Goal: Information Seeking & Learning: Check status

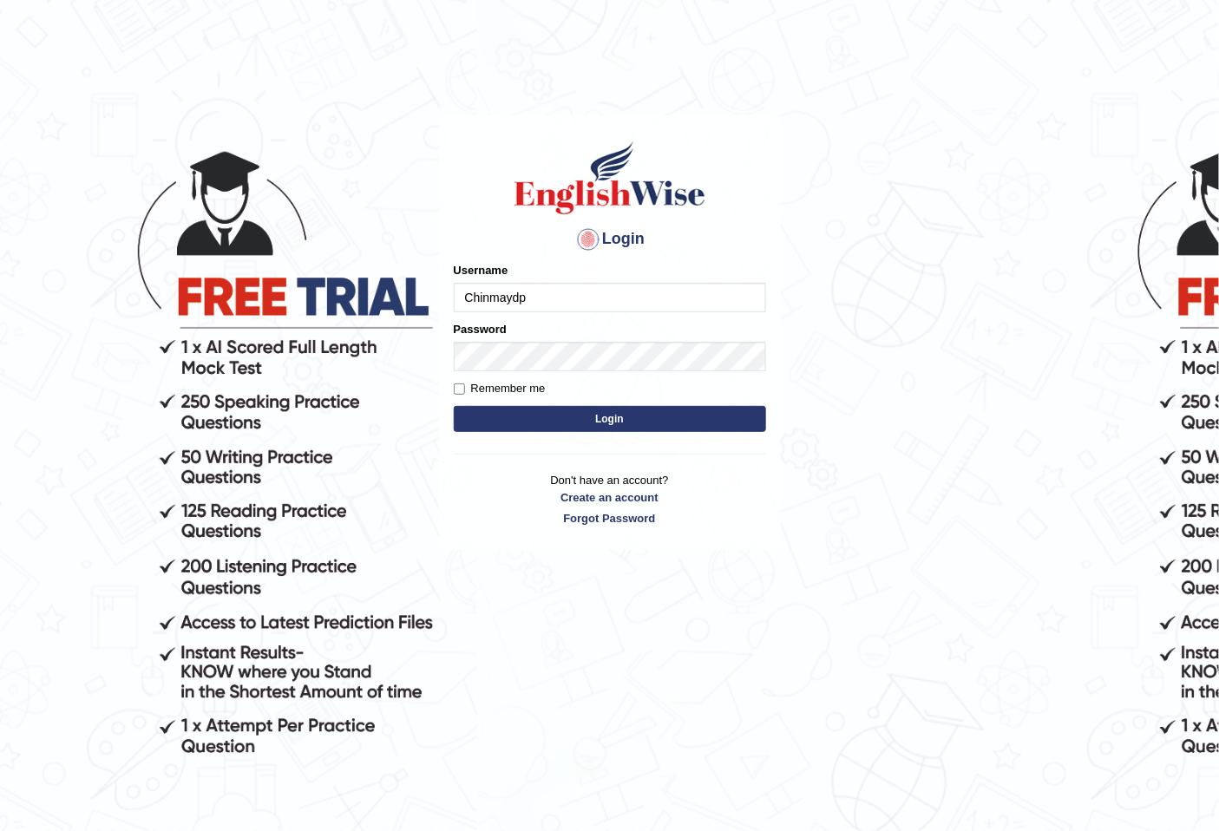
type input "Chinmaydp"
click at [454, 406] on button "Login" at bounding box center [610, 419] width 312 height 26
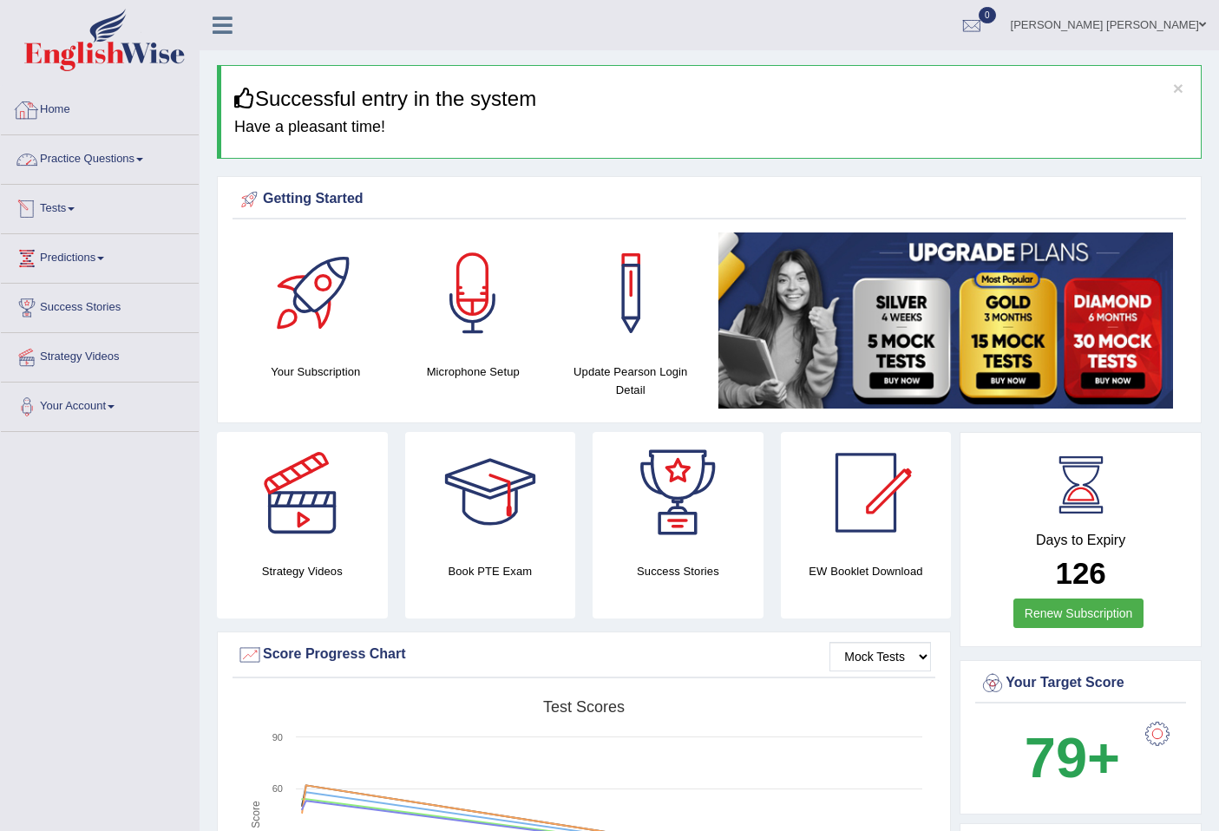
click at [122, 148] on link "Practice Questions" at bounding box center [100, 156] width 198 height 43
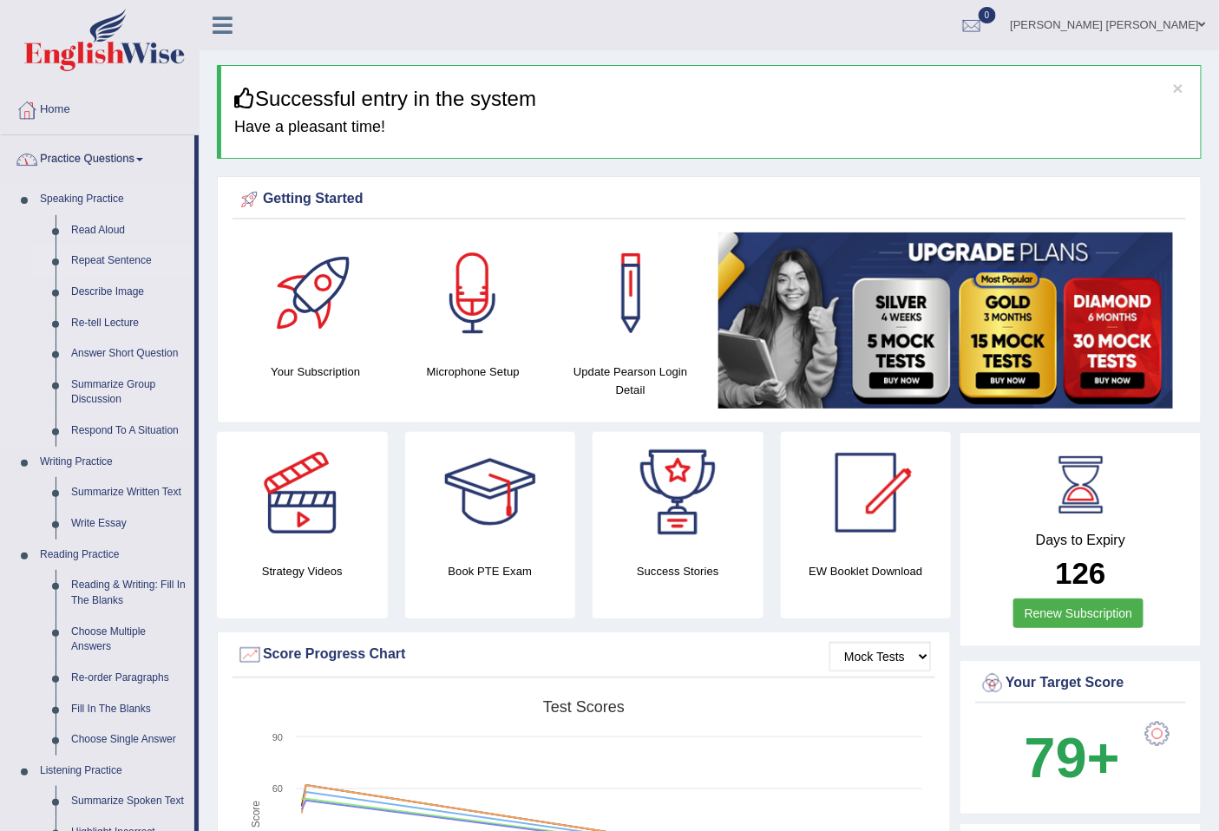
click at [108, 257] on link "Repeat Sentence" at bounding box center [128, 261] width 131 height 31
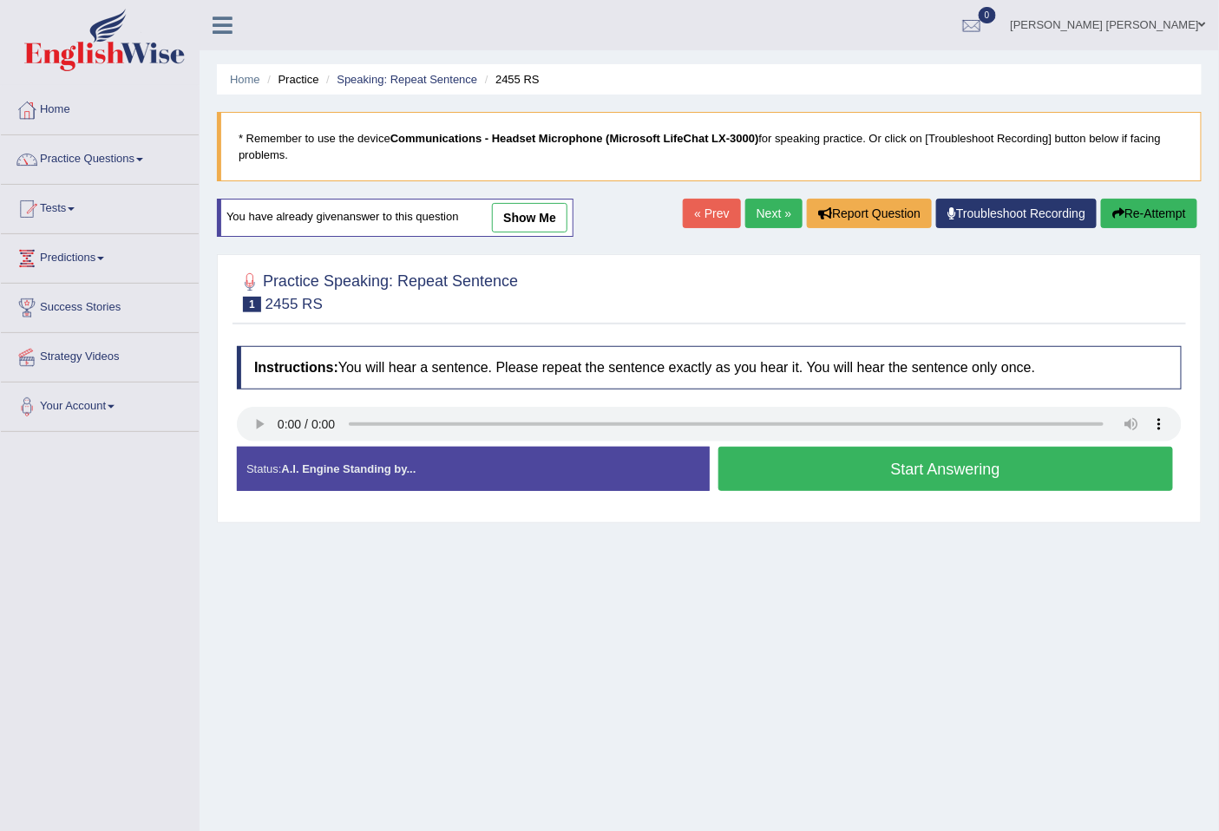
click at [864, 460] on button "Start Answering" at bounding box center [947, 469] width 456 height 44
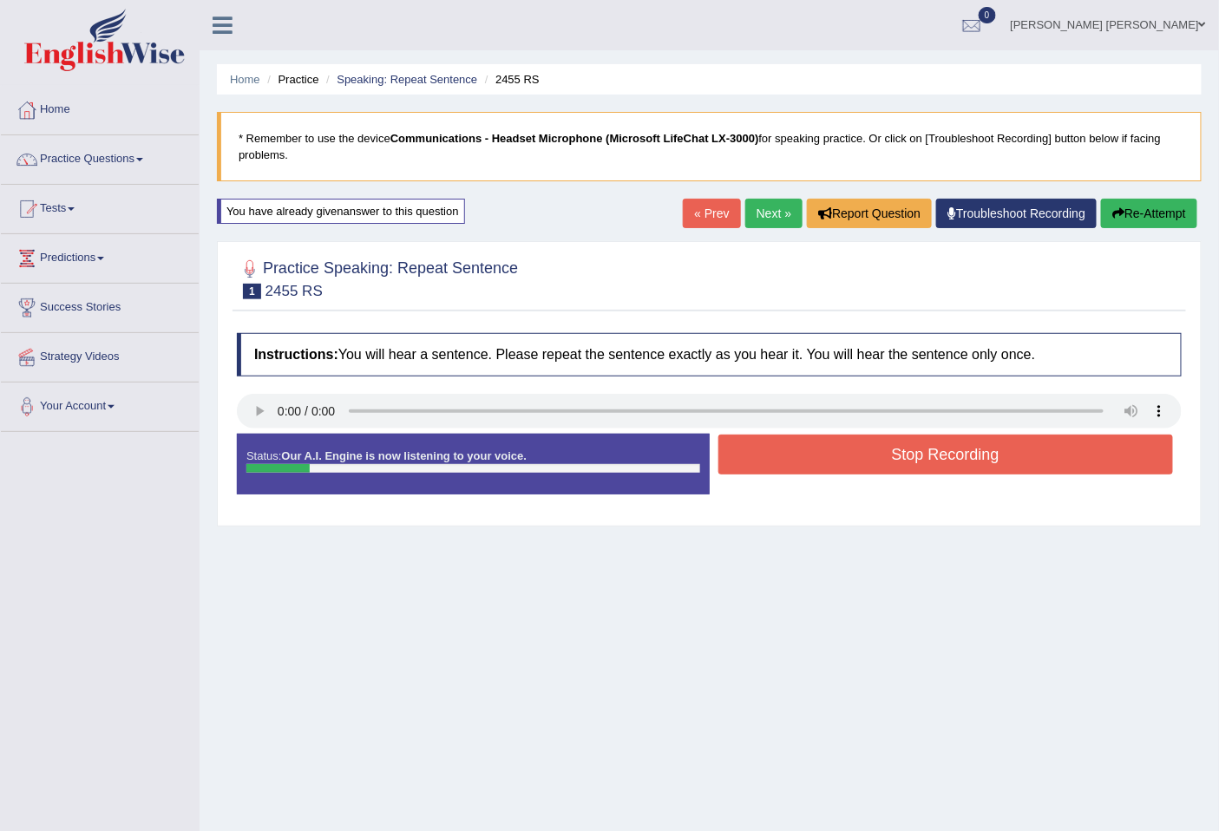
click at [864, 460] on button "Stop Recording" at bounding box center [947, 455] width 456 height 40
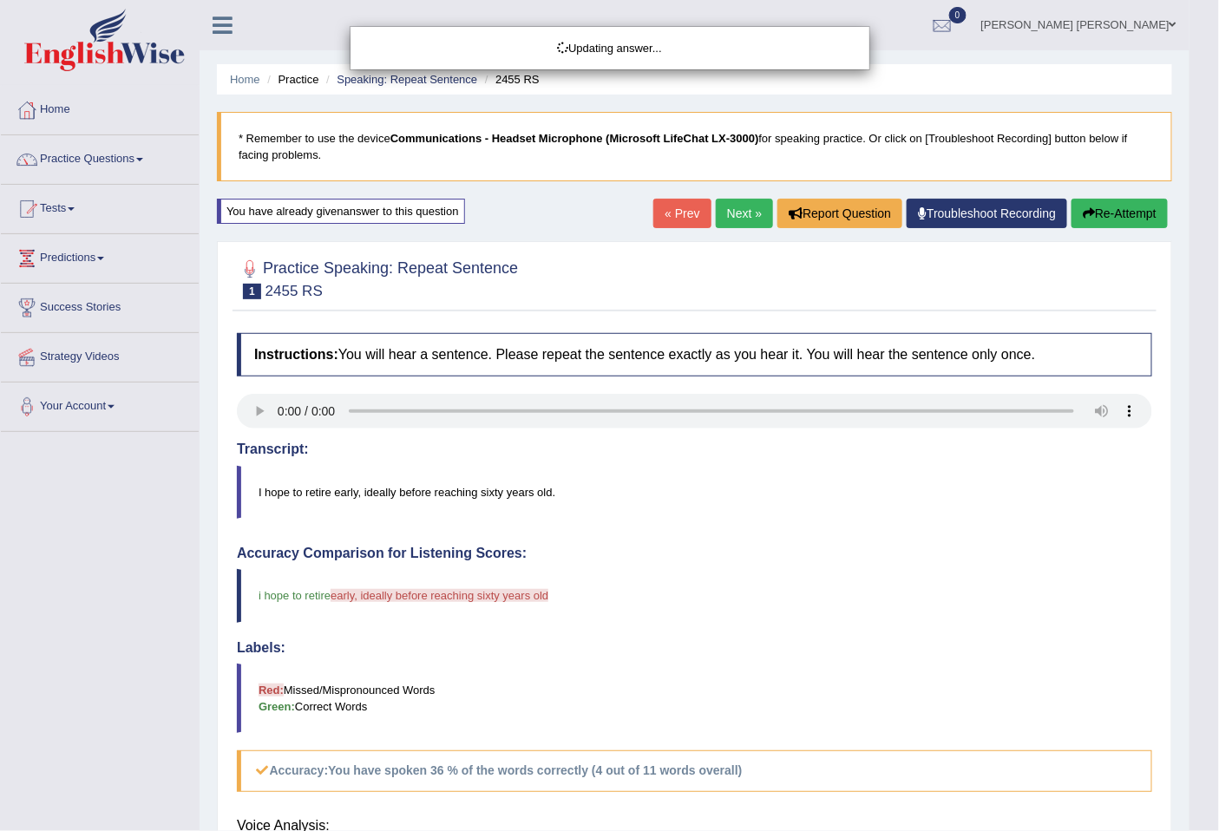
scroll to position [366, 0]
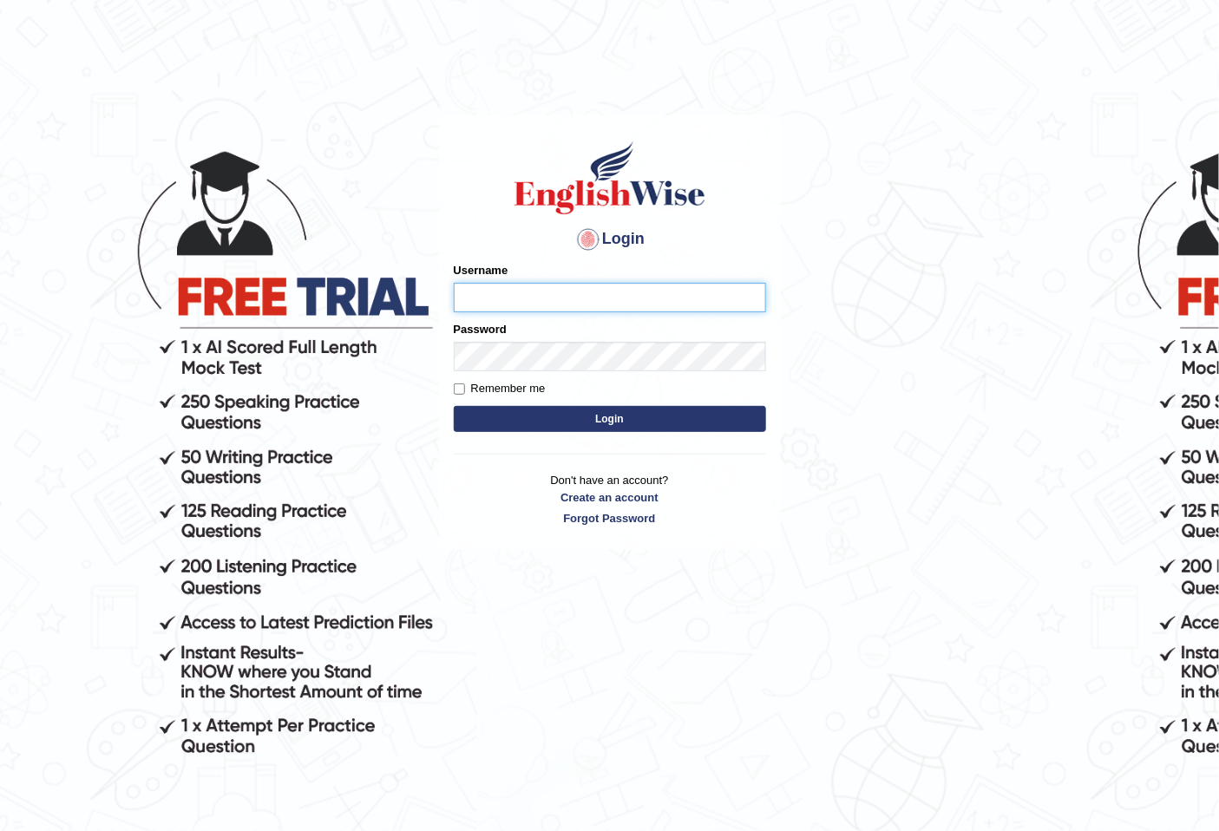
click at [502, 297] on input "Username" at bounding box center [610, 298] width 312 height 30
click at [531, 300] on input "Username" at bounding box center [610, 298] width 312 height 30
type input "H"
type input "hirokaM"
click at [454, 406] on button "Login" at bounding box center [610, 419] width 312 height 26
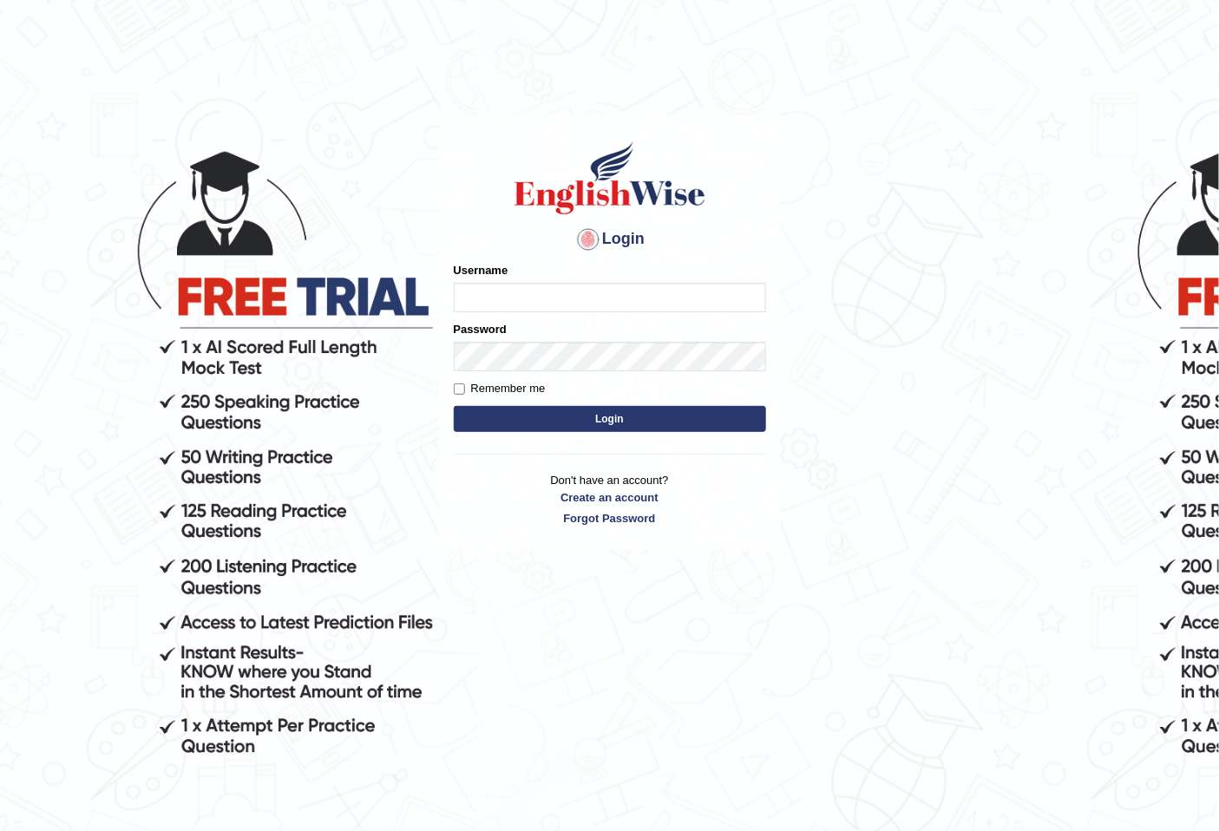
drag, startPoint x: 332, startPoint y: 211, endPoint x: 313, endPoint y: 203, distance: 20.6
click at [313, 203] on body "Login Please fix the following errors: Username Password Remember me Login Don'…" at bounding box center [609, 476] width 1219 height 831
click at [491, 287] on input "Username" at bounding box center [610, 298] width 312 height 30
type input "hirokaM"
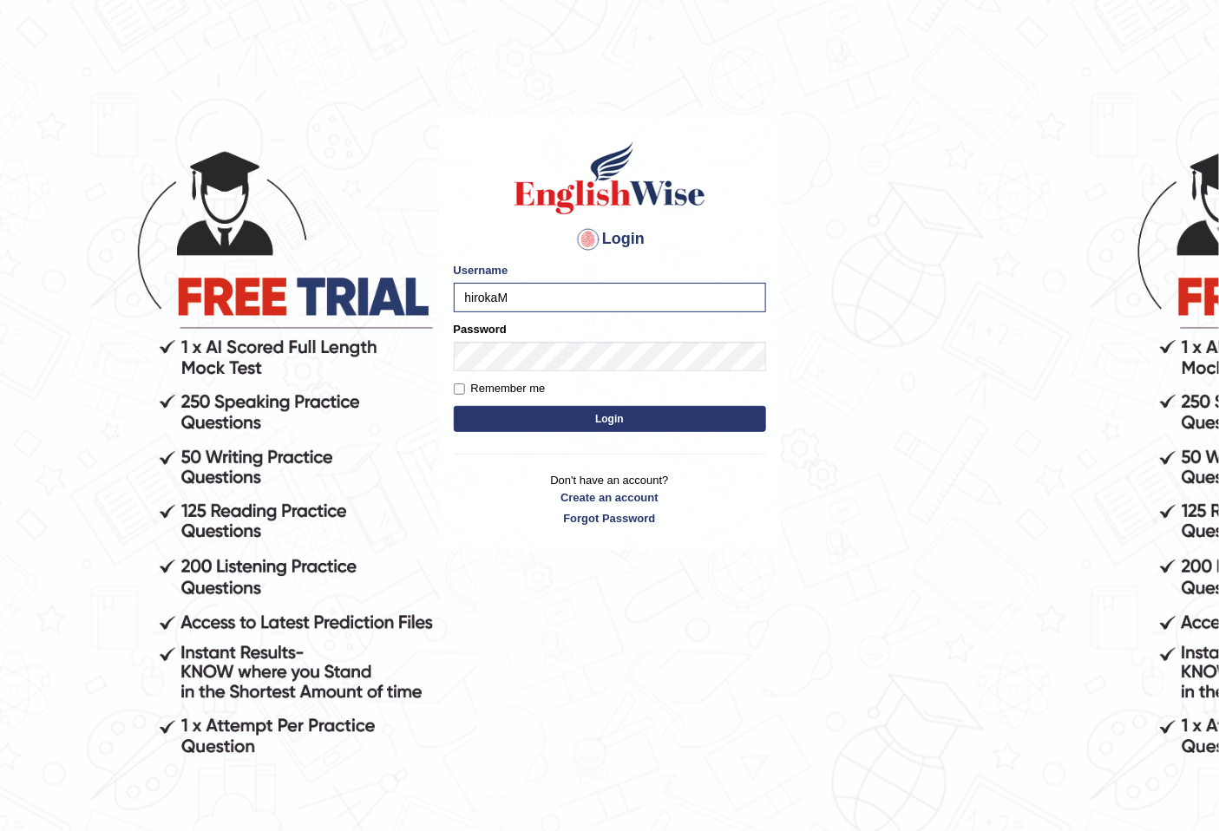
click at [699, 427] on button "Login" at bounding box center [610, 419] width 312 height 26
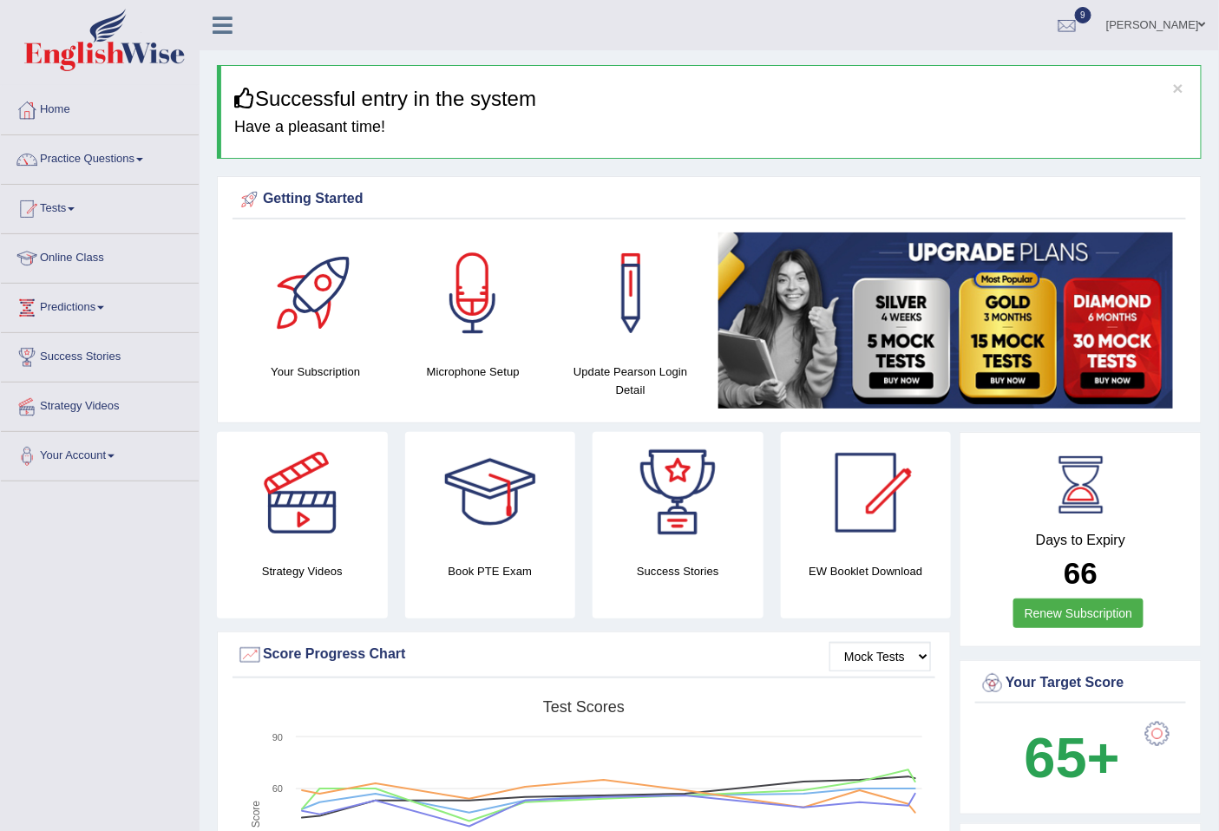
click at [89, 165] on link "Practice Questions" at bounding box center [100, 156] width 198 height 43
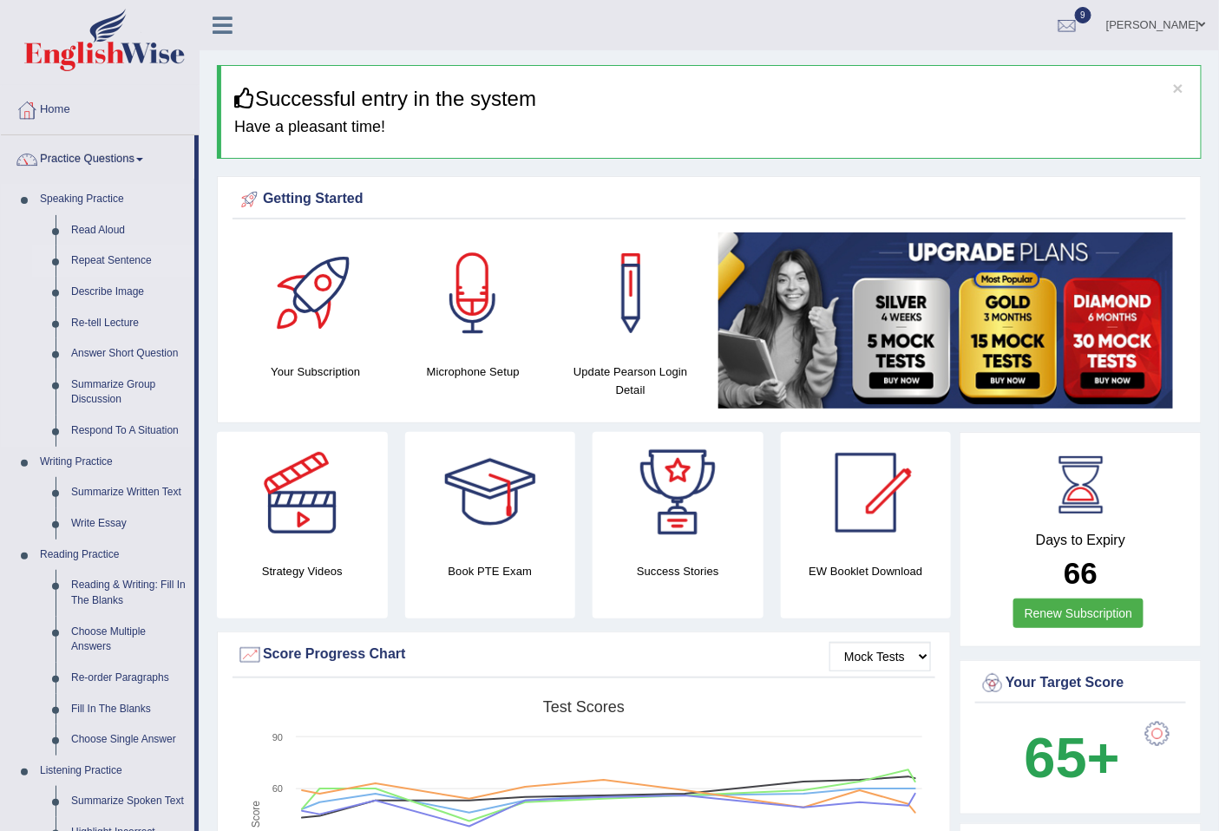
click at [110, 259] on link "Repeat Sentence" at bounding box center [128, 261] width 131 height 31
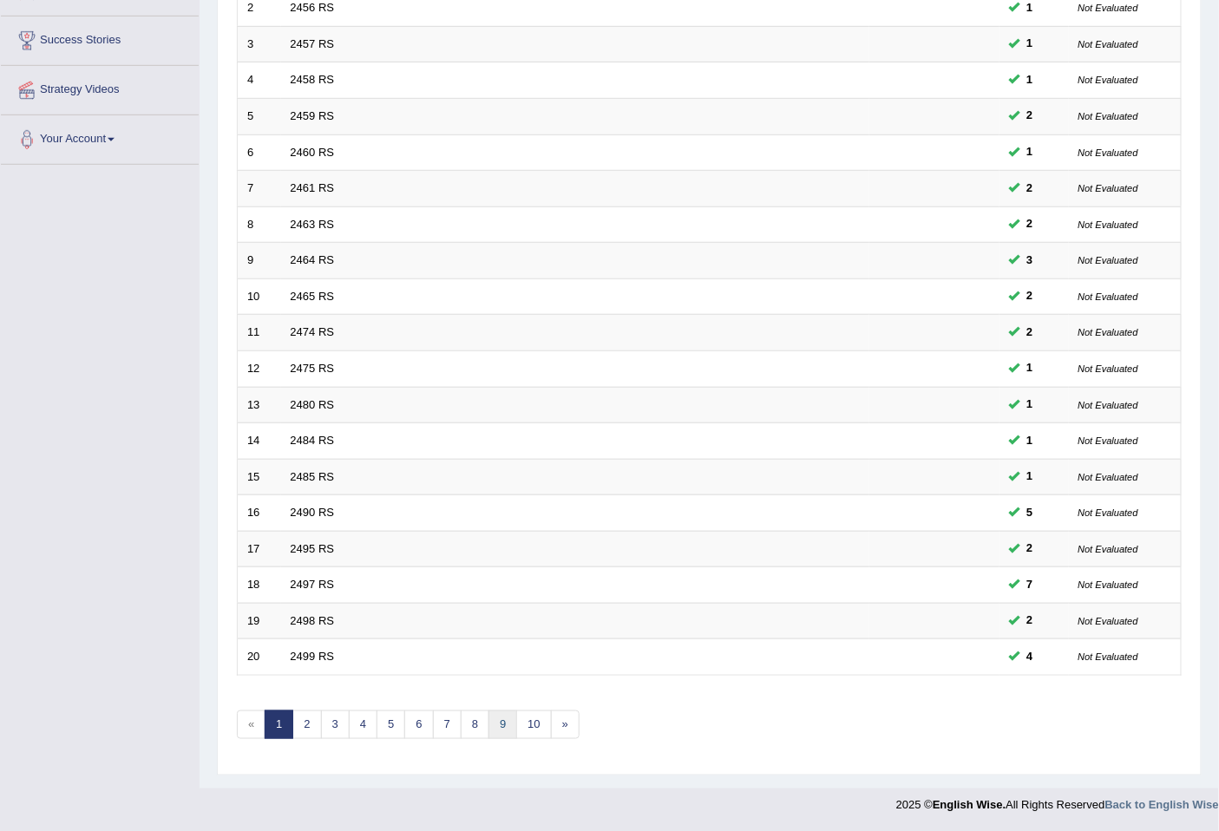
click at [515, 719] on link "9" at bounding box center [503, 725] width 29 height 29
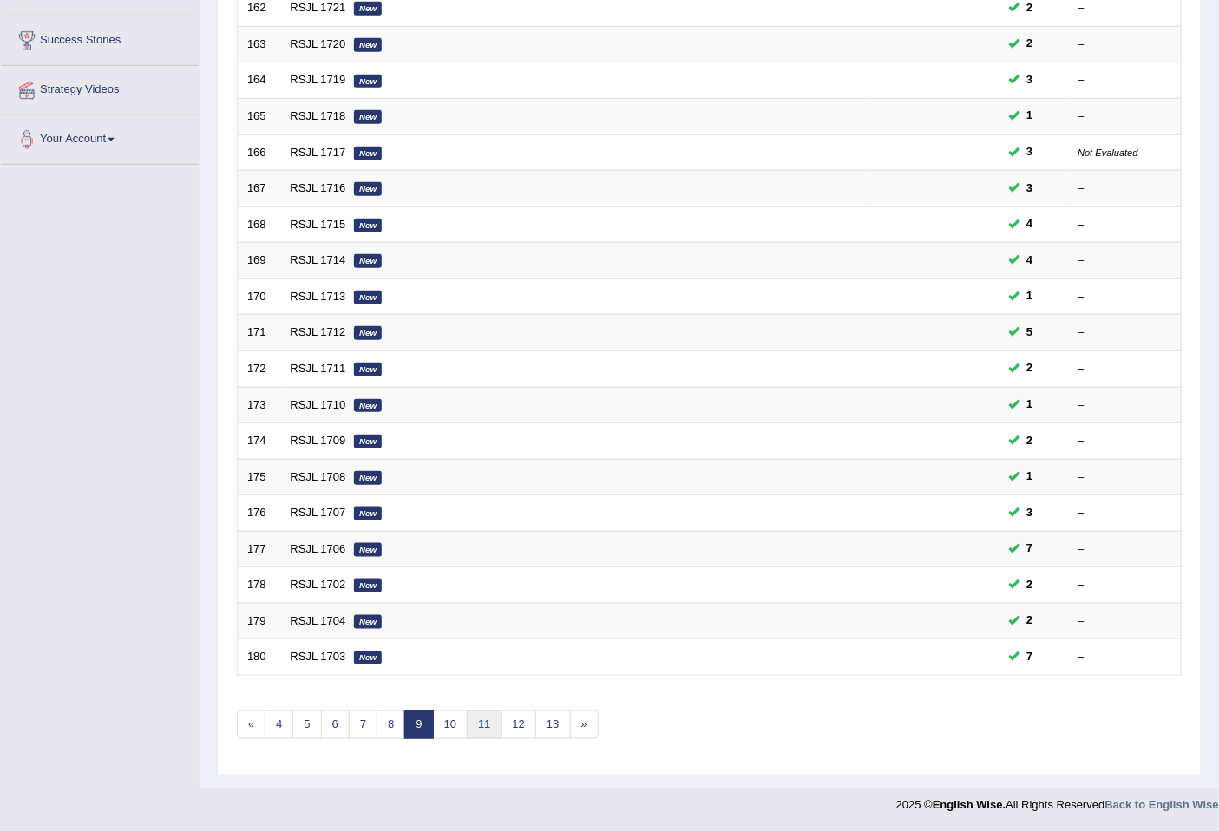
click at [489, 717] on link "11" at bounding box center [484, 725] width 35 height 29
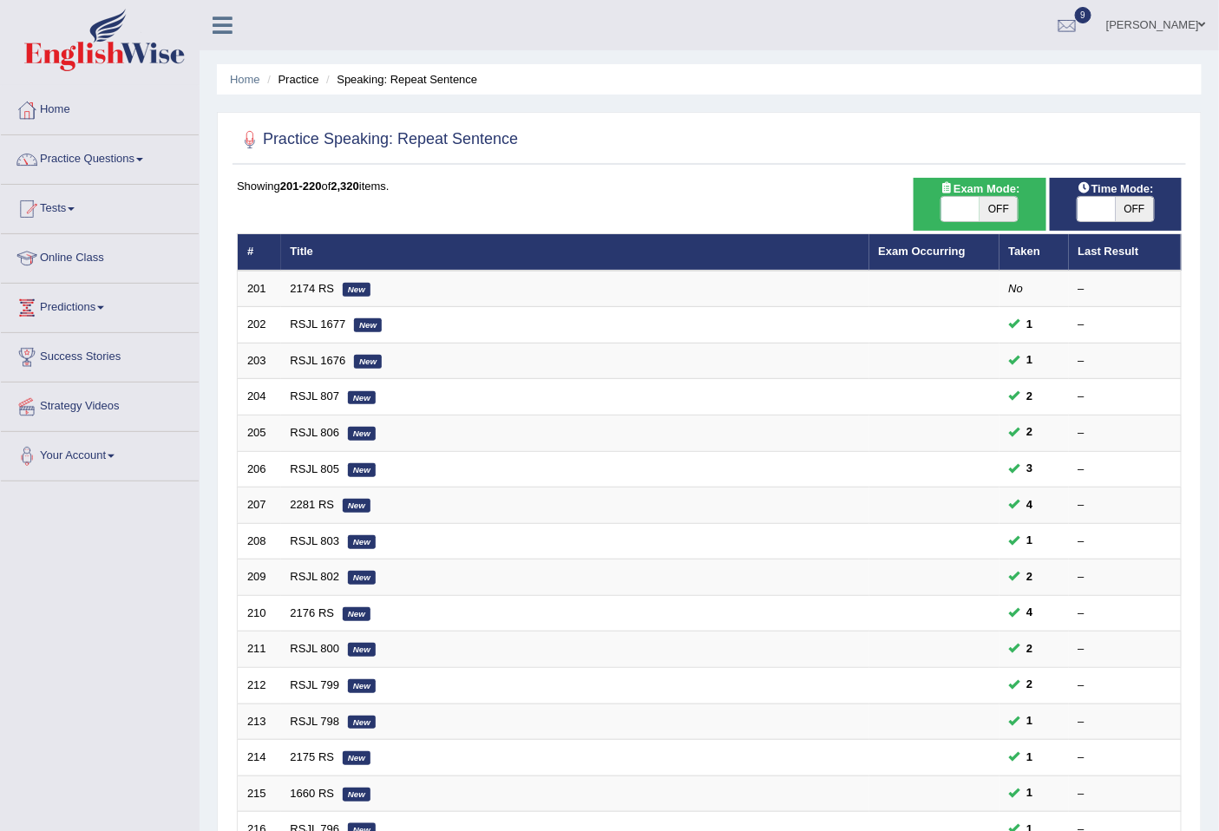
scroll to position [317, 0]
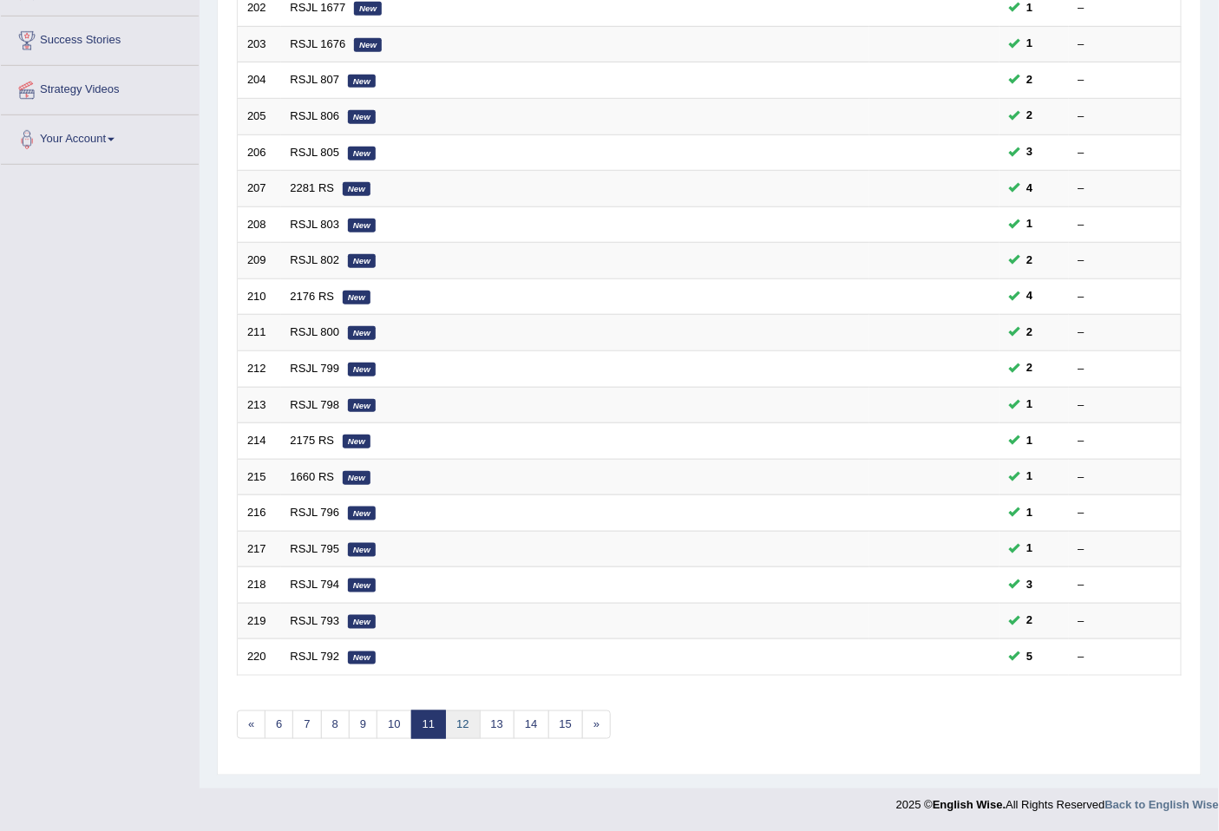
click at [462, 731] on link "12" at bounding box center [462, 725] width 35 height 29
click at [472, 722] on link "13" at bounding box center [468, 725] width 35 height 29
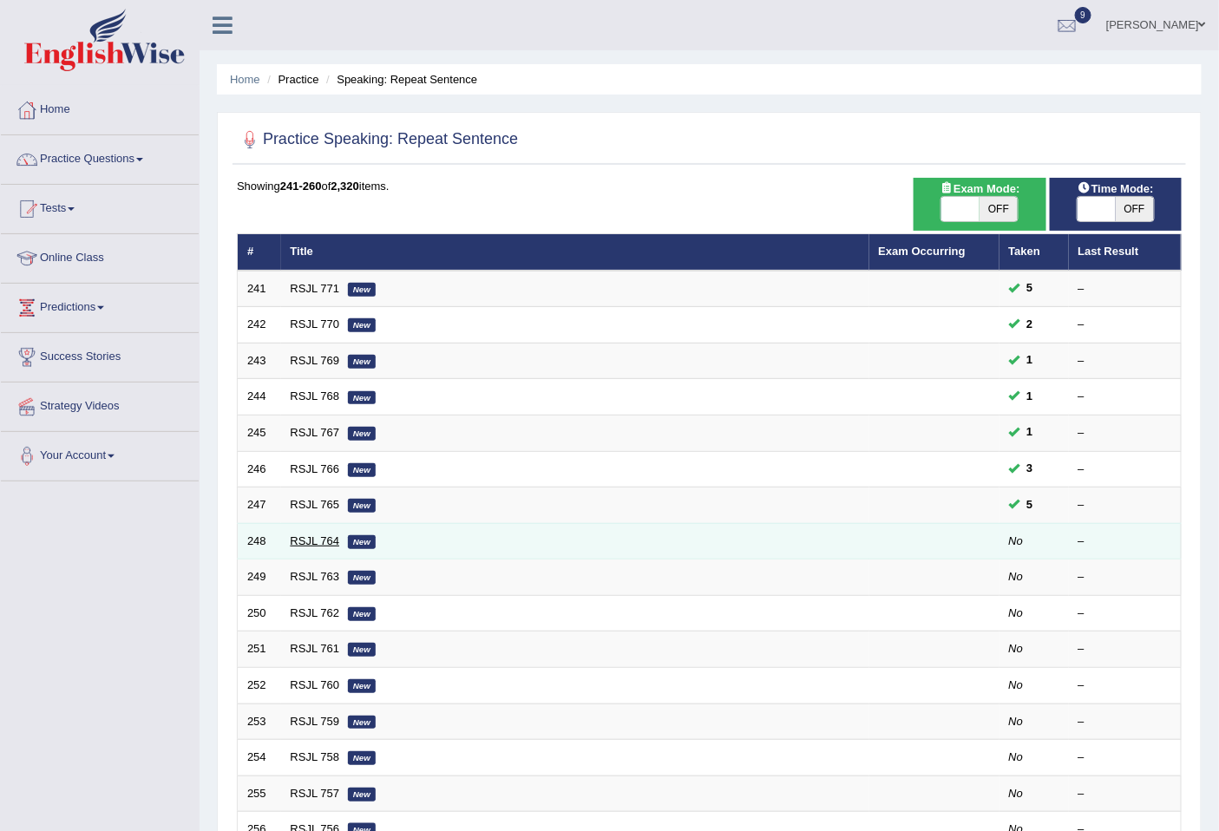
click at [322, 540] on link "RSJL 764" at bounding box center [315, 541] width 49 height 13
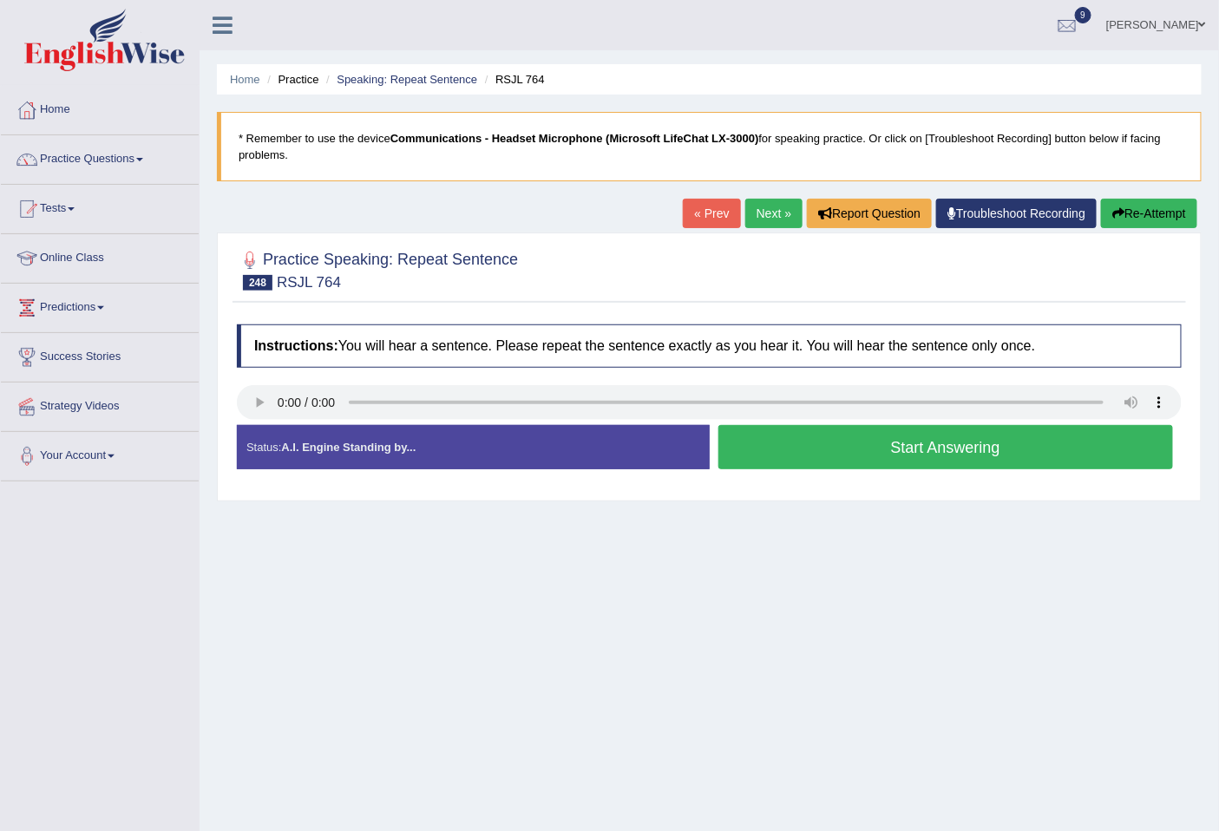
click at [705, 211] on link "« Prev" at bounding box center [711, 214] width 57 height 30
click at [917, 141] on blockquote "* Remember to use the device Communications - Headset Microphone (Microsoft Lif…" at bounding box center [709, 146] width 985 height 69
click at [907, 441] on button "Start Answering" at bounding box center [947, 447] width 456 height 44
click at [933, 446] on button "Start Answering" at bounding box center [947, 447] width 456 height 44
click at [987, 445] on button "Start Answering" at bounding box center [947, 447] width 456 height 44
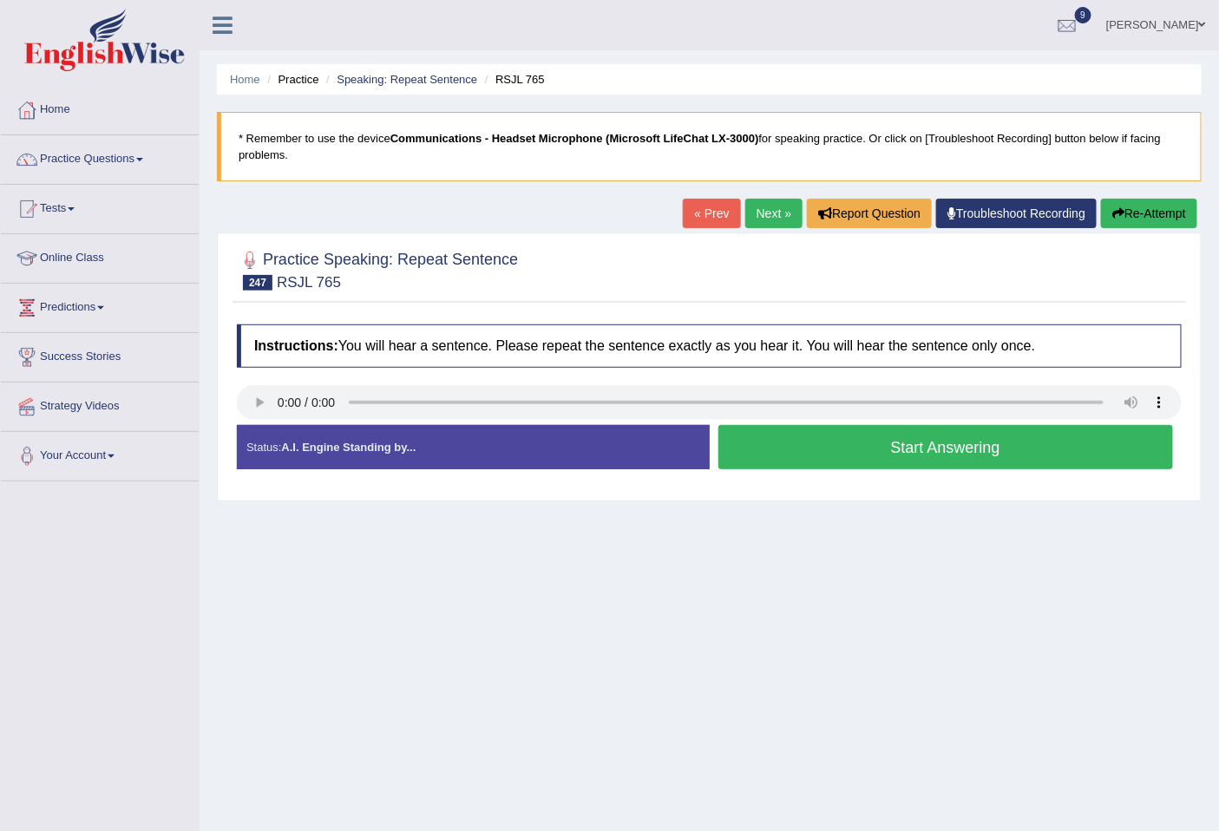
click at [958, 441] on button "Start Answering" at bounding box center [947, 447] width 456 height 44
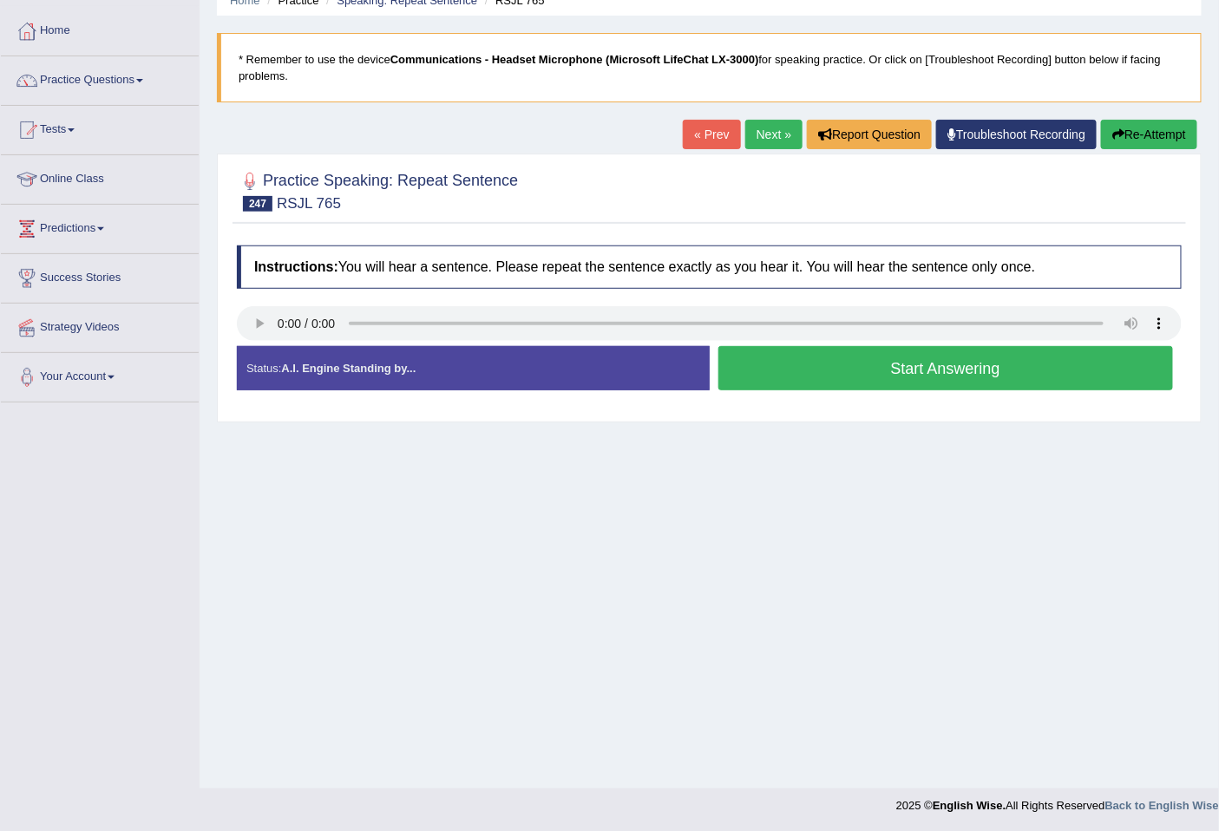
click at [960, 373] on button "Start Answering" at bounding box center [947, 368] width 456 height 44
click at [968, 358] on button "Start Answering" at bounding box center [947, 368] width 456 height 44
click at [969, 358] on button "Start Answering" at bounding box center [947, 368] width 456 height 44
click at [885, 373] on button "Start Answering" at bounding box center [947, 368] width 456 height 44
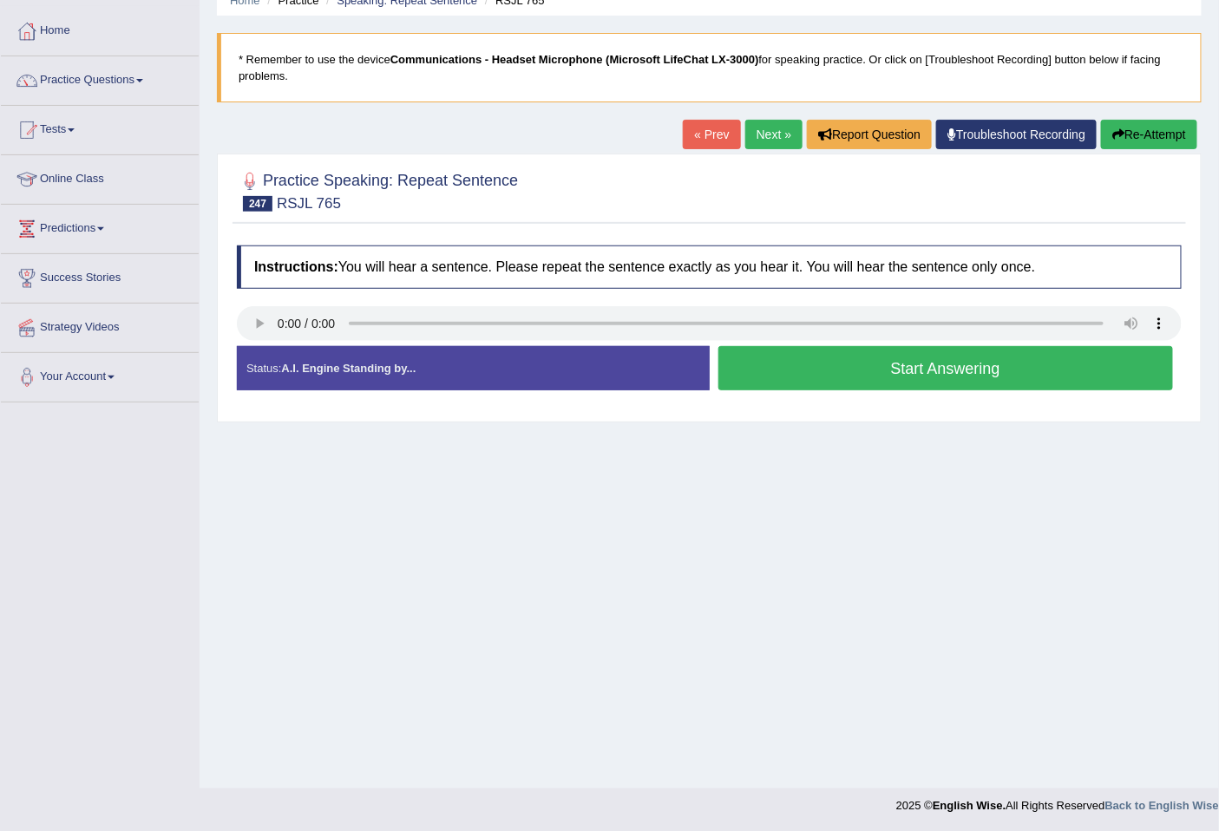
click at [884, 370] on button "Start Answering" at bounding box center [947, 368] width 456 height 44
click at [924, 368] on button "Start Answering" at bounding box center [947, 368] width 456 height 44
click at [829, 371] on button "Start Answering" at bounding box center [947, 368] width 456 height 44
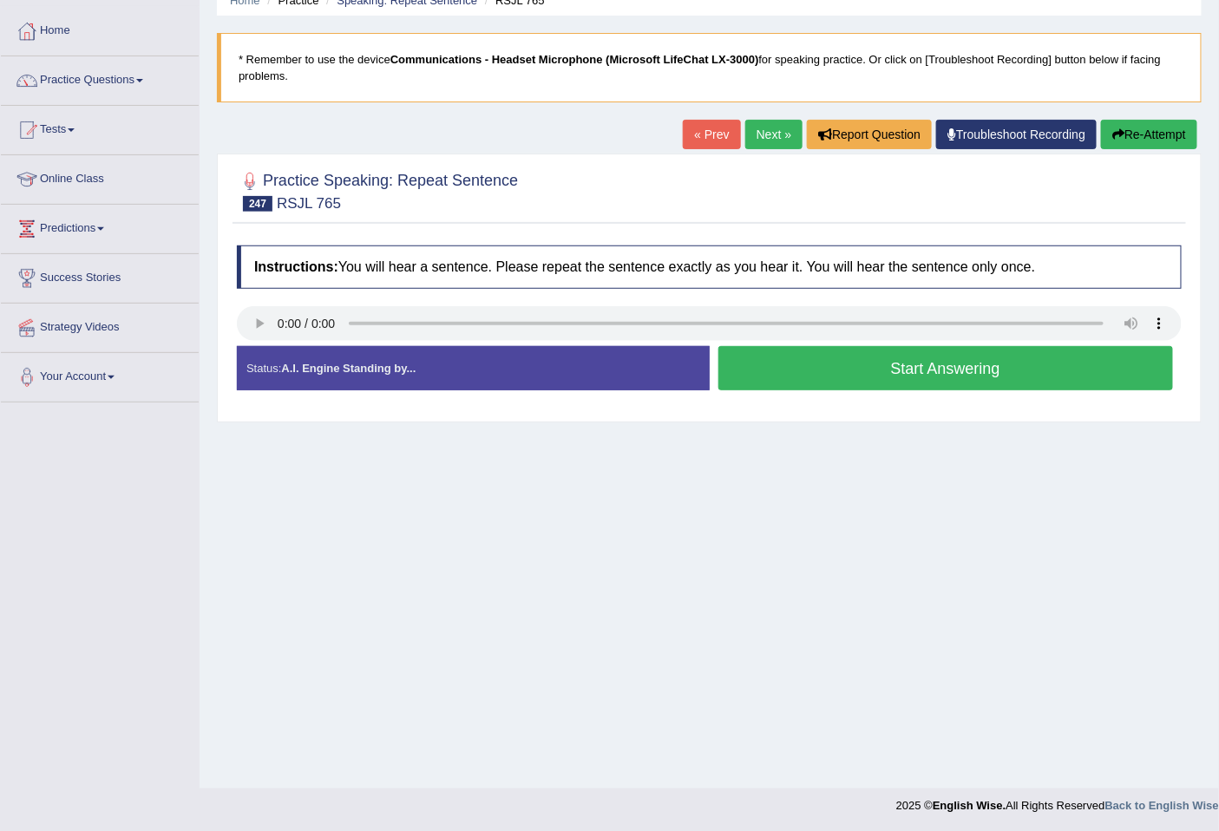
click at [925, 362] on button "Start Answering" at bounding box center [947, 368] width 456 height 44
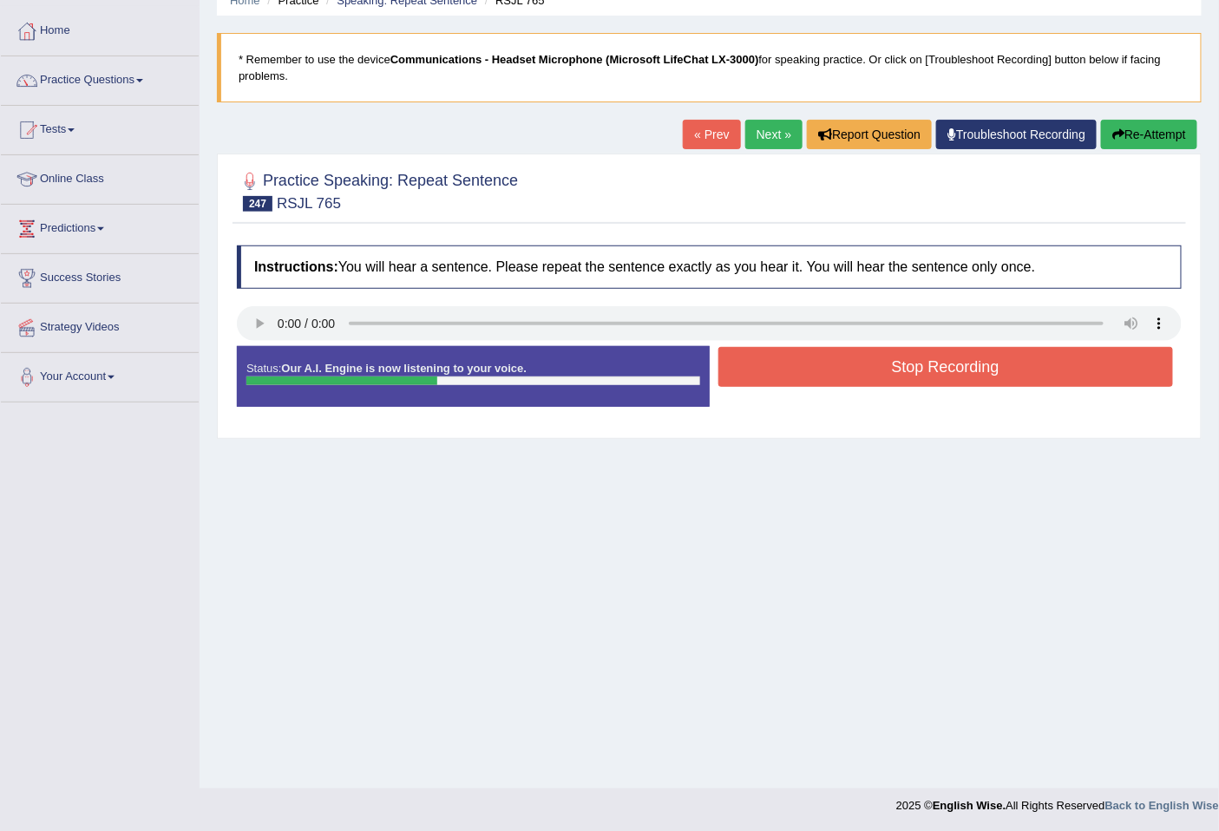
click at [943, 363] on button "Stop Recording" at bounding box center [947, 367] width 456 height 40
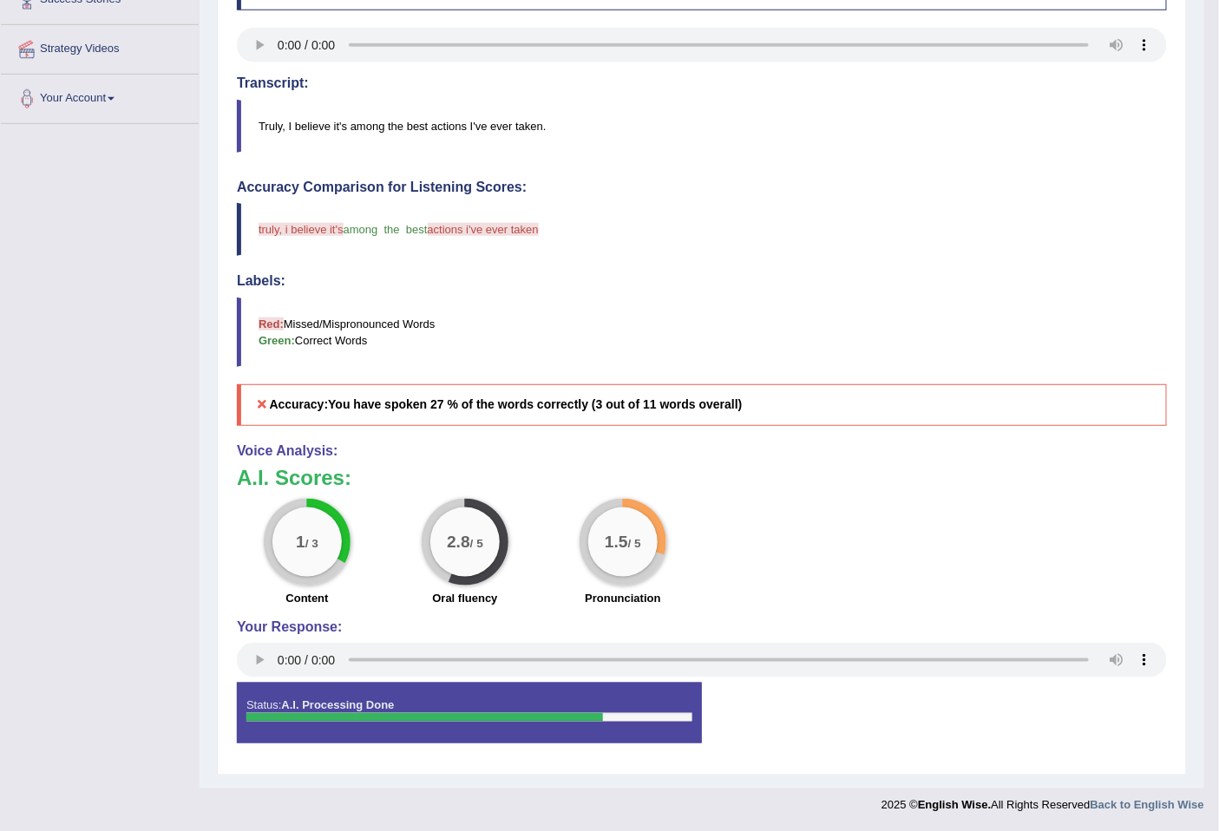
scroll to position [0, 0]
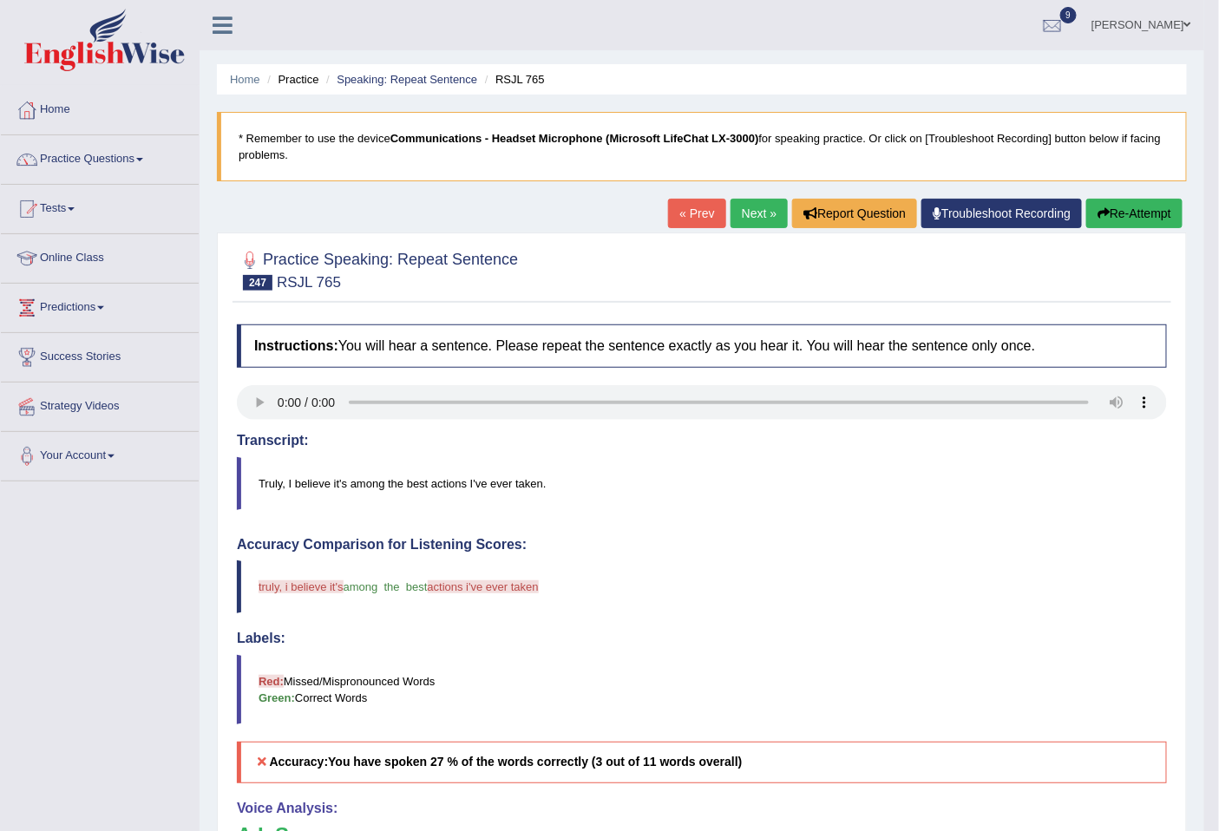
click at [1120, 223] on button "Re-Attempt" at bounding box center [1135, 214] width 96 height 30
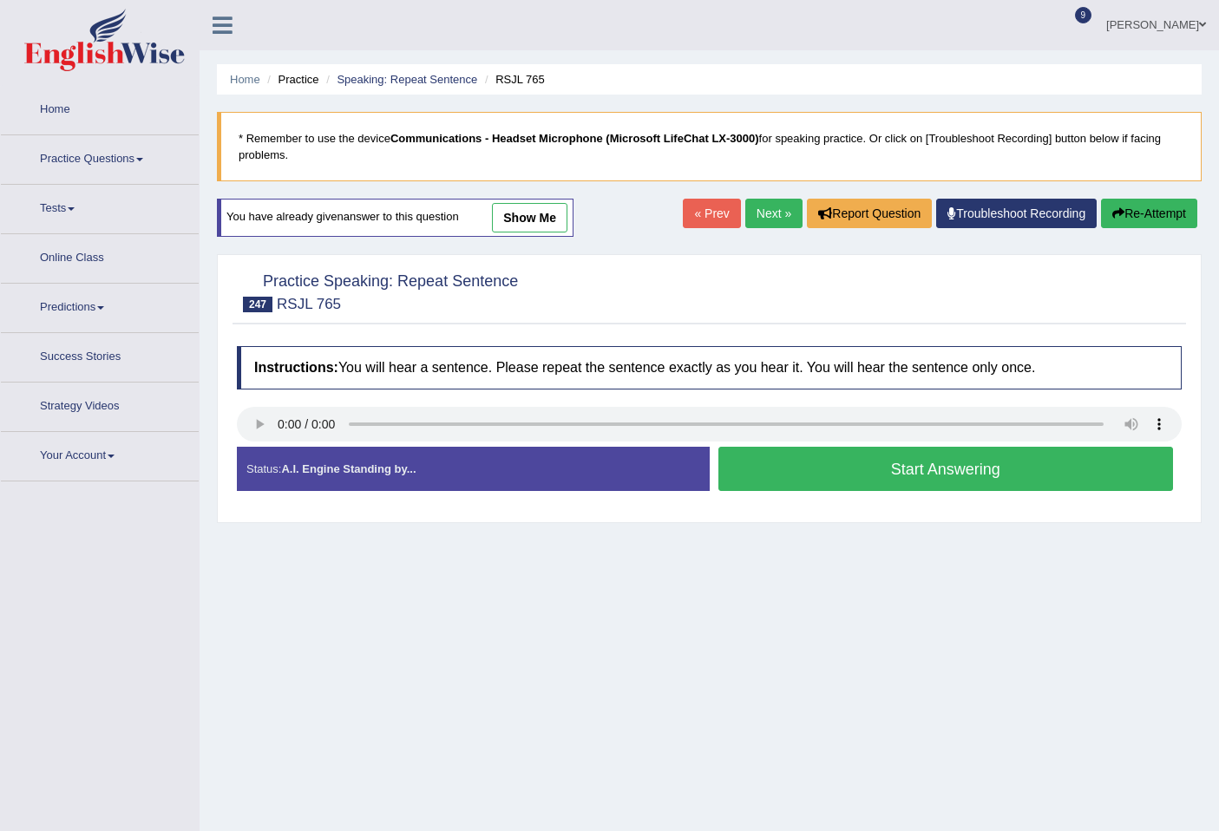
click at [916, 465] on button "Start Answering" at bounding box center [947, 469] width 456 height 44
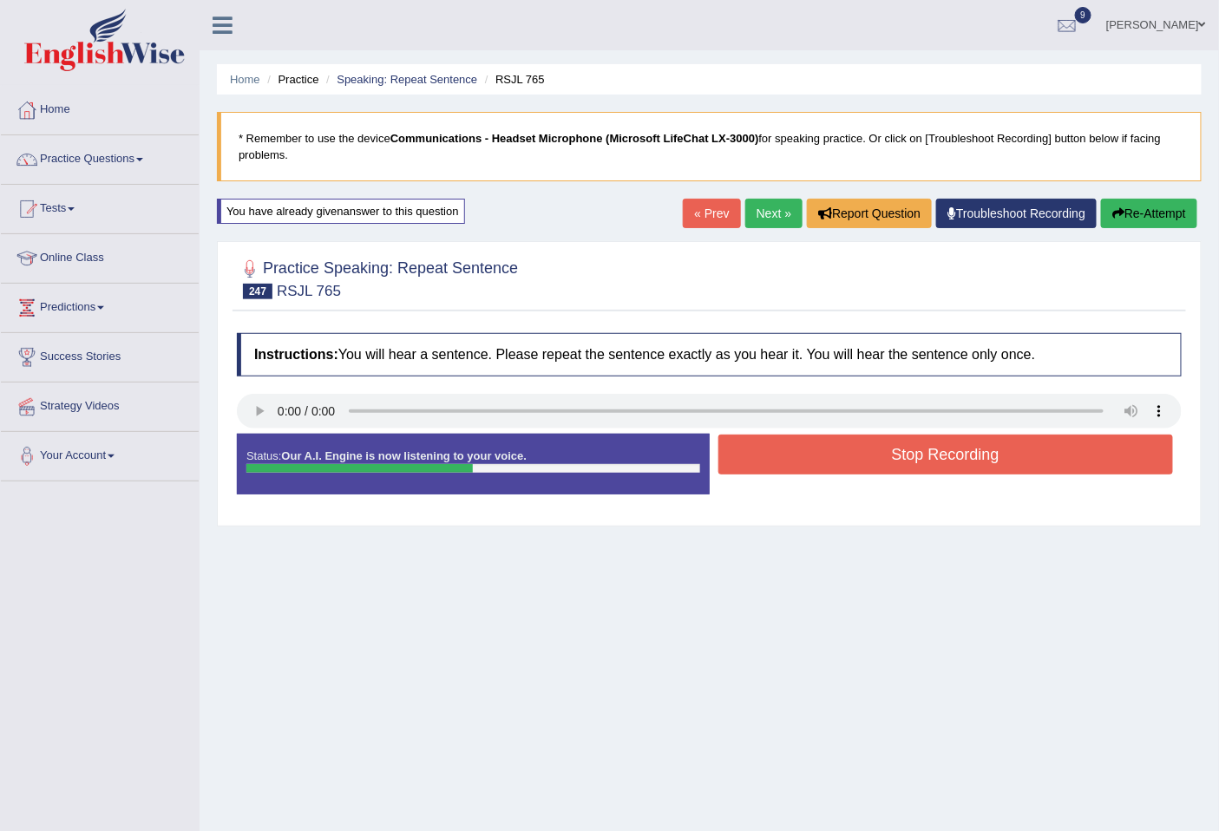
click at [1004, 450] on button "Stop Recording" at bounding box center [947, 455] width 456 height 40
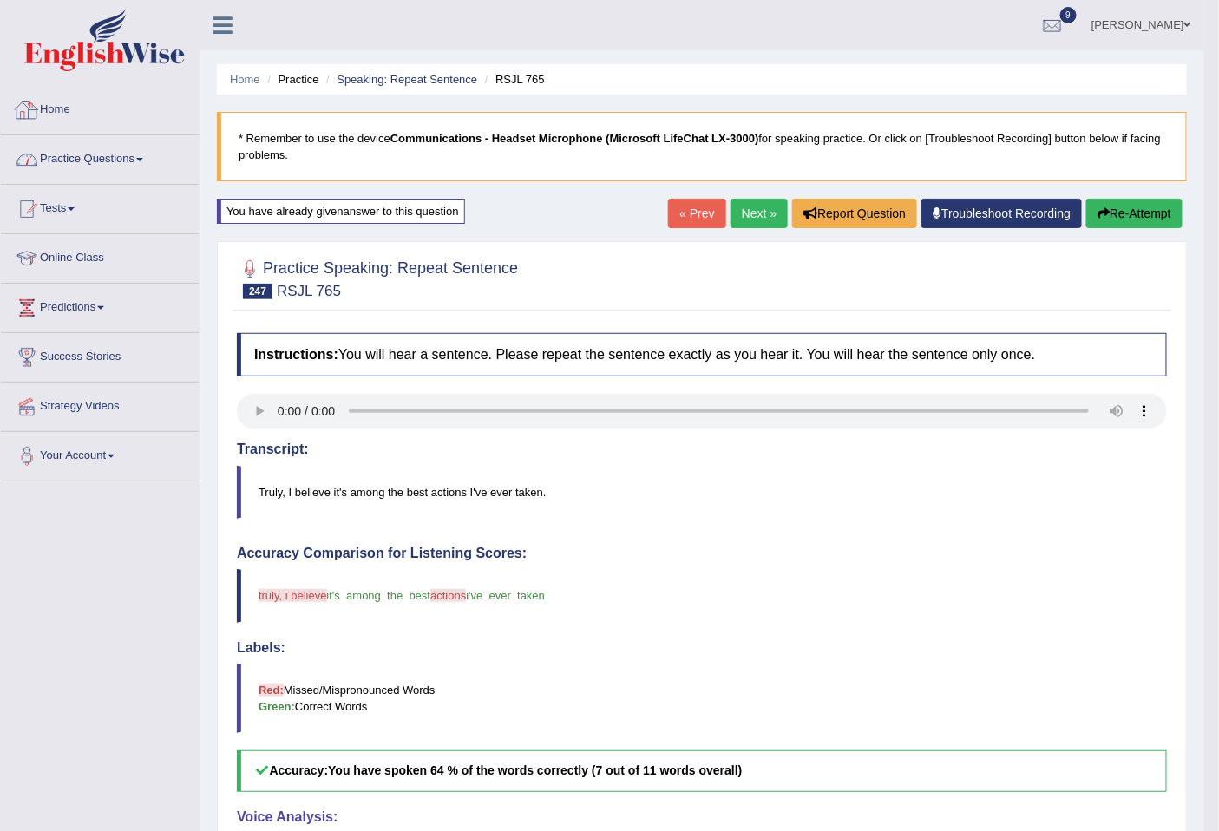
click at [117, 156] on link "Practice Questions" at bounding box center [100, 156] width 198 height 43
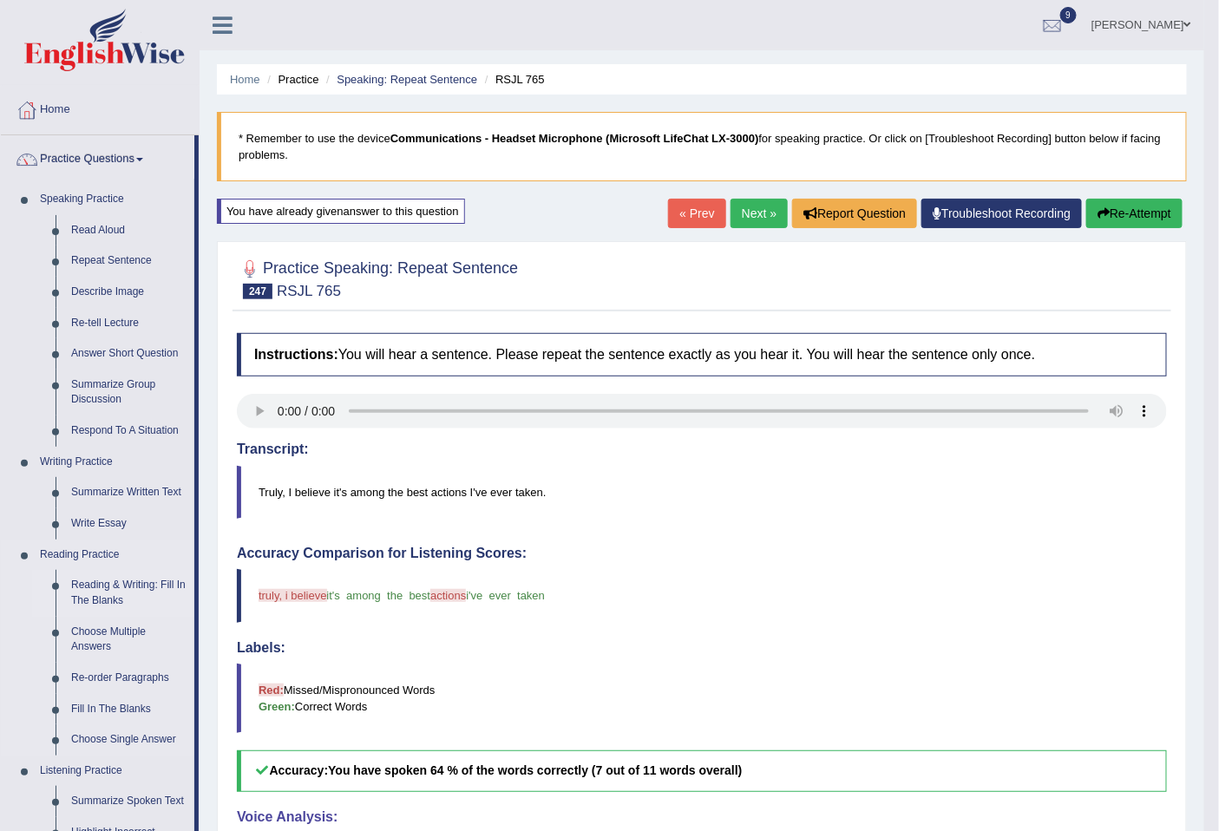
click at [98, 586] on link "Reading & Writing: Fill In The Blanks" at bounding box center [128, 593] width 131 height 46
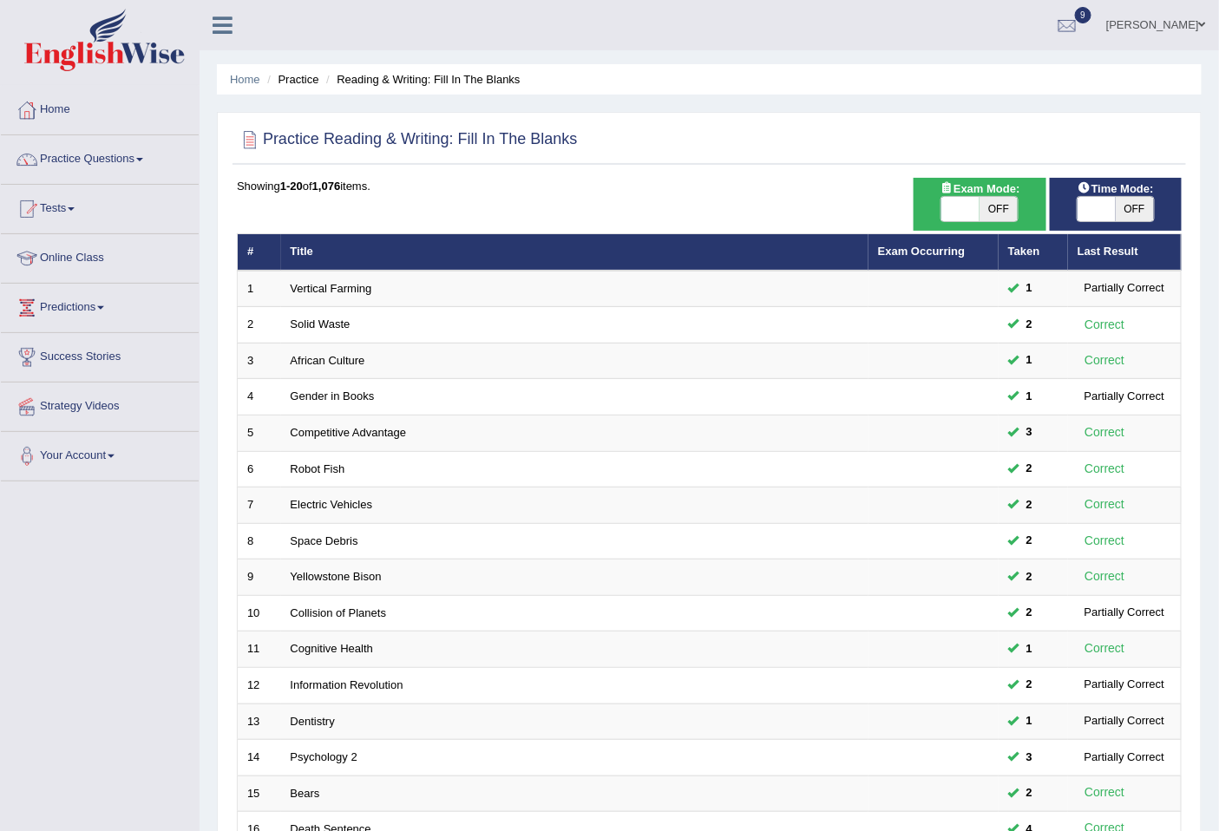
scroll to position [317, 0]
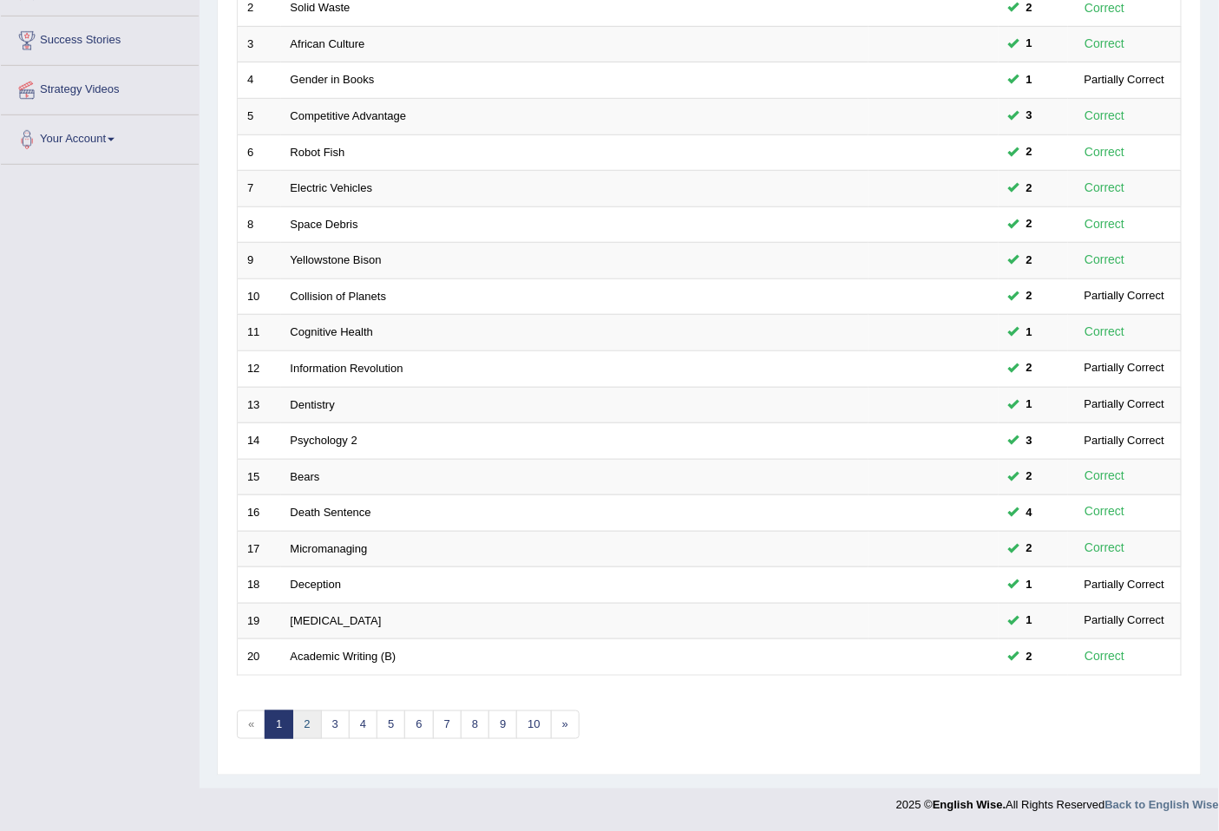
click at [306, 724] on link "2" at bounding box center [306, 725] width 29 height 29
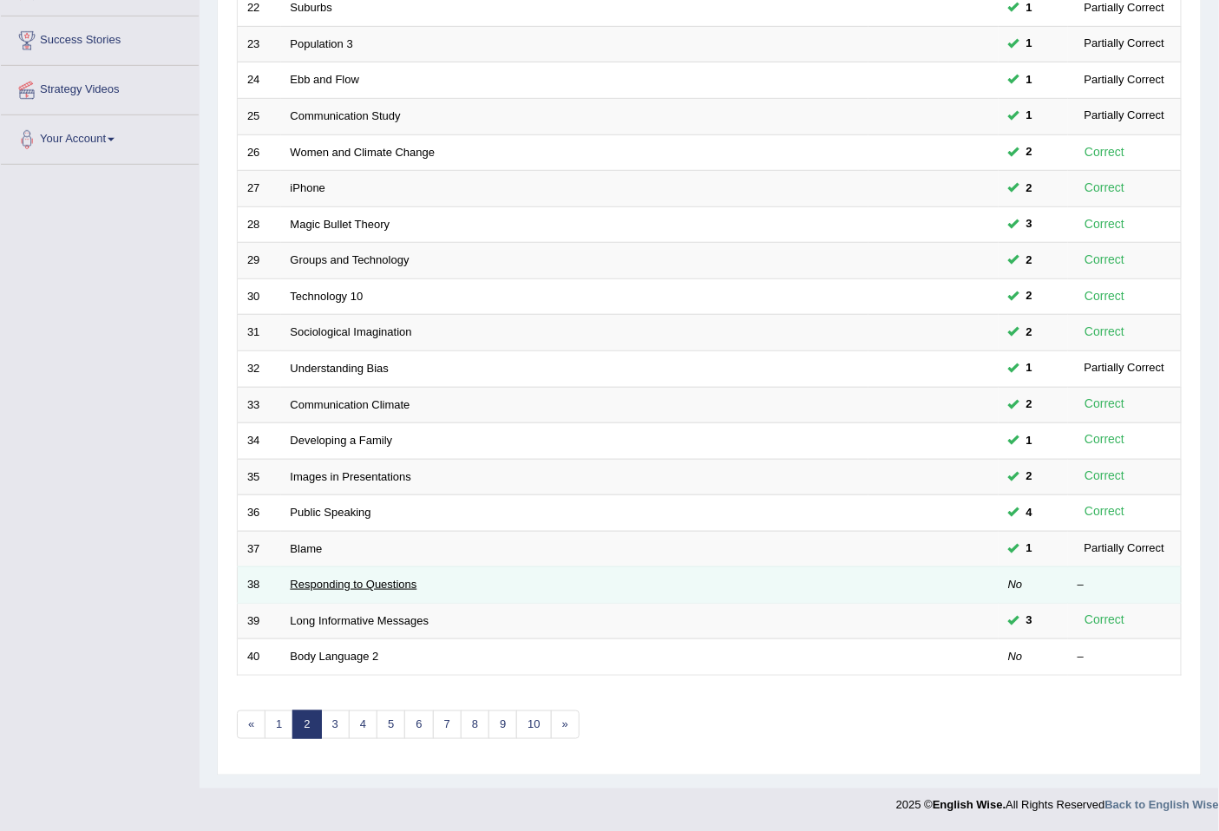
click at [336, 584] on link "Responding to Questions" at bounding box center [354, 584] width 127 height 13
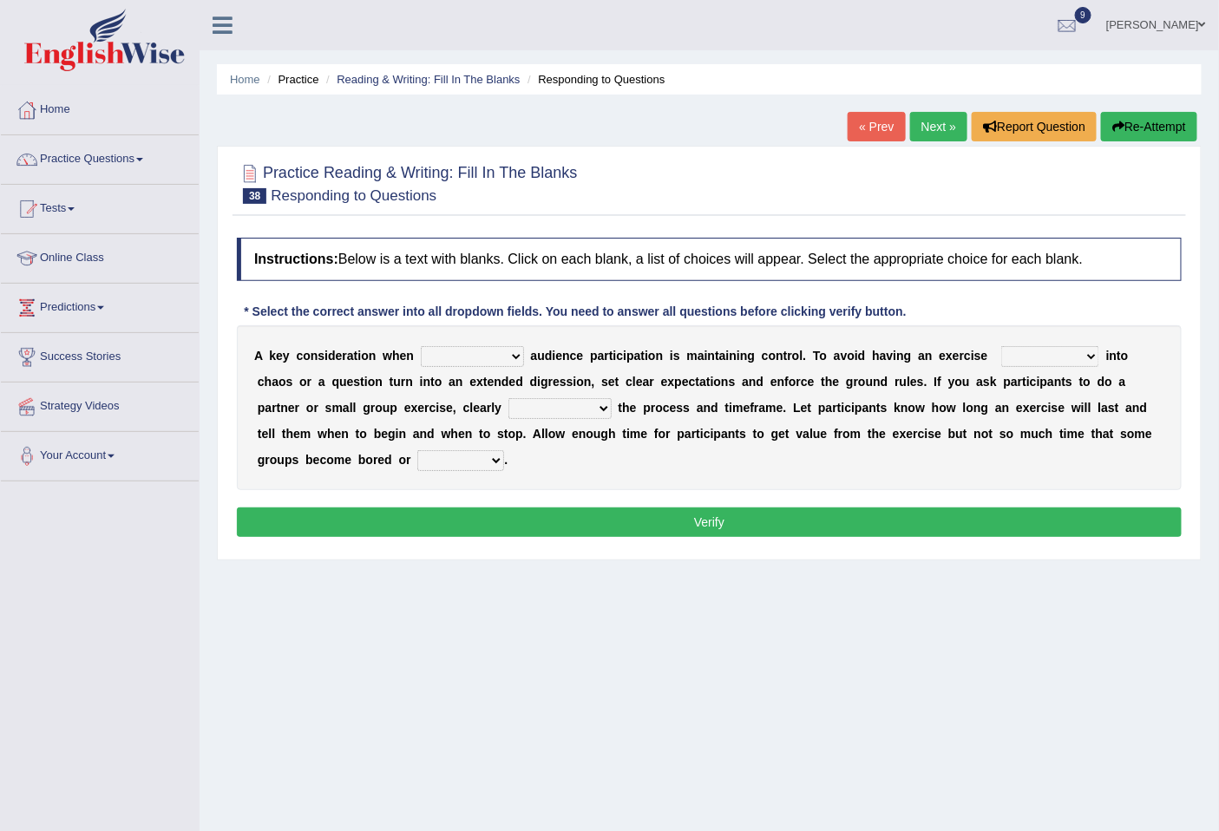
click at [456, 351] on select "incorporating increasing incurring indicating" at bounding box center [472, 356] width 103 height 21
click at [845, 324] on div "Instructions: Below is a text with blanks. Click on each blank, a list of choic…" at bounding box center [710, 390] width 954 height 322
click at [1069, 353] on select "deteriorate determine deliver demonstrate" at bounding box center [1051, 356] width 98 height 21
select select "deteriorate"
click at [1002, 346] on select "deteriorate determine deliver demonstrate" at bounding box center [1051, 356] width 98 height 21
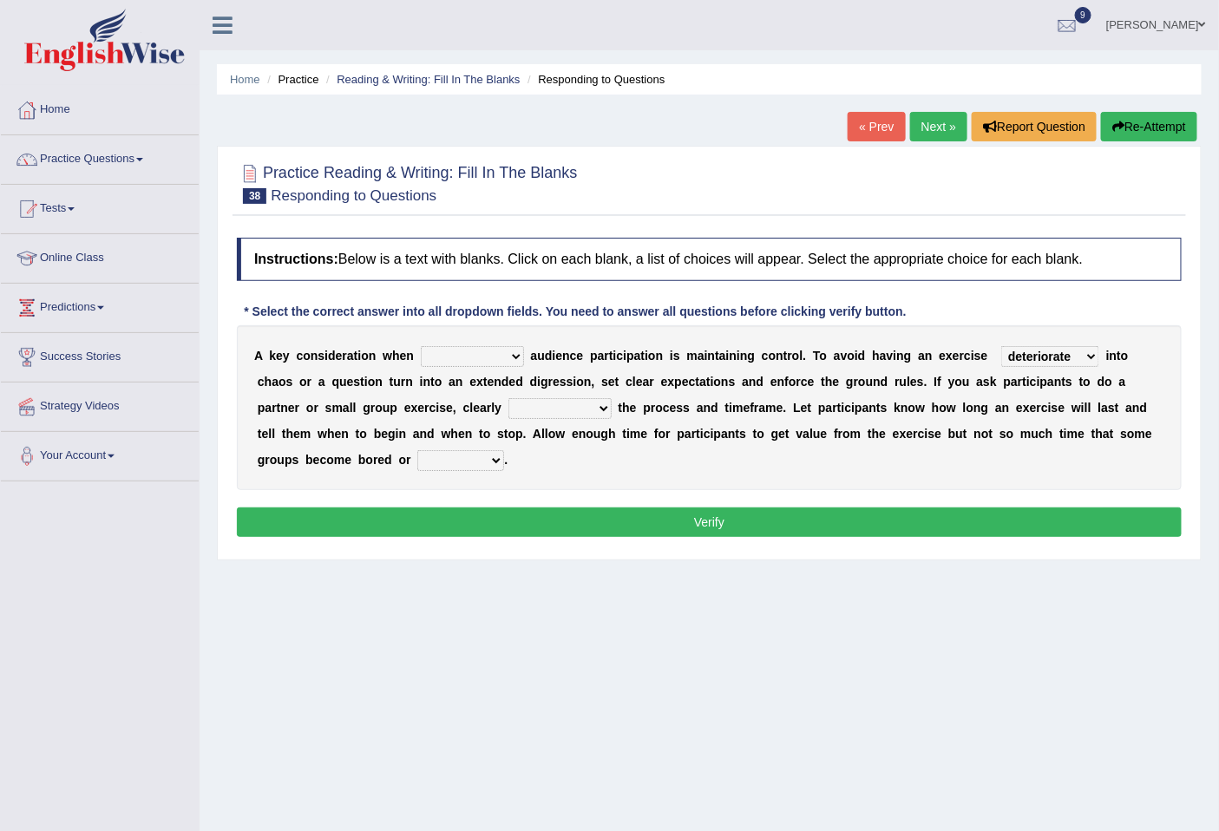
click at [504, 354] on select "incorporating increasing incurring indicating" at bounding box center [472, 356] width 103 height 21
select select "indicating"
click at [421, 346] on select "incorporating increasing incurring indicating" at bounding box center [472, 356] width 103 height 21
click at [531, 404] on select "communicate confirm accumulate commit" at bounding box center [560, 408] width 103 height 21
select select "communicate"
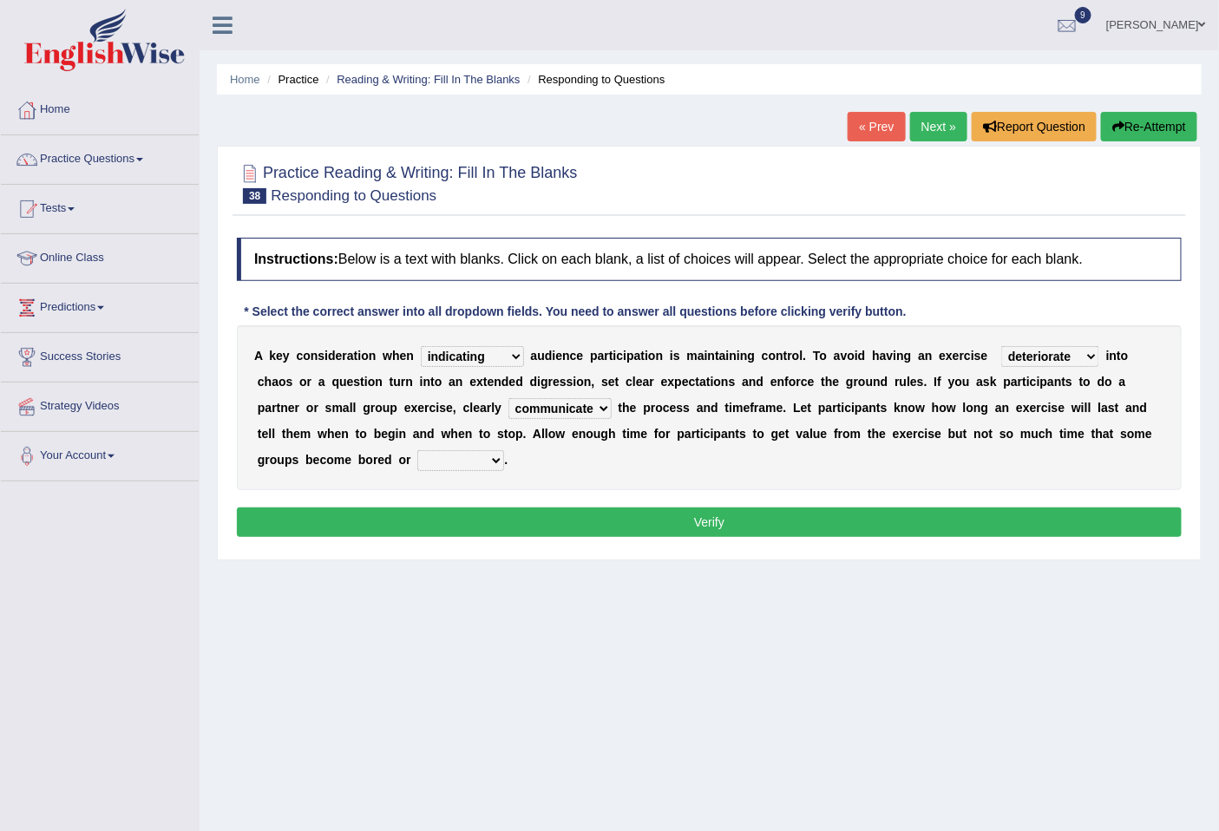
click at [509, 398] on select "communicate confirm accumulate commit" at bounding box center [560, 408] width 103 height 21
click at [571, 413] on select "communicate confirm accumulate commit" at bounding box center [560, 408] width 103 height 21
click at [681, 397] on div "A k e y c o n s i d e r a t i o n w h e n incorporating increasing incurring in…" at bounding box center [709, 407] width 945 height 165
click at [495, 465] on select "destroyed distracted disobeyed divided" at bounding box center [460, 460] width 87 height 21
click at [417, 450] on select "destroyed distracted disobeyed divided" at bounding box center [460, 460] width 87 height 21
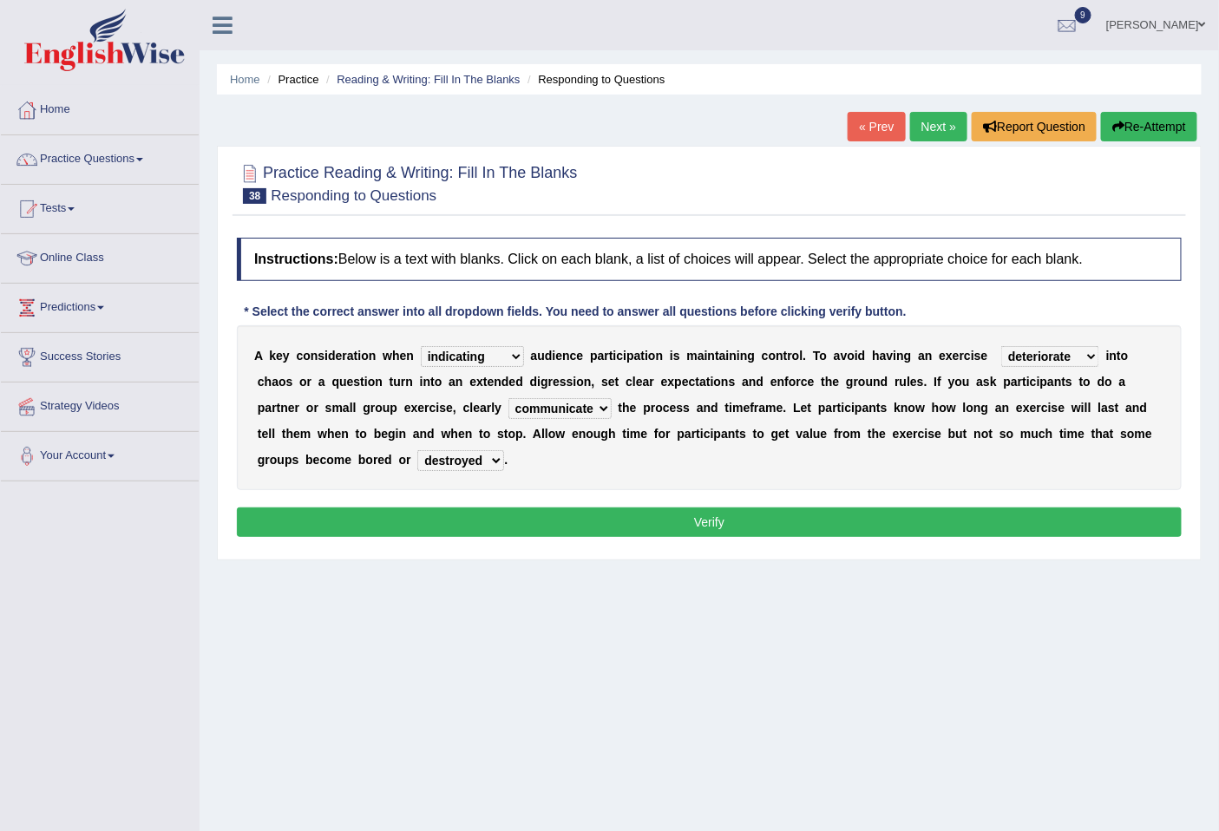
click at [467, 462] on select "destroyed distracted disobeyed divided" at bounding box center [460, 460] width 87 height 21
click at [417, 450] on select "destroyed distracted disobeyed divided" at bounding box center [460, 460] width 87 height 21
click at [487, 467] on select "destroyed distracted disobeyed divided" at bounding box center [460, 460] width 87 height 21
select select "distracted"
click at [417, 450] on select "destroyed distracted disobeyed divided" at bounding box center [460, 460] width 87 height 21
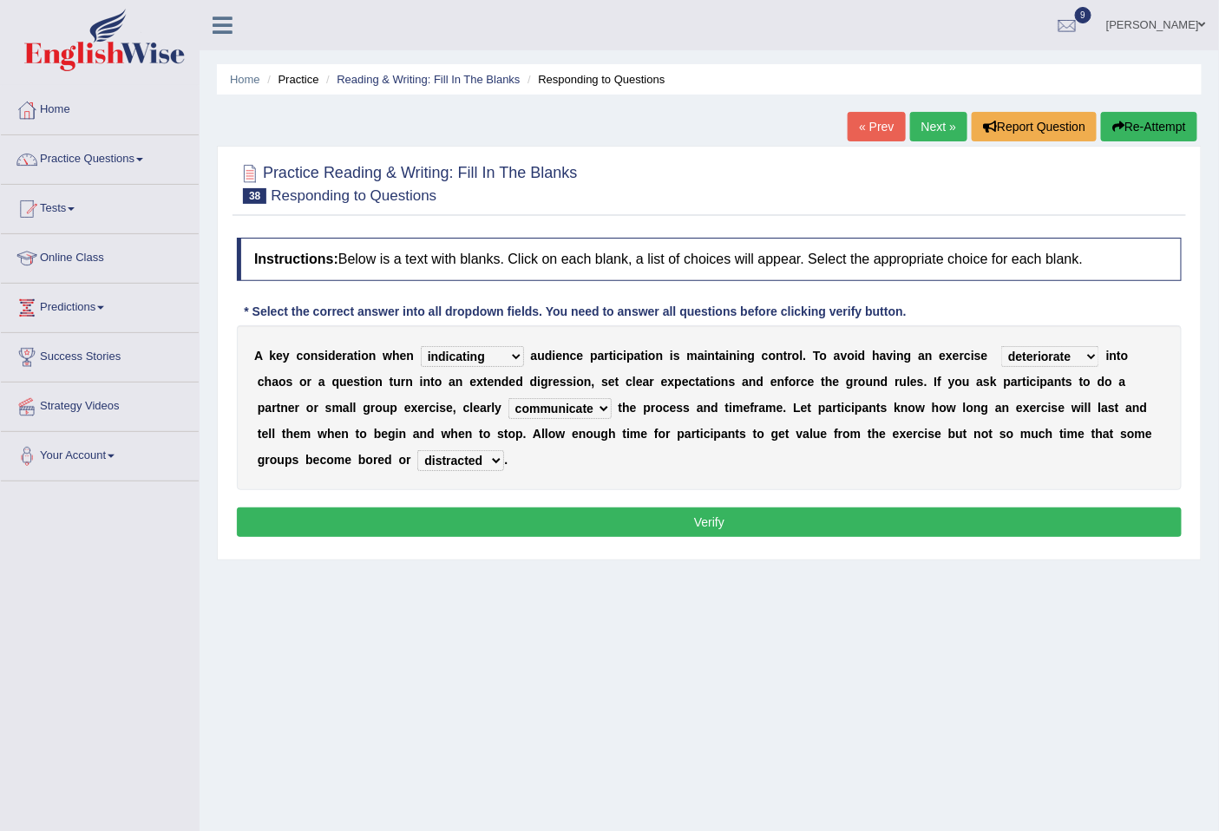
click at [721, 521] on button "Verify" at bounding box center [709, 523] width 945 height 30
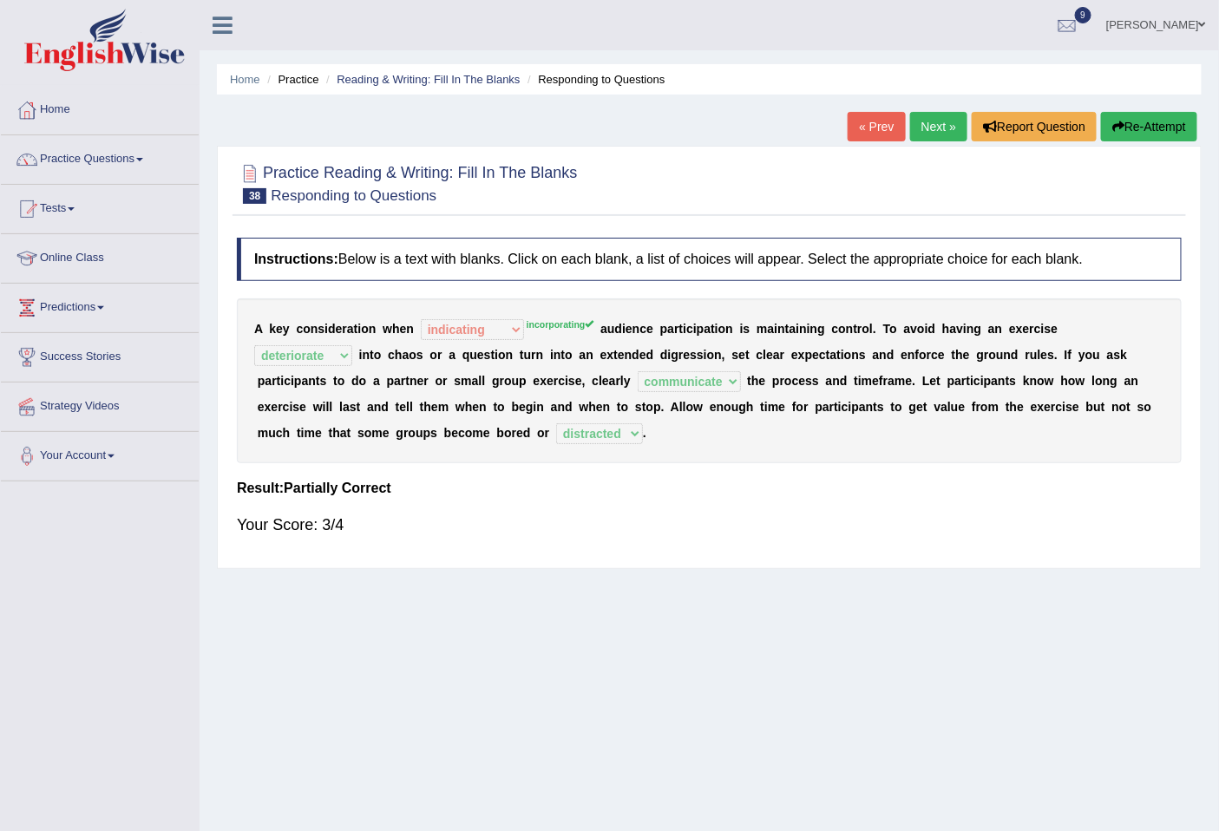
click at [1143, 126] on button "Re-Attempt" at bounding box center [1149, 127] width 96 height 30
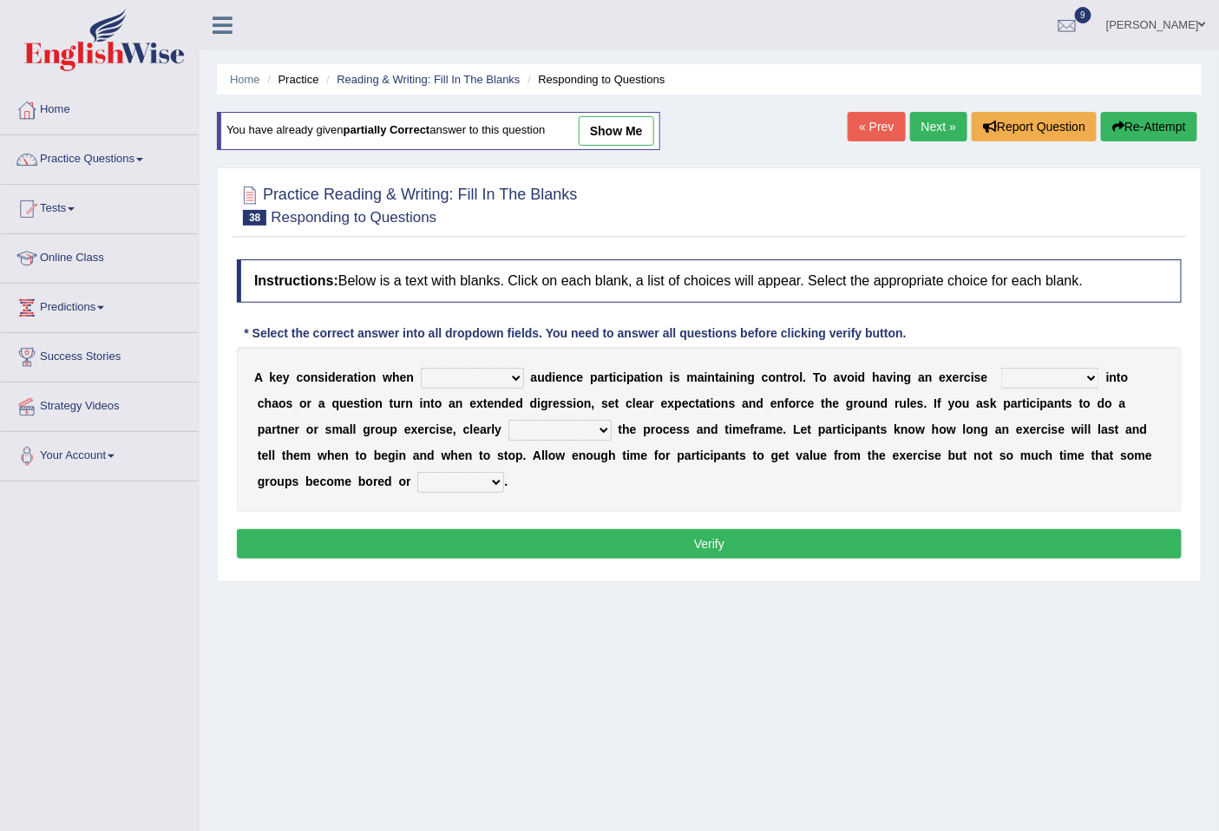
click at [481, 369] on select "incorporating increasing incurring indicating" at bounding box center [472, 378] width 103 height 21
select select "incorporating"
click at [421, 368] on select "incorporating increasing incurring indicating" at bounding box center [472, 378] width 103 height 21
click at [1048, 380] on select "deteriorate determine deliver demonstrate" at bounding box center [1051, 378] width 98 height 21
select select "deteriorate"
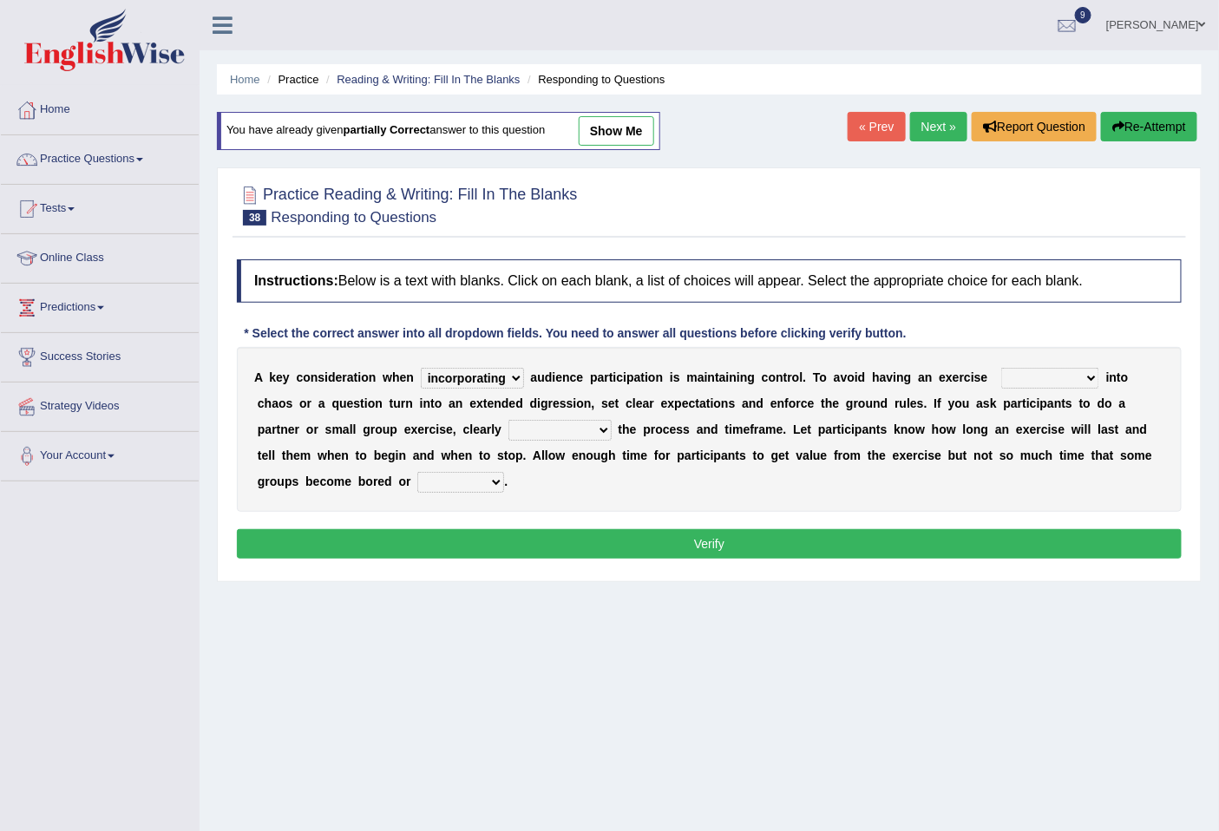
click at [1002, 368] on select "deteriorate determine deliver demonstrate" at bounding box center [1051, 378] width 98 height 21
click at [577, 430] on select "communicate confirm accumulate commit" at bounding box center [560, 430] width 103 height 21
select select "communicate"
click at [509, 420] on select "communicate confirm accumulate commit" at bounding box center [560, 430] width 103 height 21
click at [472, 478] on select "destroyed distracted disobeyed divided" at bounding box center [460, 482] width 87 height 21
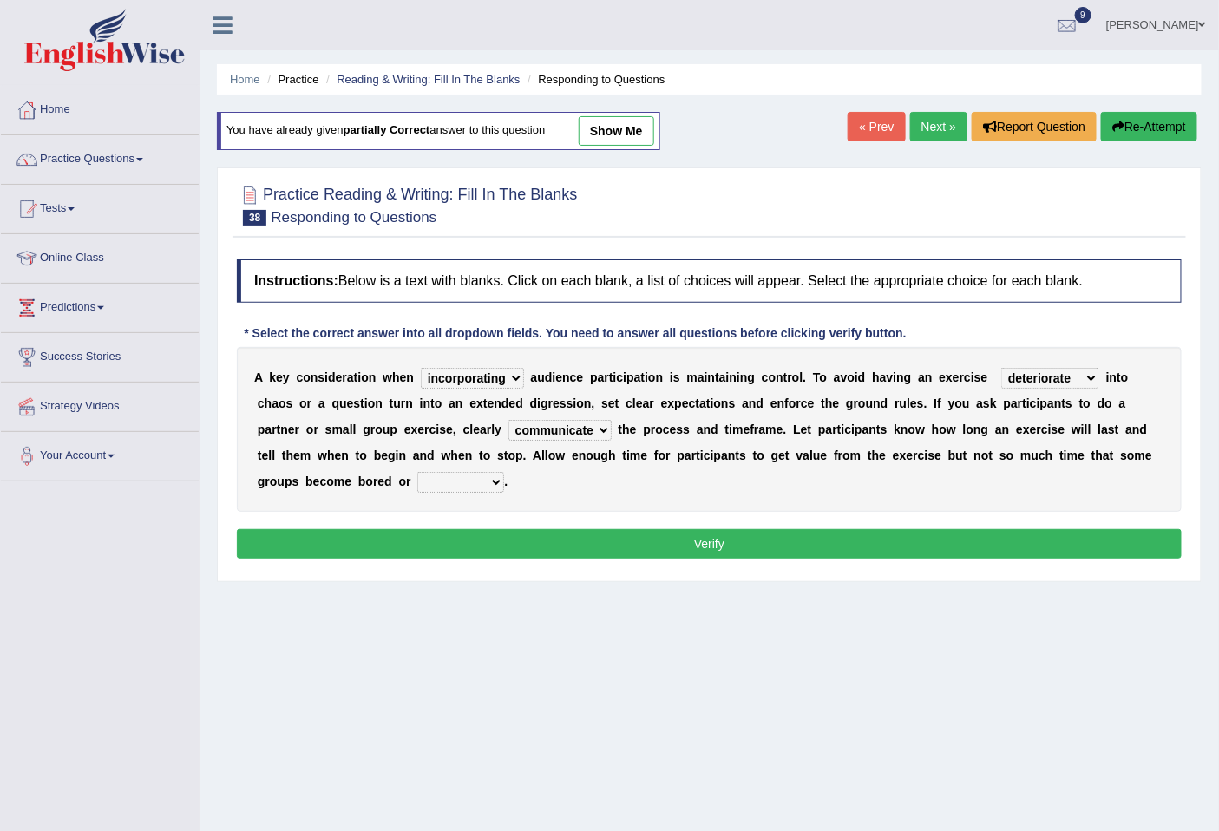
select select "distracted"
click at [417, 472] on select "destroyed distracted disobeyed divided" at bounding box center [460, 482] width 87 height 21
click at [723, 536] on button "Verify" at bounding box center [709, 544] width 945 height 30
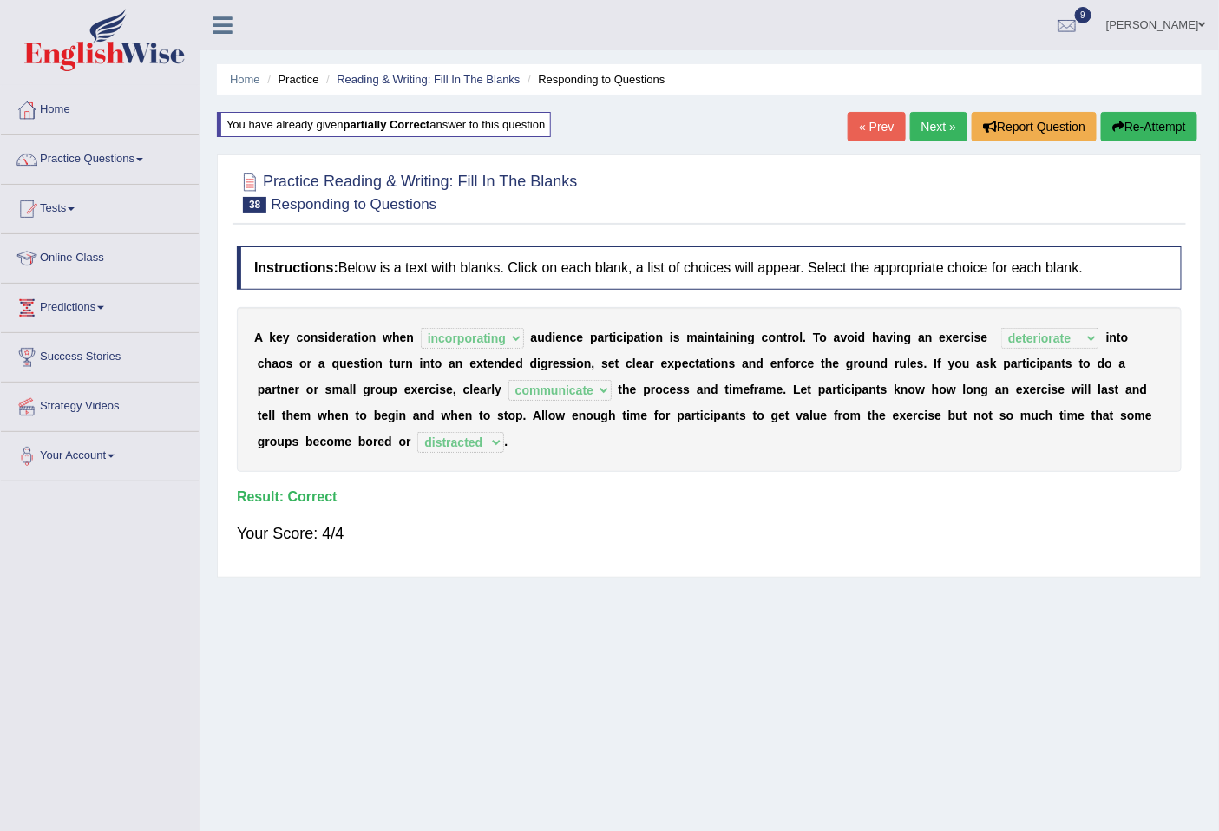
click at [937, 128] on link "Next »" at bounding box center [938, 127] width 57 height 30
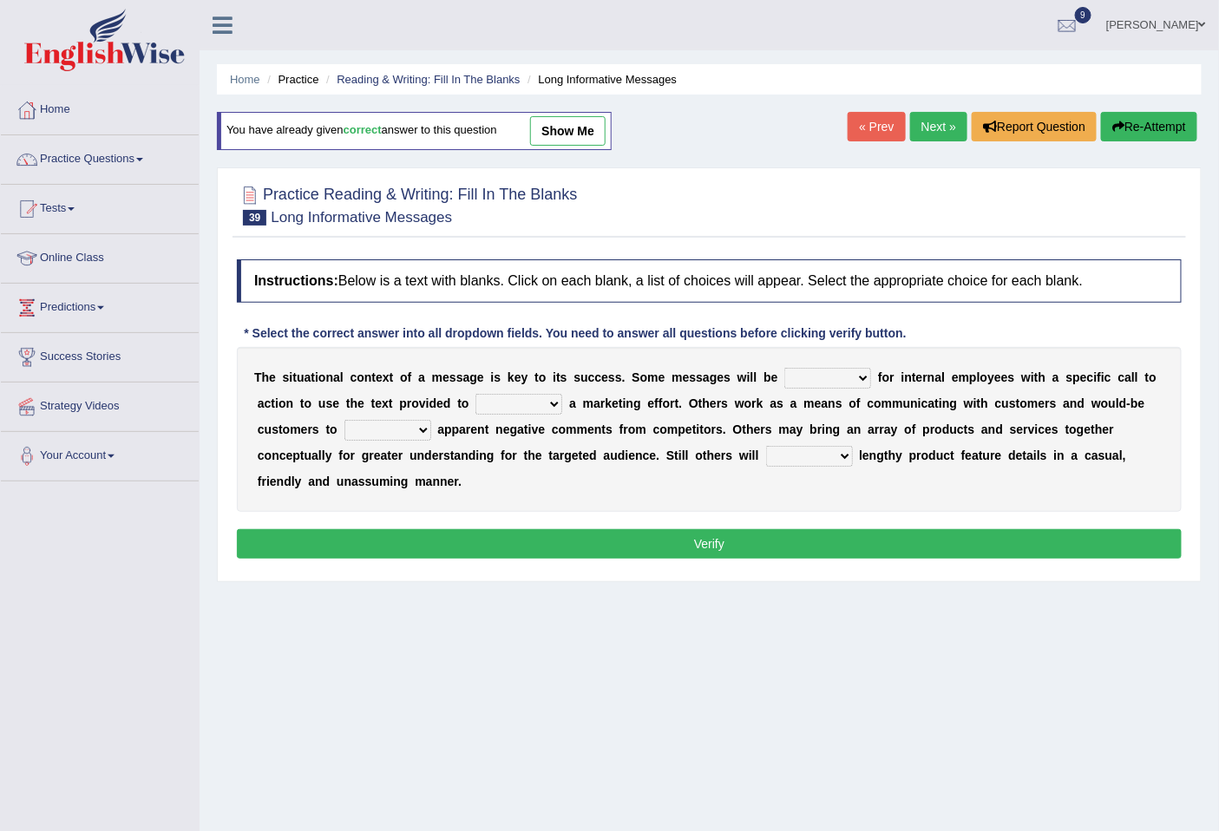
click at [804, 379] on select "targeted varied marketed parted" at bounding box center [828, 378] width 87 height 21
select select "varied"
click at [785, 368] on select "targeted varied marketed parted" at bounding box center [828, 378] width 87 height 21
click at [522, 404] on select "extract exceed expand export" at bounding box center [519, 404] width 87 height 21
select select "expand"
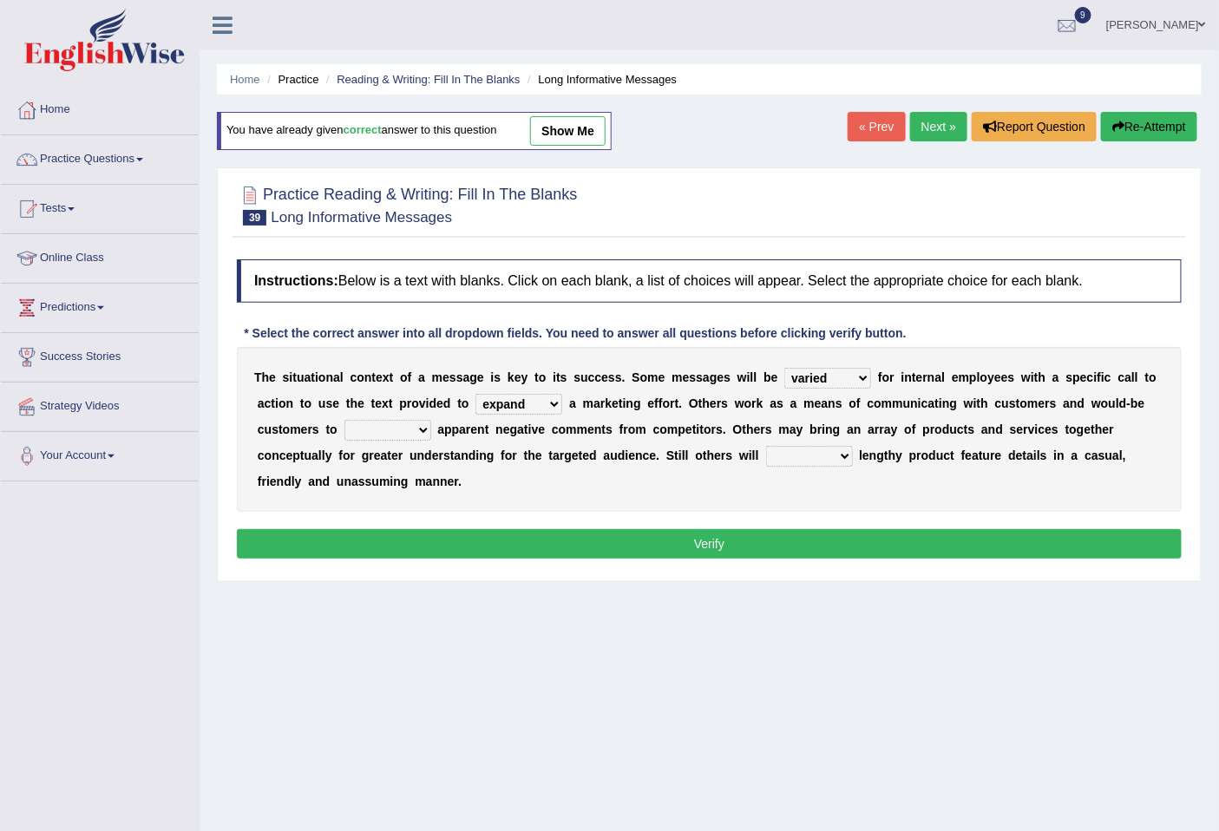
click at [476, 394] on select "extract exceed expand export" at bounding box center [519, 404] width 87 height 21
click at [386, 434] on select "rebut rebel review reboot" at bounding box center [388, 430] width 87 height 21
select select "review"
click at [345, 420] on select "rebut rebel review reboot" at bounding box center [388, 430] width 87 height 21
click at [411, 431] on select "rebut rebel review reboot" at bounding box center [388, 430] width 87 height 21
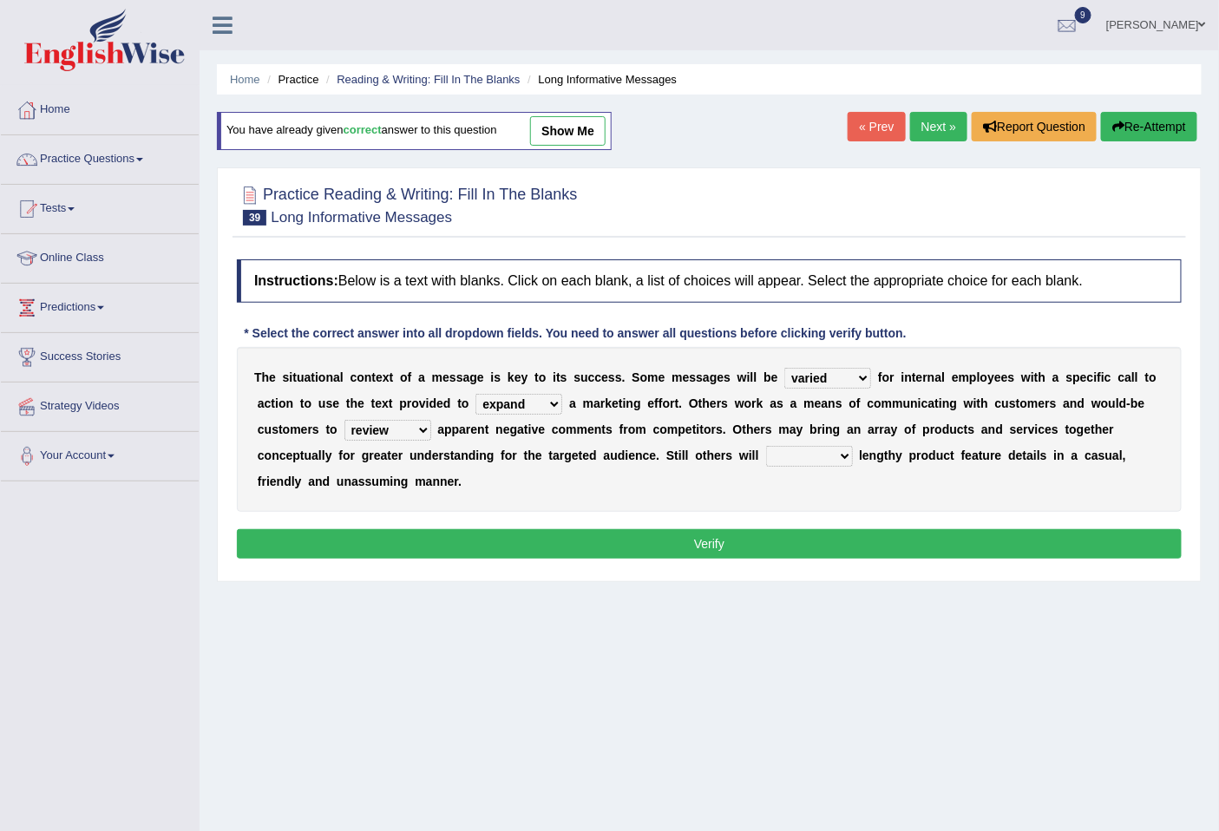
click at [782, 429] on b "m" at bounding box center [784, 430] width 10 height 14
click at [825, 457] on select "deliver delay delight delegate" at bounding box center [809, 456] width 87 height 21
select select "deliver"
click at [766, 446] on select "deliver delay delight delegate" at bounding box center [809, 456] width 87 height 21
click at [634, 544] on button "Verify" at bounding box center [709, 544] width 945 height 30
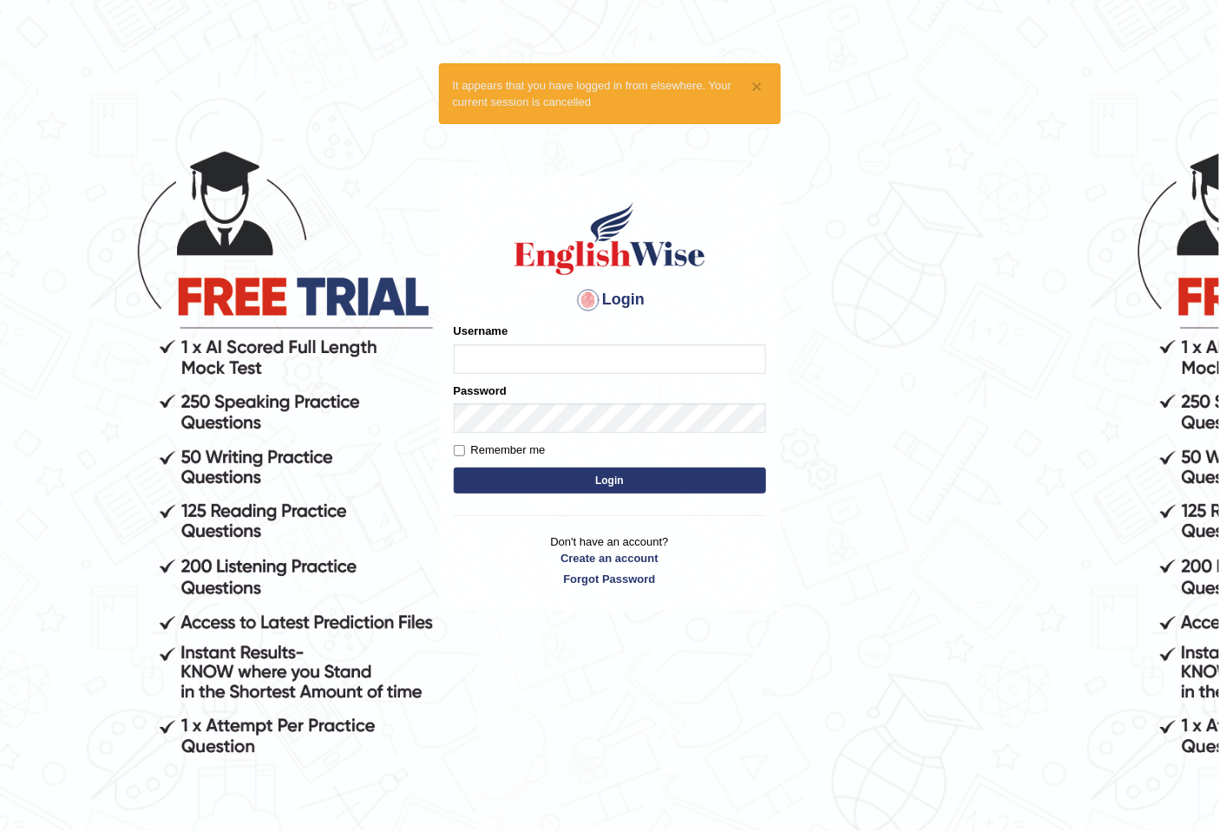
click at [623, 365] on input "Username" at bounding box center [610, 360] width 312 height 30
type input "hirokaM"
click at [463, 448] on input "Remember me" at bounding box center [459, 450] width 11 height 11
checkbox input "true"
click at [574, 476] on button "Login" at bounding box center [610, 481] width 312 height 26
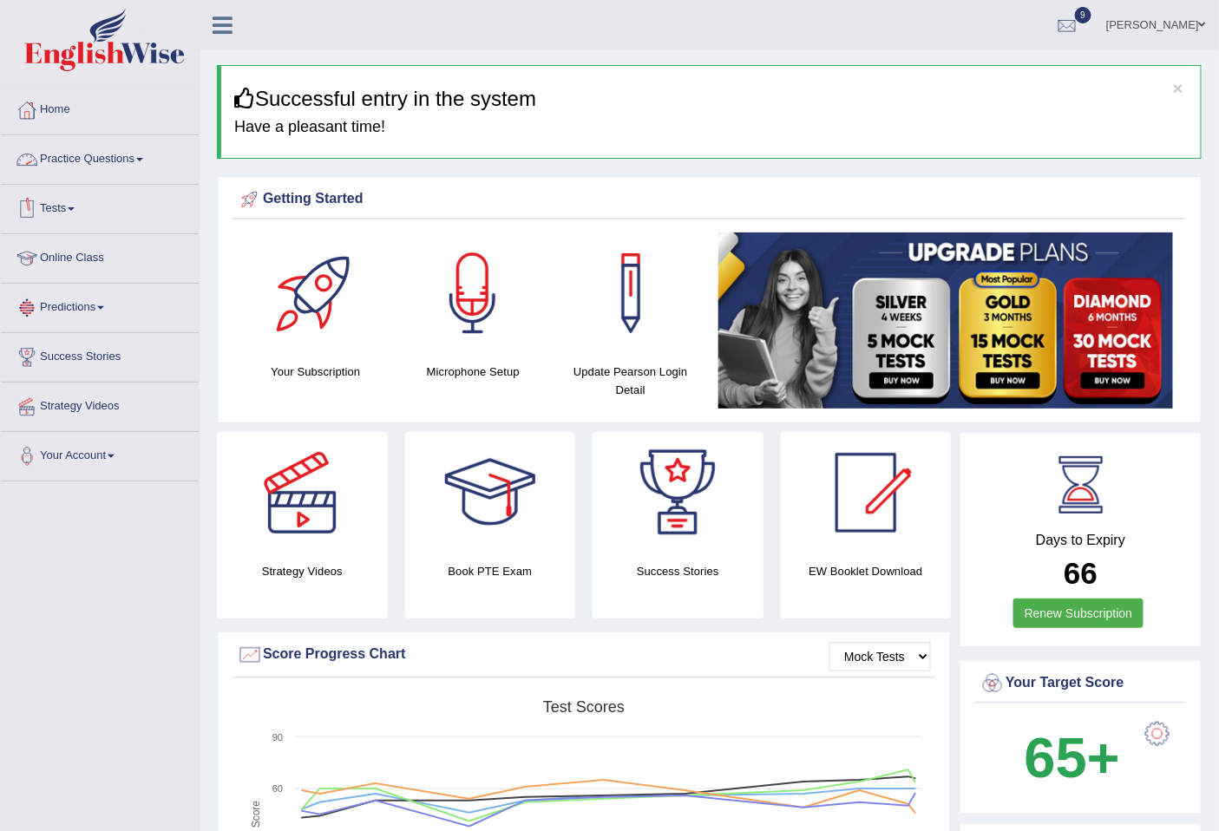
click at [108, 153] on link "Practice Questions" at bounding box center [100, 156] width 198 height 43
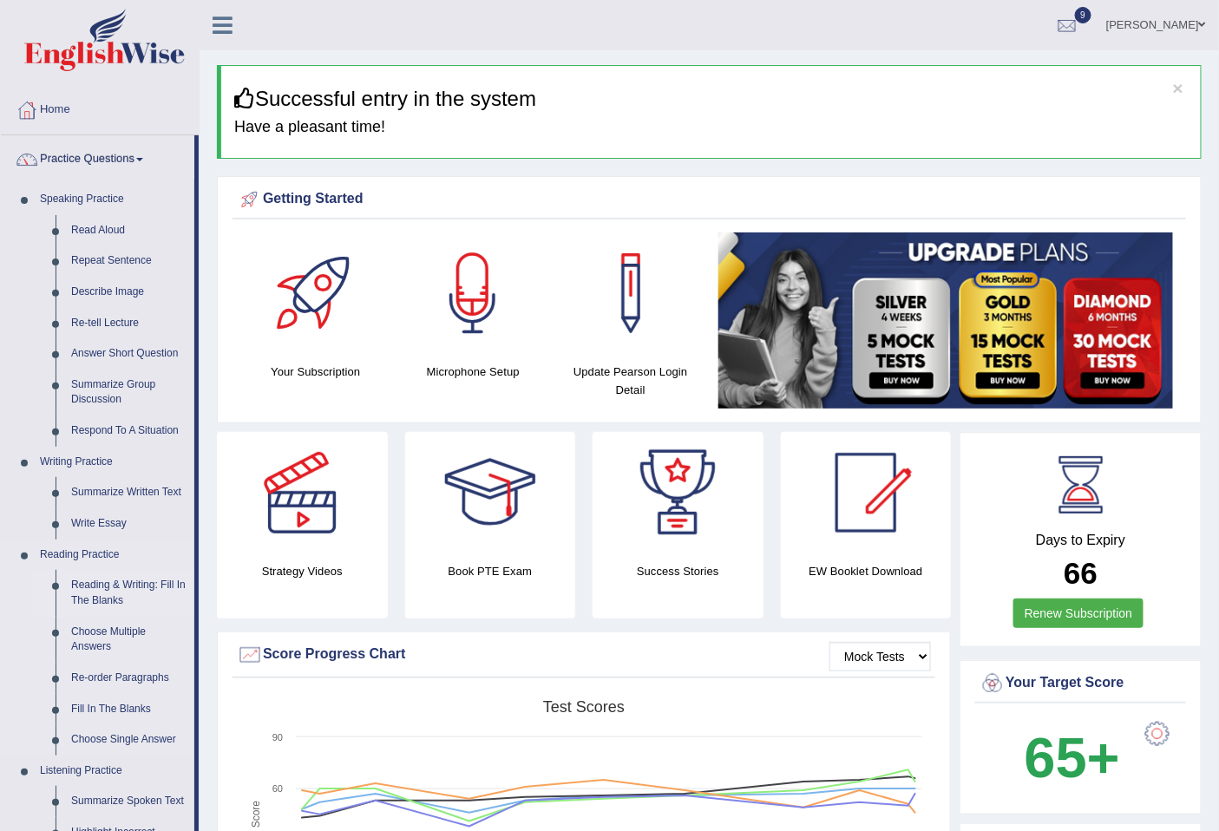
click at [110, 594] on link "Reading & Writing: Fill In The Blanks" at bounding box center [128, 593] width 131 height 46
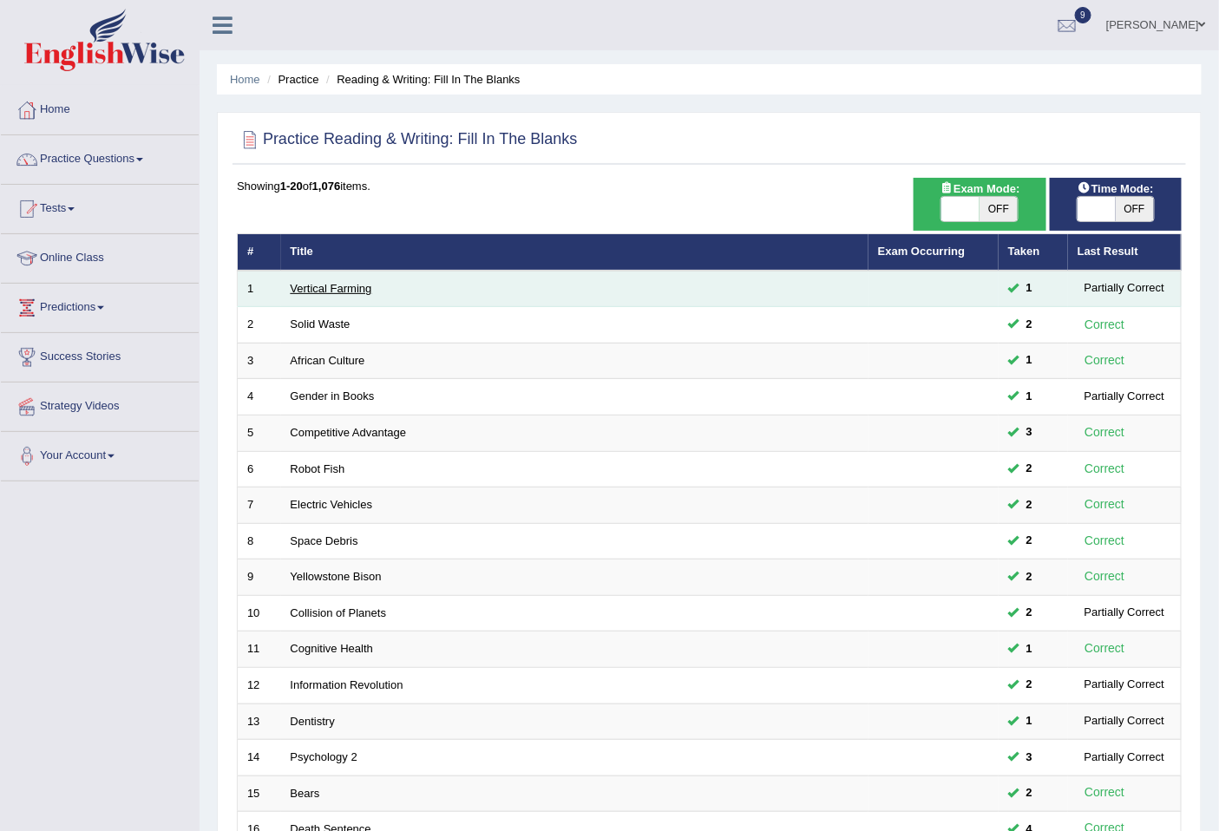
click at [319, 288] on link "Vertical Farming" at bounding box center [332, 288] width 82 height 13
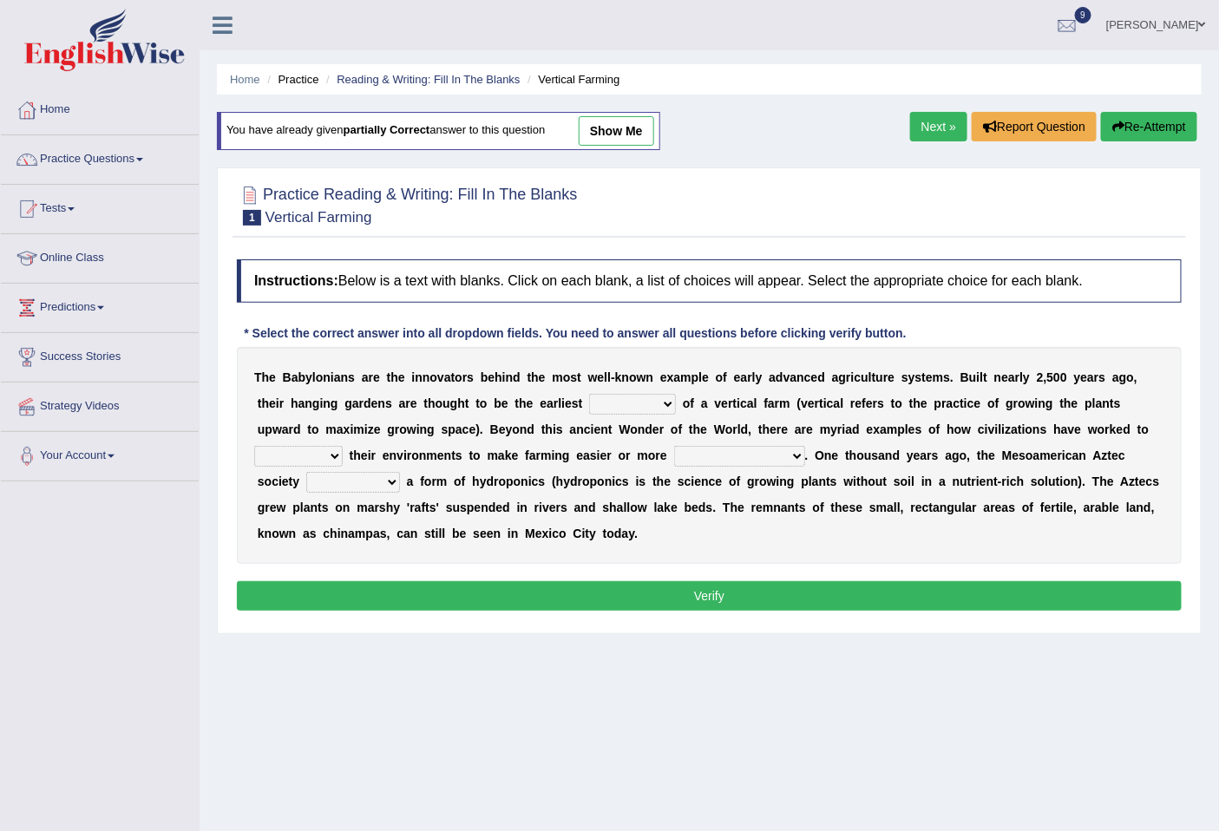
click at [613, 406] on select "prototype failure discredit protocol" at bounding box center [632, 404] width 87 height 21
select select "protocol"
click at [589, 394] on select "prototype failure discredit protocol" at bounding box center [632, 404] width 87 height 21
click at [330, 451] on select "manipulate escape respect disarrange" at bounding box center [298, 456] width 89 height 21
select select "manipulate"
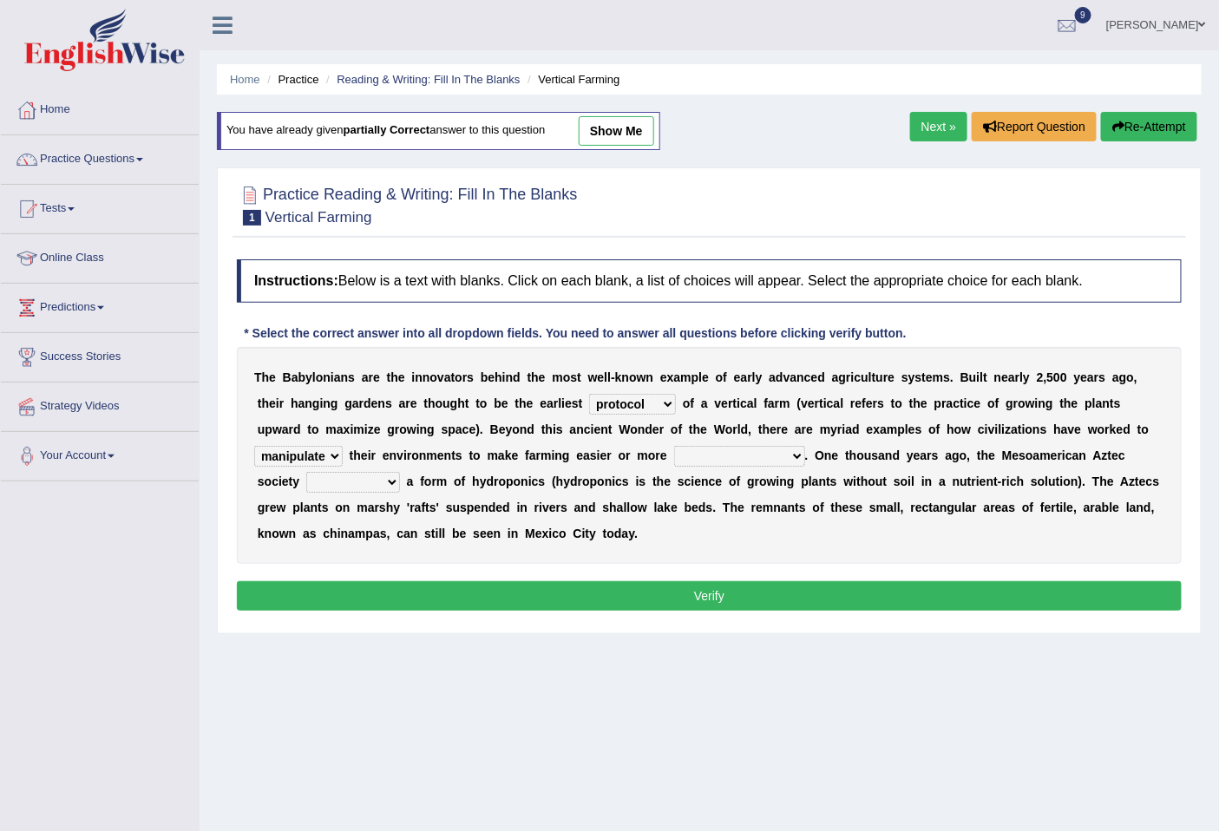
click at [254, 446] on select "manipulate escape respect disarrange" at bounding box center [298, 456] width 89 height 21
click at [739, 461] on select "productive constructive connective counterproductive" at bounding box center [739, 456] width 131 height 21
select select "productive"
click at [674, 446] on select "productive constructive connective counterproductive" at bounding box center [739, 456] width 131 height 21
click at [359, 482] on select "domineered volunteered pioneered engineered" at bounding box center [353, 482] width 94 height 21
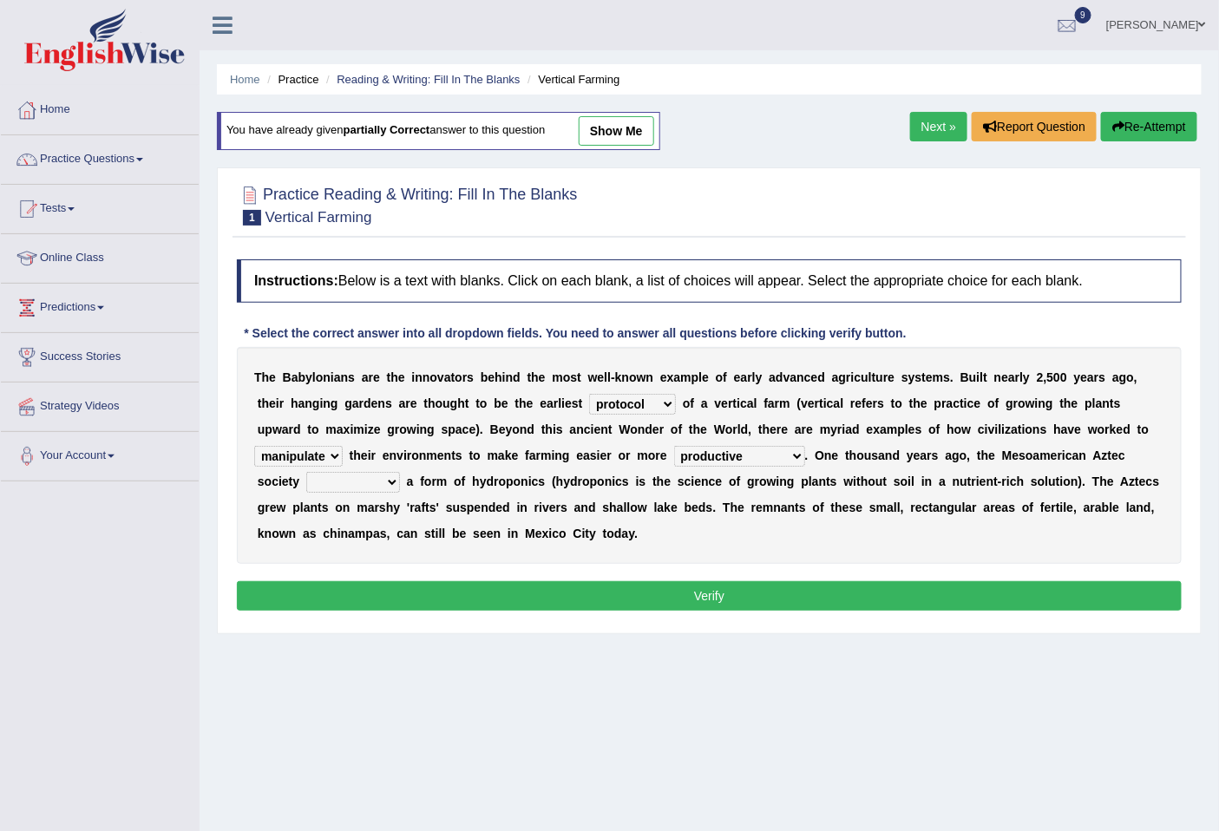
select select "pioneered"
click at [306, 472] on select "domineered volunteered pioneered engineered" at bounding box center [353, 482] width 94 height 21
click at [713, 594] on button "Verify" at bounding box center [709, 596] width 945 height 30
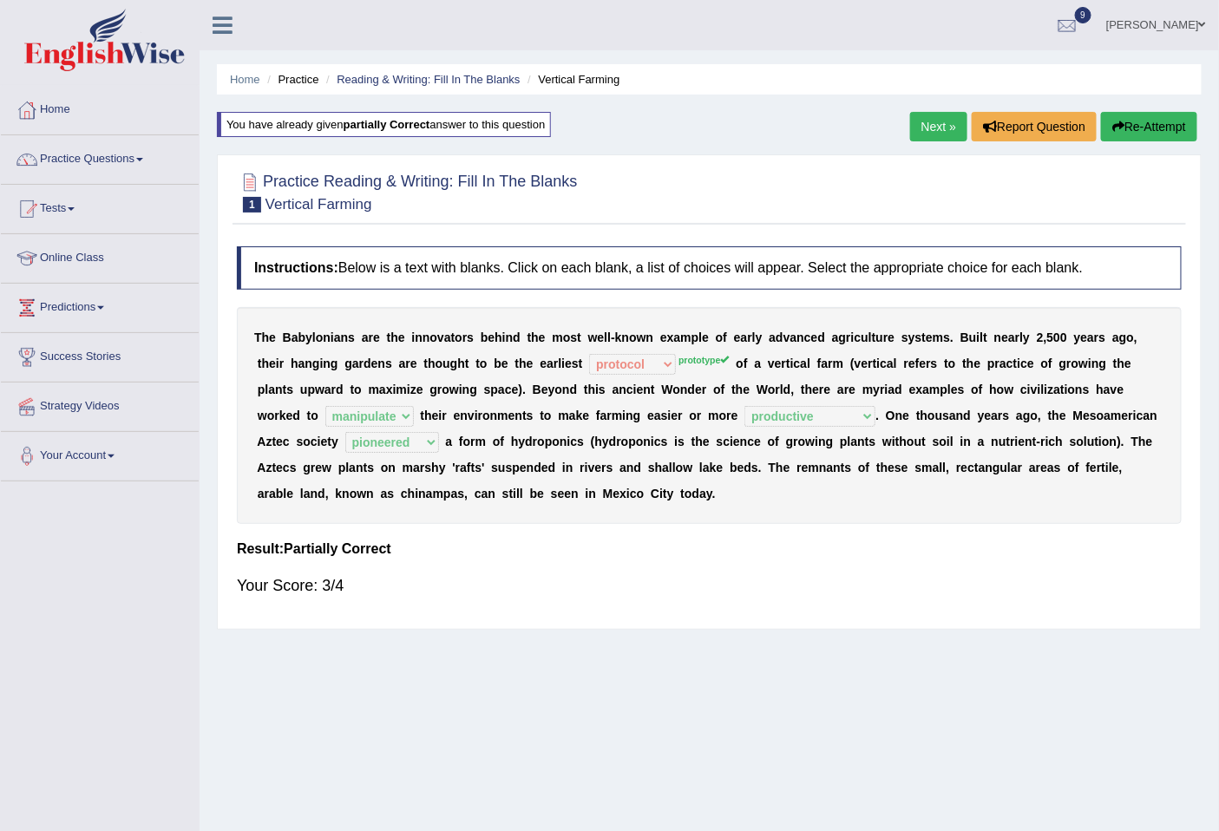
click at [1159, 131] on button "Re-Attempt" at bounding box center [1149, 127] width 96 height 30
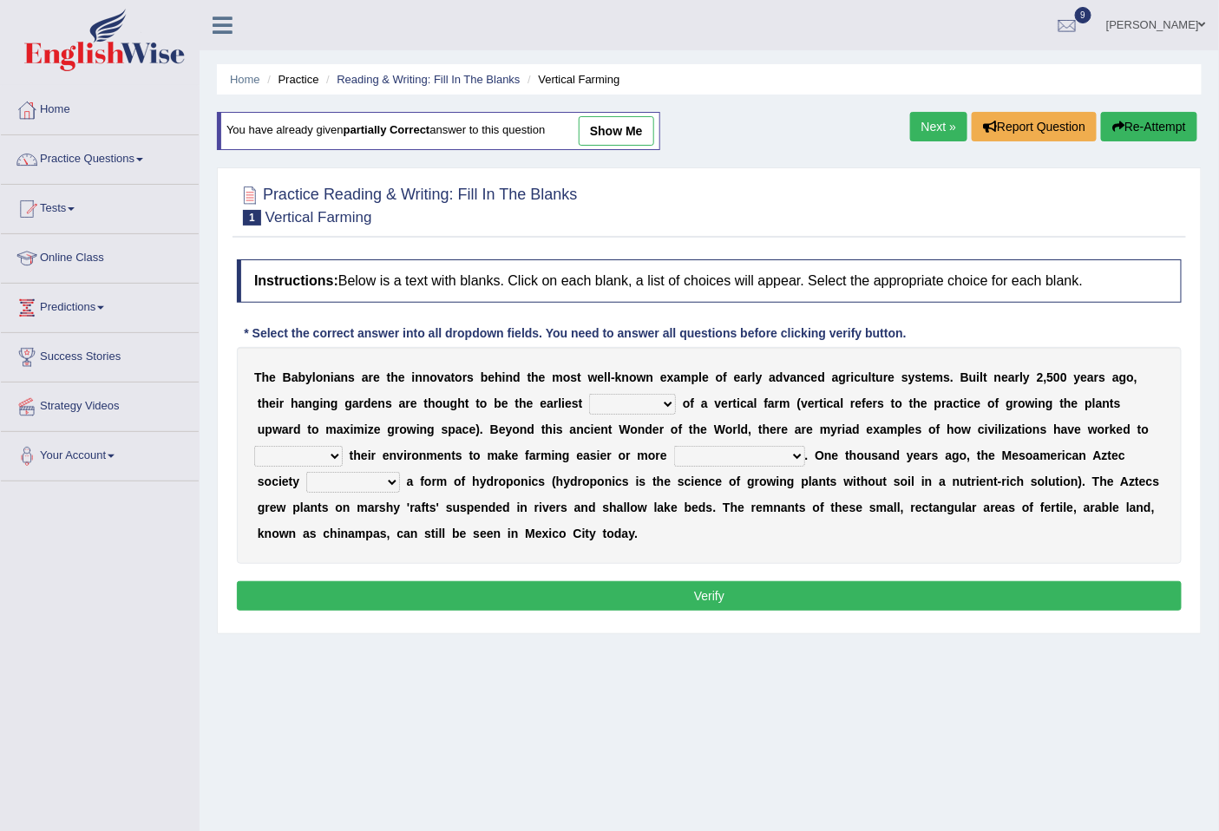
click at [627, 404] on select "prototype failure discredit protocol" at bounding box center [632, 404] width 87 height 21
select select "prototype"
click at [589, 394] on select "prototype failure discredit protocol" at bounding box center [632, 404] width 87 height 21
click at [331, 453] on select "manipulate escape respect disarrange" at bounding box center [298, 456] width 89 height 21
select select "manipulate"
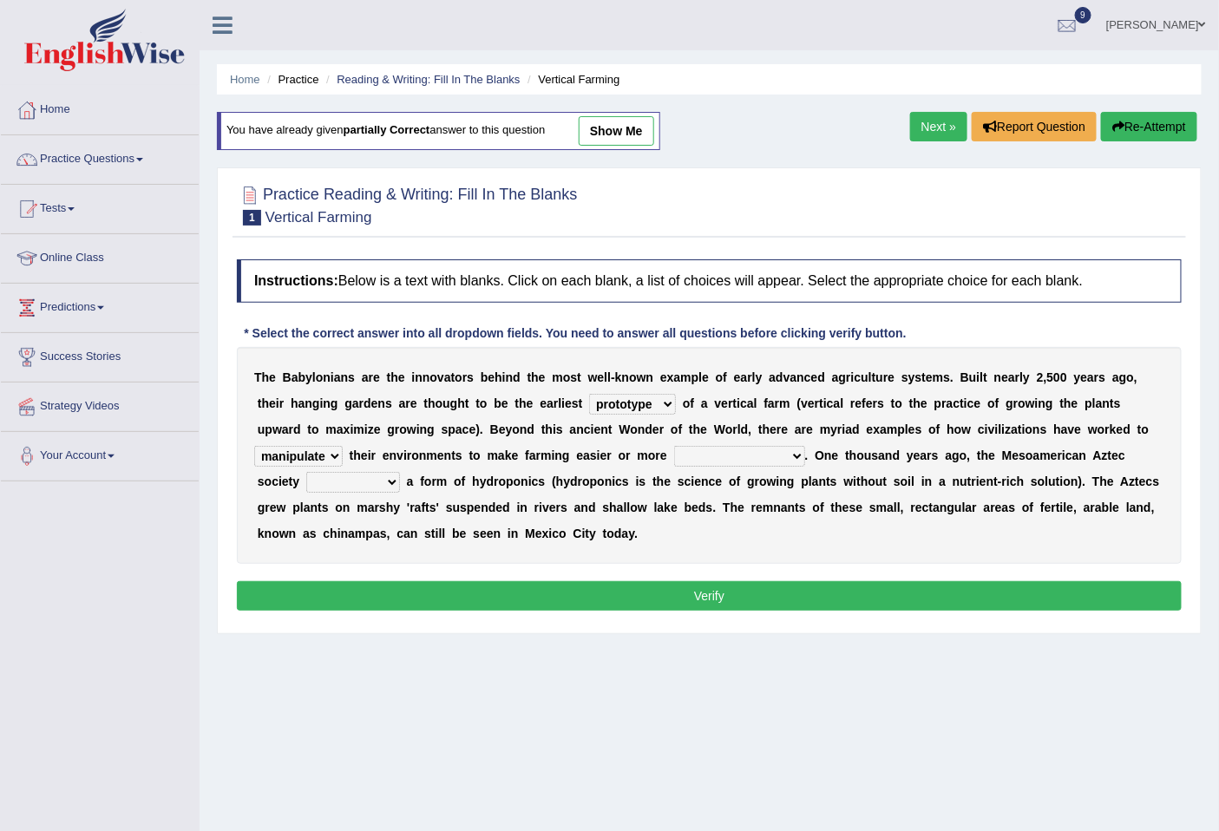
click at [254, 446] on select "manipulate escape respect disarrange" at bounding box center [298, 456] width 89 height 21
click at [730, 465] on select "productive constructive connective counterproductive" at bounding box center [739, 456] width 131 height 21
select select "productive"
click at [674, 446] on select "productive constructive connective counterproductive" at bounding box center [739, 456] width 131 height 21
click at [353, 470] on div "T h e B a b y l o n i a n s a r e t h e i n n o v a t o r s b e h i n d t h e m…" at bounding box center [709, 455] width 945 height 217
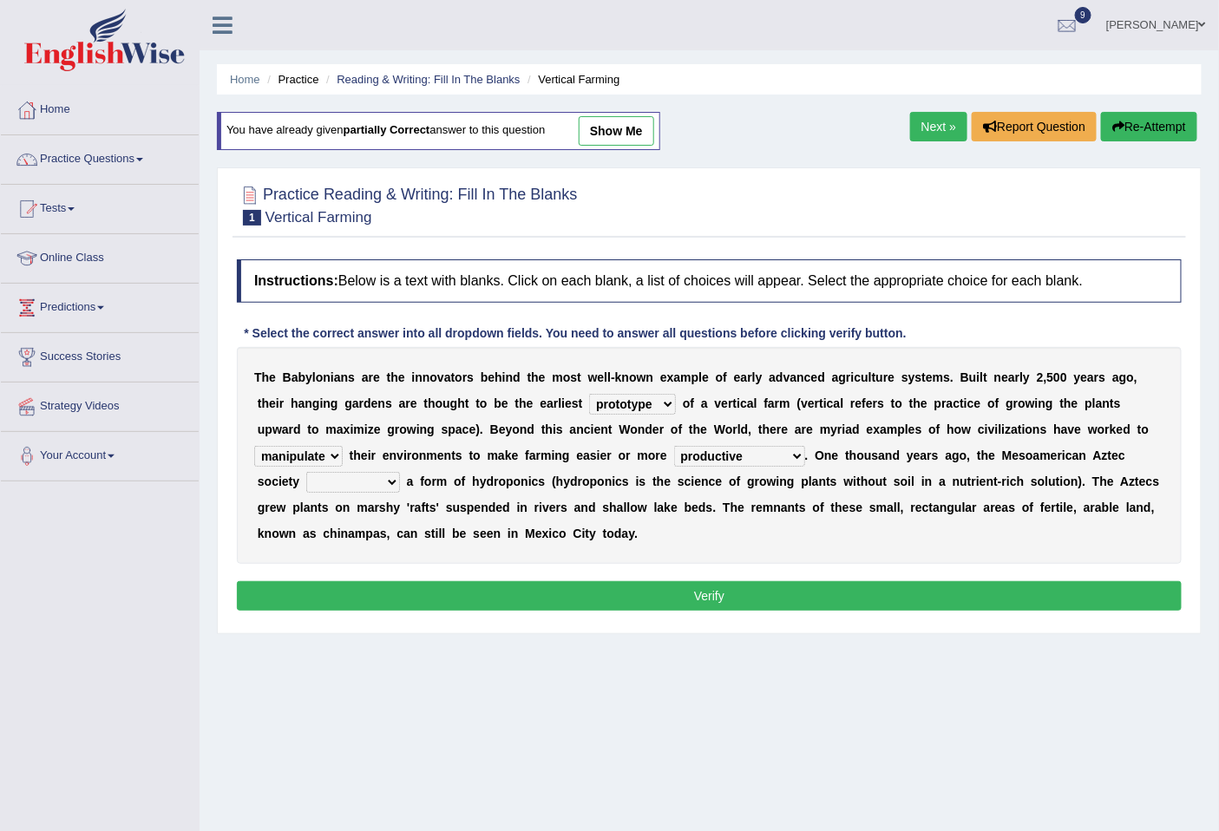
click at [360, 489] on select "domineered volunteered pioneered engineered" at bounding box center [353, 482] width 94 height 21
select select "pioneered"
click at [306, 472] on select "domineered volunteered pioneered engineered" at bounding box center [353, 482] width 94 height 21
click at [647, 403] on select "prototype failure discredit protocol" at bounding box center [632, 404] width 87 height 21
click at [828, 391] on div "T h e B a b y l o n i a n s a r e t h e i n n o v a t o r s b e h i n d t h e m…" at bounding box center [709, 455] width 945 height 217
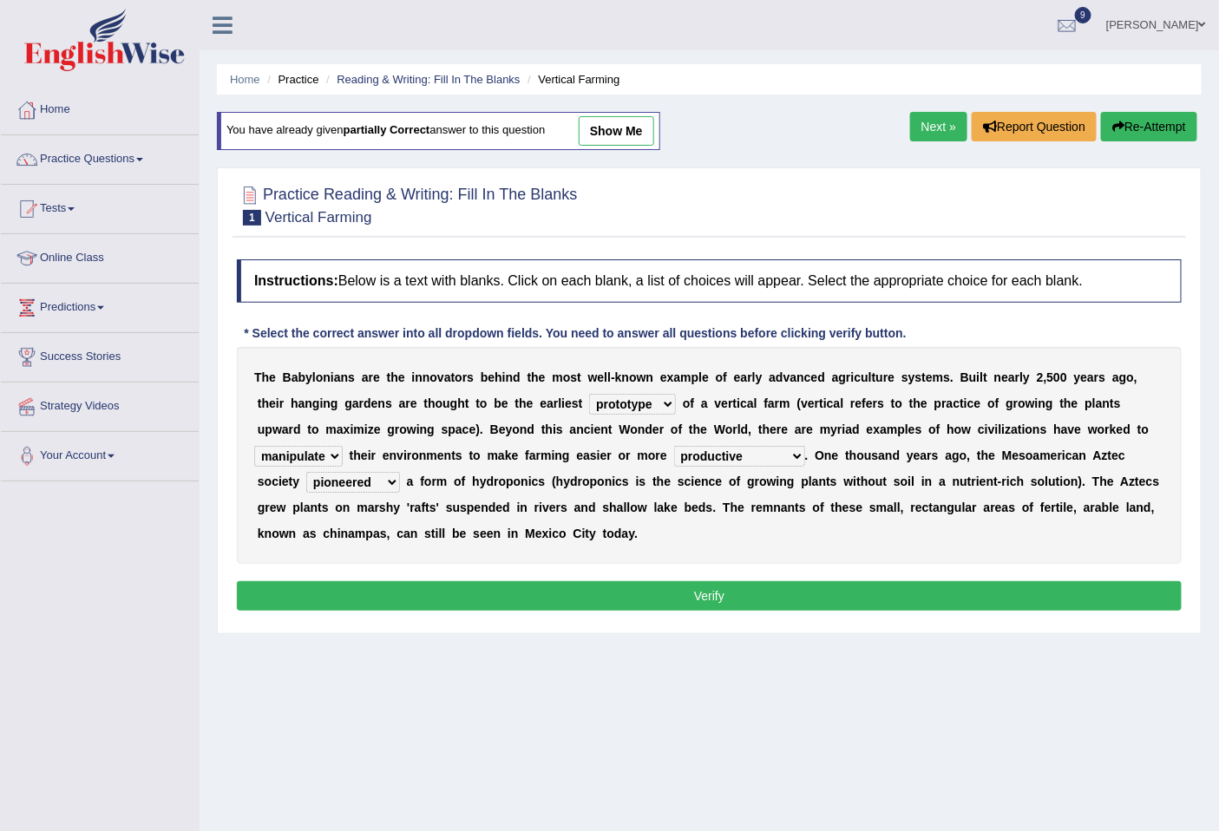
click at [678, 606] on button "Verify" at bounding box center [709, 596] width 945 height 30
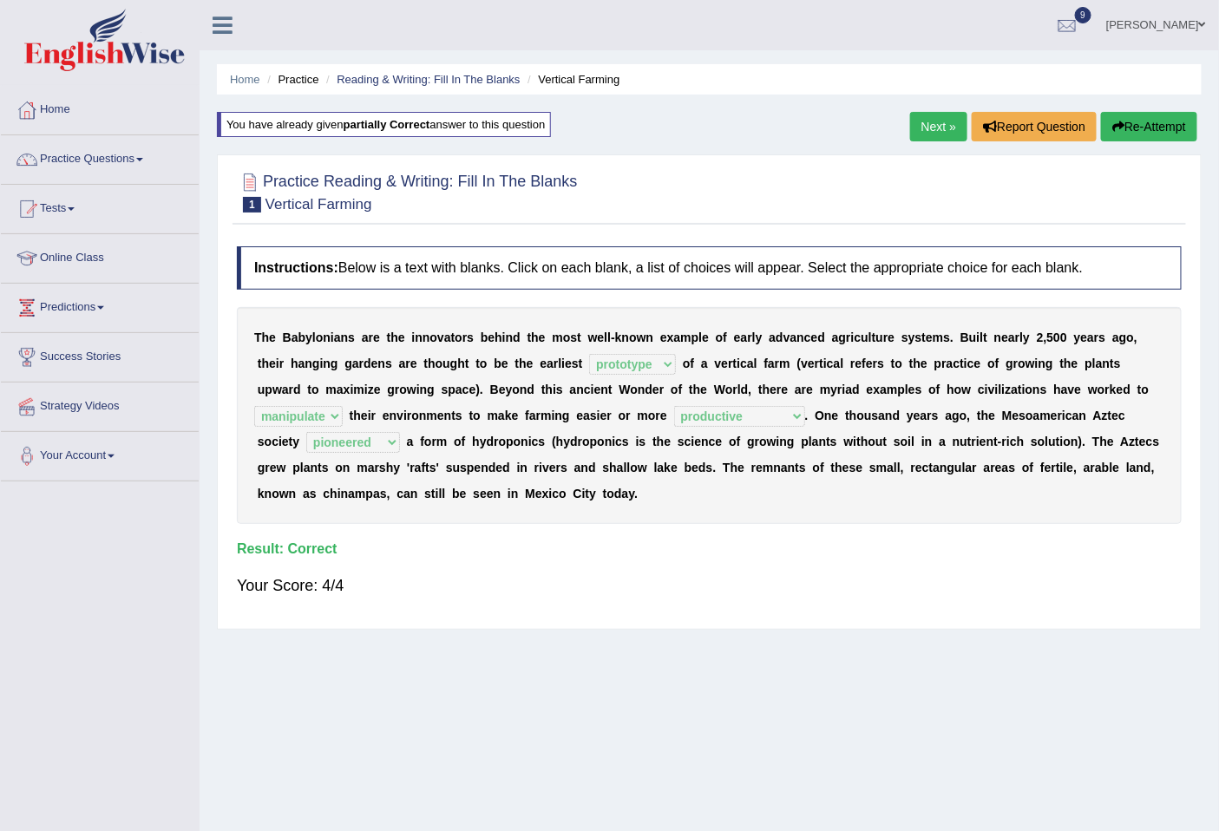
click at [925, 122] on link "Next »" at bounding box center [938, 127] width 57 height 30
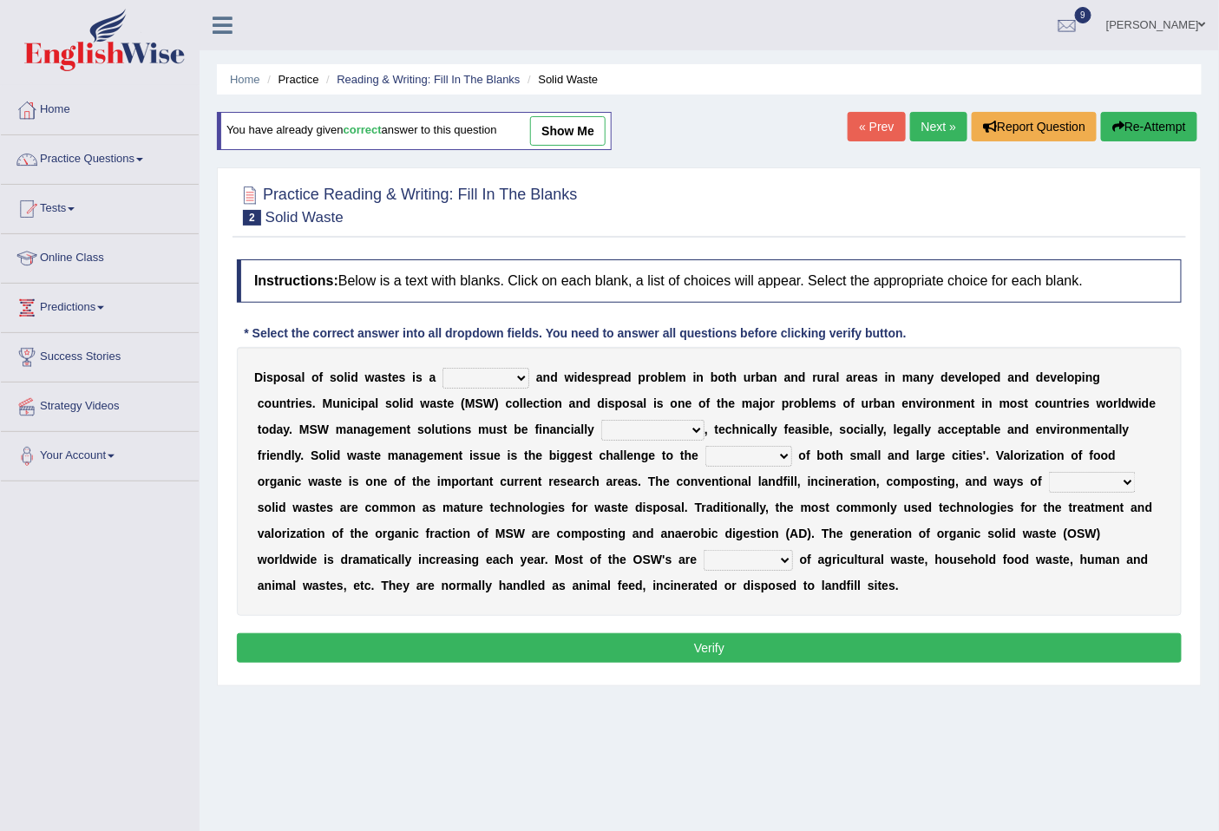
click at [489, 378] on select "slanting stinging stalling shafting" at bounding box center [486, 378] width 87 height 21
select select "stinging"
click at [443, 368] on select "slanting stinging stalling shafting" at bounding box center [486, 378] width 87 height 21
click at [653, 430] on select "unattainable sustainable objectionable treasonable" at bounding box center [652, 430] width 103 height 21
select select "sustainable"
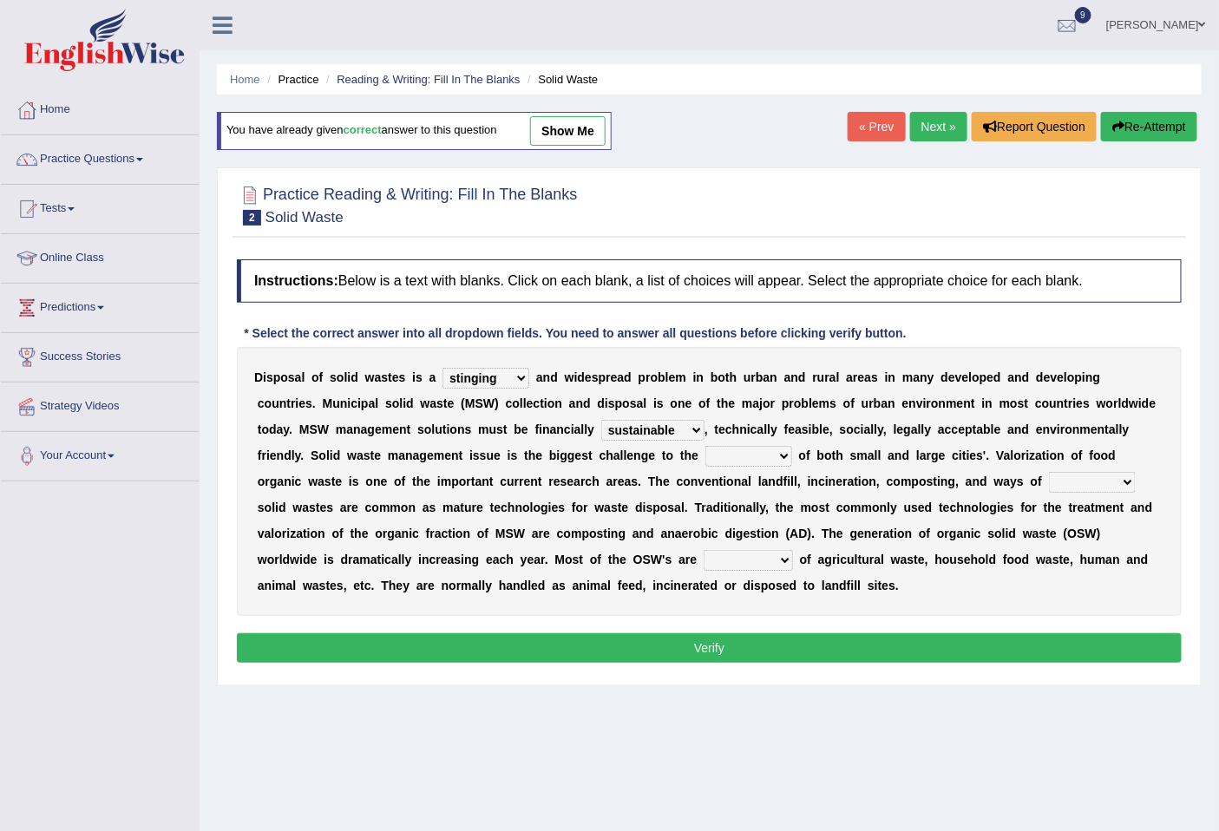
click at [601, 420] on select "unattainable sustainable objectionable treasonable" at bounding box center [652, 430] width 103 height 21
click at [753, 455] on select "plants culture authorities history" at bounding box center [749, 456] width 87 height 21
select select "authorities"
click at [706, 446] on select "plants culture authorities history" at bounding box center [749, 456] width 87 height 21
click at [1107, 487] on select "reserving preserving deserving handling" at bounding box center [1092, 482] width 87 height 21
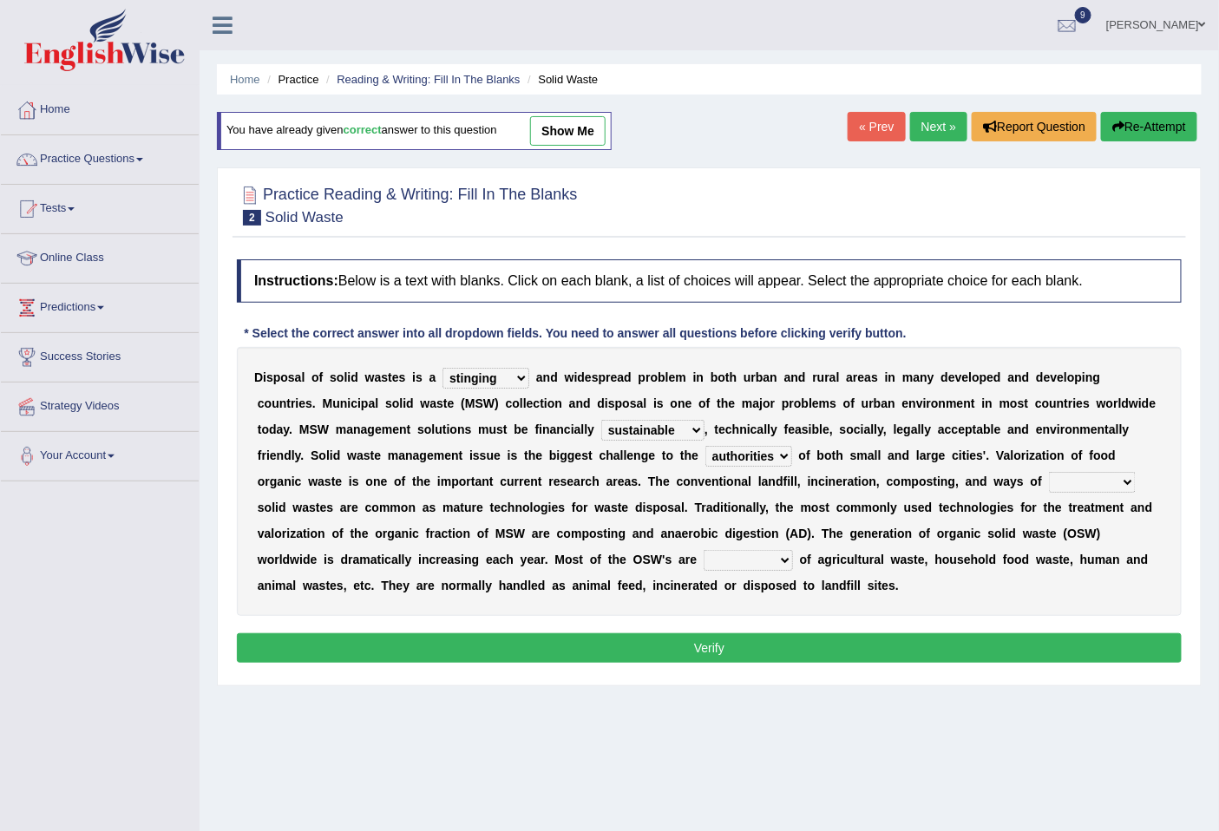
select select "handling"
click at [1049, 472] on select "reserving preserving deserving handling" at bounding box center [1092, 482] width 87 height 21
click at [1120, 486] on select "reserving preserving deserving handling" at bounding box center [1092, 482] width 87 height 21
click at [1049, 472] on select "reserving preserving deserving handling" at bounding box center [1092, 482] width 87 height 21
click at [764, 561] on select "composed disposed composing disposing" at bounding box center [748, 560] width 89 height 21
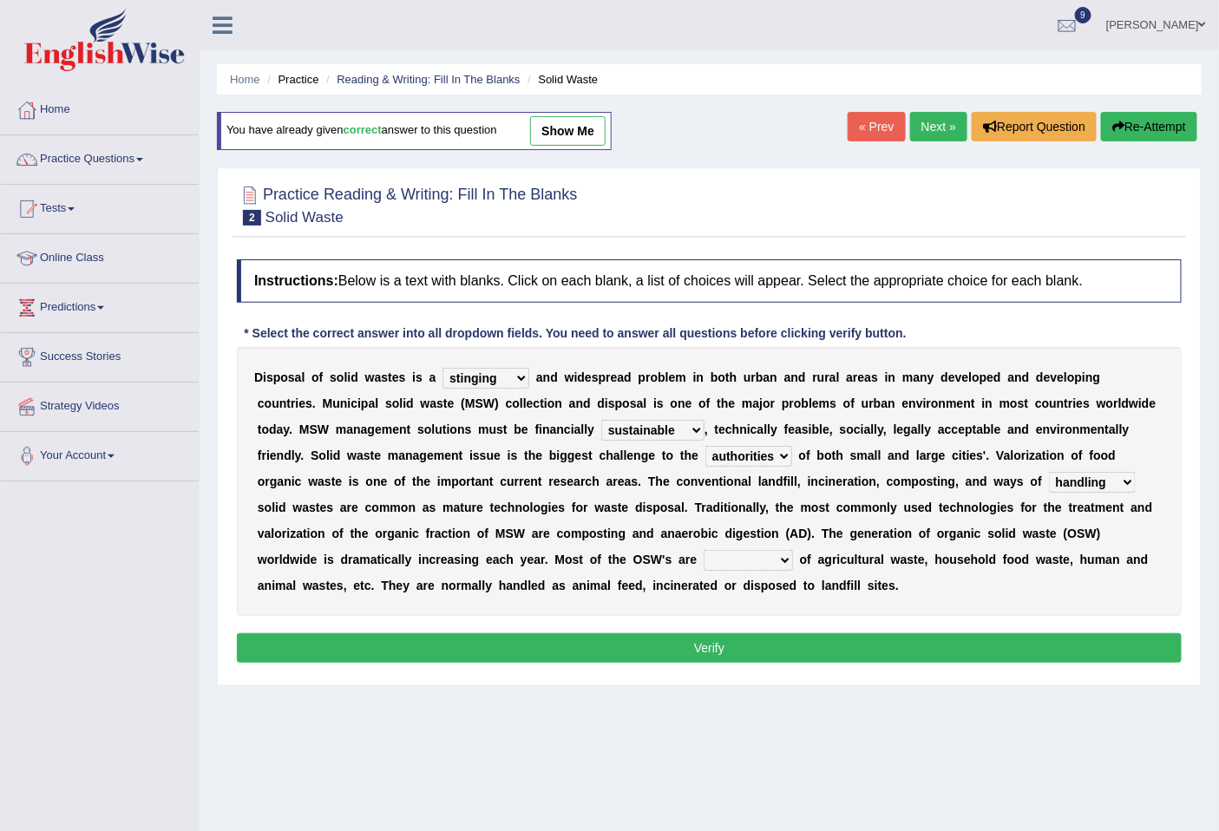
select select "composed"
click at [704, 550] on select "composed disposed composing disposing" at bounding box center [748, 560] width 89 height 21
click at [844, 643] on button "Verify" at bounding box center [709, 649] width 945 height 30
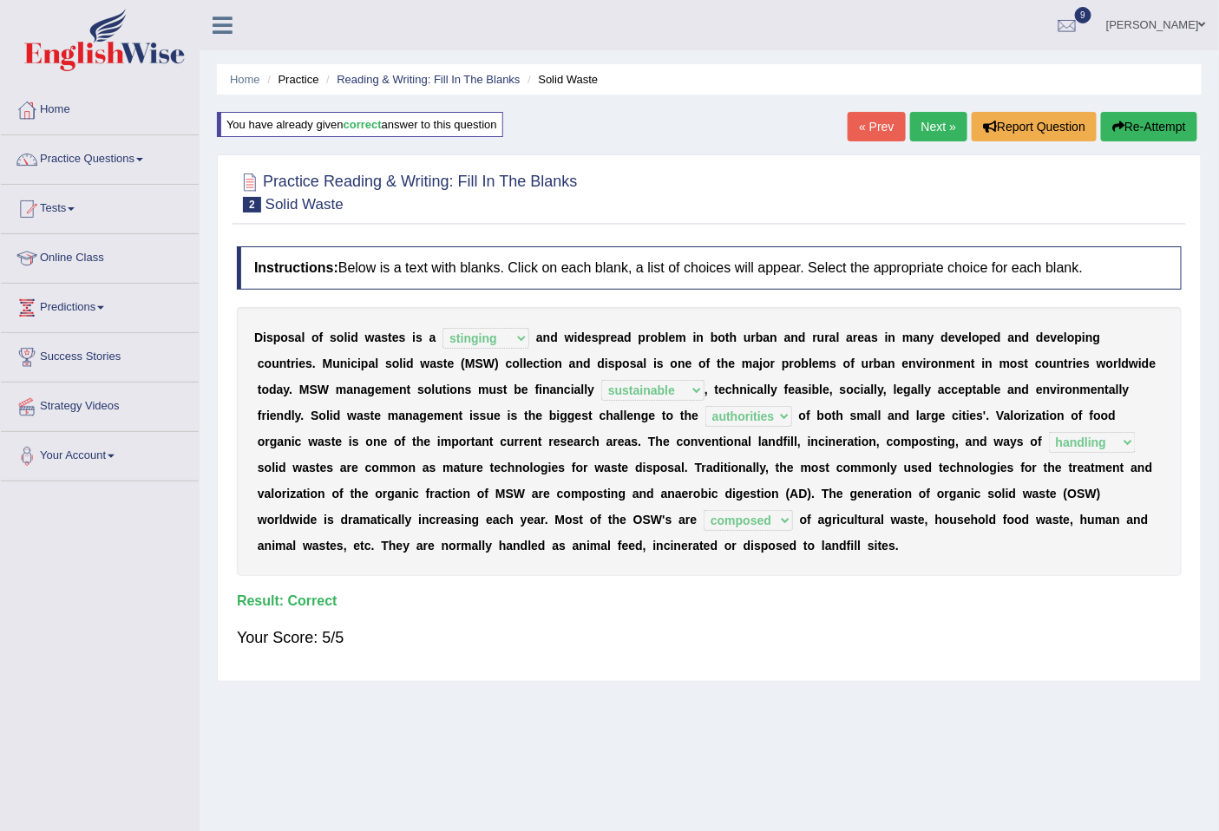
click at [929, 127] on link "Next »" at bounding box center [938, 127] width 57 height 30
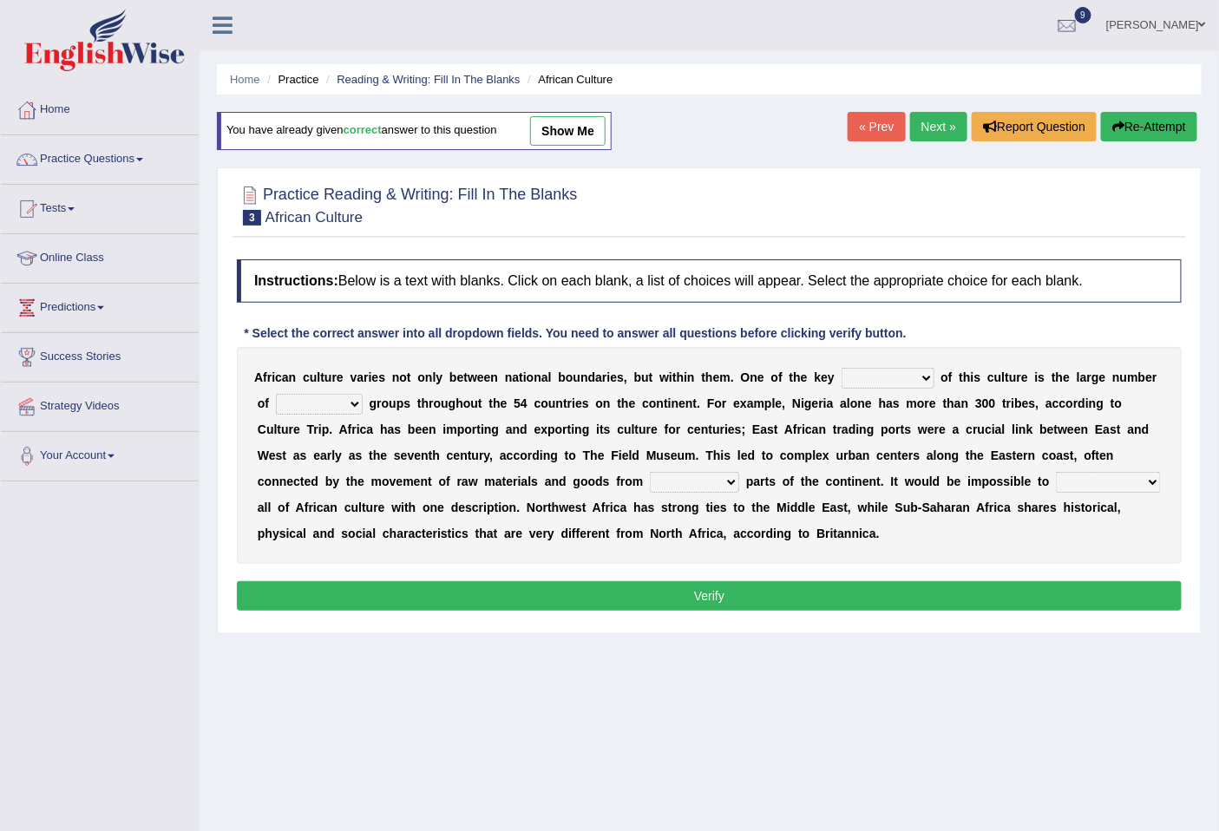
click at [892, 377] on select "conjectures features issues doubts" at bounding box center [888, 378] width 93 height 21
select select "features"
click at [842, 368] on select "conjectures features issues doubts" at bounding box center [888, 378] width 93 height 21
click at [333, 405] on select "ethic ethnic eugenic epic" at bounding box center [319, 404] width 87 height 21
select select "ethnic"
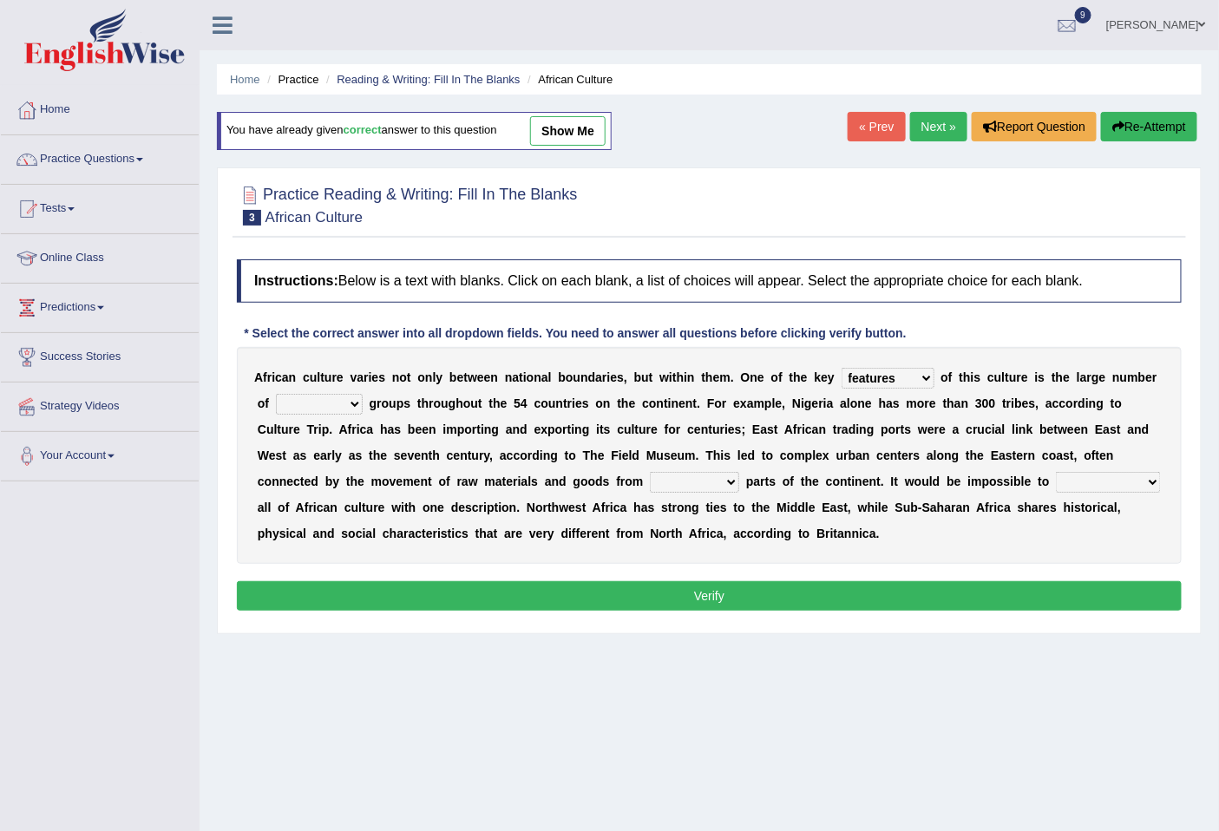
click at [276, 394] on select "ethic ethnic eugenic epic" at bounding box center [319, 404] width 87 height 21
click at [703, 489] on select "forelocked interlocked unlocked landlocked" at bounding box center [694, 482] width 89 height 21
click at [1106, 480] on select "characterize conceptualize symbolize synthesize" at bounding box center [1108, 482] width 105 height 21
select select "characterize"
click at [1057, 472] on select "characterize conceptualize symbolize synthesize" at bounding box center [1108, 482] width 105 height 21
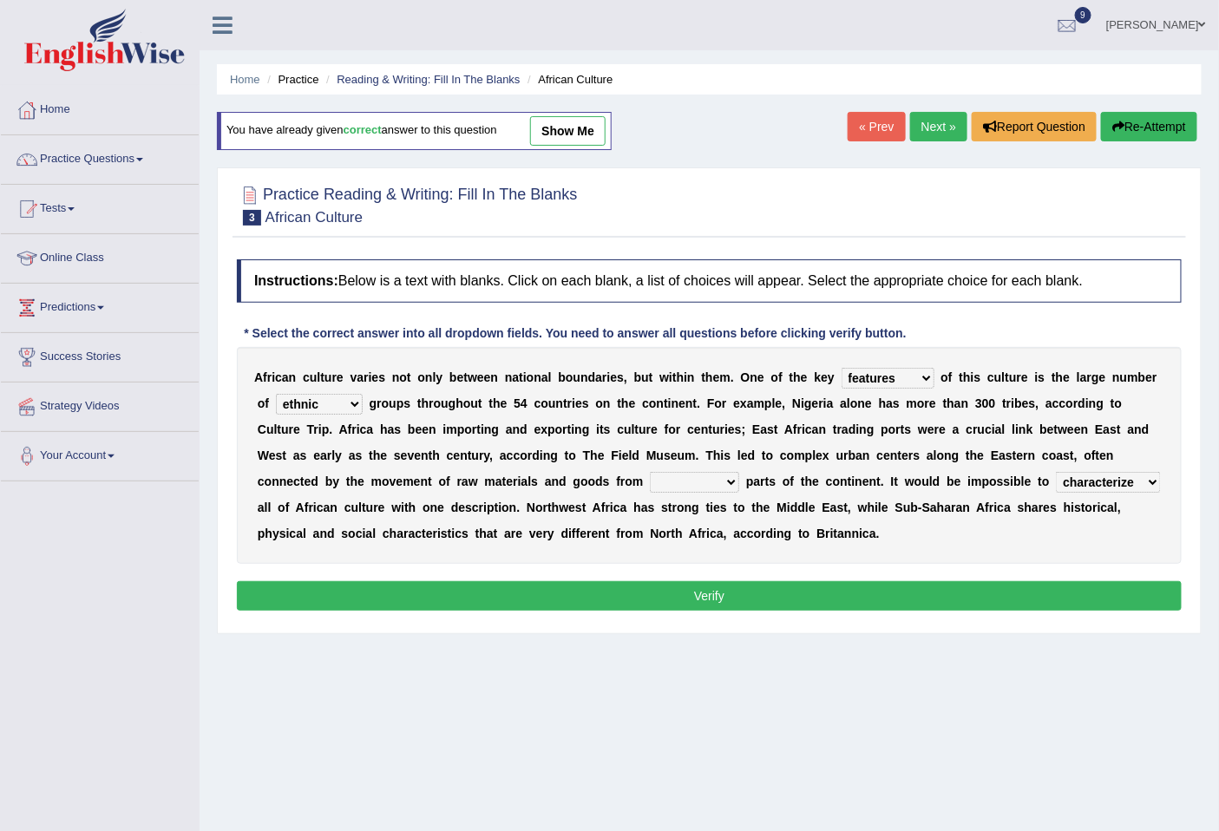
click at [680, 486] on select "forelocked interlocked unlocked landlocked" at bounding box center [694, 482] width 89 height 21
select select "landlocked"
click at [650, 472] on select "forelocked interlocked unlocked landlocked" at bounding box center [694, 482] width 89 height 21
click at [736, 590] on button "Verify" at bounding box center [709, 596] width 945 height 30
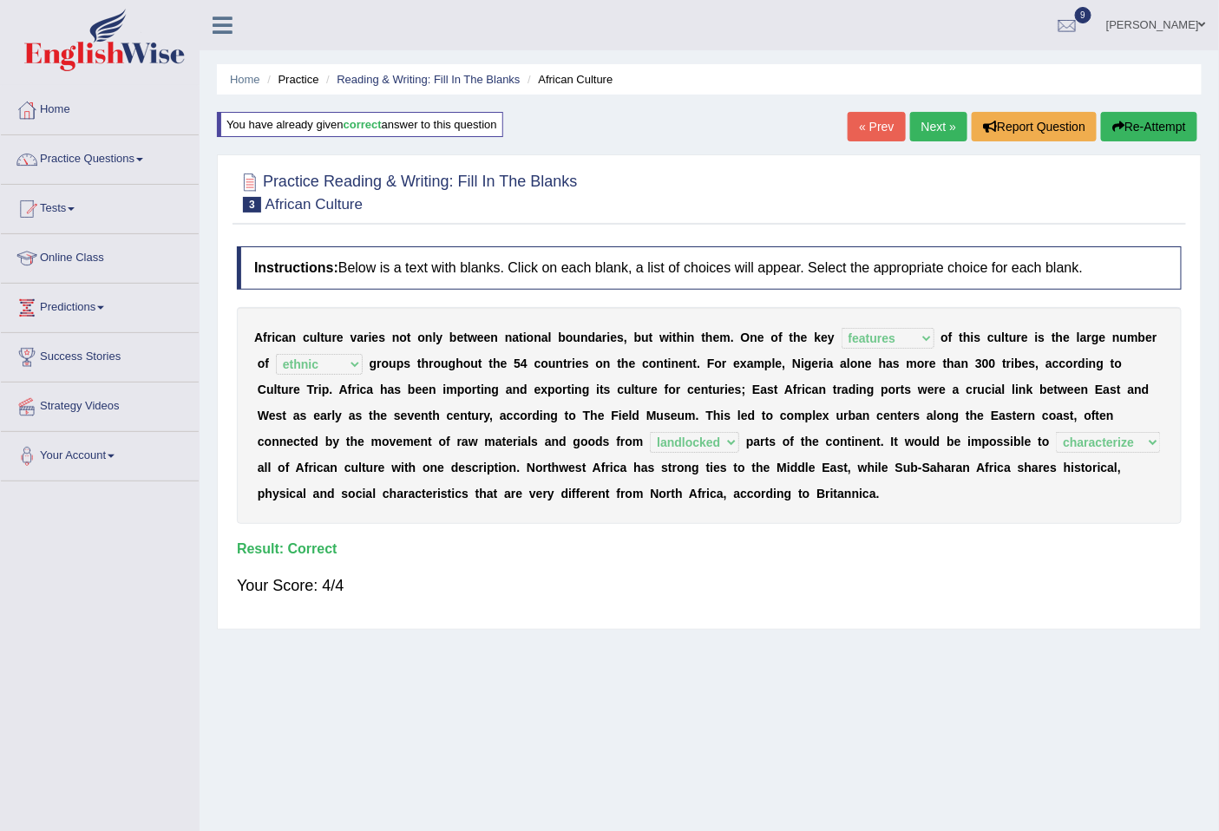
click at [943, 117] on link "Next »" at bounding box center [938, 127] width 57 height 30
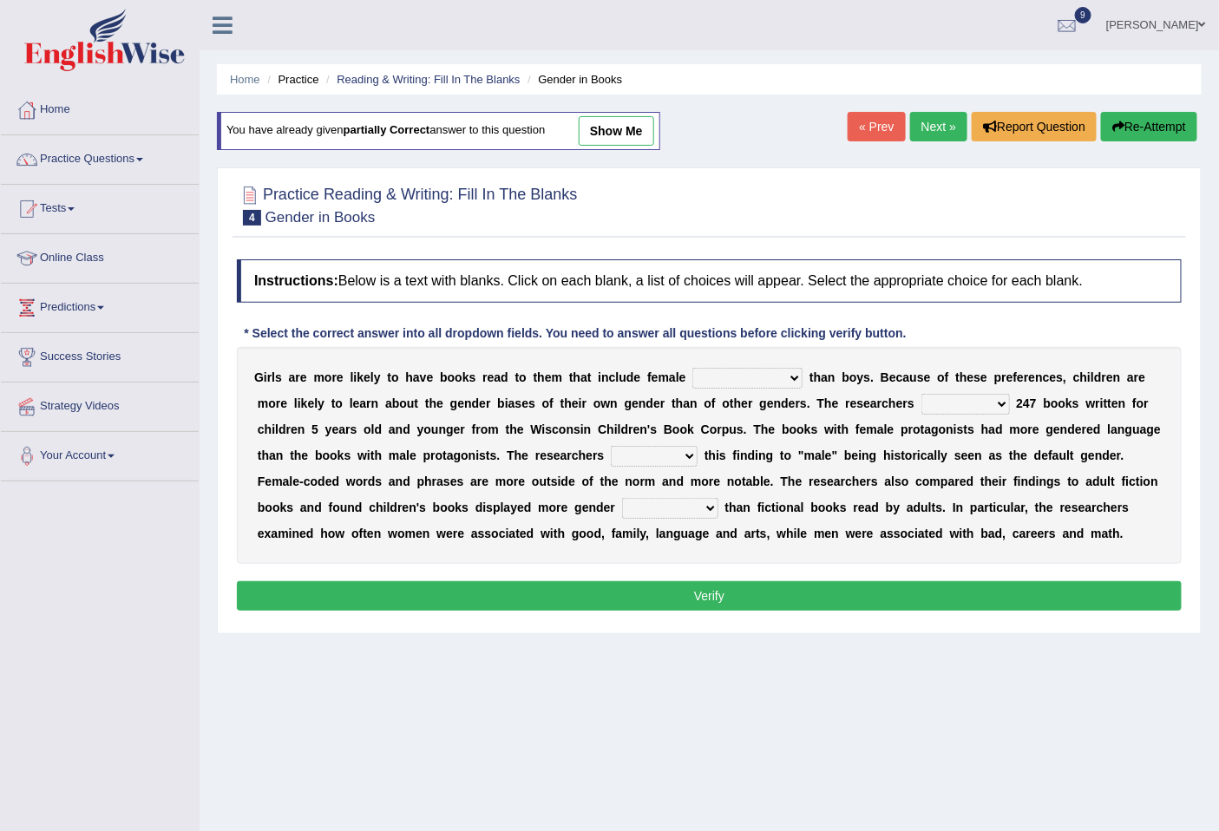
click at [772, 377] on select "protagonists cosmogonists agonists expressionists" at bounding box center [748, 378] width 110 height 21
select select "protagonists"
click at [693, 368] on select "protagonists cosmogonists agonists expressionists" at bounding box center [748, 378] width 110 height 21
click at [964, 412] on select "hydrolyzed paralyzed catalyzed analyzed" at bounding box center [966, 404] width 89 height 21
select select "analyzed"
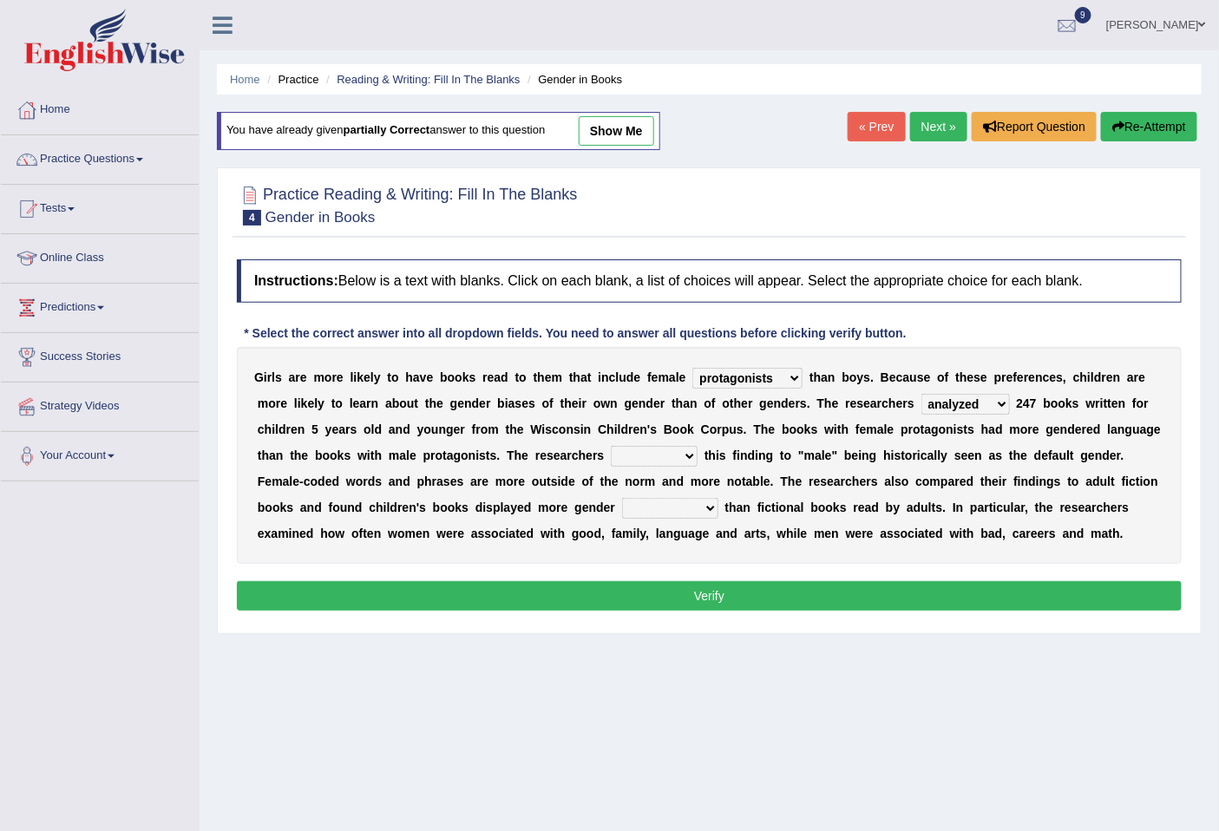
click at [922, 394] on select "hydrolyzed paralyzed catalyzed analyzed" at bounding box center [966, 404] width 89 height 21
click at [644, 454] on select "contribute tribute distribute attribute" at bounding box center [654, 456] width 87 height 21
select select "contribute"
click at [611, 446] on select "contribute tribute distribute attribute" at bounding box center [654, 456] width 87 height 21
click at [689, 516] on select "stereotypes teletypes prototypes electrotypes" at bounding box center [670, 508] width 96 height 21
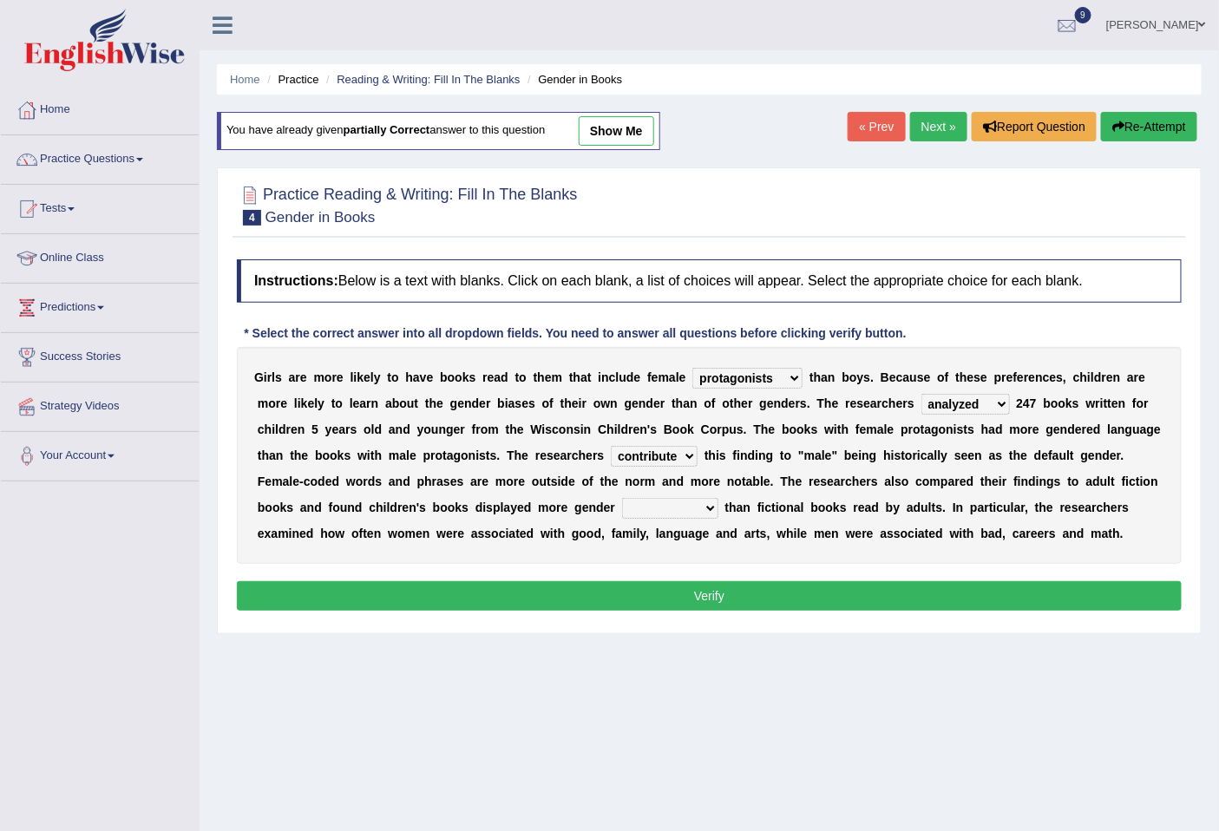
select select "stereotypes"
click at [622, 498] on select "stereotypes teletypes prototypes electrotypes" at bounding box center [670, 508] width 96 height 21
click at [670, 591] on button "Verify" at bounding box center [709, 596] width 945 height 30
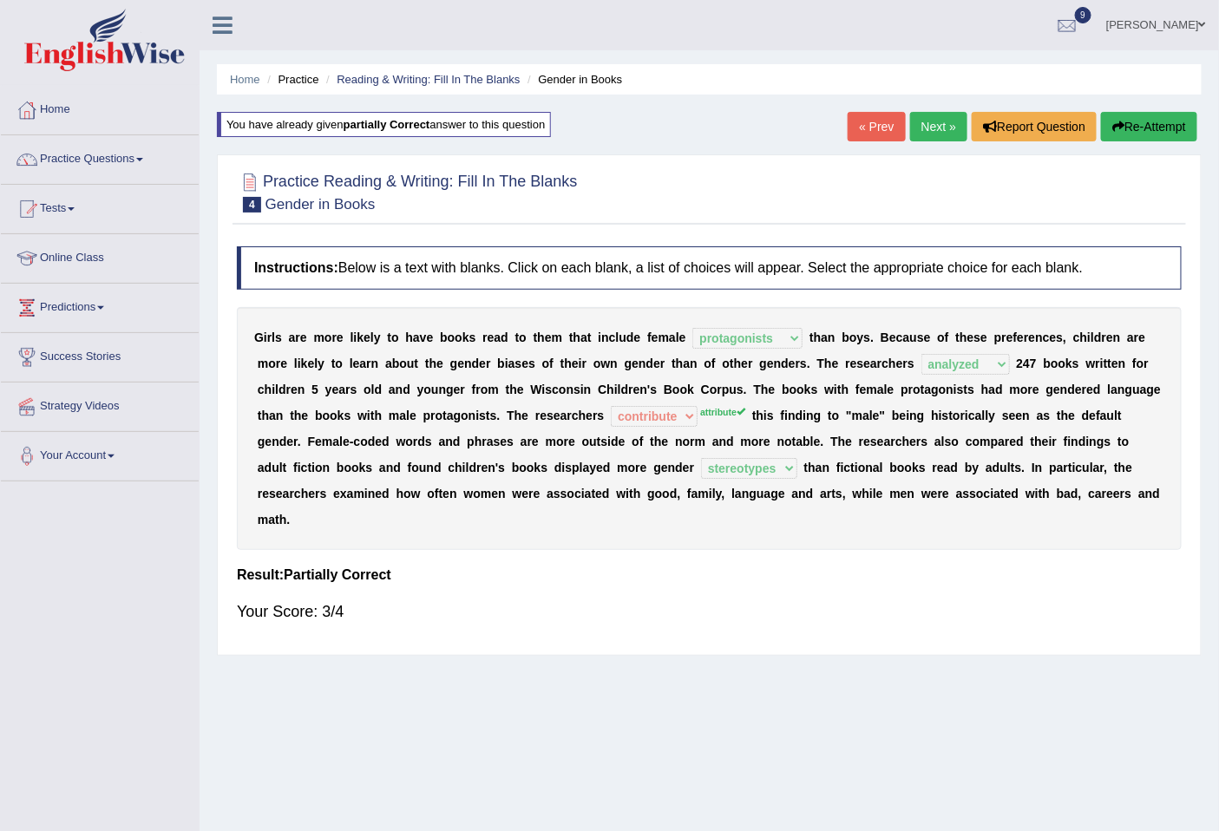
click at [1146, 135] on button "Re-Attempt" at bounding box center [1149, 127] width 96 height 30
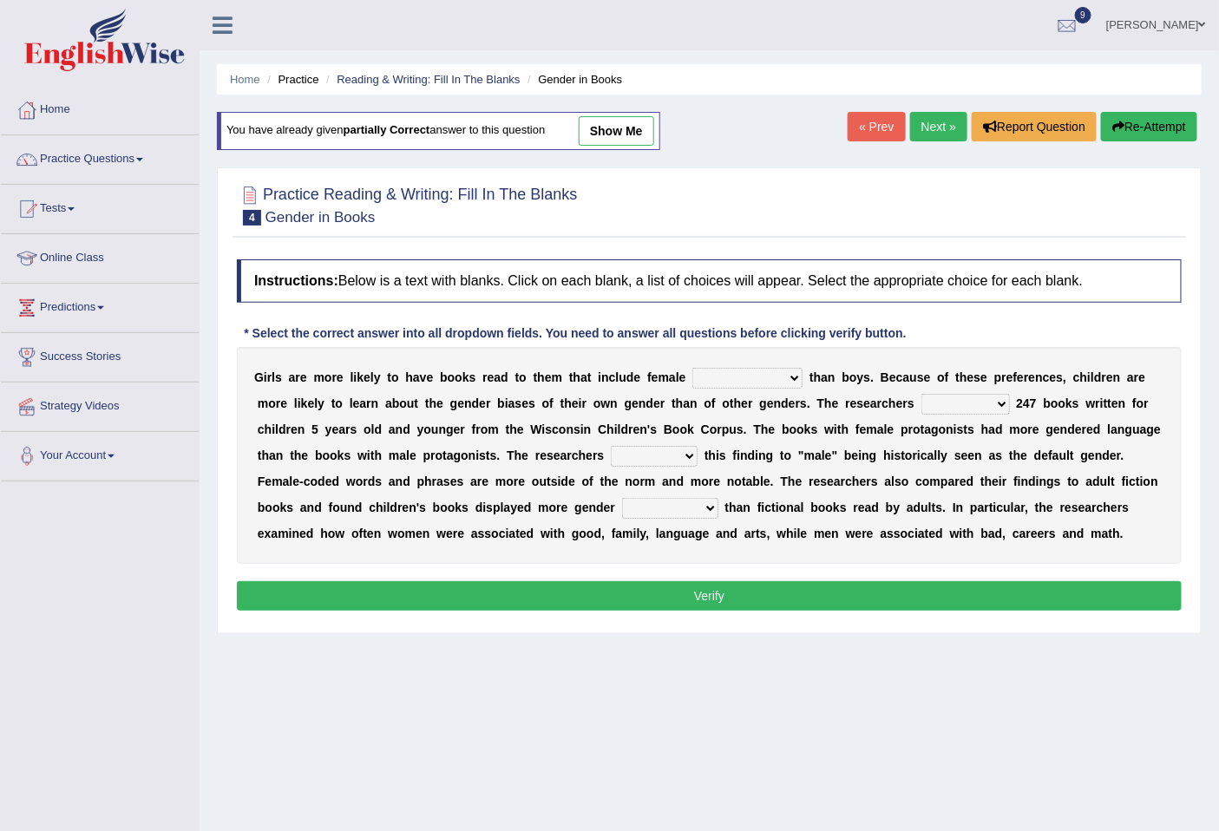
click at [678, 456] on select "contribute tribute distribute attribute" at bounding box center [654, 456] width 87 height 21
select select "attribute"
click at [611, 446] on select "contribute tribute distribute attribute" at bounding box center [654, 456] width 87 height 21
click at [745, 378] on select "protagonists cosmogonists agonists expressionists" at bounding box center [748, 378] width 110 height 21
select select "protagonists"
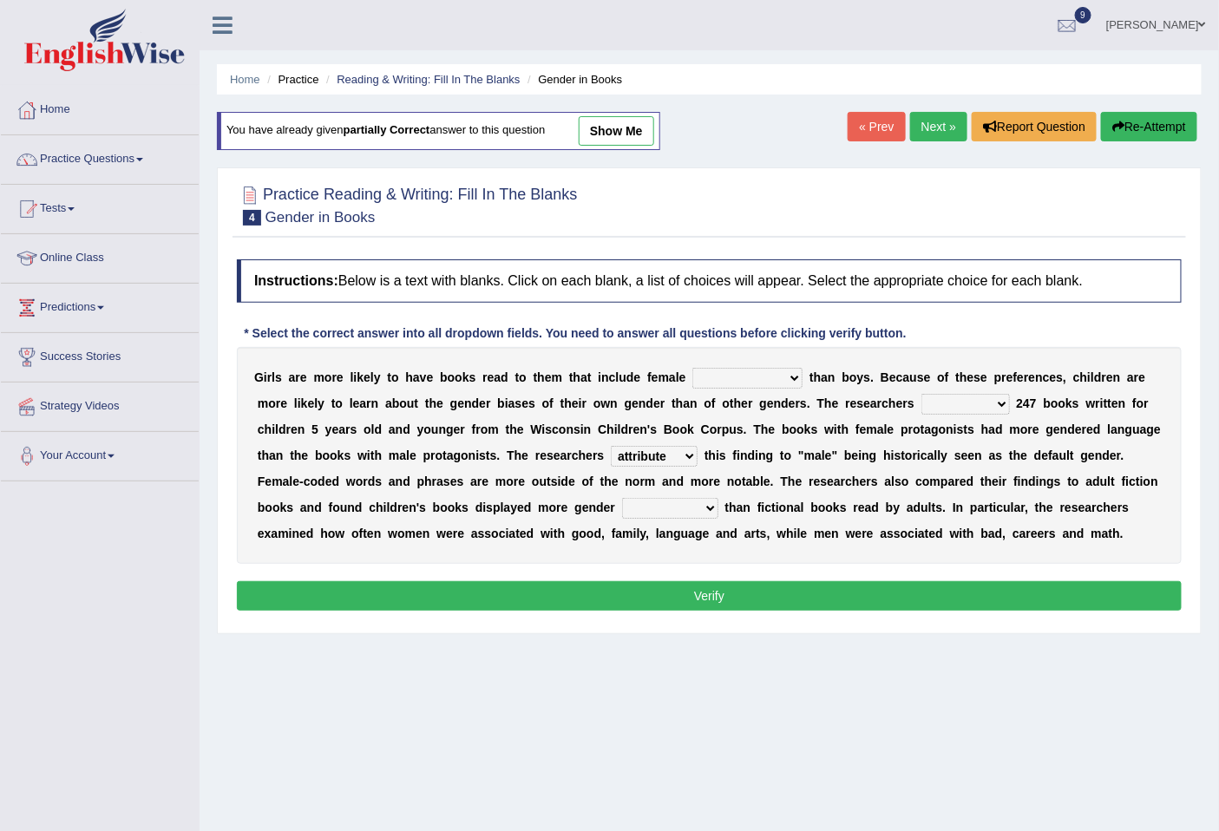
click at [693, 368] on select "protagonists cosmogonists agonists expressionists" at bounding box center [748, 378] width 110 height 21
click at [967, 404] on select "hydrolyzed paralyzed catalyzed analyzed" at bounding box center [966, 404] width 89 height 21
select select "analyzed"
click at [922, 394] on select "hydrolyzed paralyzed catalyzed analyzed" at bounding box center [966, 404] width 89 height 21
click at [690, 506] on select "stereotypes teletypes prototypes electrotypes" at bounding box center [670, 508] width 96 height 21
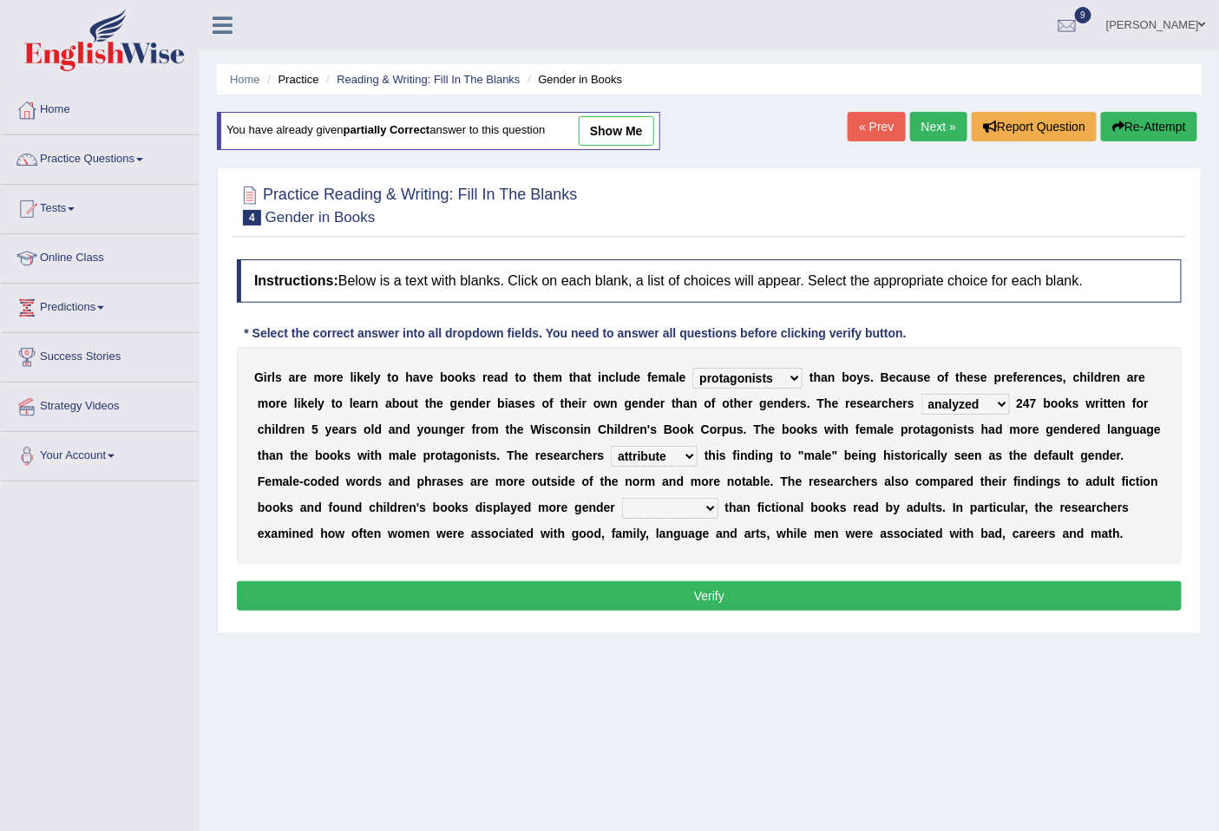
select select "stereotypes"
click at [622, 498] on select "stereotypes teletypes prototypes electrotypes" at bounding box center [670, 508] width 96 height 21
click at [773, 601] on button "Verify" at bounding box center [709, 596] width 945 height 30
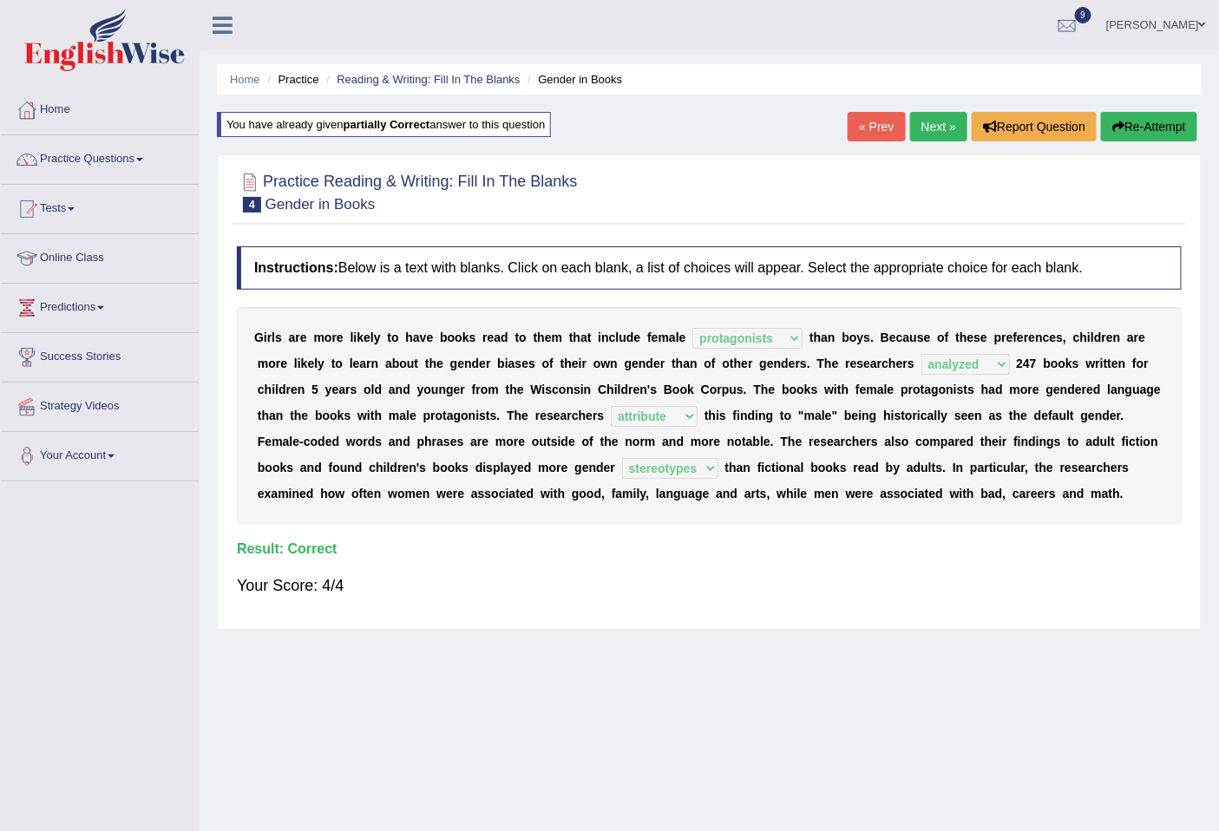
click at [934, 130] on link "Next »" at bounding box center [938, 127] width 57 height 30
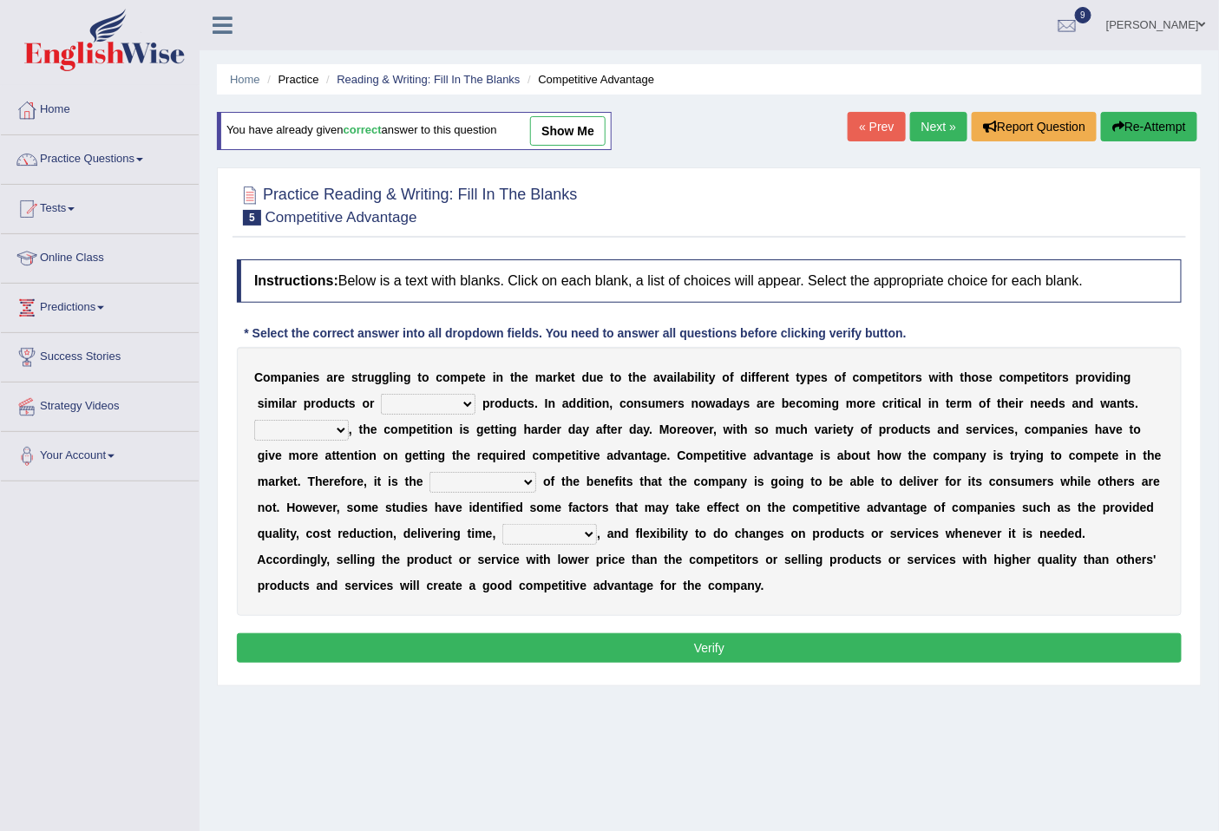
click at [441, 404] on select "constitution restitution substitution institution" at bounding box center [428, 404] width 95 height 21
select select "substitution"
click at [381, 394] on select "constitution restitution substitution institution" at bounding box center [428, 404] width 95 height 21
click at [319, 437] on select "However Instead Additionally Therefore" at bounding box center [301, 430] width 95 height 21
select select "Therefore"
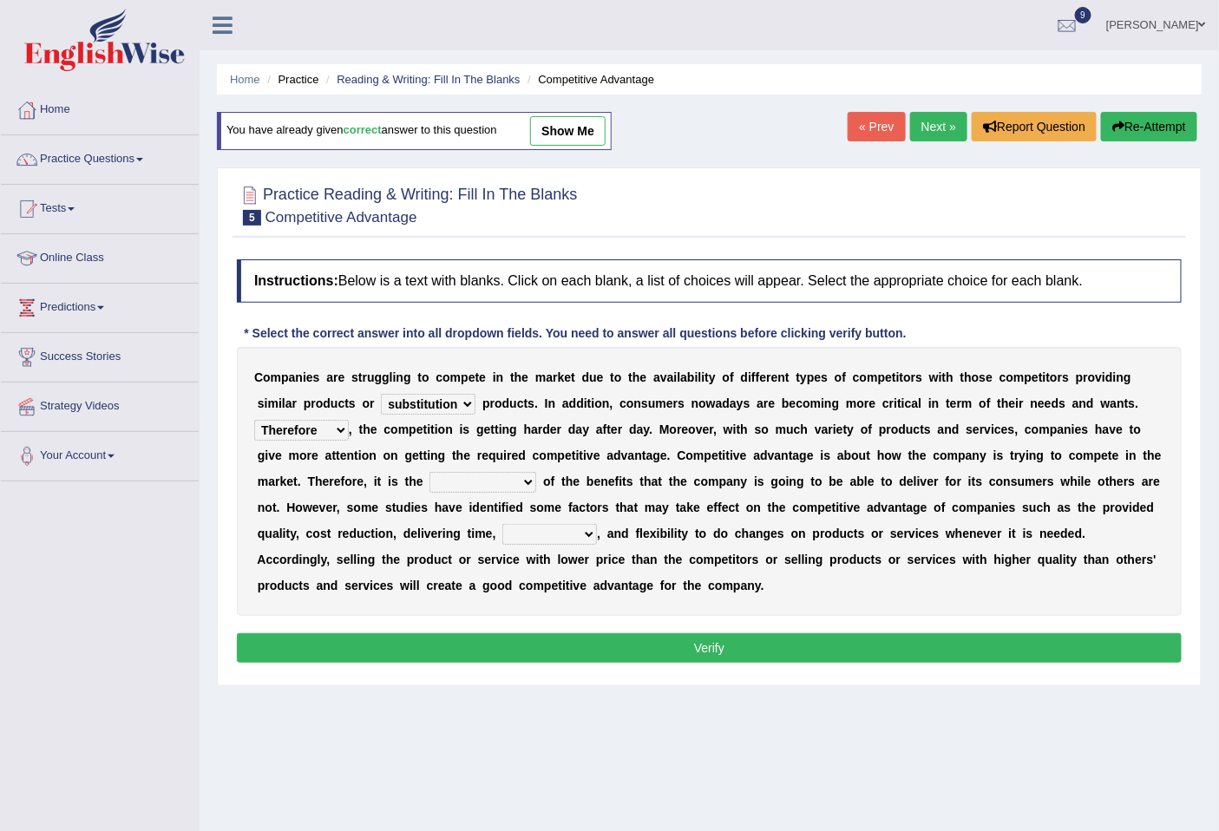
click at [254, 420] on select "However Instead Additionally Therefore" at bounding box center [301, 430] width 95 height 21
click at [317, 427] on select "However Instead Additionally Therefore" at bounding box center [301, 430] width 95 height 21
click at [565, 405] on b "a" at bounding box center [565, 404] width 7 height 14
click at [516, 482] on select "dissemination ordination determination incarnation" at bounding box center [483, 482] width 107 height 21
select select "determination"
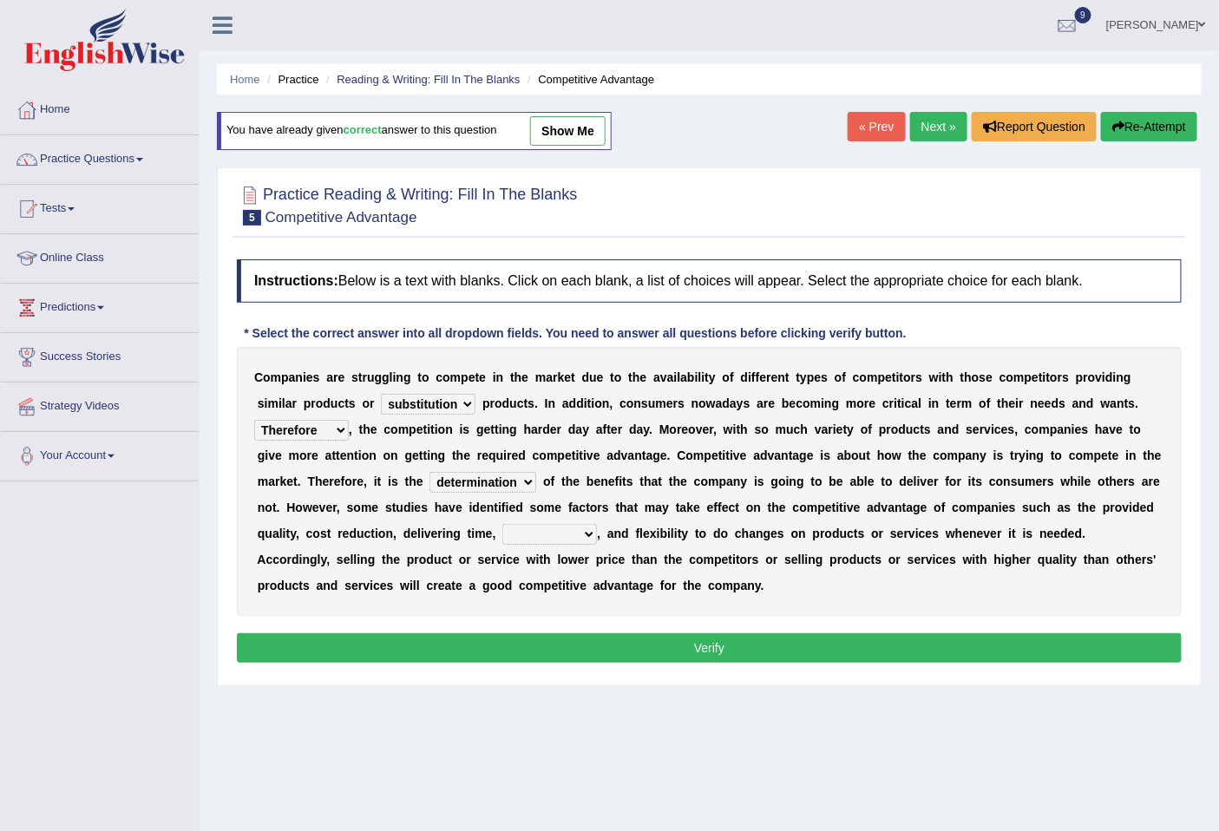
click at [430, 472] on select "dissemination ordination determination incarnation" at bounding box center [483, 482] width 107 height 21
click at [569, 534] on select "captivation aggregation deprivation innovation" at bounding box center [550, 534] width 95 height 21
select select "innovation"
click at [503, 524] on select "captivation aggregation deprivation innovation" at bounding box center [550, 534] width 95 height 21
click at [721, 646] on button "Verify" at bounding box center [709, 649] width 945 height 30
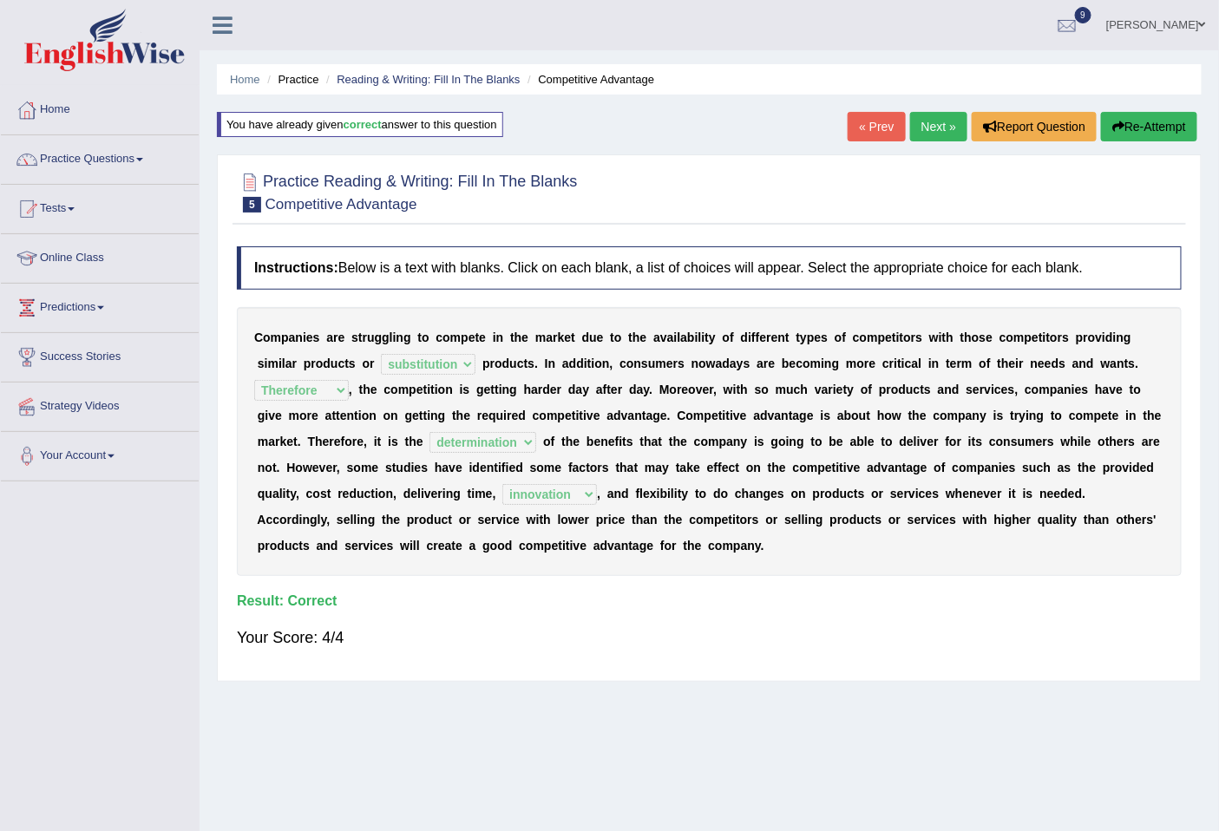
click at [943, 115] on link "Next »" at bounding box center [938, 127] width 57 height 30
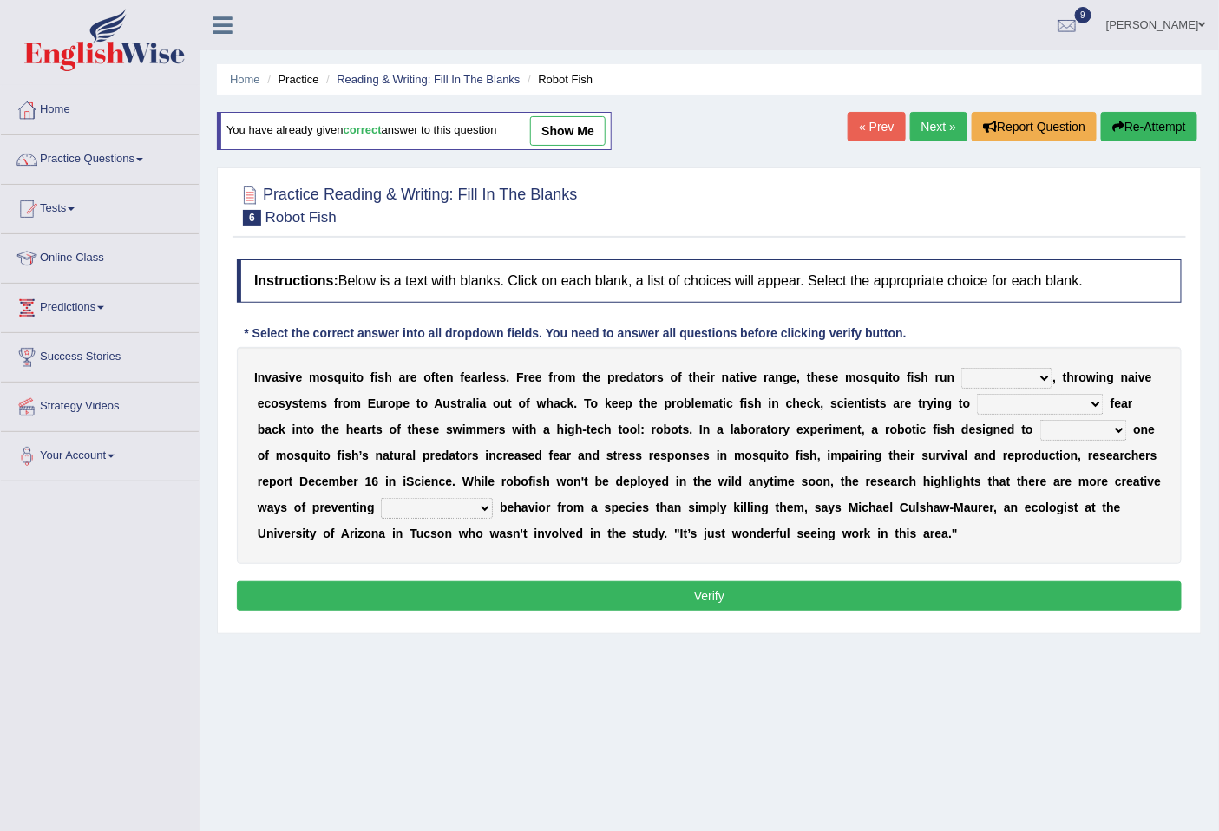
click at [1005, 378] on select "occupant flippant rampant concordant" at bounding box center [1007, 378] width 91 height 21
select select "rampant"
click at [962, 368] on select "occupant flippant rampant concordant" at bounding box center [1007, 378] width 91 height 21
click at [1035, 405] on select "accept spike strike [PERSON_NAME]" at bounding box center [1040, 404] width 127 height 21
select select "strike"
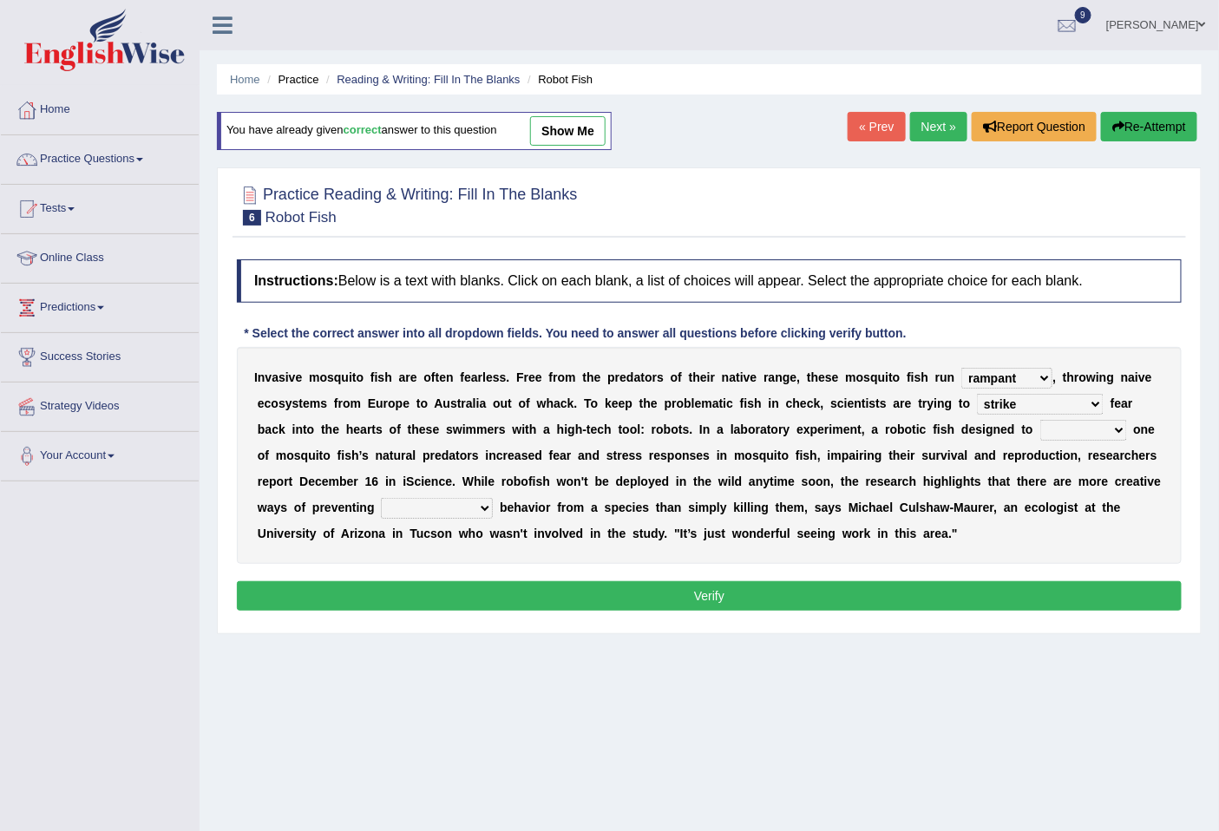
click at [977, 394] on select "accept spike strike drake" at bounding box center [1040, 404] width 127 height 21
click at [1041, 432] on select "bequest mimic battle conquest" at bounding box center [1084, 430] width 87 height 21
select select "mimic"
click at [1041, 420] on select "bequest mimic battle conquest" at bounding box center [1084, 430] width 87 height 21
click at [430, 509] on select "unprivileged unprecedented uncharted unwanted" at bounding box center [437, 508] width 112 height 21
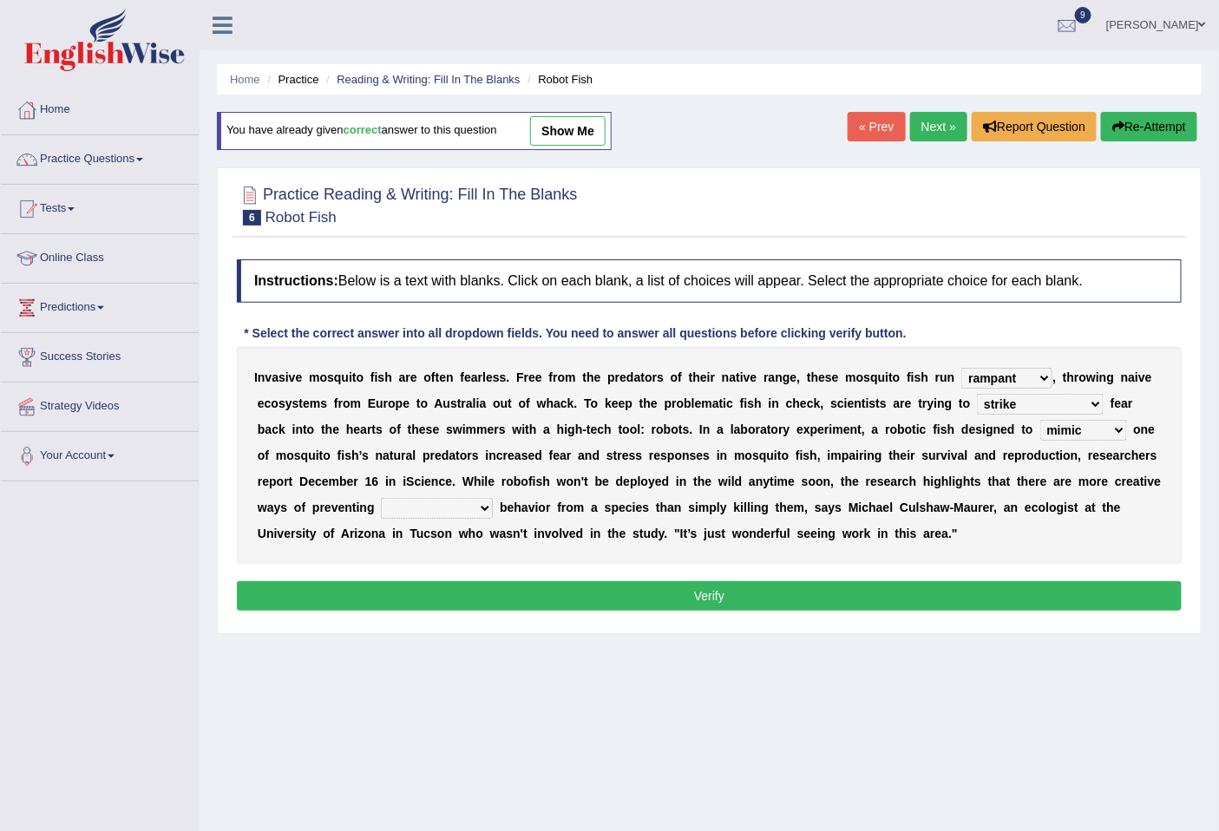
select select "unwanted"
click at [381, 498] on select "unprivileged unprecedented uncharted unwanted" at bounding box center [437, 508] width 112 height 21
click at [658, 596] on button "Verify" at bounding box center [709, 596] width 945 height 30
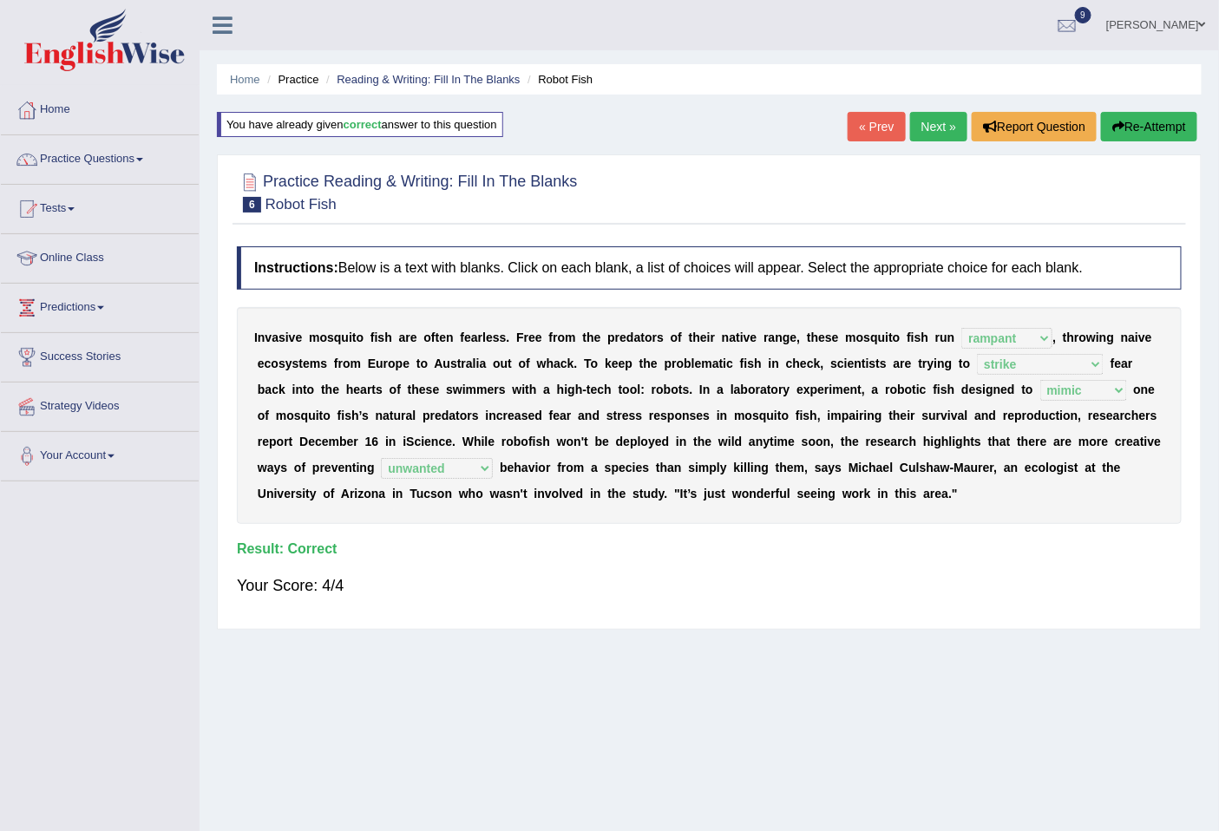
click at [926, 123] on link "Next »" at bounding box center [938, 127] width 57 height 30
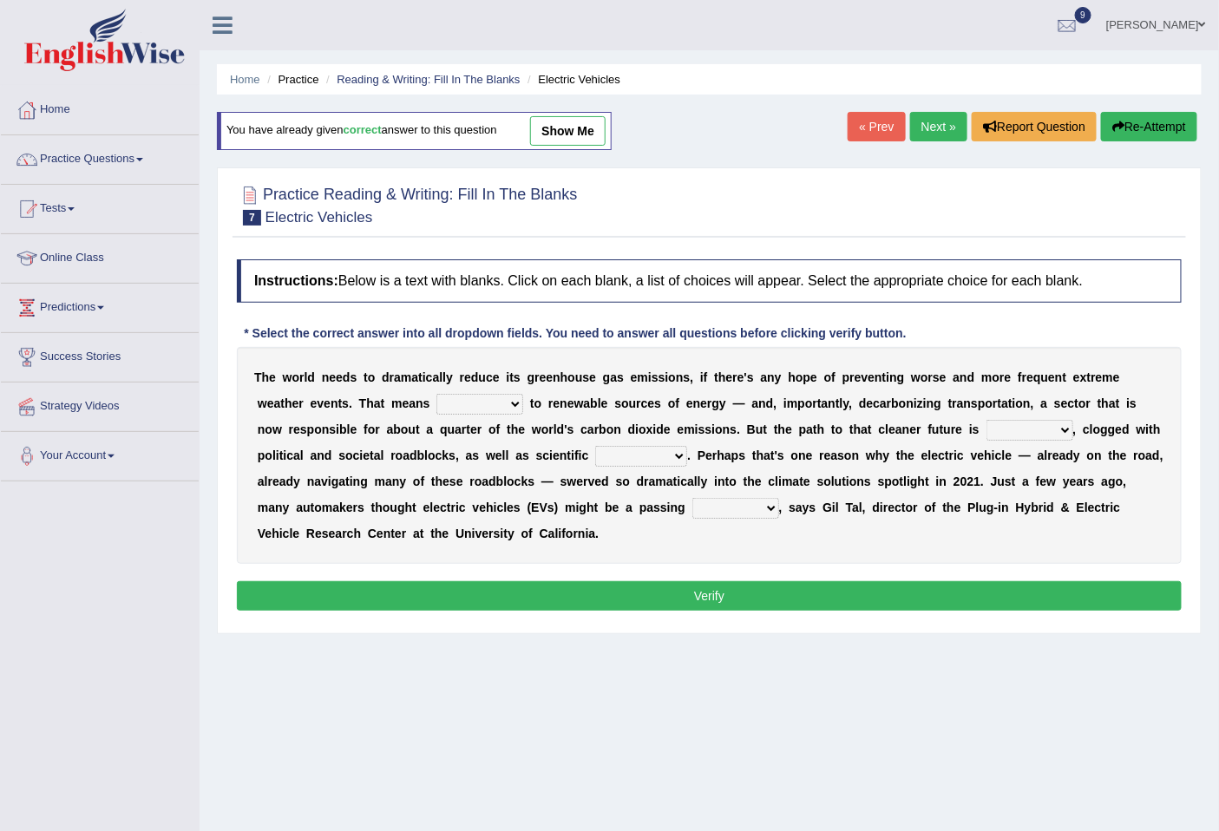
click at [473, 403] on select "grafting drafting crafting shifting" at bounding box center [480, 404] width 87 height 21
select select "shifting"
click at [437, 394] on select "grafting drafting crafting shifting" at bounding box center [480, 404] width 87 height 21
click at [1028, 434] on select "daunting daunted daunt dauntless" at bounding box center [1030, 430] width 87 height 21
select select "daunted"
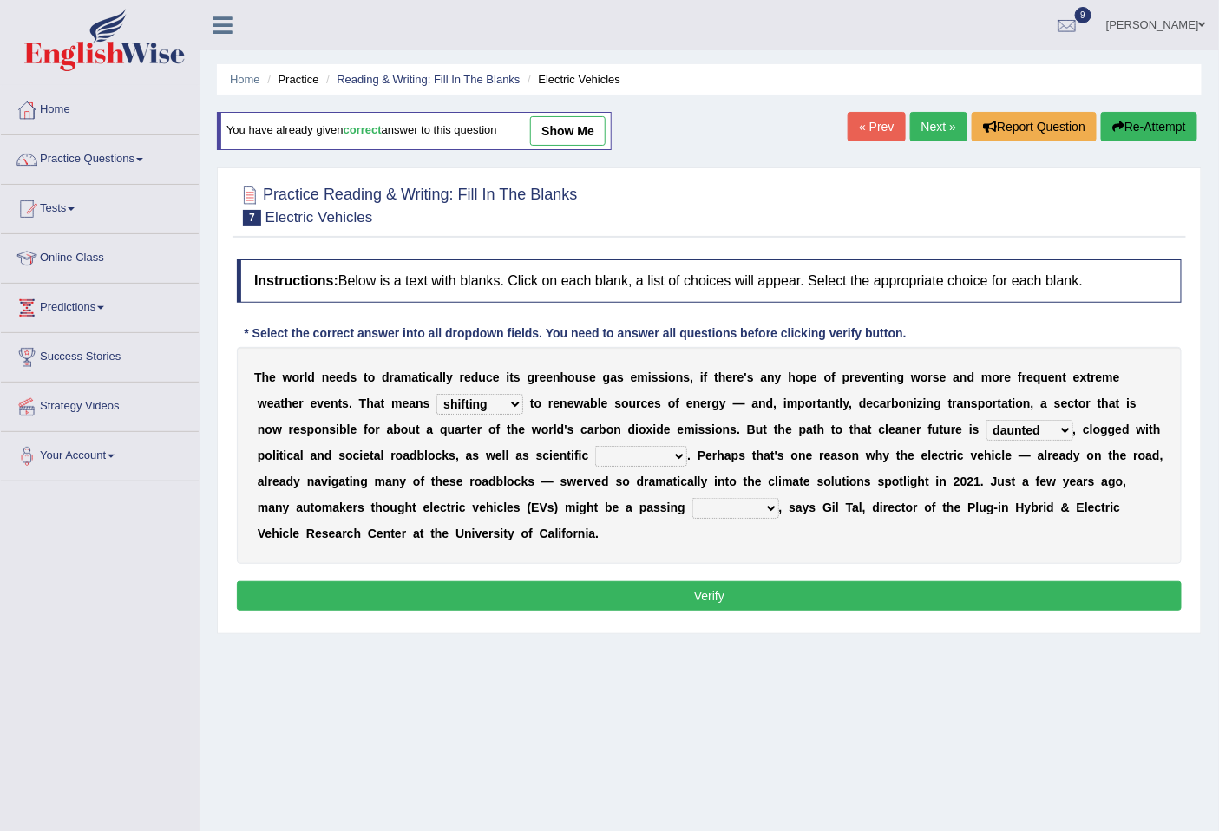
click at [987, 420] on select "daunting daunted daunt dauntless" at bounding box center [1030, 430] width 87 height 21
click at [638, 461] on select "spectacles obstacles tentacles receptacles" at bounding box center [641, 456] width 92 height 21
select select "obstacles"
click at [595, 446] on select "spectacles obstacles tentacles receptacles" at bounding box center [641, 456] width 92 height 21
click at [742, 507] on select "fad gad tad lad" at bounding box center [736, 508] width 87 height 21
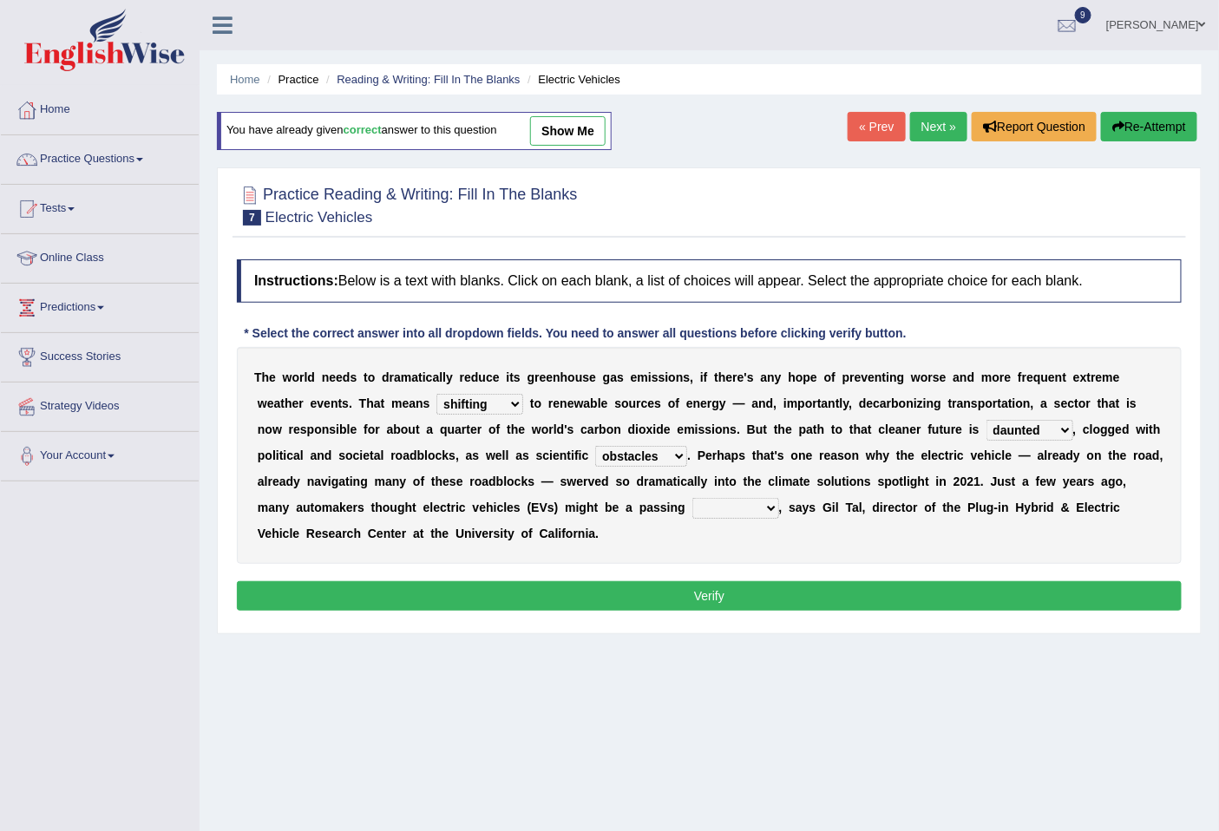
select select "fad"
click at [693, 498] on select "fad gad tad lad" at bounding box center [736, 508] width 87 height 21
click at [653, 591] on button "Verify" at bounding box center [709, 596] width 945 height 30
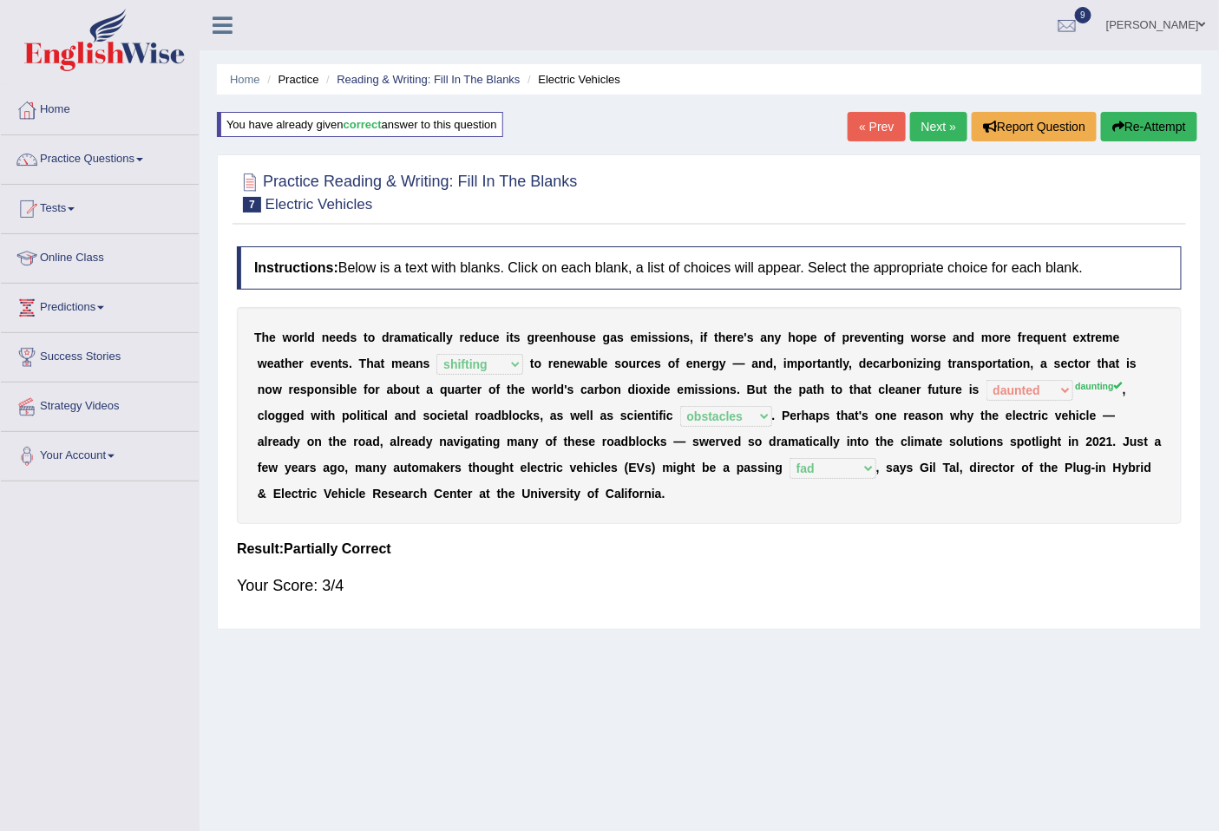
click at [1144, 128] on button "Re-Attempt" at bounding box center [1149, 127] width 96 height 30
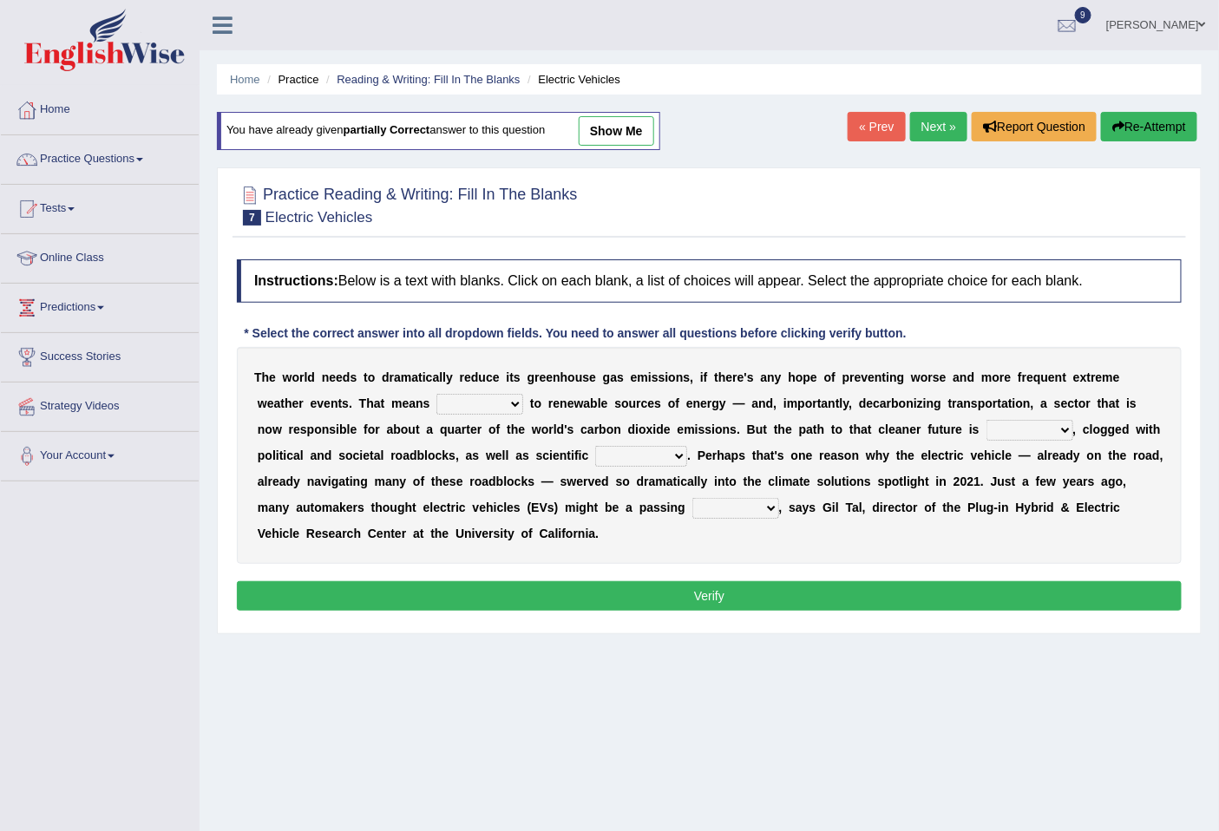
click at [484, 395] on select "grafting drafting crafting shifting" at bounding box center [480, 404] width 87 height 21
select select "shifting"
click at [437, 394] on select "grafting drafting crafting shifting" at bounding box center [480, 404] width 87 height 21
click at [1030, 438] on select "daunting daunted daunt dauntless" at bounding box center [1030, 430] width 87 height 21
select select "daunting"
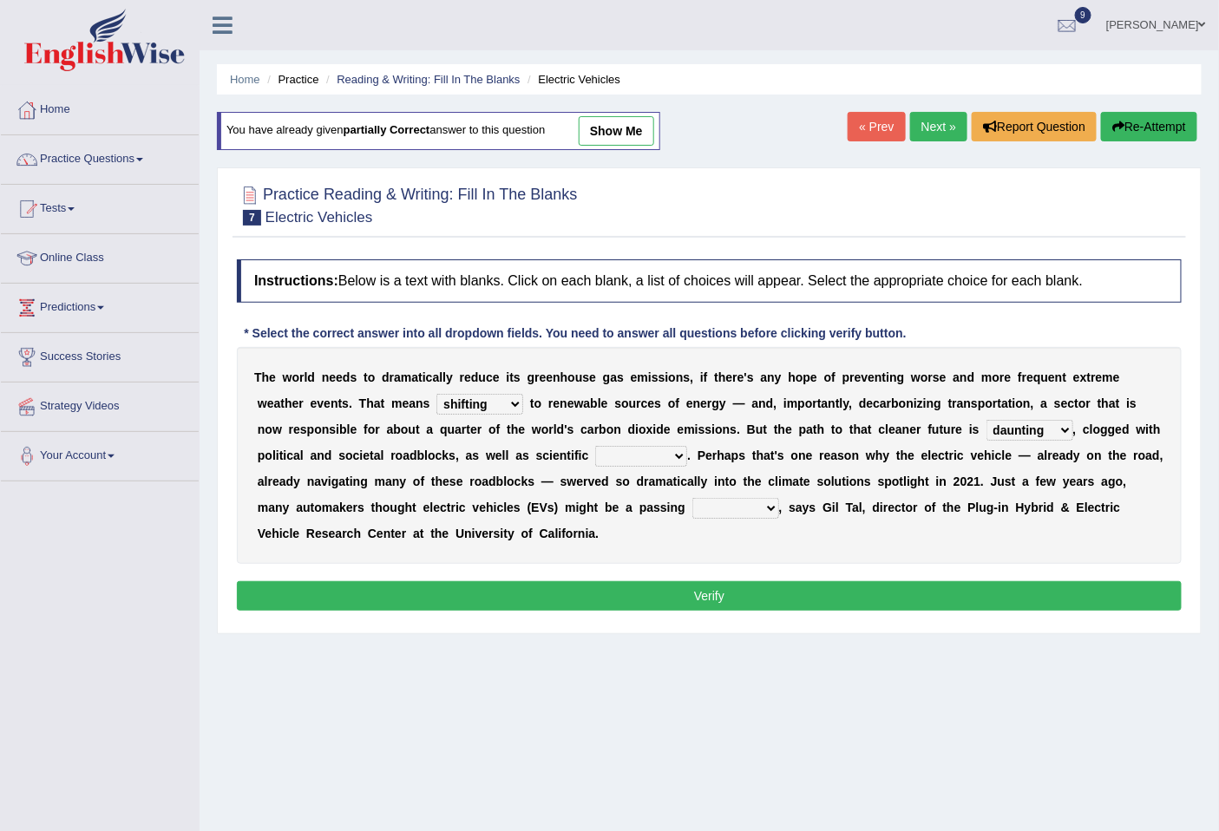
click at [987, 420] on select "daunting daunted daunt dauntless" at bounding box center [1030, 430] width 87 height 21
click at [625, 457] on select "spectacles obstacles tentacles receptacles" at bounding box center [641, 456] width 92 height 21
select select "obstacles"
click at [595, 446] on select "spectacles obstacles tentacles receptacles" at bounding box center [641, 456] width 92 height 21
click at [647, 460] on select "spectacles obstacles tentacles receptacles" at bounding box center [641, 456] width 92 height 21
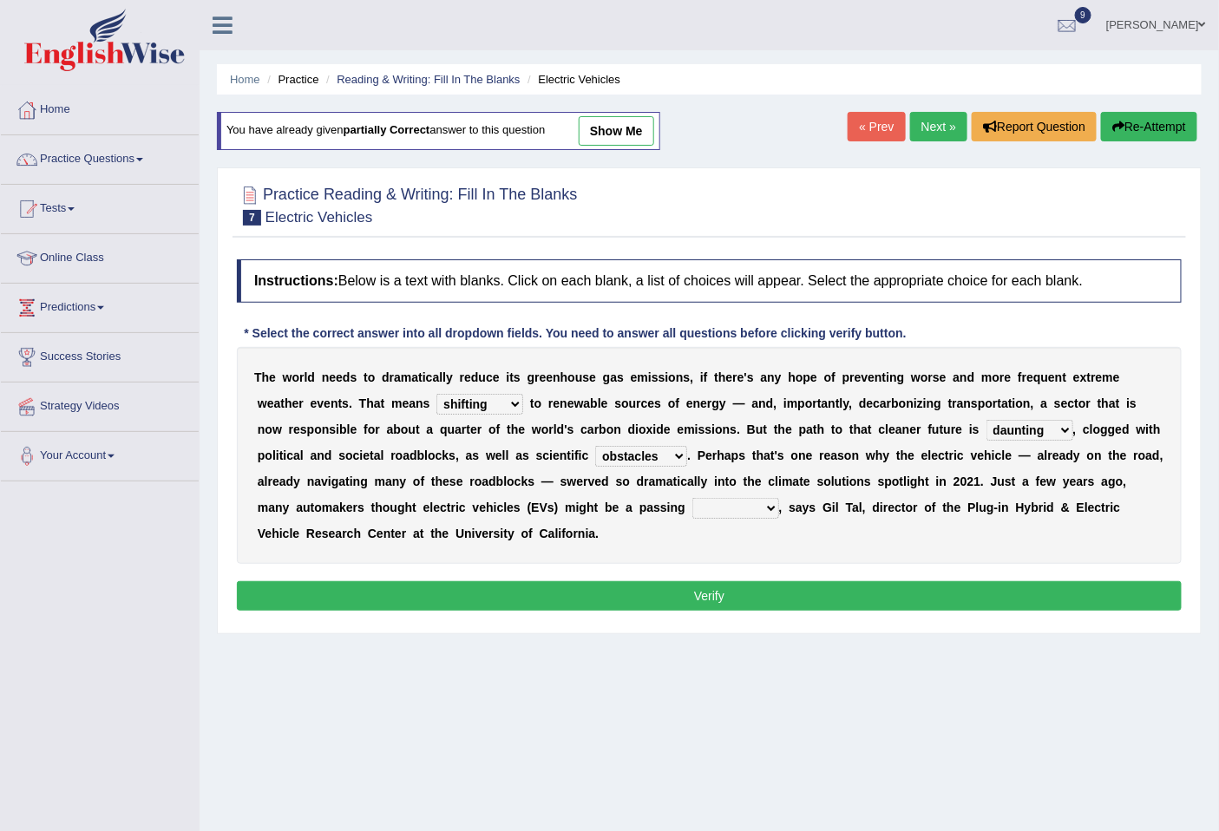
click at [595, 446] on select "spectacles obstacles tentacles receptacles" at bounding box center [641, 456] width 92 height 21
click at [745, 503] on select "fad gad tad lad" at bounding box center [736, 508] width 87 height 21
select select "fad"
click at [693, 498] on select "fad gad tad lad" at bounding box center [736, 508] width 87 height 21
click at [602, 596] on button "Verify" at bounding box center [709, 596] width 945 height 30
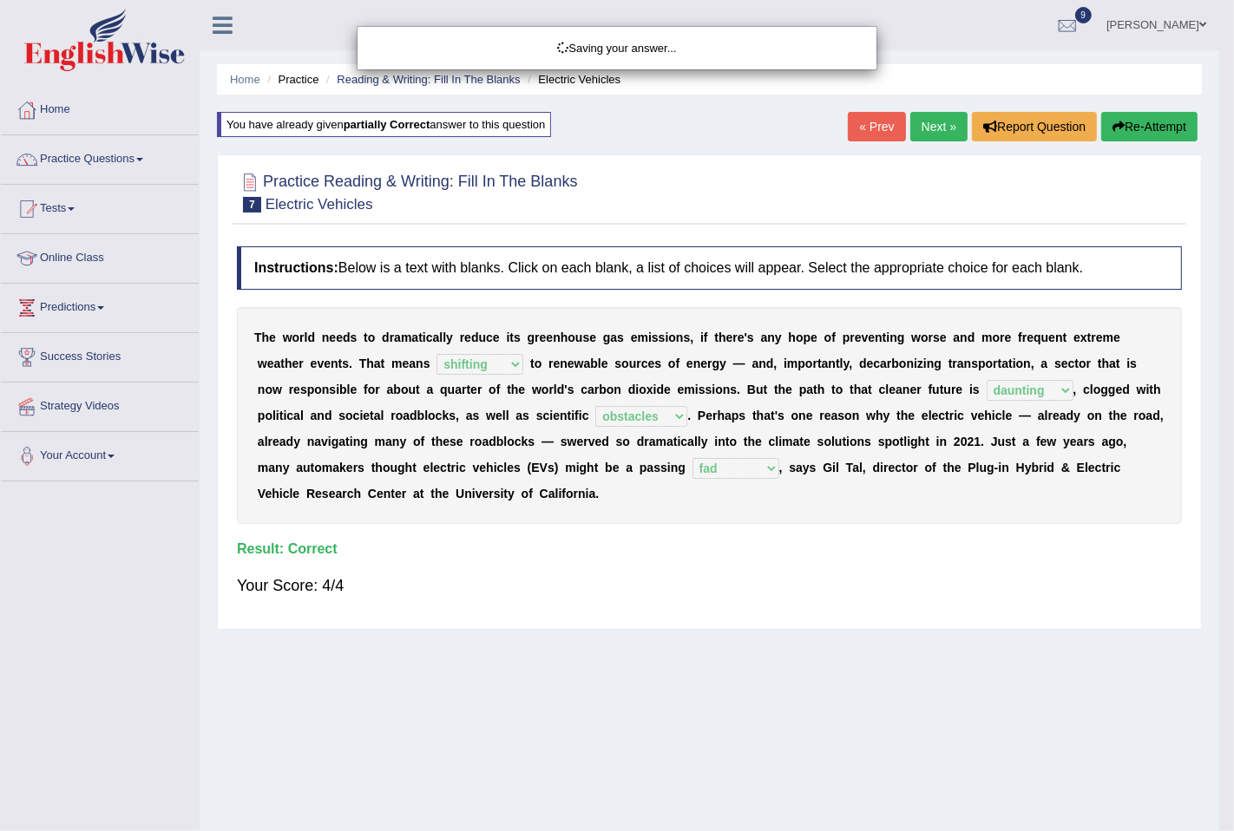
click at [937, 123] on div "Saving your answer..." at bounding box center [617, 415] width 1234 height 831
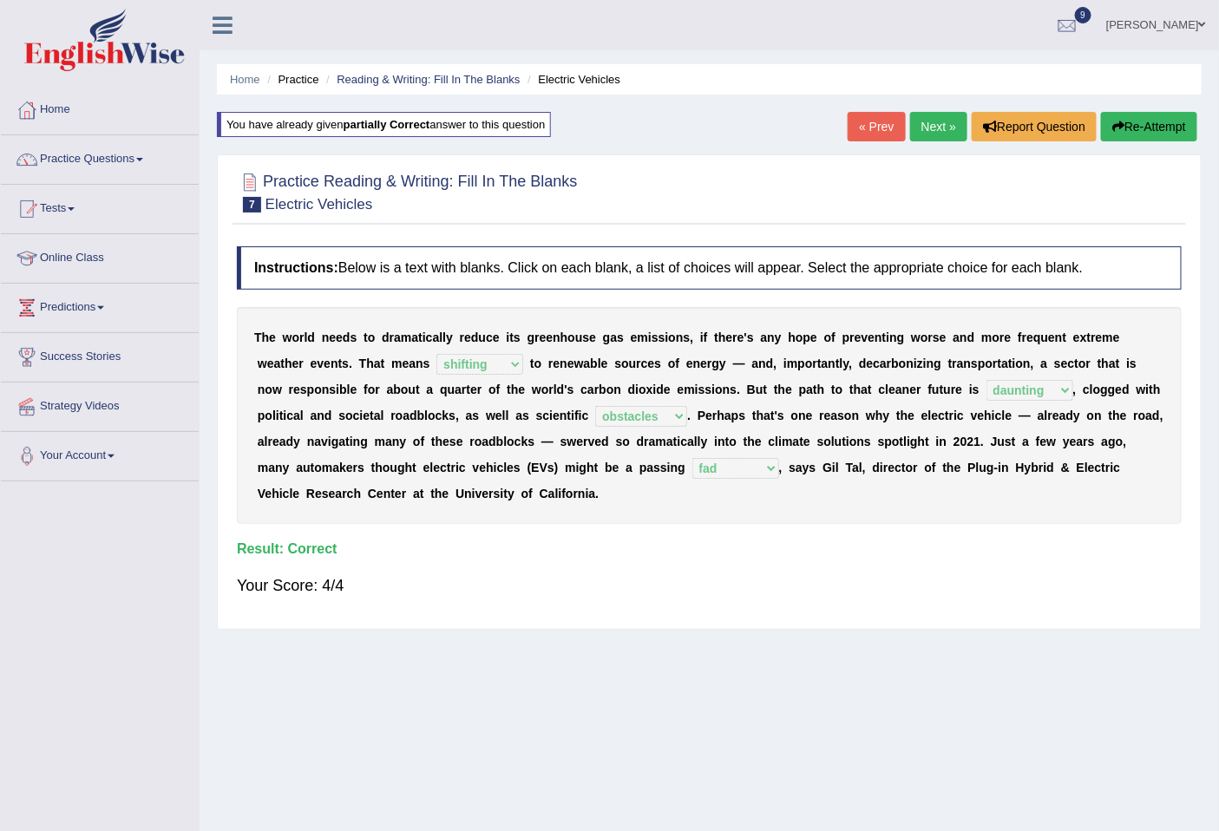
click at [935, 128] on link "Next »" at bounding box center [938, 127] width 57 height 30
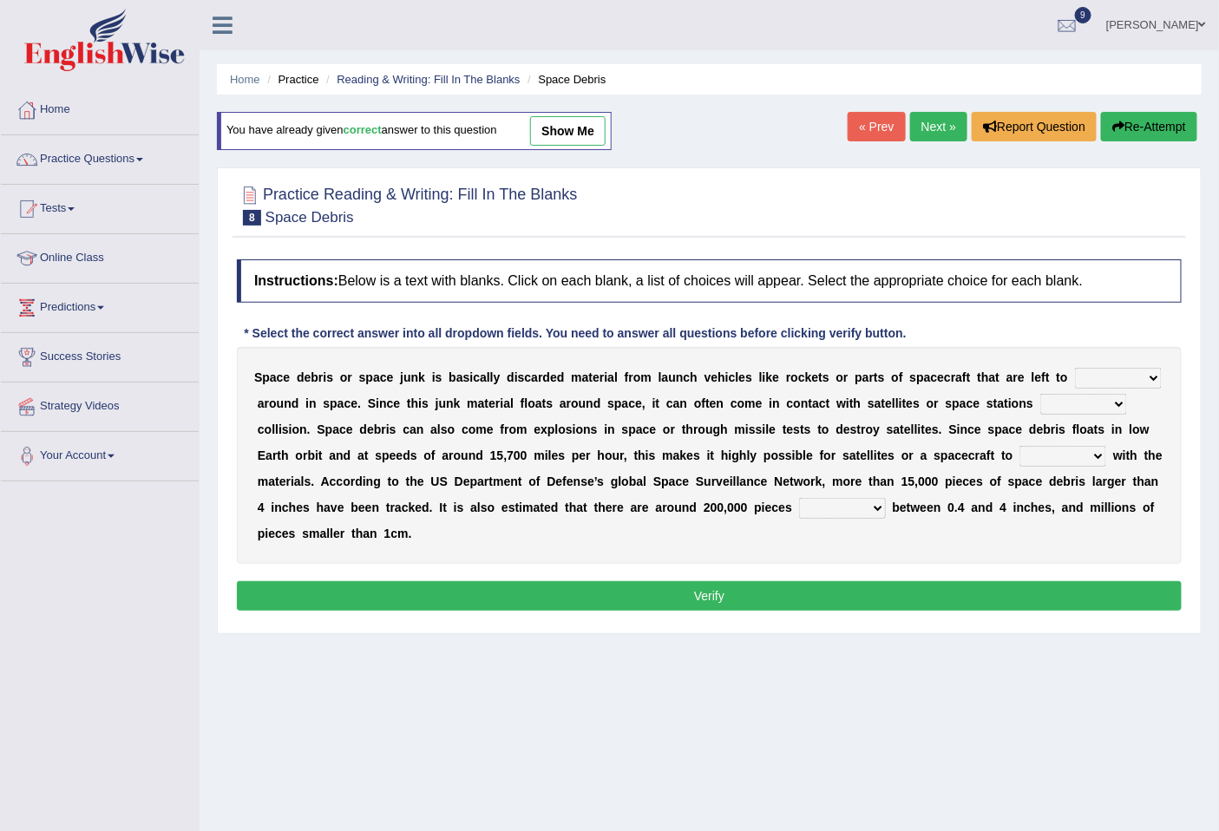
click at [1117, 383] on select "twist center roam loll" at bounding box center [1118, 378] width 87 height 21
select select "roam"
click at [1075, 368] on select "twist center roam loll" at bounding box center [1118, 378] width 87 height 21
click at [1092, 411] on select "risks risk risked risking" at bounding box center [1084, 404] width 87 height 21
select select "risk"
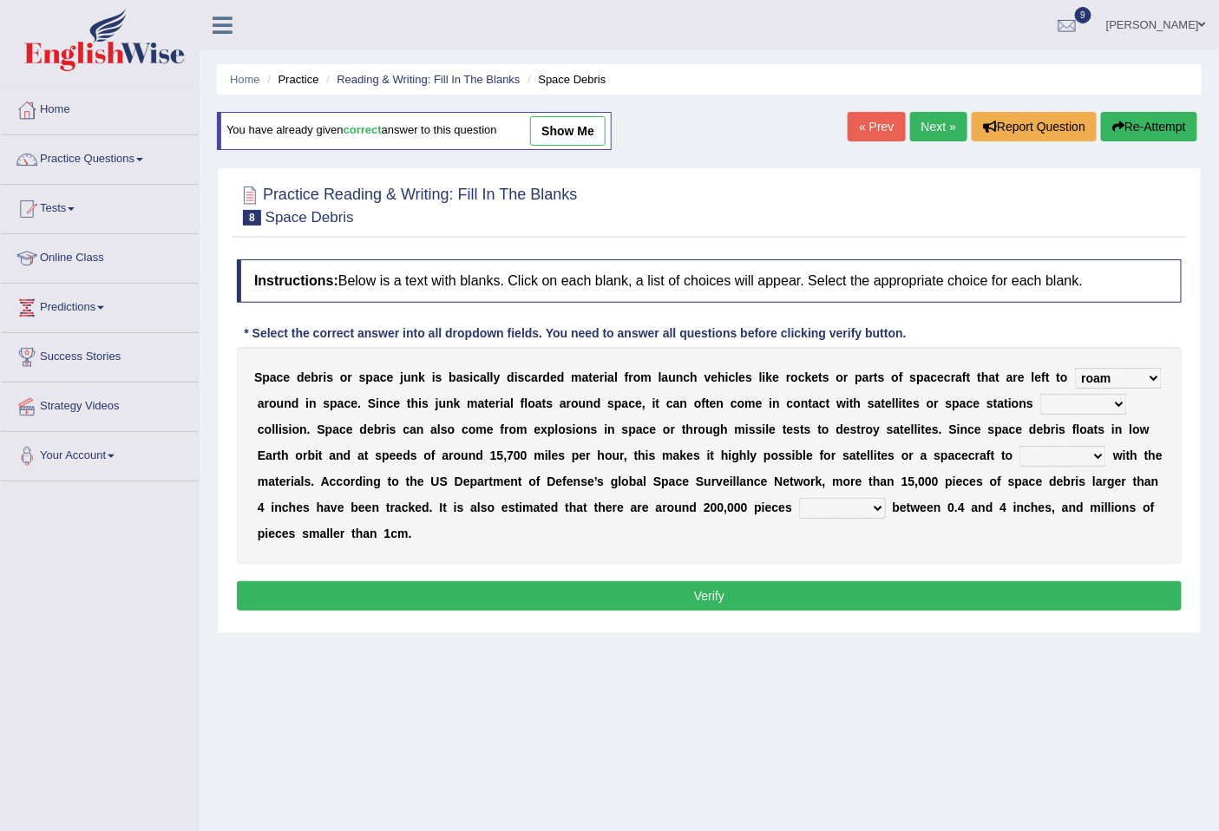
click at [1041, 394] on select "risks risk risked risking" at bounding box center [1084, 404] width 87 height 21
click at [1064, 457] on select "collect collate collide collocate" at bounding box center [1063, 456] width 87 height 21
select select "collect"
click at [1020, 446] on select "collect collate collide collocate" at bounding box center [1063, 456] width 87 height 21
click at [844, 509] on select "sized sizing size sizes" at bounding box center [842, 508] width 87 height 21
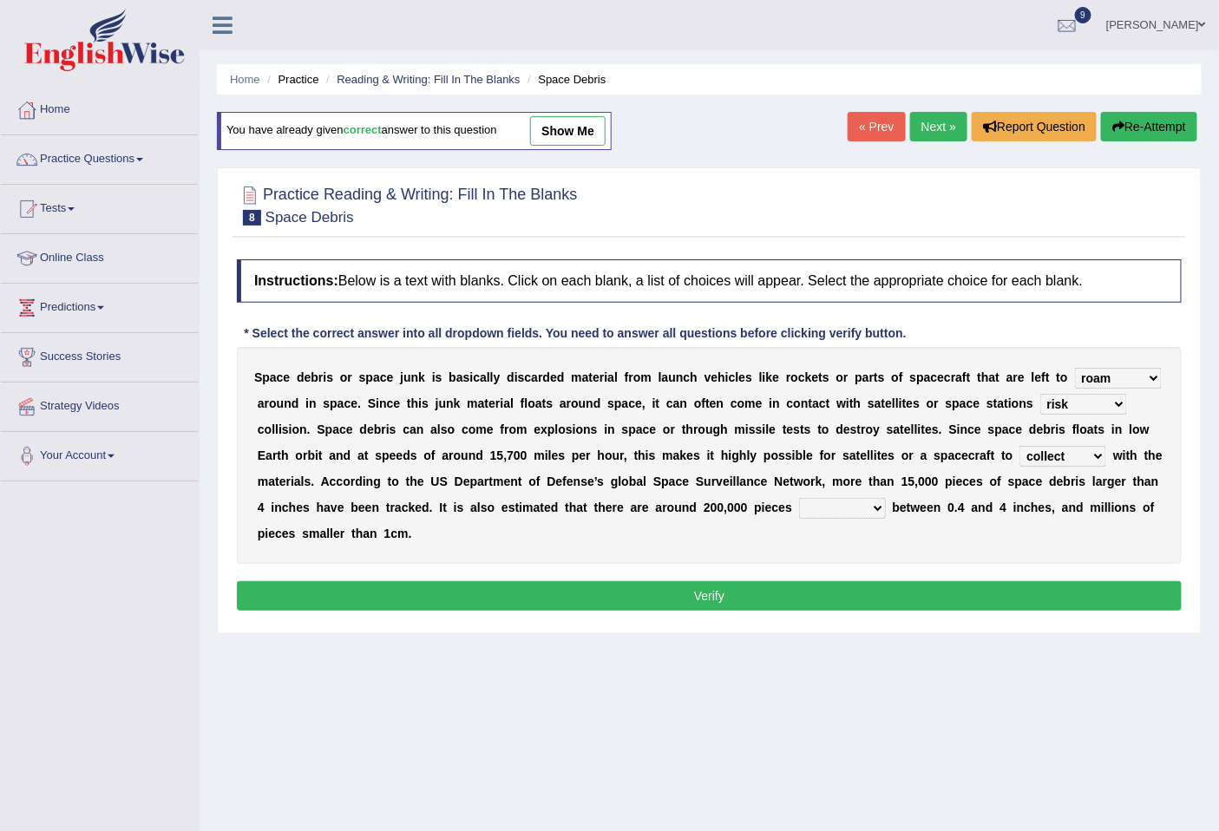
select select "sized"
click at [799, 498] on select "sized sizing size sizes" at bounding box center [842, 508] width 87 height 21
click at [788, 595] on button "Verify" at bounding box center [709, 596] width 945 height 30
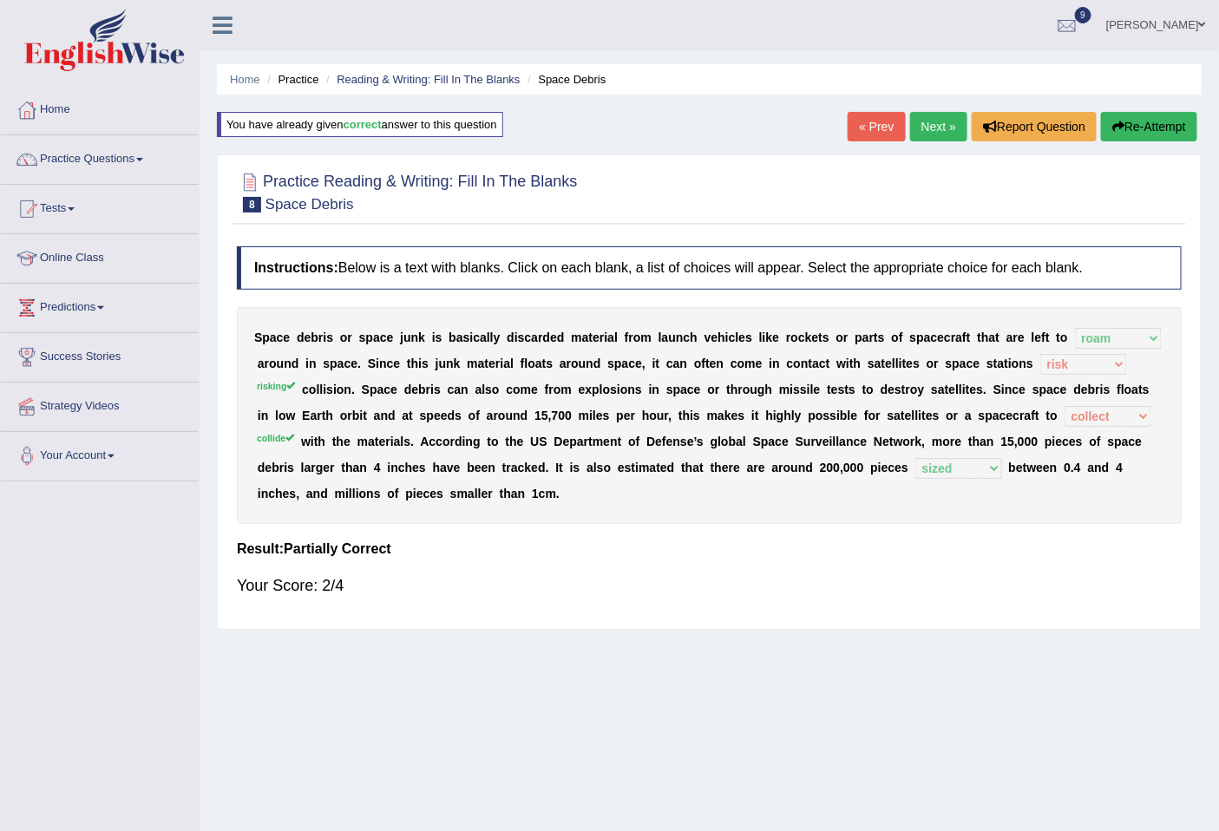
click at [922, 124] on link "Next »" at bounding box center [938, 127] width 57 height 30
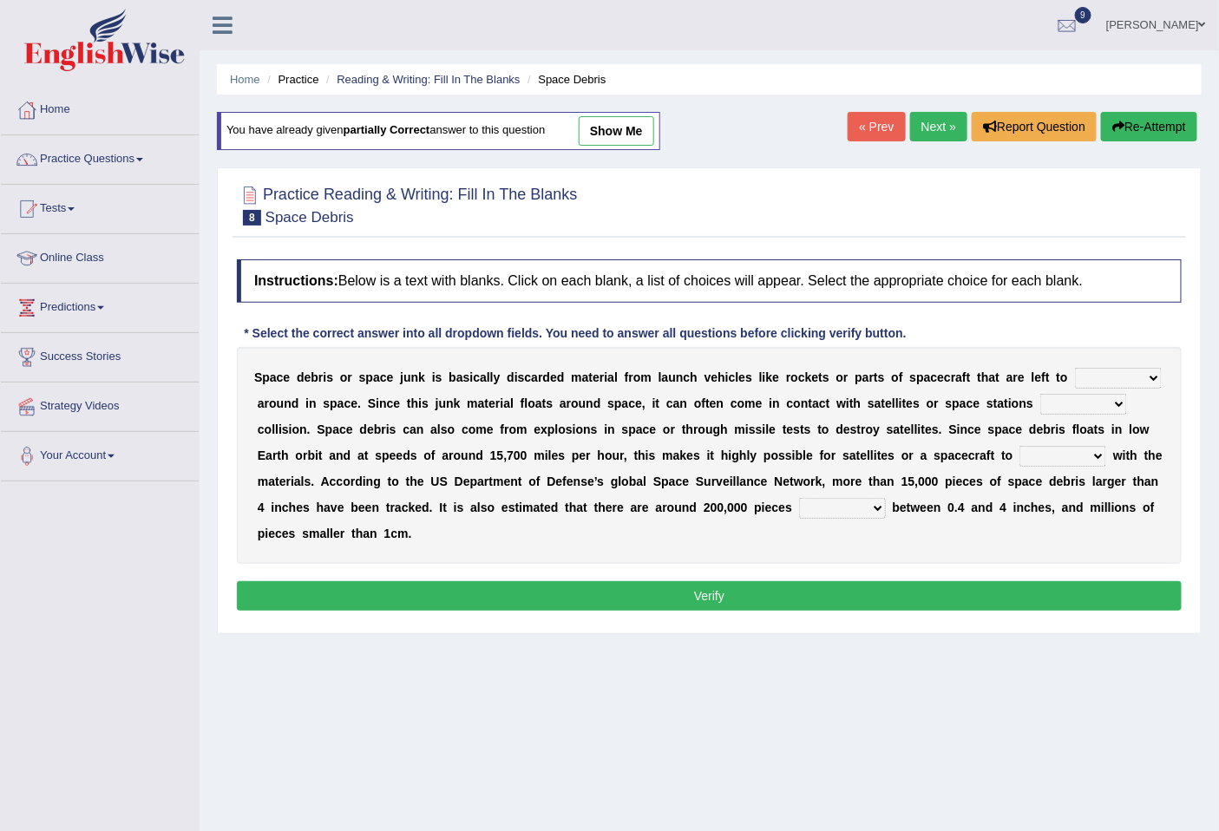
click at [940, 135] on link "Next »" at bounding box center [938, 127] width 57 height 30
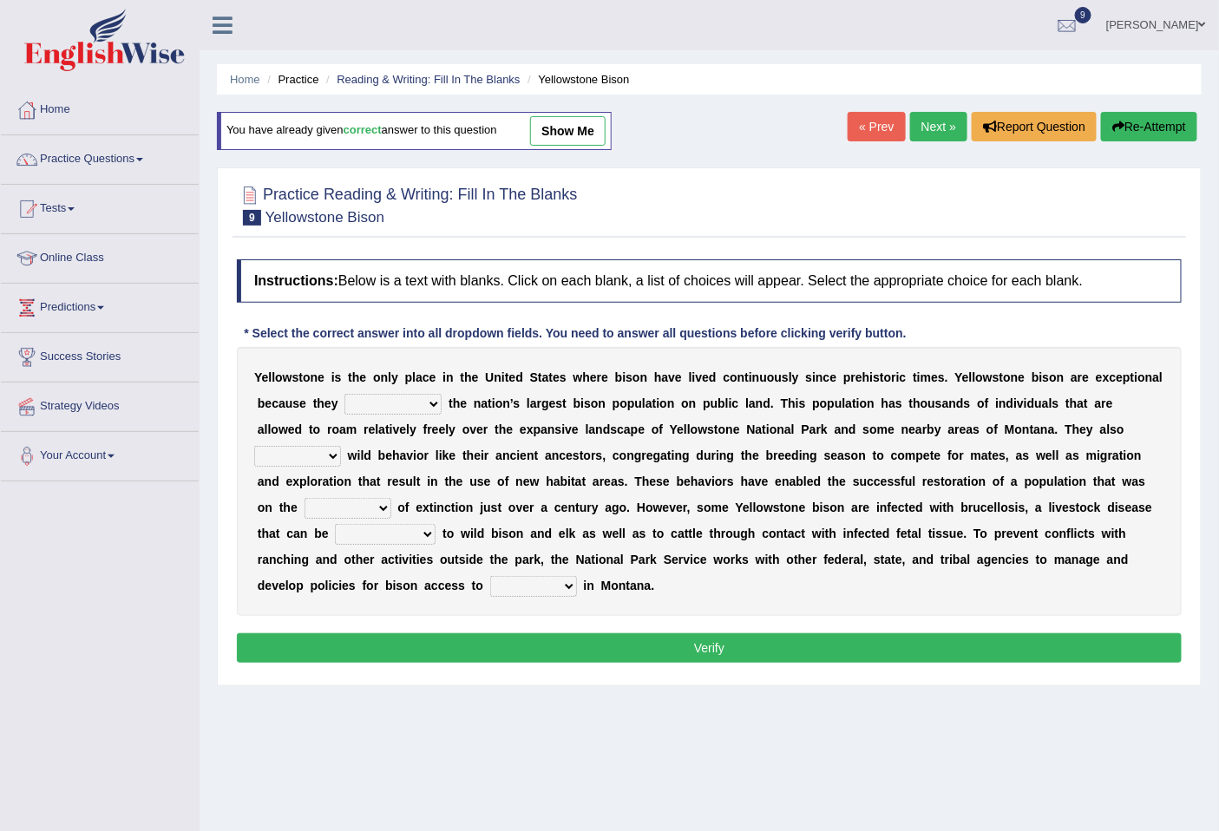
click at [386, 409] on select "congregate comprise consist compromise" at bounding box center [393, 404] width 97 height 21
click at [345, 394] on select "congregate comprise consist compromise" at bounding box center [393, 404] width 97 height 21
click at [406, 402] on select "congregate comprise consist compromise" at bounding box center [393, 404] width 97 height 21
select select "consist"
click at [345, 394] on select "congregate comprise consist compromise" at bounding box center [393, 404] width 97 height 21
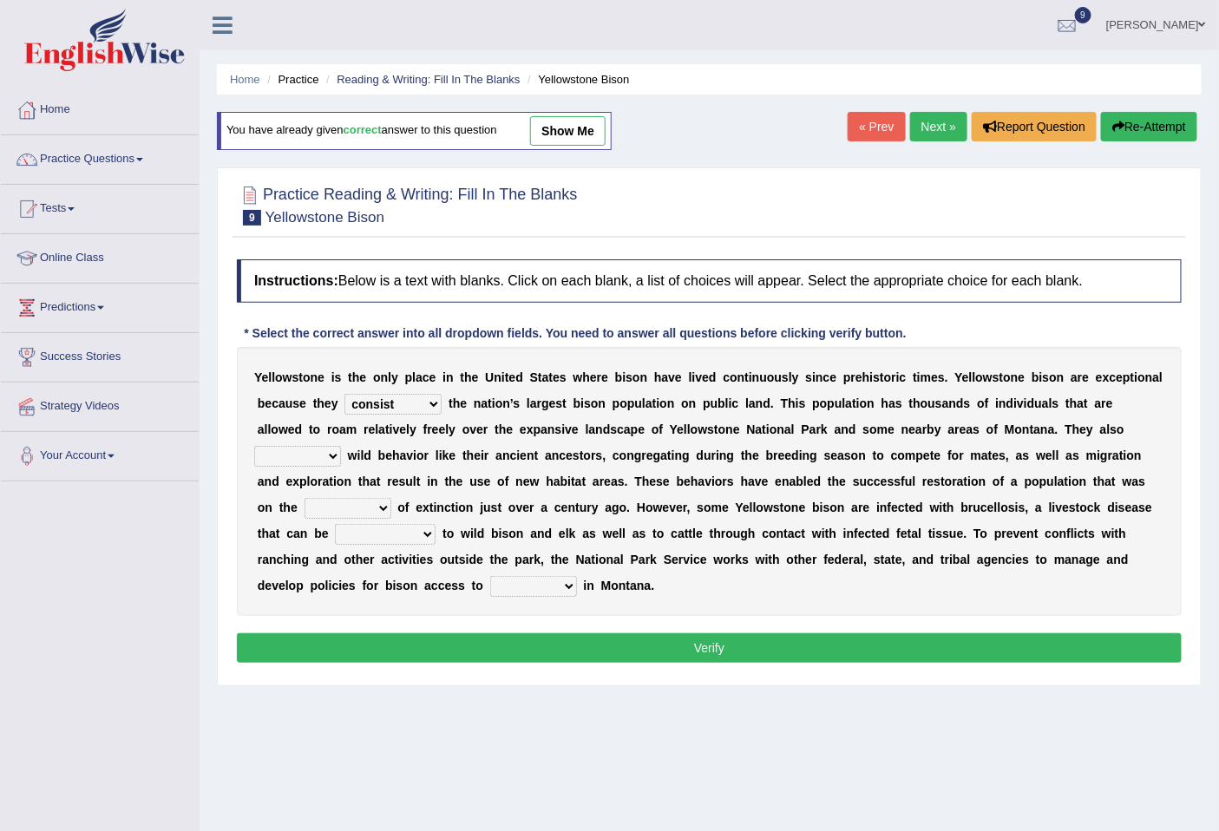
click at [305, 449] on select "exhibit disregard resist encourage" at bounding box center [297, 456] width 87 height 21
select select "exhibit"
click at [254, 446] on select "exhibit disregard resist encourage" at bounding box center [297, 456] width 87 height 21
click at [358, 502] on select "brine brink danger brindle" at bounding box center [348, 508] width 87 height 21
select select "brink"
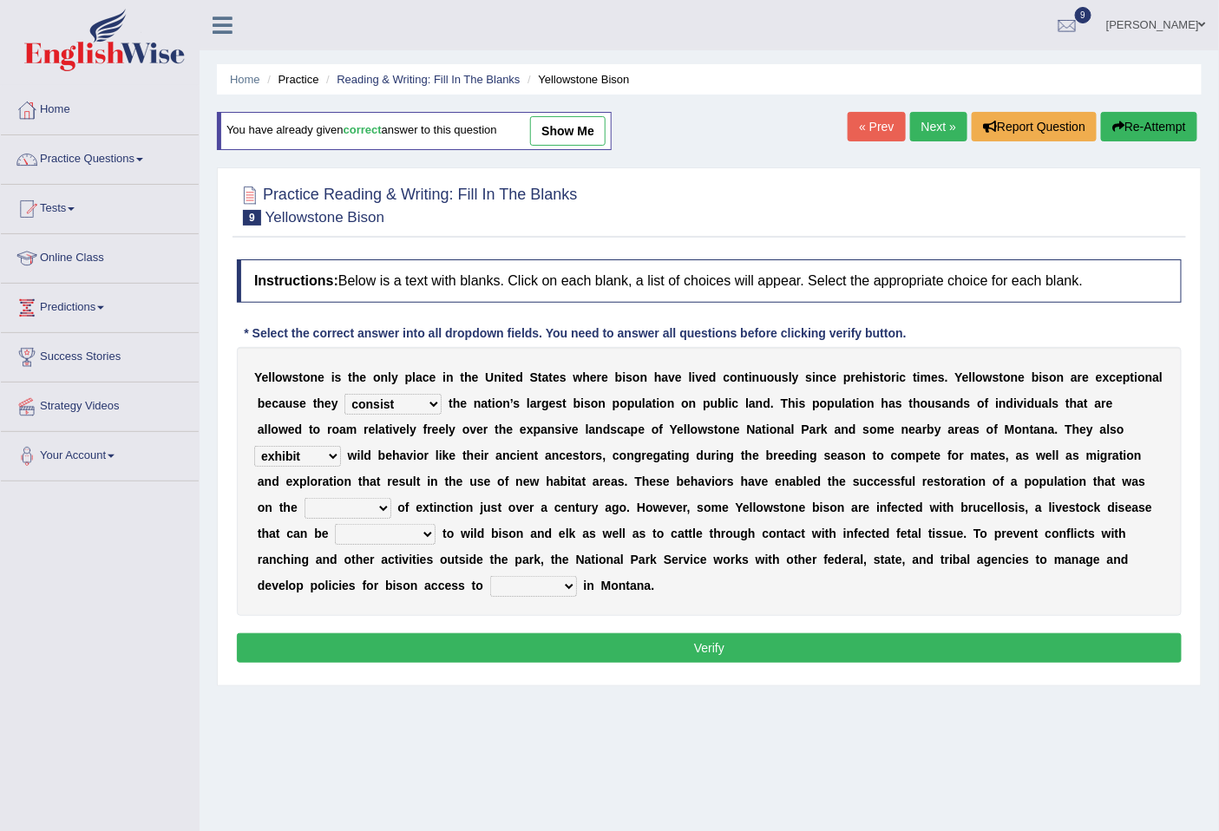
click at [305, 498] on select "brine brink danger brindle" at bounding box center [348, 508] width 87 height 21
click at [402, 535] on select "transplanted transported transgressed transmitted" at bounding box center [385, 534] width 101 height 21
select select "transmitted"
click at [335, 524] on select "transplanted transported transgressed transmitted" at bounding box center [385, 534] width 101 height 21
click at [553, 594] on select "habitat habitat habitant food" at bounding box center [533, 586] width 87 height 21
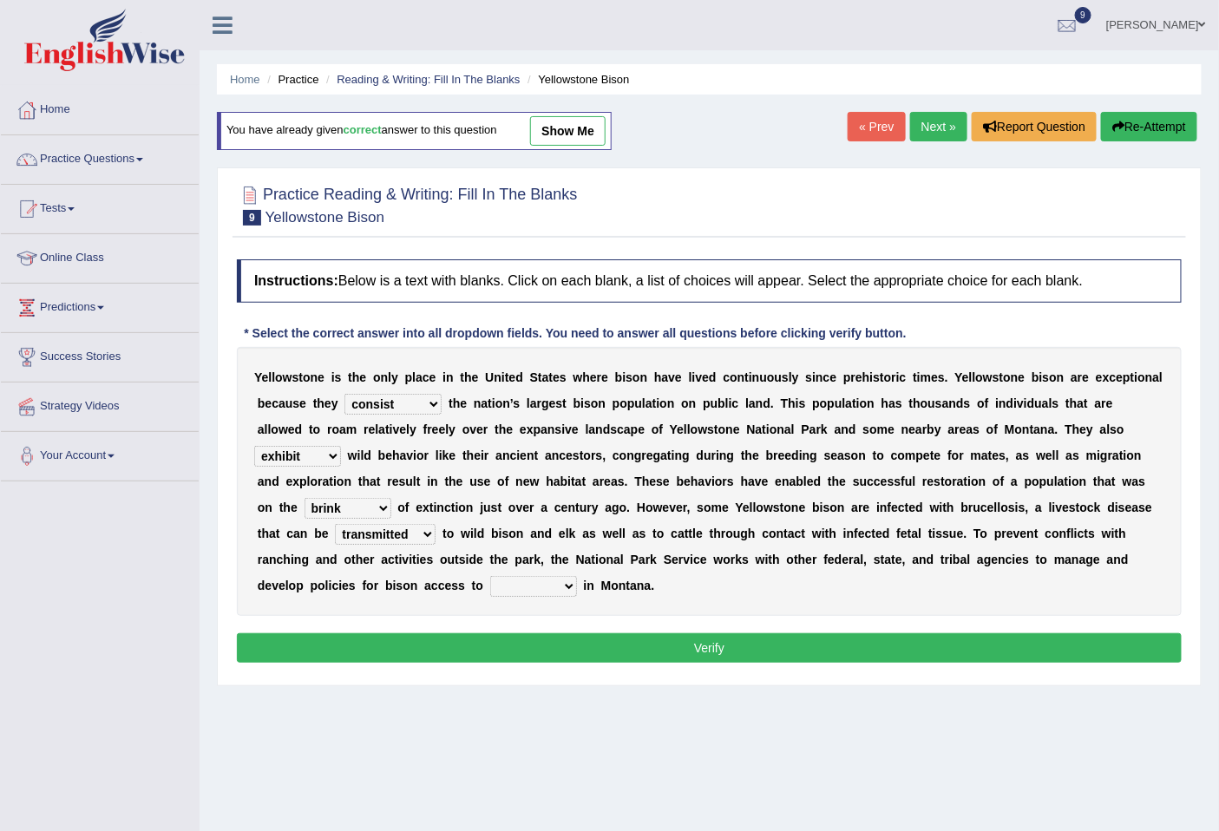
click at [414, 400] on select "congregate comprise consist compromise" at bounding box center [393, 404] width 97 height 21
select select "comprise"
click at [345, 394] on select "congregate comprise consist compromise" at bounding box center [393, 404] width 97 height 21
click at [569, 585] on select "habitat habitat habitant food" at bounding box center [533, 586] width 87 height 21
select select "habitat"
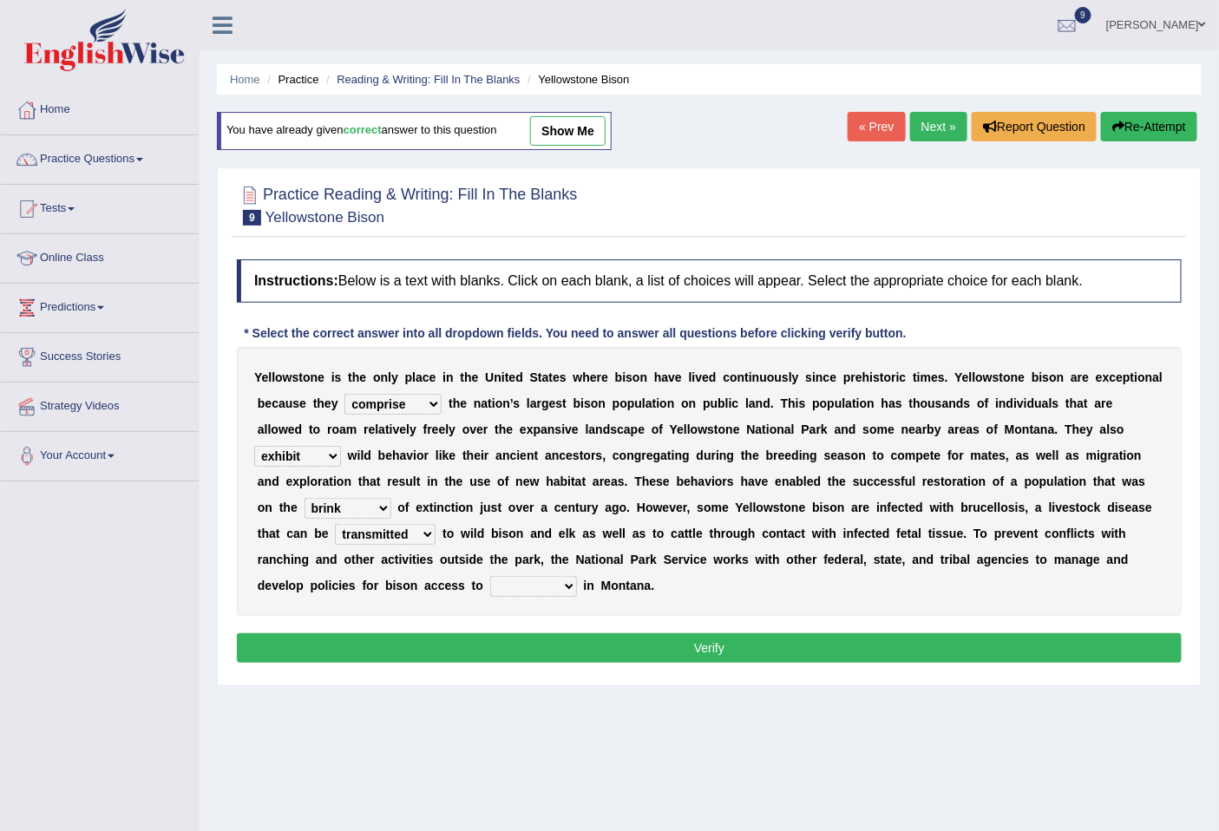
click at [490, 576] on select "habitat habitat habitant food" at bounding box center [533, 586] width 87 height 21
click at [601, 655] on button "Verify" at bounding box center [709, 649] width 945 height 30
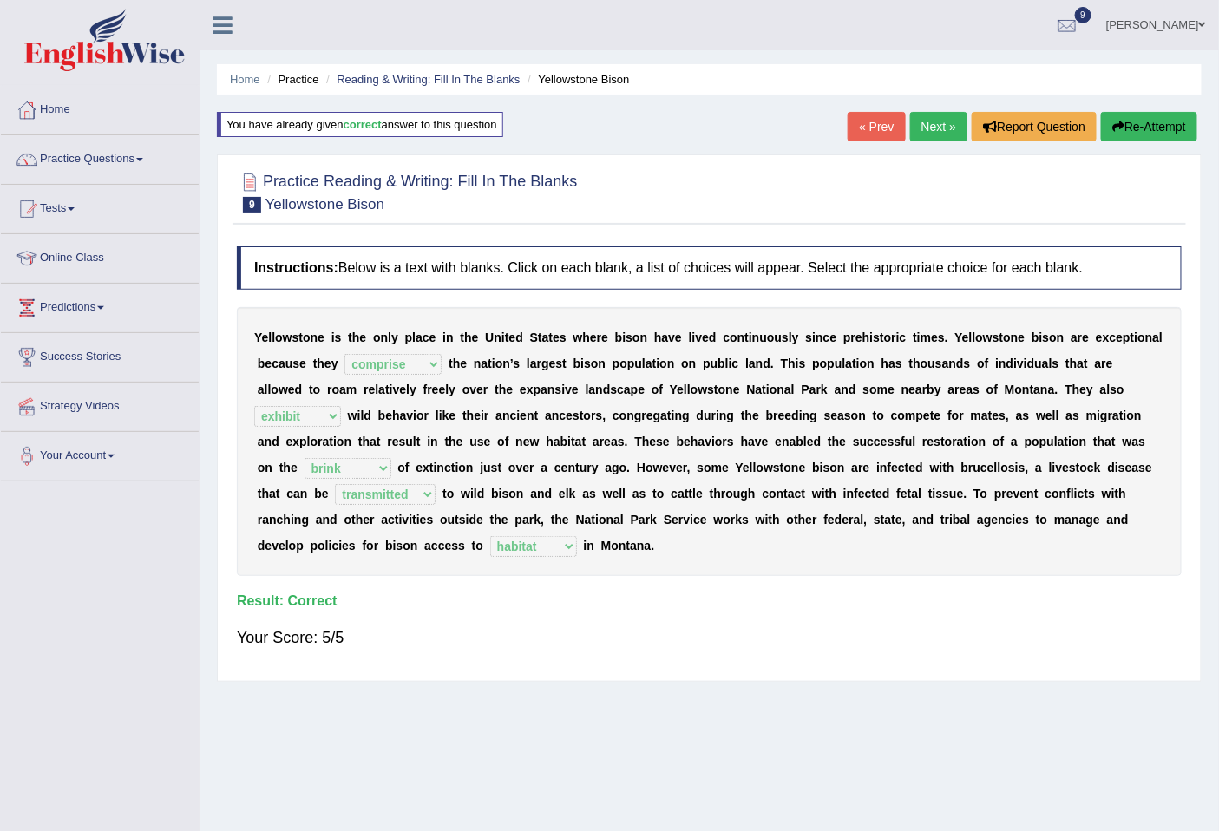
click at [1156, 128] on button "Re-Attempt" at bounding box center [1149, 127] width 96 height 30
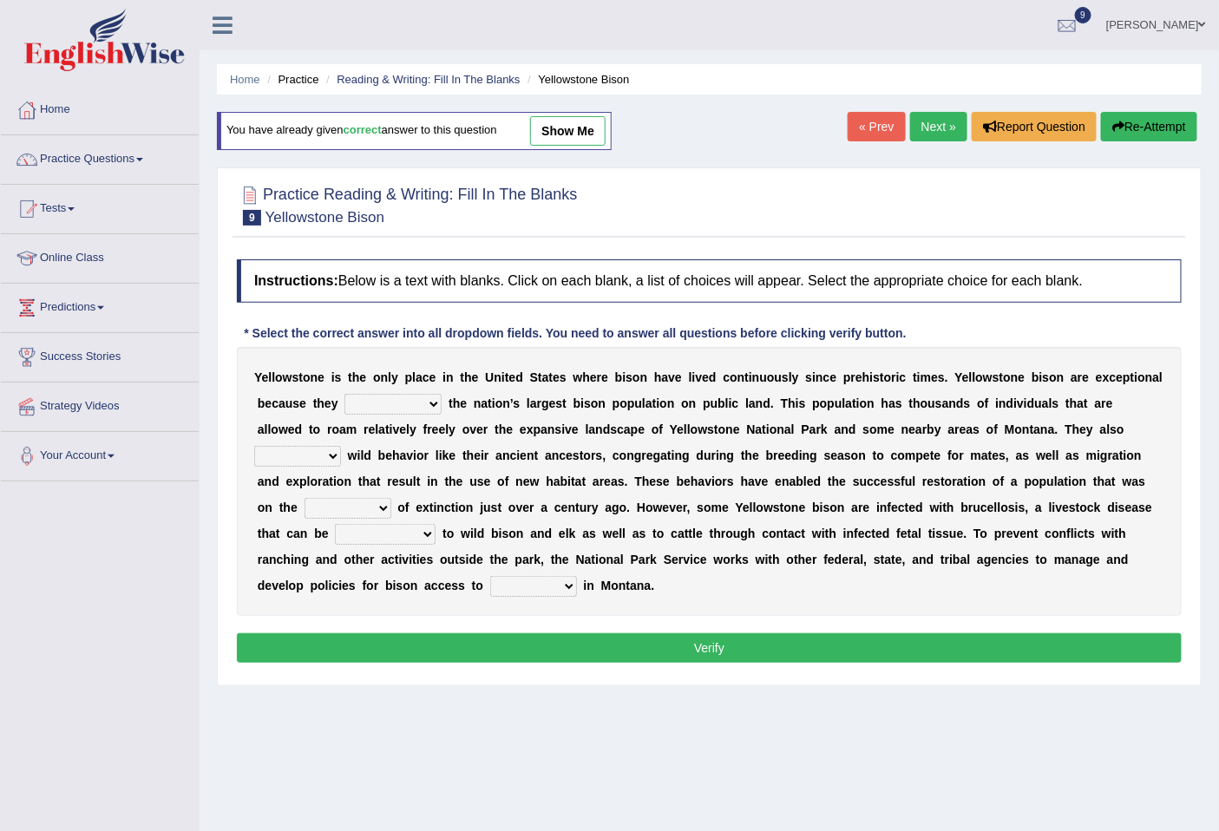
click at [424, 397] on select "congregate comprise consist compromise" at bounding box center [393, 404] width 97 height 21
select select "comprise"
click at [345, 394] on select "congregate comprise consist compromise" at bounding box center [393, 404] width 97 height 21
click at [299, 463] on select "exhibit disregard resist encourage" at bounding box center [297, 456] width 87 height 21
select select "exhibit"
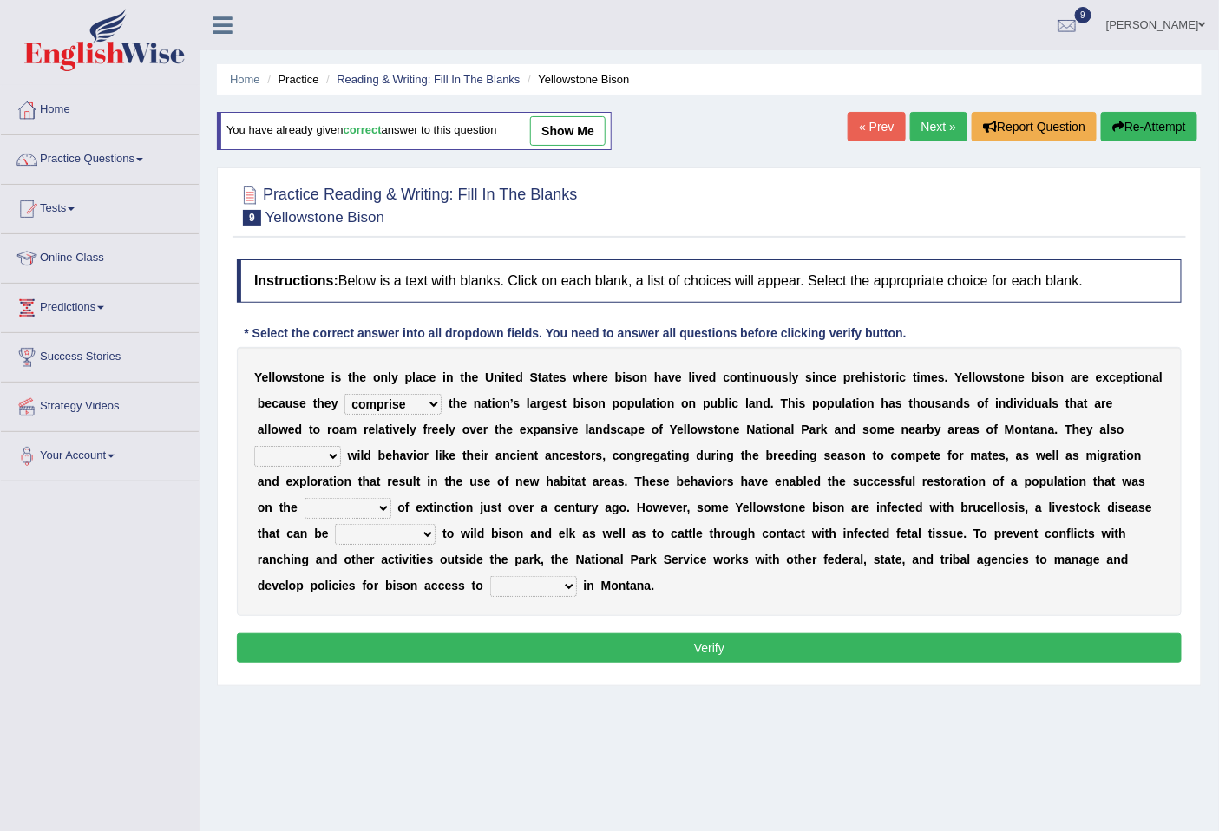
click at [254, 446] on select "exhibit disregard resist encourage" at bounding box center [297, 456] width 87 height 21
click at [383, 507] on select "brine brink danger brindle" at bounding box center [348, 508] width 87 height 21
select select "brink"
click at [305, 498] on select "brine brink danger brindle" at bounding box center [348, 508] width 87 height 21
click at [413, 535] on select "transplanted transported transgressed transmitted" at bounding box center [385, 534] width 101 height 21
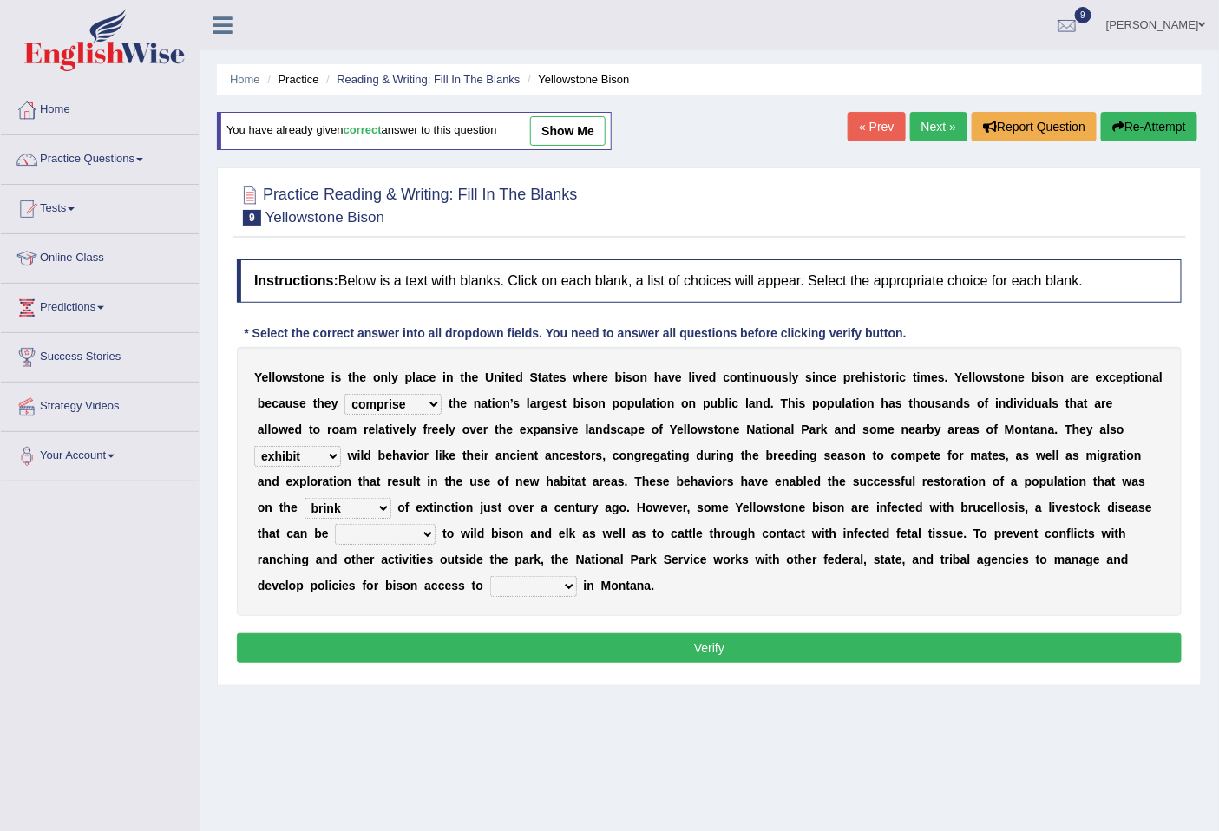
select select "transmitted"
click at [335, 524] on select "transplanted transported transgressed transmitted" at bounding box center [385, 534] width 101 height 21
click at [533, 592] on select "habitat habitat habitant food" at bounding box center [533, 586] width 87 height 21
click at [715, 217] on div at bounding box center [709, 204] width 945 height 53
click at [565, 586] on select "habitat habitat habitant food" at bounding box center [533, 586] width 87 height 21
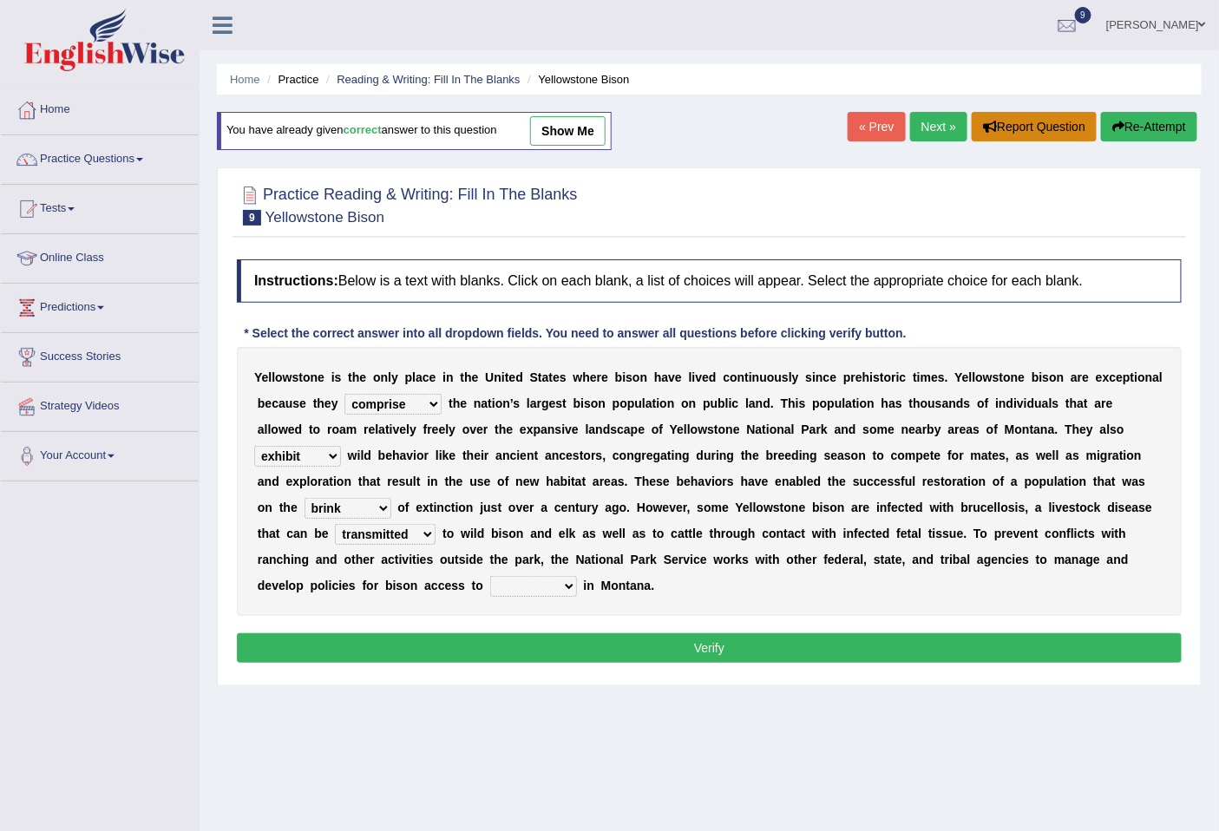
click at [1065, 133] on button "Report Question" at bounding box center [1034, 127] width 125 height 30
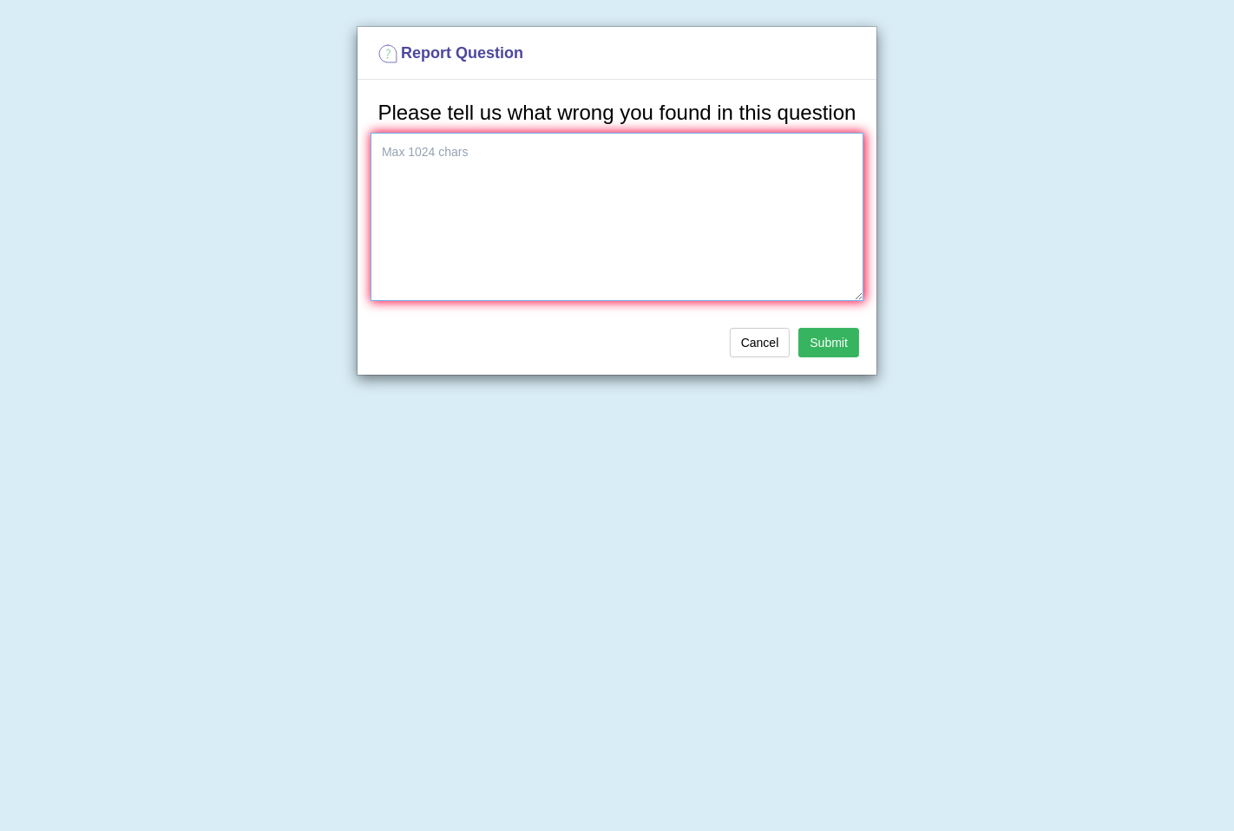
click at [684, 192] on textarea at bounding box center [617, 217] width 493 height 168
click at [403, 152] on textarea "The last blank of the" at bounding box center [617, 217] width 493 height 168
click at [680, 154] on textarea "There were two same words in the last blank of the" at bounding box center [617, 217] width 493 height 168
drag, startPoint x: 625, startPoint y: 153, endPoint x: 667, endPoint y: 150, distance: 41.7
click at [667, 150] on textarea "There were two same words in the last blank of the" at bounding box center [617, 217] width 493 height 168
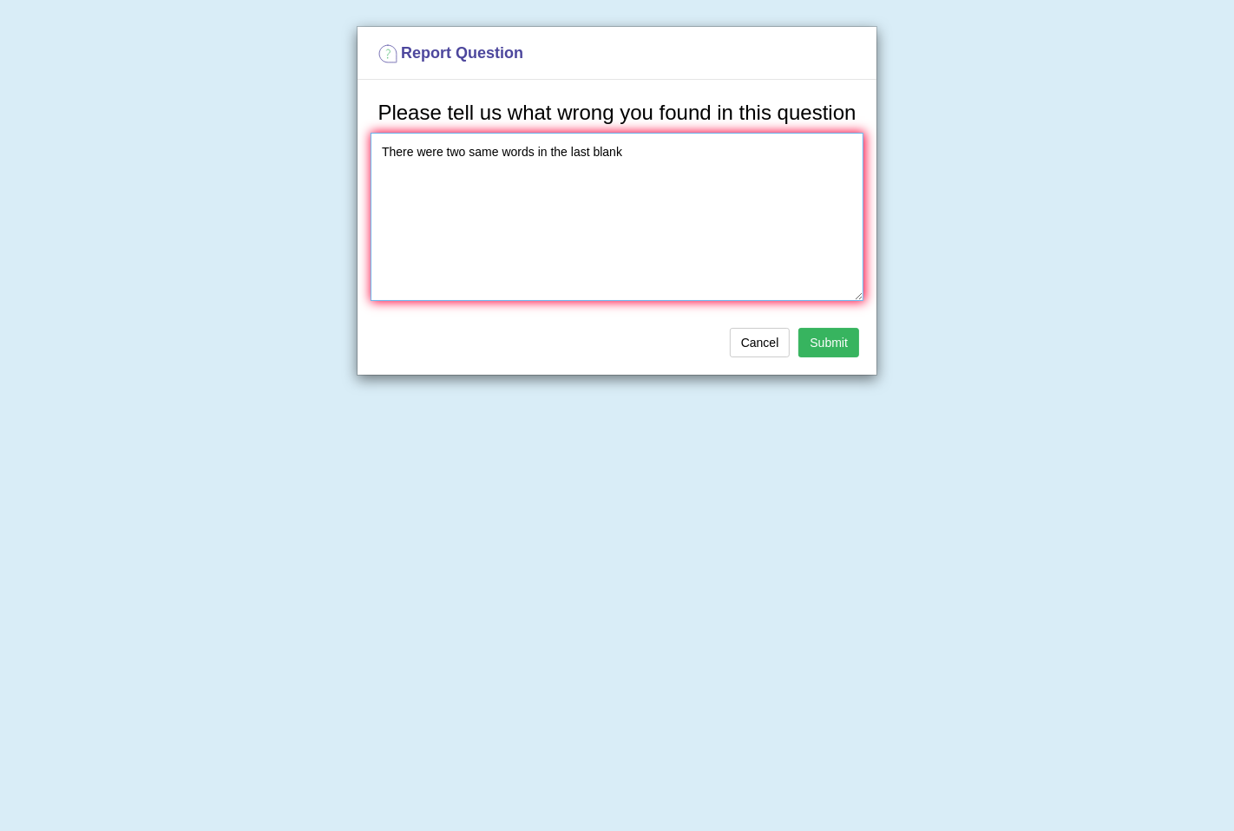
click at [533, 152] on textarea "There were two same words in the last blank" at bounding box center [617, 217] width 493 height 168
click at [585, 154] on textarea "There were two same words( habitant) in the last blank" at bounding box center [617, 217] width 493 height 168
click at [534, 154] on textarea "There were two same words(2 habitat) in the last blank." at bounding box center [617, 217] width 493 height 168
click at [505, 152] on textarea "There were two same words(2 habitat) in the last blank." at bounding box center [617, 217] width 493 height 168
click at [729, 156] on textarea "There were two same answer words(2 habitat) in the last blank." at bounding box center [617, 217] width 493 height 168
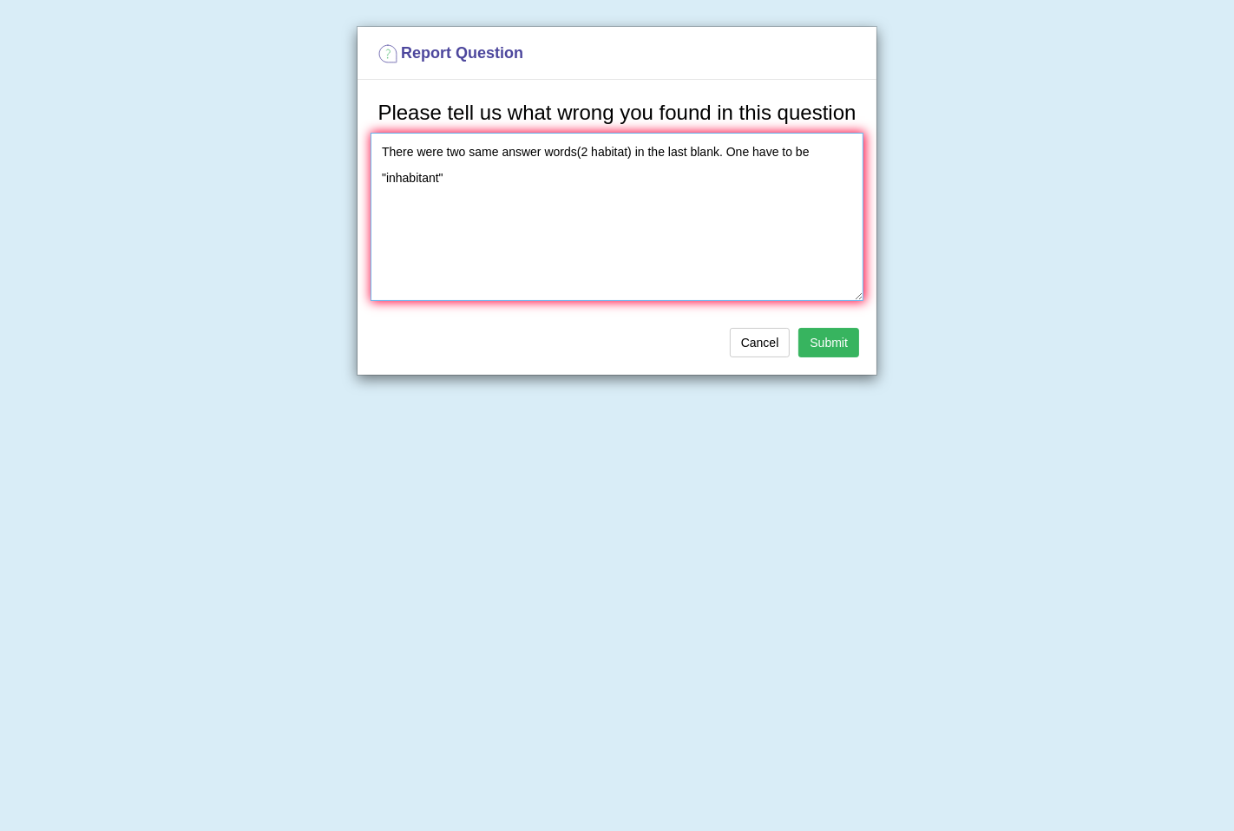
click at [680, 180] on textarea "There were two same answer words(2 habitat) in the last blank. One have to be "…" at bounding box center [617, 217] width 493 height 168
click at [542, 150] on textarea "There were two same answer words(2 habitat) in the last blank. One have to be "…" at bounding box center [617, 217] width 493 height 168
click at [569, 149] on textarea "There were two same answer words(2 habitat) in the last blank. One have to be "…" at bounding box center [617, 217] width 493 height 168
click at [542, 153] on textarea "There were two same answer words(2 habitat) in the last blank. One have to be "…" at bounding box center [617, 217] width 493 height 168
click at [489, 207] on textarea "There were two same option words(2 habitat) in the last blank. One have to be "…" at bounding box center [617, 217] width 493 height 168
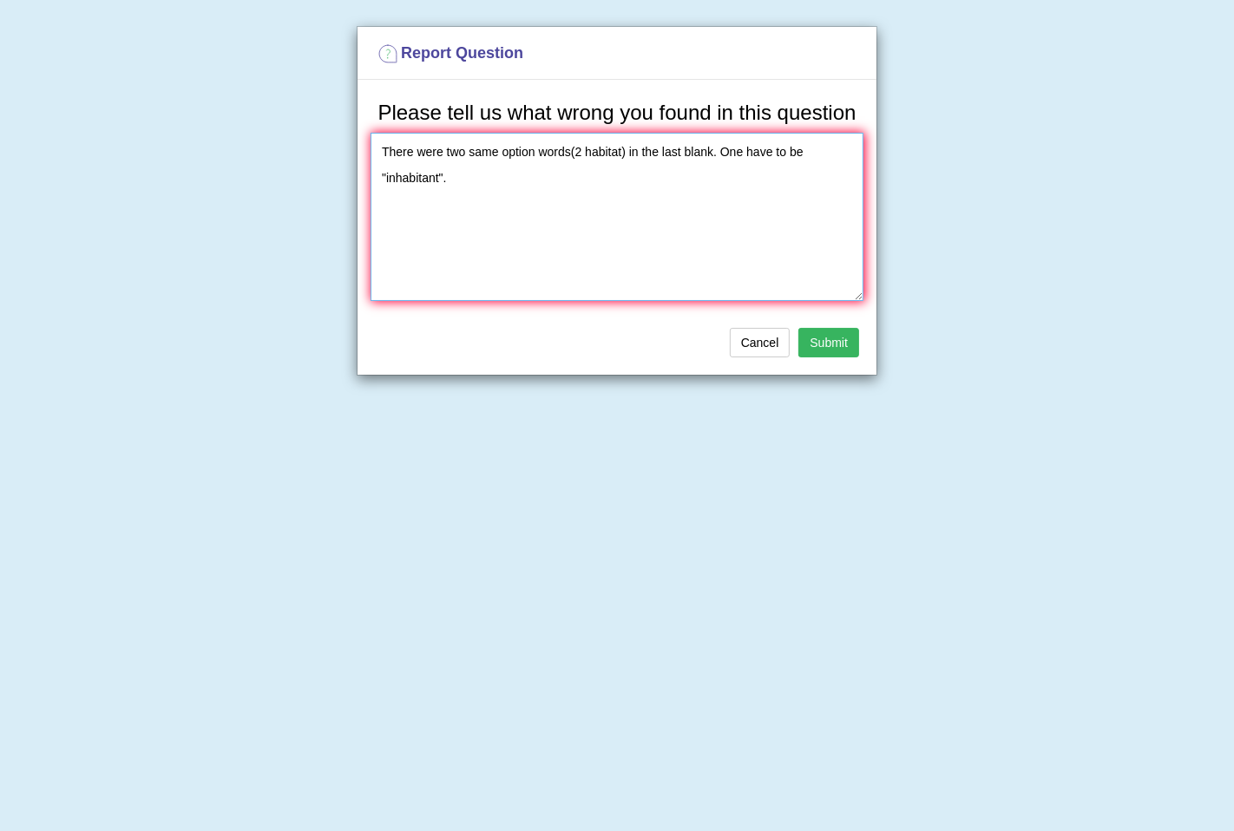
click at [713, 150] on textarea "There were two same option words(2 habitat) in the last blank. One have to be "…" at bounding box center [617, 217] width 493 height 168
click at [736, 214] on textarea "There were two same option words(2 habitat) in the last question. One have to b…" at bounding box center [617, 217] width 493 height 168
click at [621, 150] on textarea "There were two same option words(2 habitat) in the last question. One have to b…" at bounding box center [617, 217] width 493 height 168
click at [585, 150] on textarea "There were two same option words(2 habitat) in the last question. One have to b…" at bounding box center [617, 217] width 493 height 168
click at [623, 151] on textarea "There were two same option words(2 'habitat) in the last question. One have to …" at bounding box center [617, 217] width 493 height 168
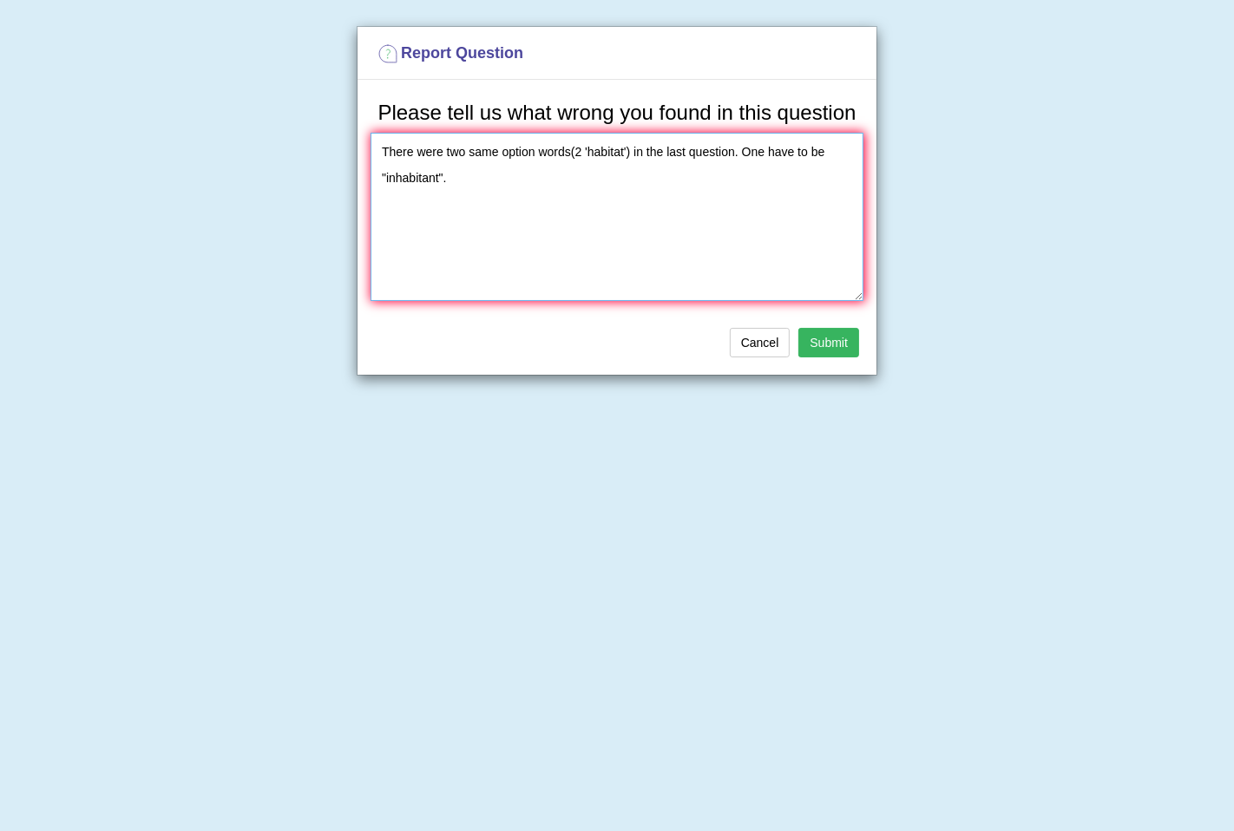
click at [441, 179] on textarea "There were two same option words(2 'habitat') in the last question. One have to…" at bounding box center [617, 217] width 493 height 168
click at [420, 184] on textarea "There were two same option words(2 'habitat') in the last question. One have to…" at bounding box center [617, 217] width 493 height 168
click at [467, 174] on textarea "There were two same option words(2 'habitat') in the last question. One have to…" at bounding box center [617, 217] width 493 height 168
click at [419, 178] on textarea "There were two same option words(2 'habitat') in the last question. One have to…" at bounding box center [617, 217] width 493 height 168
click at [443, 174] on textarea "There were two same option words(2 'habitat') in the last question. One have to…" at bounding box center [617, 217] width 493 height 168
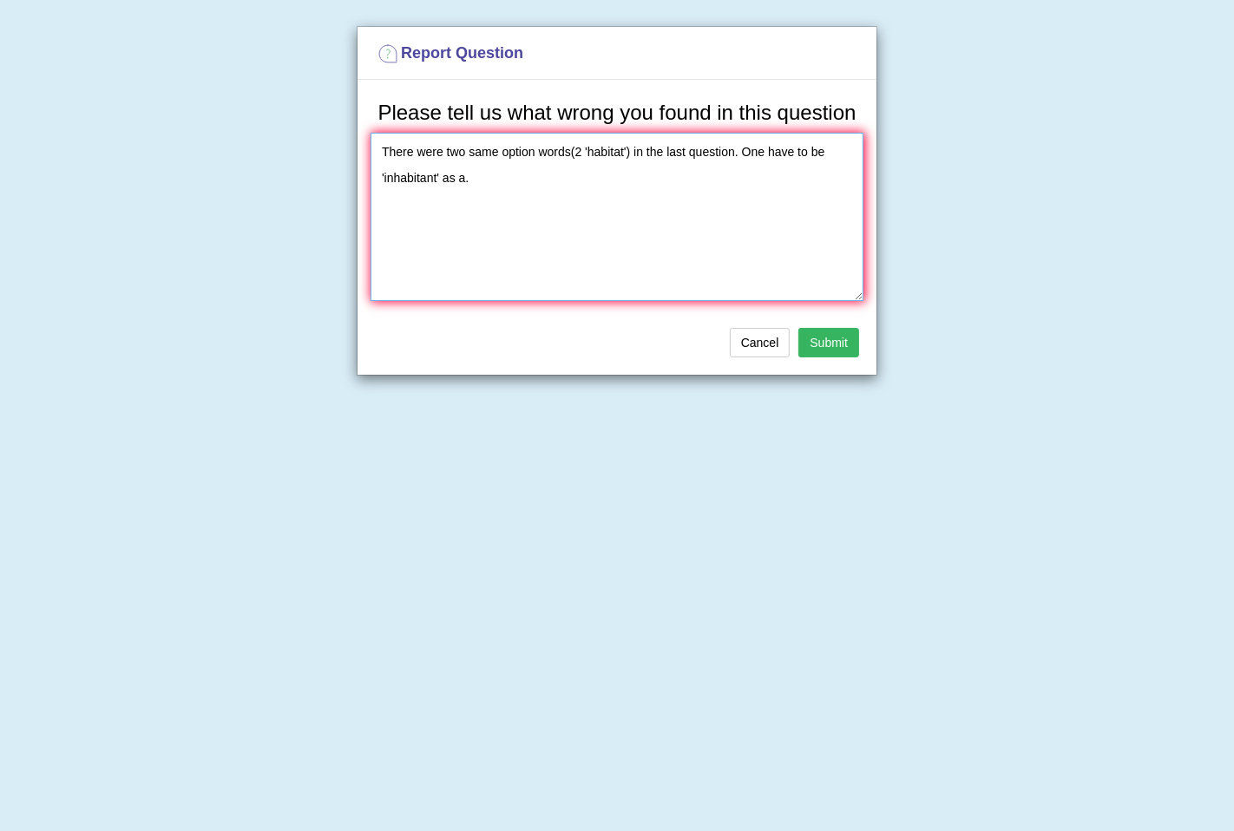
click at [499, 184] on textarea "There were two same option words(2 'habitat') in the last question. One have to…" at bounding box center [617, 217] width 493 height 168
click at [526, 171] on textarea "There were two same option words(2 'habitat') in the last question. One have to…" at bounding box center [617, 217] width 493 height 168
click at [548, 175] on textarea "There were two same option words(2 'habitat') in the last question. One have to…" at bounding box center [617, 217] width 493 height 168
type textarea "There were two same option words(2 'habitat') in the last question. One have to…"
click at [837, 344] on button "Submit" at bounding box center [828, 343] width 61 height 30
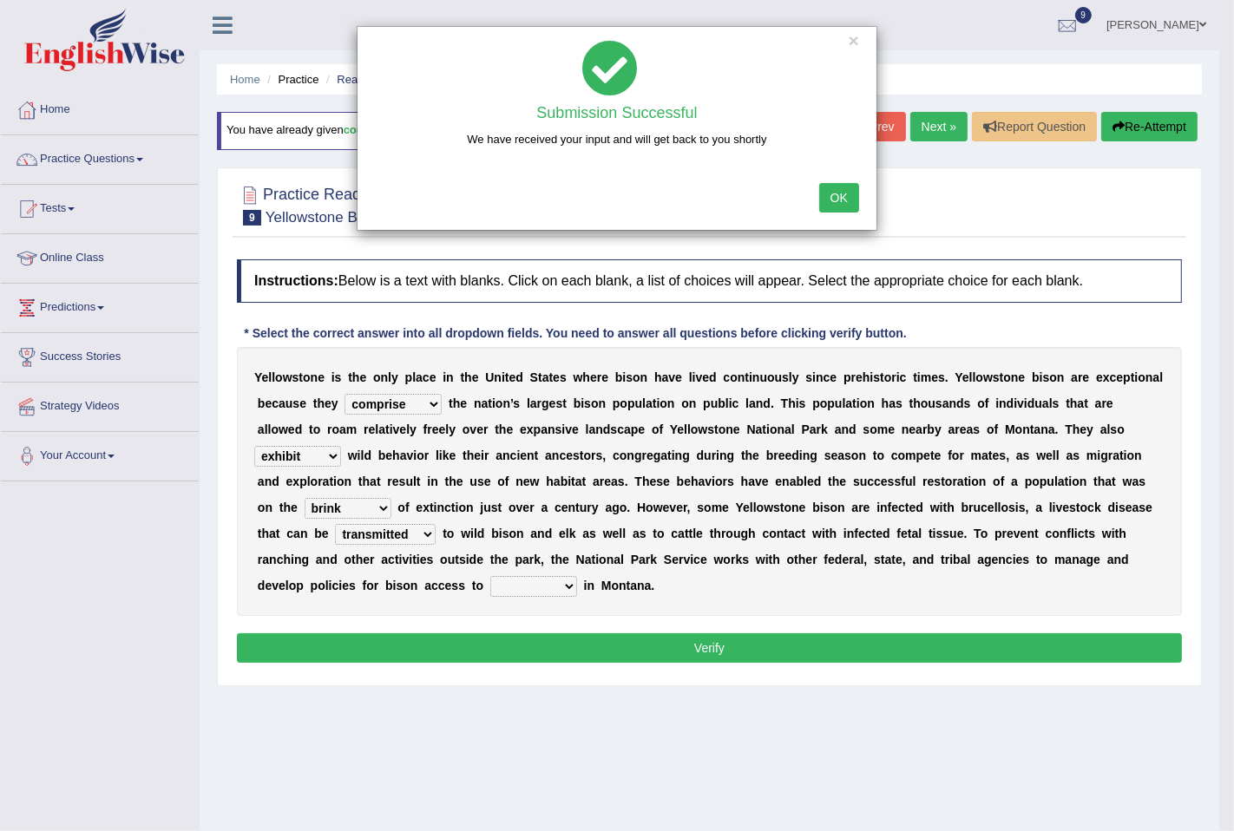
click at [838, 200] on button "OK" at bounding box center [839, 198] width 40 height 30
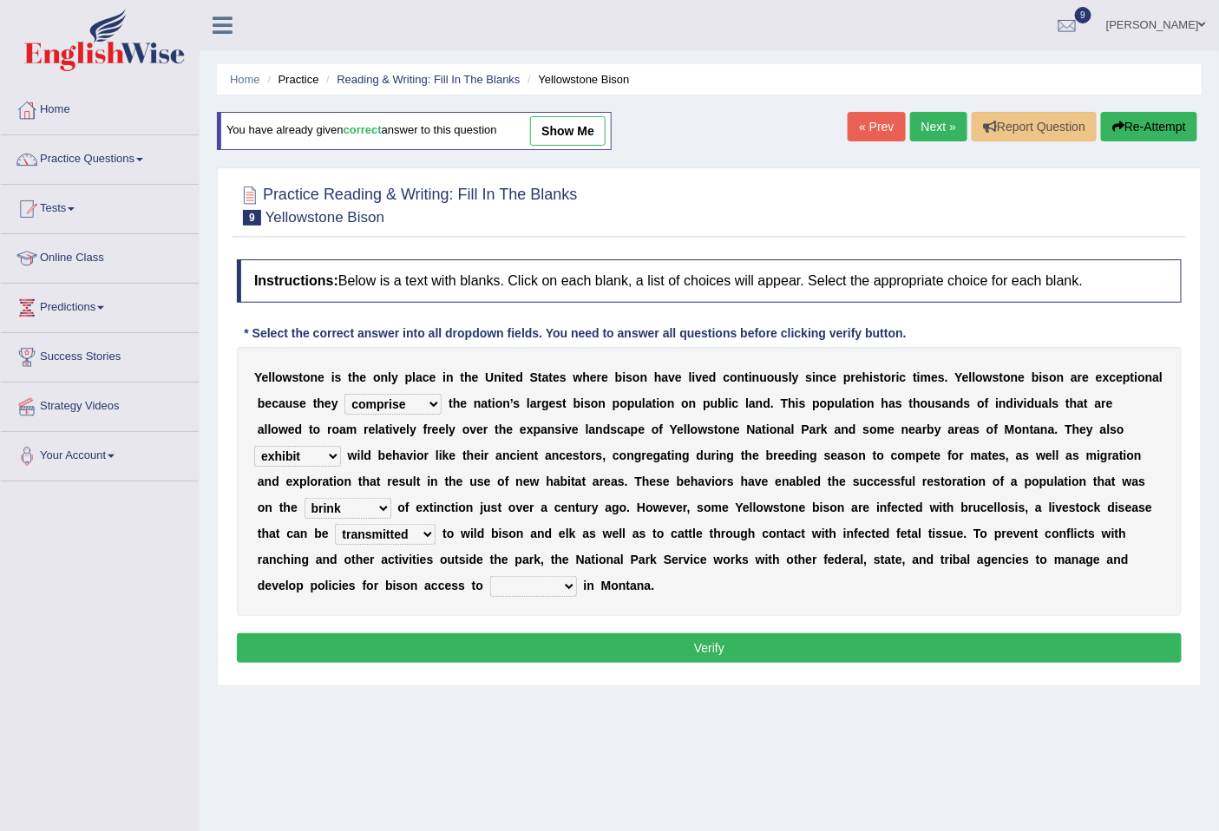
click at [420, 400] on select "congregate comprise consist compromise" at bounding box center [393, 404] width 97 height 21
click at [564, 580] on select "habitat habitat habitant food" at bounding box center [533, 586] width 87 height 21
click at [551, 586] on select "habitat habitat habitant food" at bounding box center [533, 586] width 87 height 21
click at [930, 128] on link "Next »" at bounding box center [938, 127] width 57 height 30
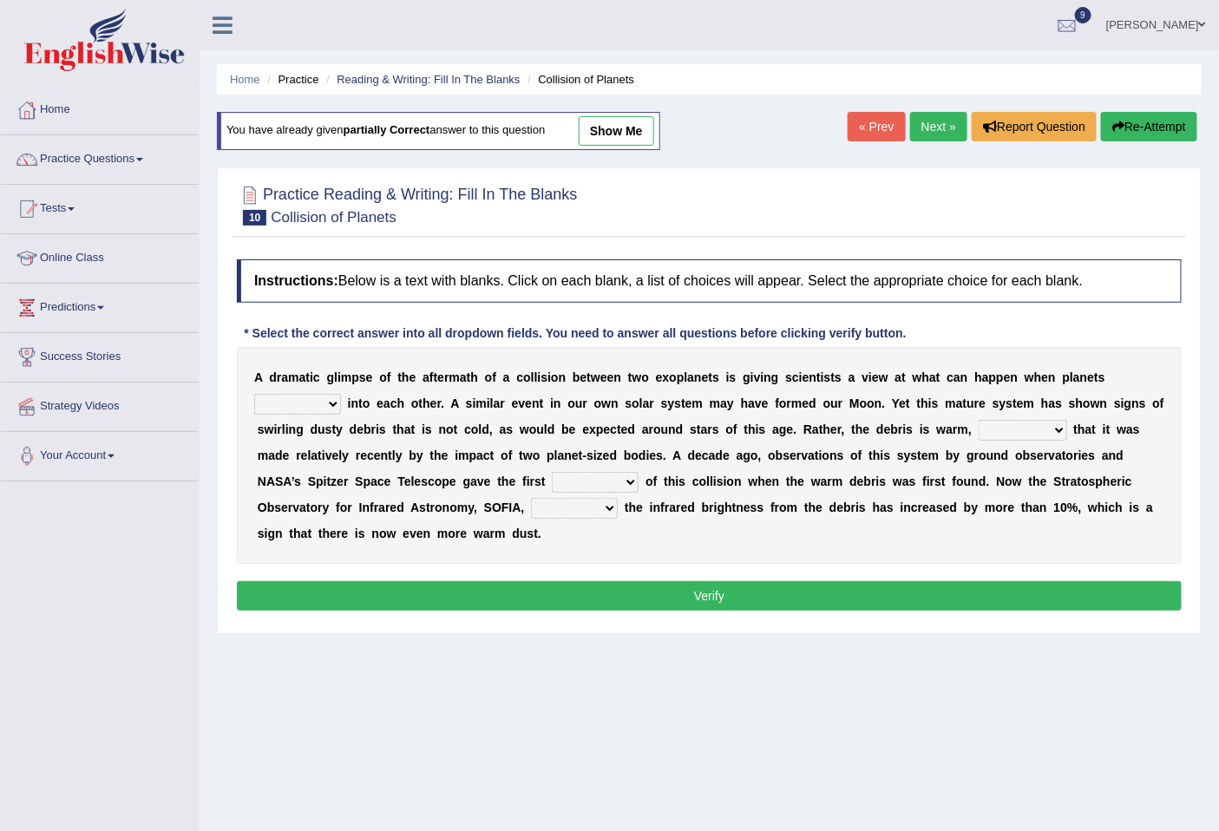
click at [326, 404] on select "crash explore roam implode" at bounding box center [297, 404] width 87 height 21
select select "crash"
click at [254, 394] on select "crash explore roam implode" at bounding box center [297, 404] width 87 height 21
click at [1022, 430] on select "reinforcing sentencing forging conducing" at bounding box center [1023, 430] width 89 height 21
select select "forging"
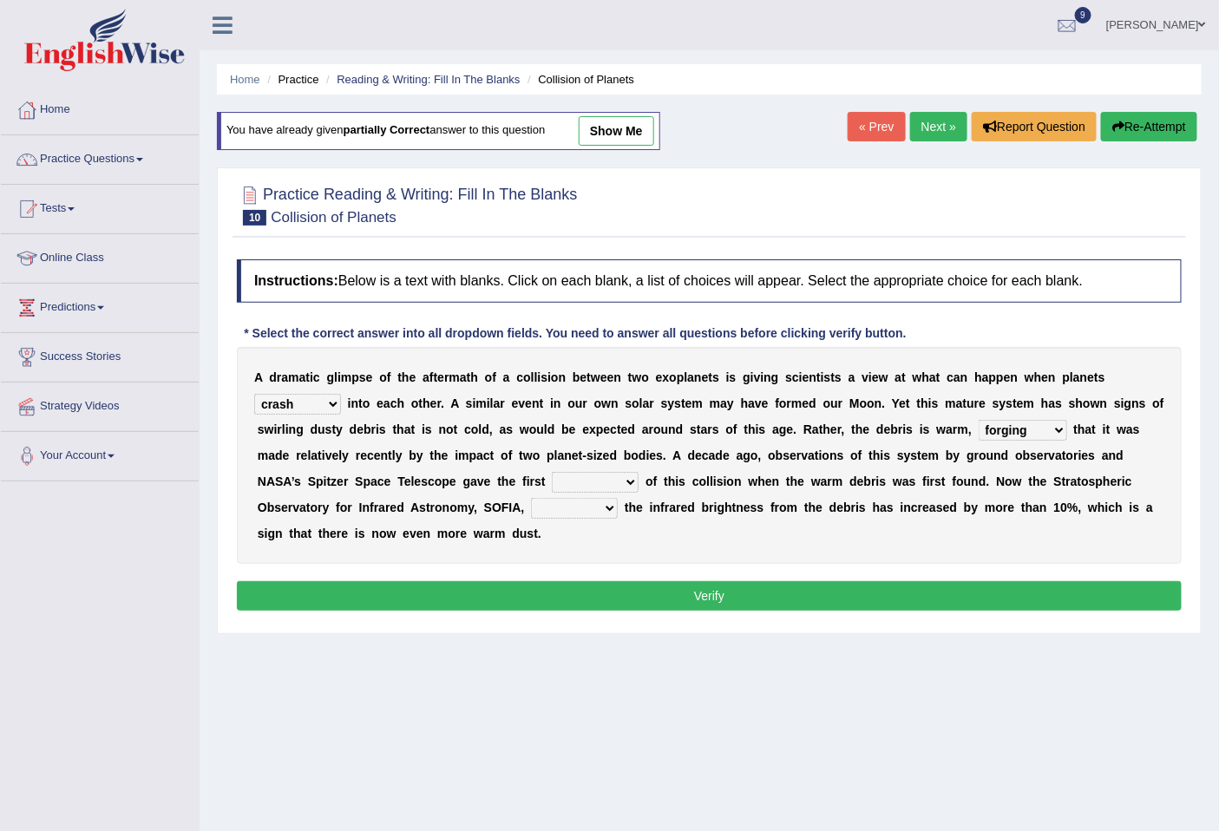
click at [979, 420] on select "reinforcing sentencing forging conducing" at bounding box center [1023, 430] width 89 height 21
click at [580, 475] on select "pints faints hints taints" at bounding box center [595, 482] width 87 height 21
select select "hints"
click at [552, 472] on select "pints faints hints taints" at bounding box center [595, 482] width 87 height 21
click at [557, 512] on select "concealed revealed repealed unsealed" at bounding box center [574, 508] width 87 height 21
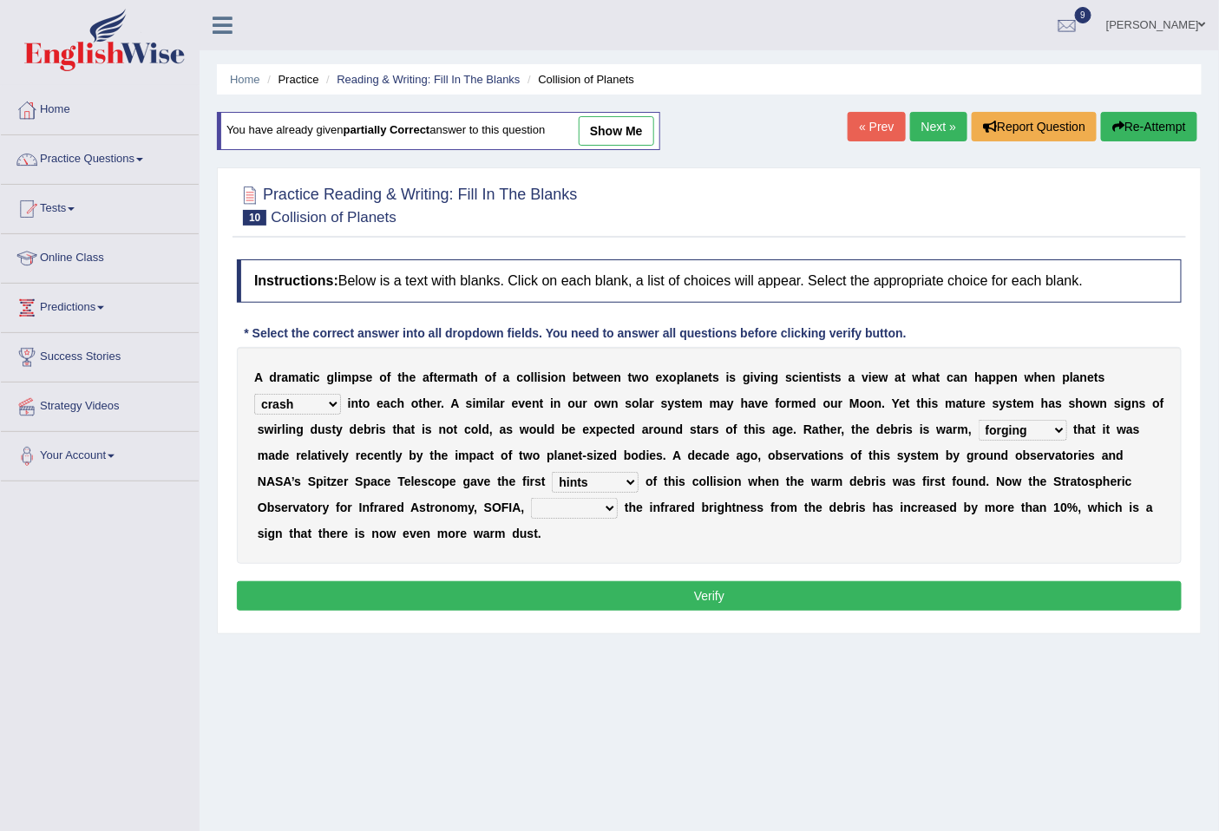
select select "revealed"
click at [531, 498] on select "concealed revealed repealed unsealed" at bounding box center [574, 508] width 87 height 21
click at [673, 601] on button "Verify" at bounding box center [709, 596] width 945 height 30
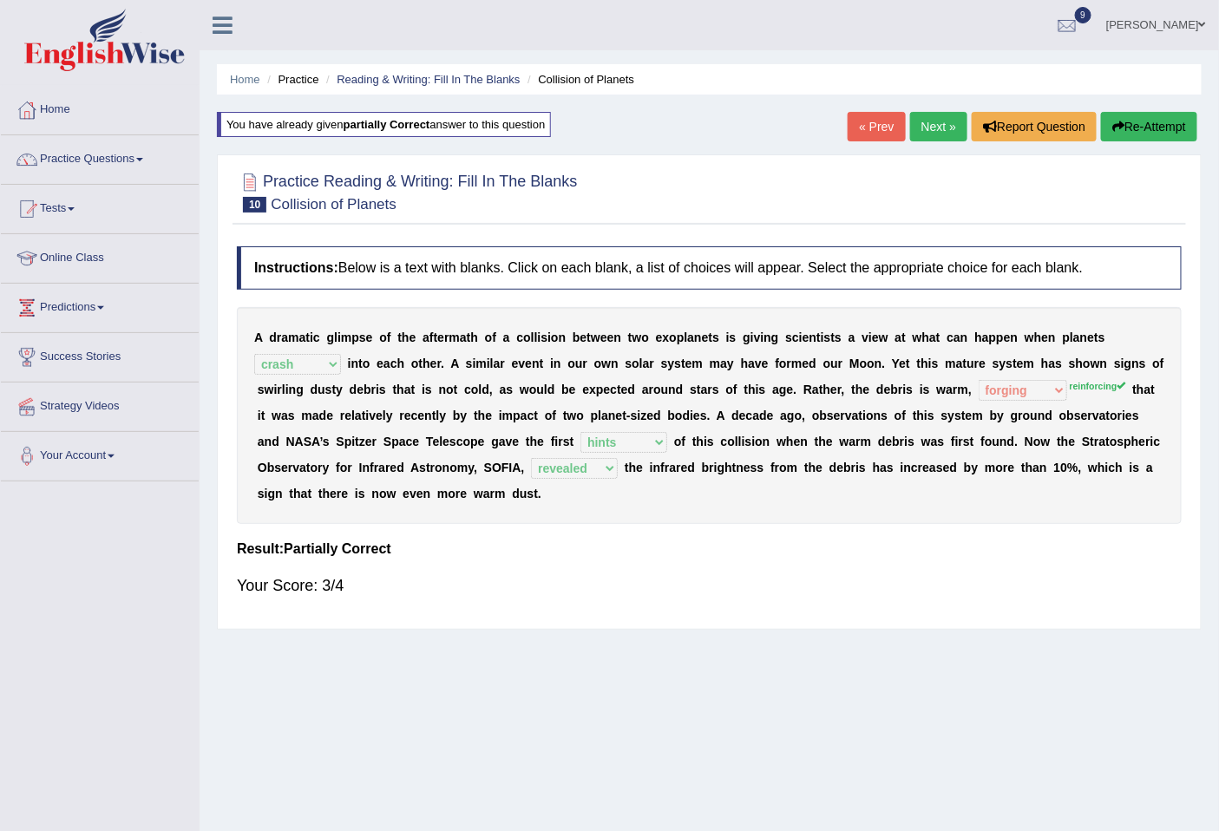
click at [852, 122] on link "« Prev" at bounding box center [876, 127] width 57 height 30
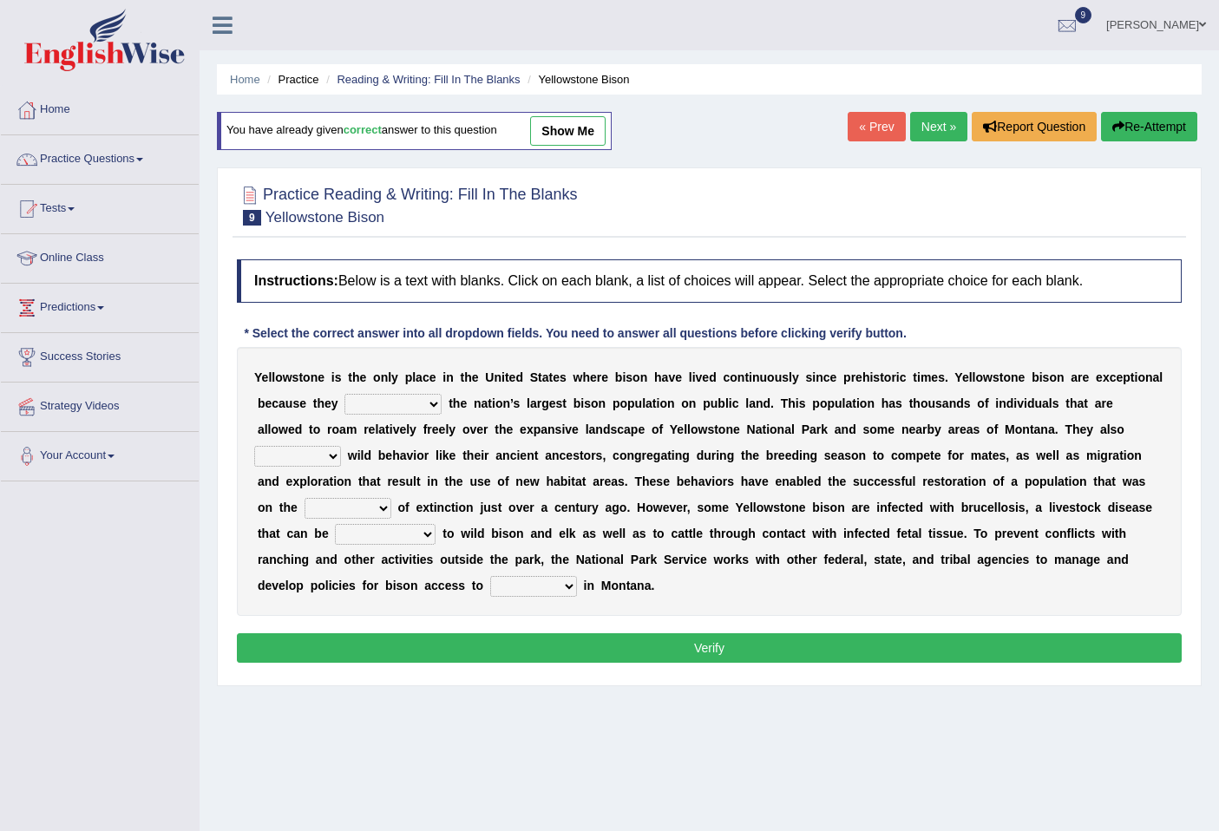
click at [427, 400] on select "congregate comprise consist compromise" at bounding box center [393, 404] width 97 height 21
click at [345, 394] on select "congregate comprise consist compromise" at bounding box center [393, 404] width 97 height 21
click at [423, 401] on select "congregate comprise consist compromise" at bounding box center [393, 404] width 97 height 21
click at [345, 394] on select "congregate comprise consist compromise" at bounding box center [393, 404] width 97 height 21
click at [432, 403] on select "congregate comprise consist compromise" at bounding box center [393, 404] width 97 height 21
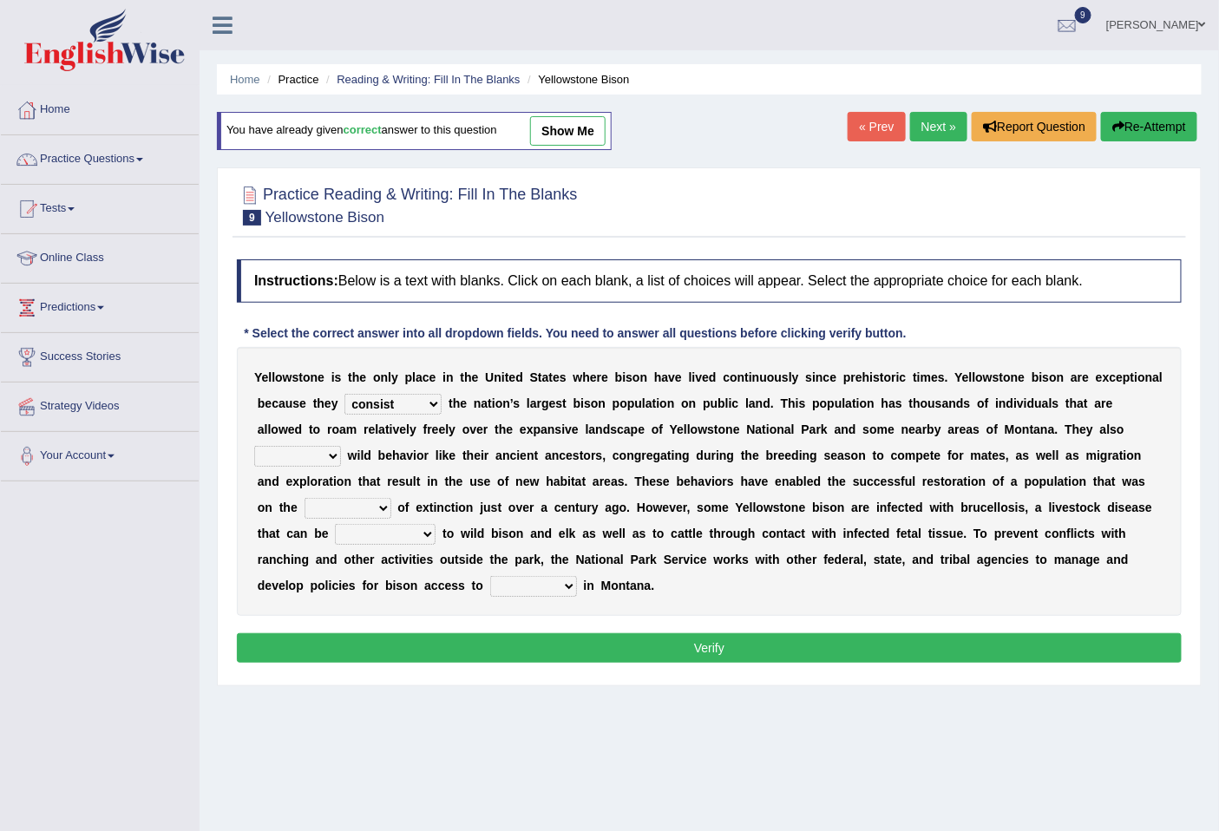
select select "comprise"
click at [345, 394] on select "congregate comprise consist compromise" at bounding box center [393, 404] width 97 height 21
click at [331, 446] on select "exhibit disregard resist encourage" at bounding box center [297, 456] width 87 height 21
select select "exhibit"
click at [254, 446] on select "exhibit disregard resist encourage" at bounding box center [297, 456] width 87 height 21
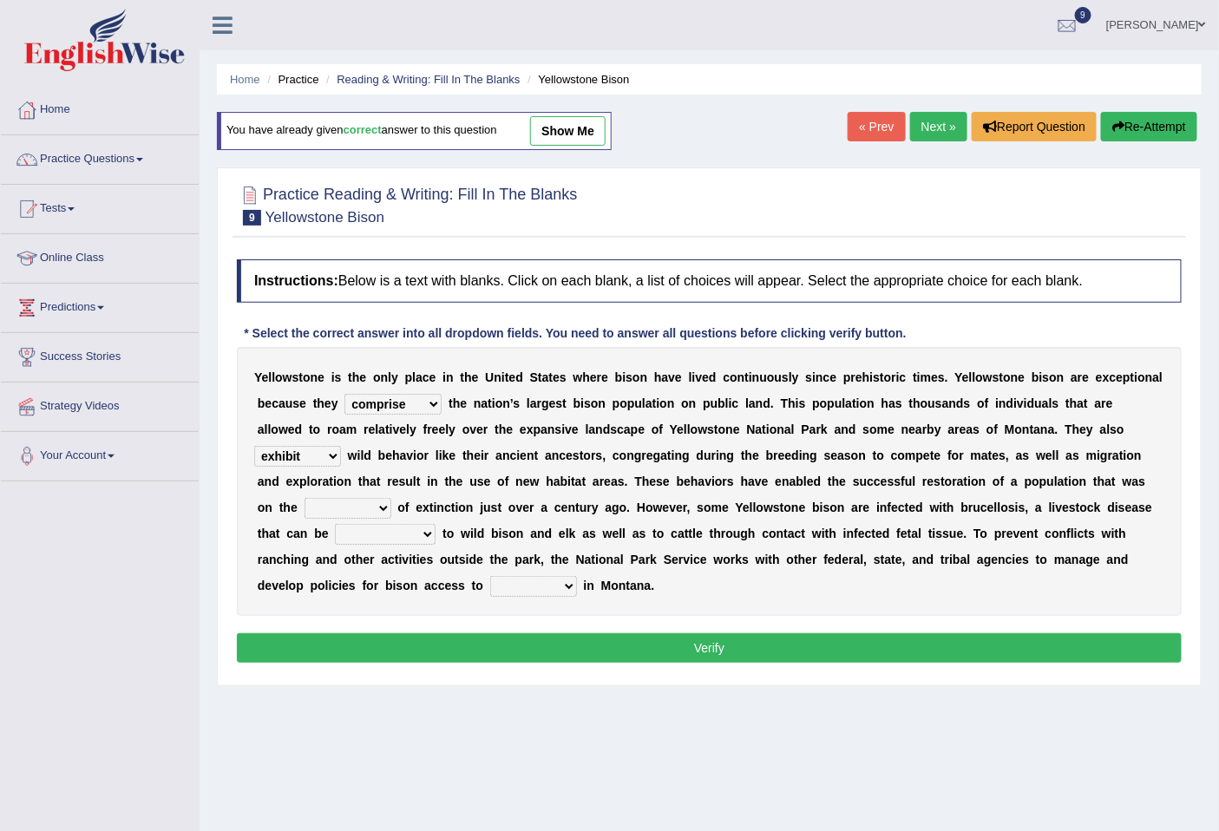
click at [359, 504] on select "brine brink danger brindle" at bounding box center [348, 508] width 87 height 21
select select "brink"
click at [305, 498] on select "brine brink danger brindle" at bounding box center [348, 508] width 87 height 21
click at [396, 536] on select "transplanted transported transgressed transmitted" at bounding box center [385, 534] width 101 height 21
select select "transmitted"
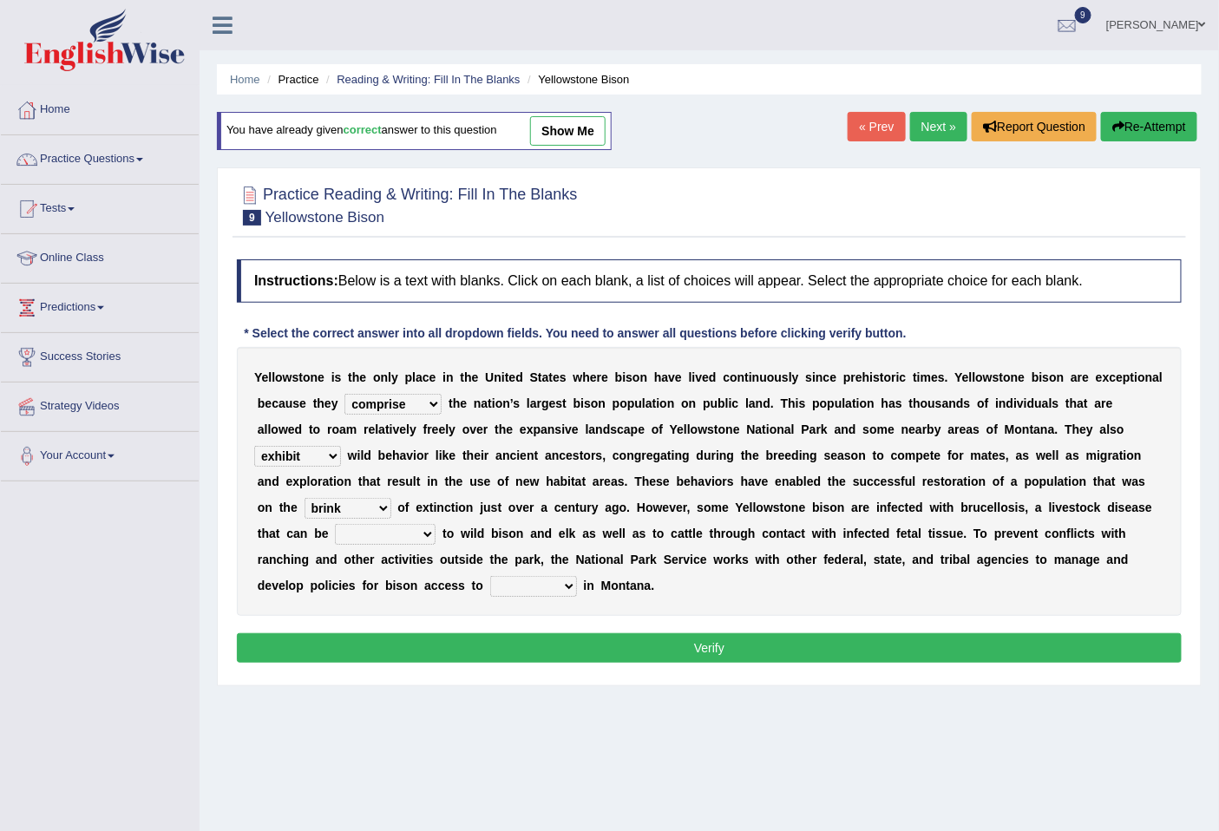
click at [335, 524] on select "transplanted transported transgressed transmitted" at bounding box center [385, 534] width 101 height 21
click at [542, 592] on select "habitat habitat habitant food" at bounding box center [533, 586] width 87 height 21
click at [935, 120] on link "Next »" at bounding box center [938, 127] width 57 height 30
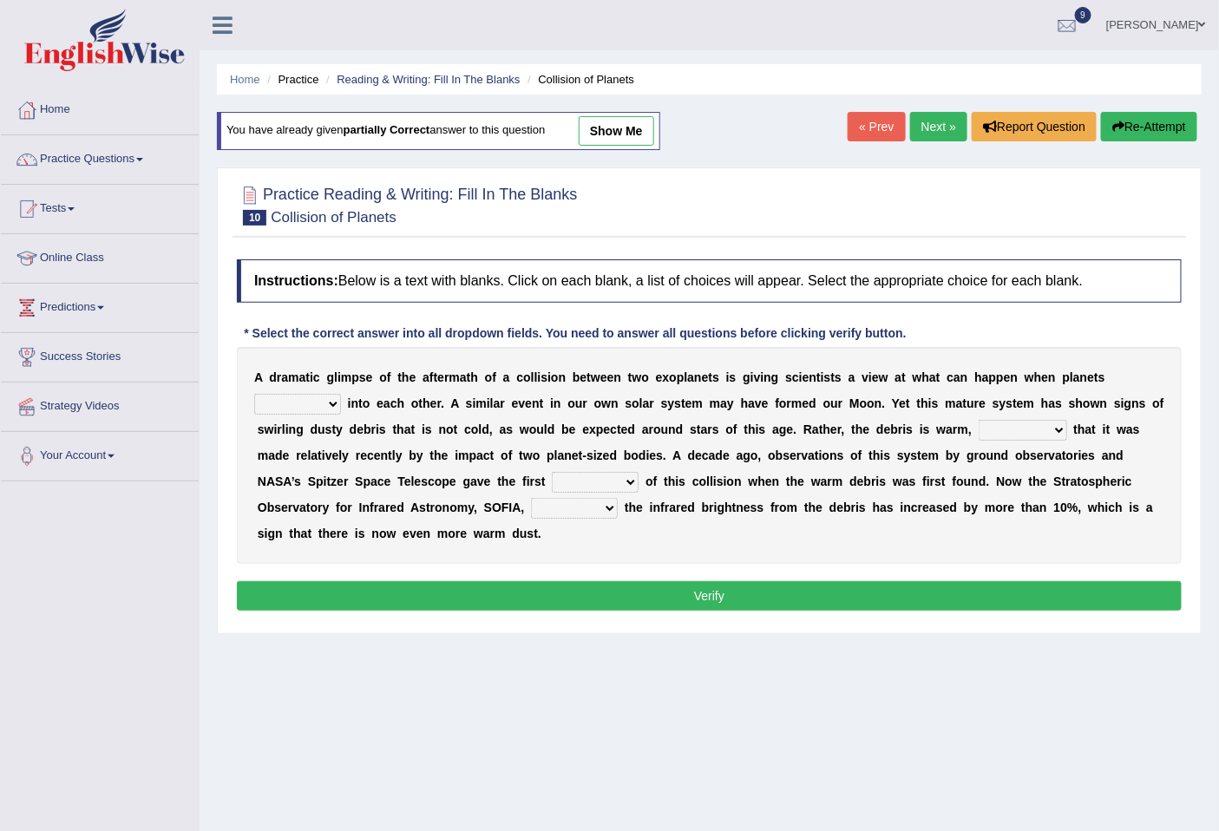
click at [920, 119] on link "Next »" at bounding box center [938, 127] width 57 height 30
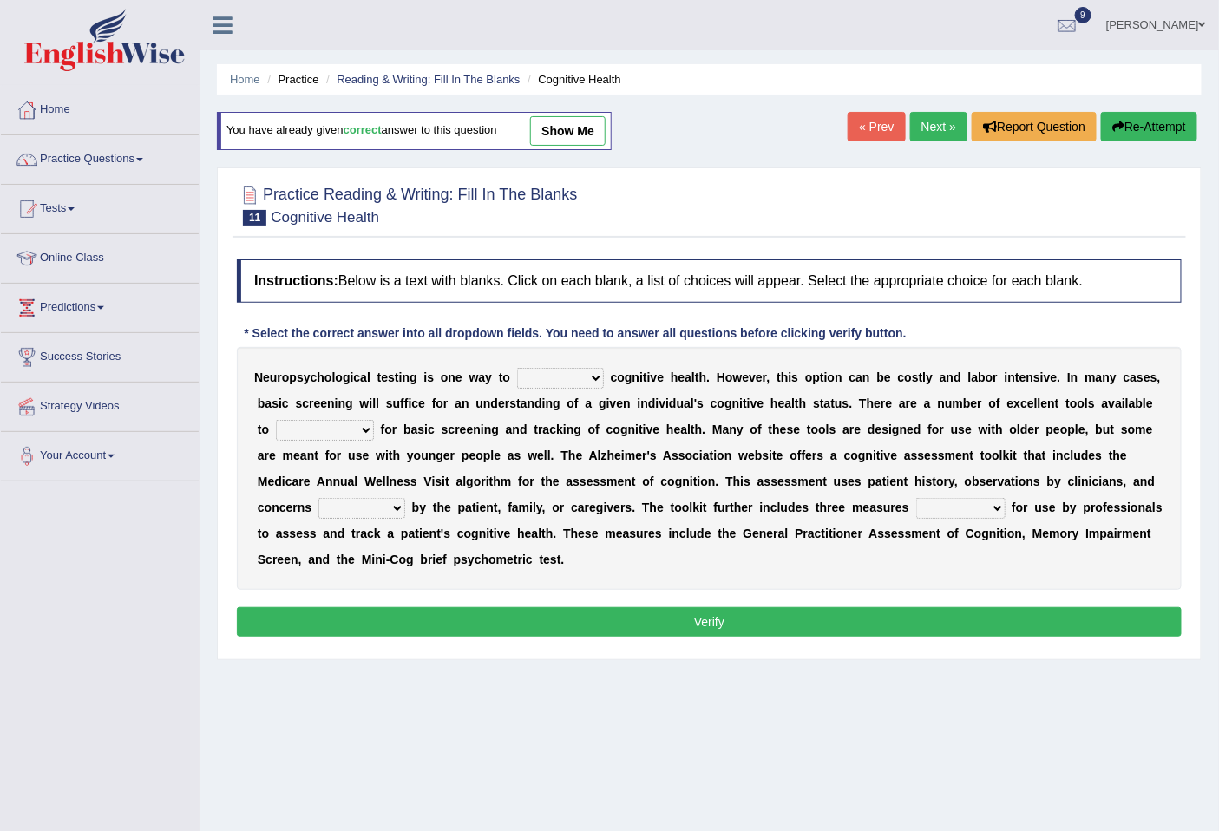
click at [554, 378] on select "obsess assess possess access" at bounding box center [560, 378] width 87 height 21
select select "assess"
click at [517, 368] on select "obsess assess possess access" at bounding box center [560, 378] width 87 height 21
click at [344, 429] on select "stationers practitioners petitioners questioners" at bounding box center [325, 430] width 98 height 21
click at [276, 420] on select "stationers practitioners petitioners questioners" at bounding box center [325, 430] width 98 height 21
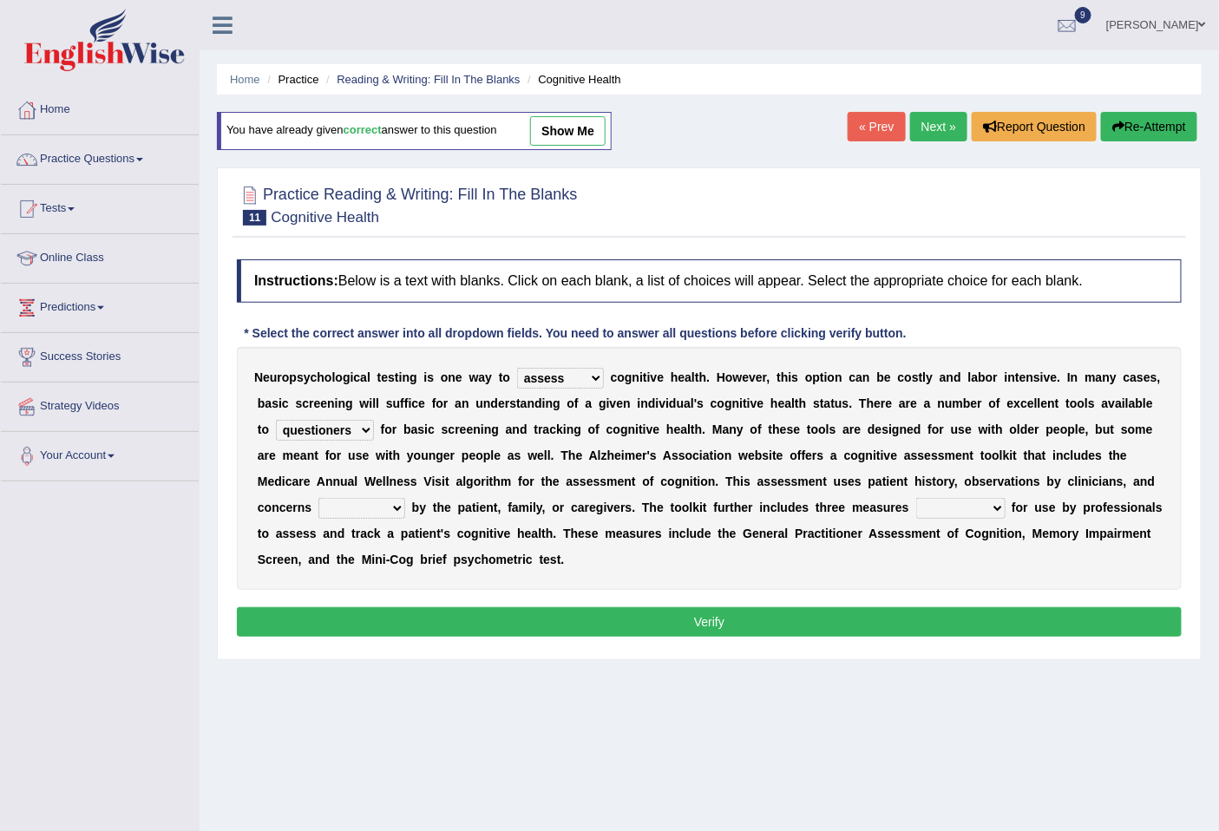
click at [350, 422] on select "stationers practitioners petitioners questioners" at bounding box center [325, 430] width 98 height 21
select select "practitioners"
click at [276, 420] on select "stationers practitioners petitioners questioners" at bounding box center [325, 430] width 98 height 21
click at [365, 504] on select "raised rising arising praised" at bounding box center [362, 508] width 87 height 21
select select "raised"
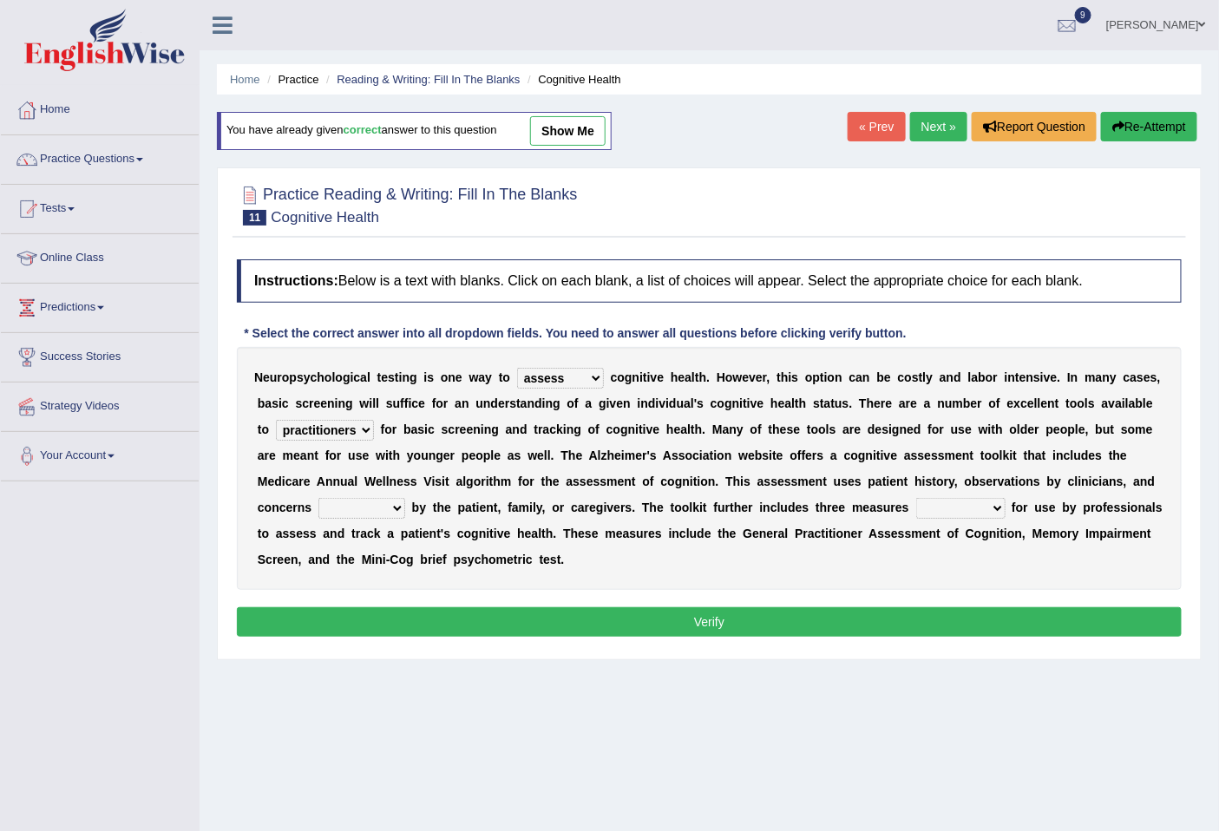
click at [319, 498] on select "raised rising arising praised" at bounding box center [362, 508] width 87 height 21
click at [949, 504] on select "validated intimidated dilapidated antedated" at bounding box center [960, 508] width 89 height 21
select select "validated"
click at [916, 498] on select "validated intimidated dilapidated antedated" at bounding box center [960, 508] width 89 height 21
click at [660, 617] on button "Verify" at bounding box center [709, 623] width 945 height 30
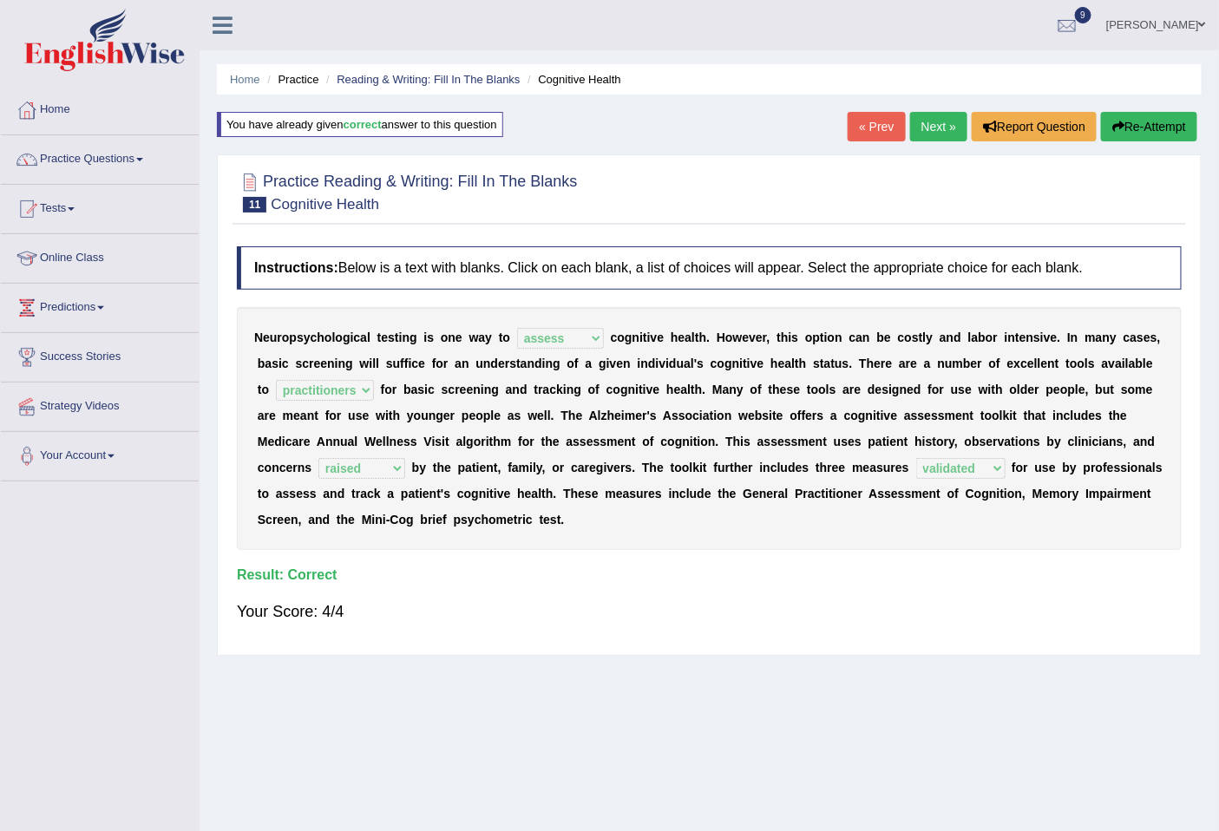
click at [935, 134] on link "Next »" at bounding box center [938, 127] width 57 height 30
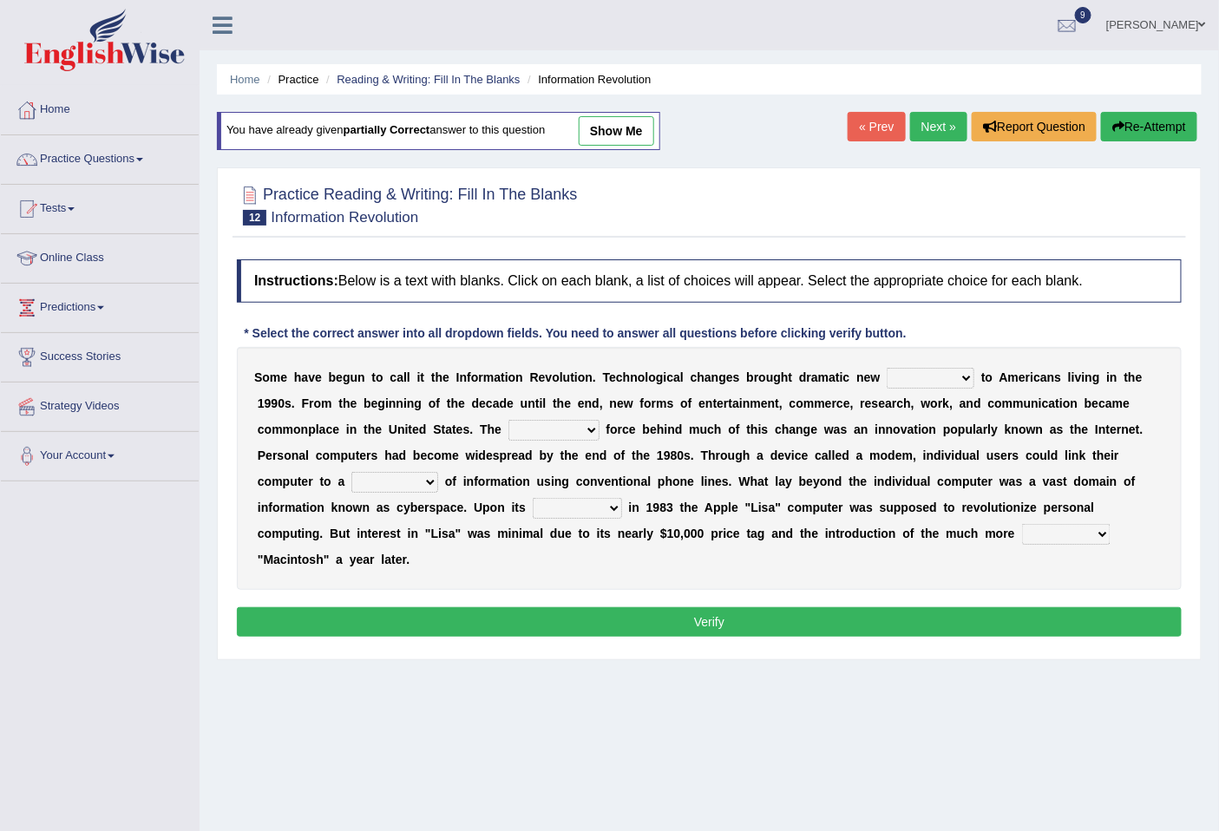
click at [961, 383] on select "challenges puzzles options confusion" at bounding box center [931, 378] width 88 height 21
select select "options"
click at [887, 368] on select "challenges puzzles options confusion" at bounding box center [931, 378] width 88 height 21
click at [570, 430] on select "unremitting uninspiring driving insinuating" at bounding box center [554, 430] width 91 height 21
select select "driving"
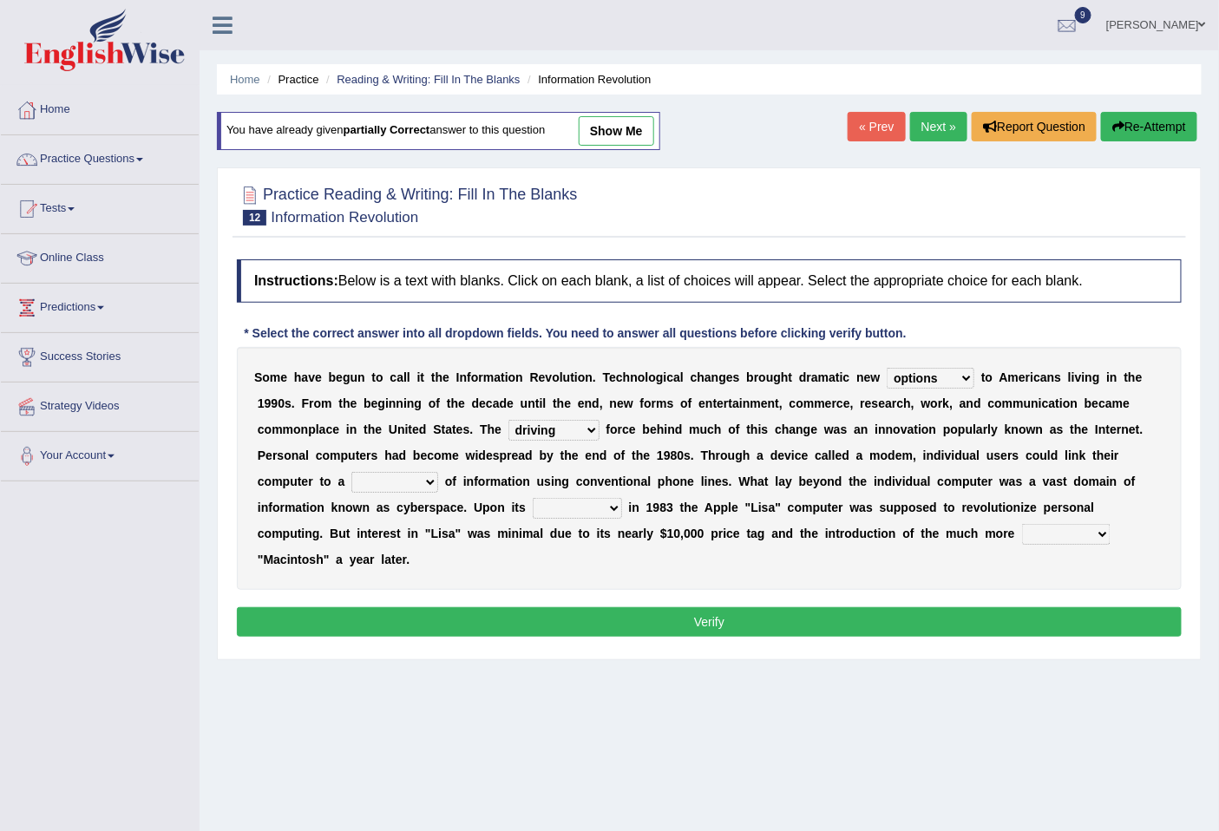
click at [509, 420] on select "unremitting uninspiring driving insinuating" at bounding box center [554, 430] width 91 height 21
click at [395, 481] on select "magnitude bulk wealth volume" at bounding box center [394, 482] width 87 height 21
click at [351, 472] on select "magnitude bulk wealth volume" at bounding box center [394, 482] width 87 height 21
click at [575, 517] on select "relief release publication emission" at bounding box center [577, 508] width 89 height 21
click at [415, 474] on select "magnitude bulk wealth volume" at bounding box center [394, 482] width 87 height 21
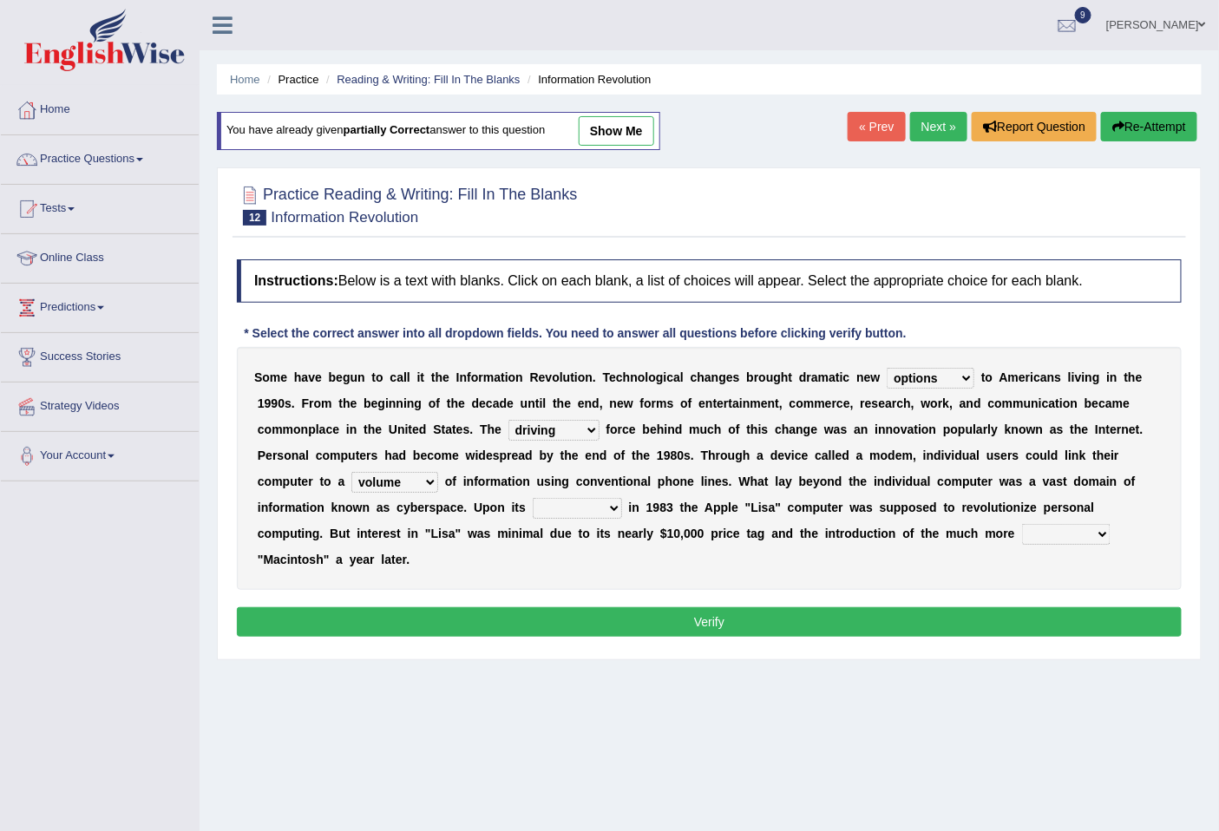
click at [351, 472] on select "magnitude bulk wealth volume" at bounding box center [394, 482] width 87 height 21
click at [409, 484] on select "magnitude bulk wealth volume" at bounding box center [394, 482] width 87 height 21
select select "volume"
click at [351, 472] on select "magnitude bulk wealth volume" at bounding box center [394, 482] width 87 height 21
click at [568, 514] on select "relief release publication emission" at bounding box center [577, 508] width 89 height 21
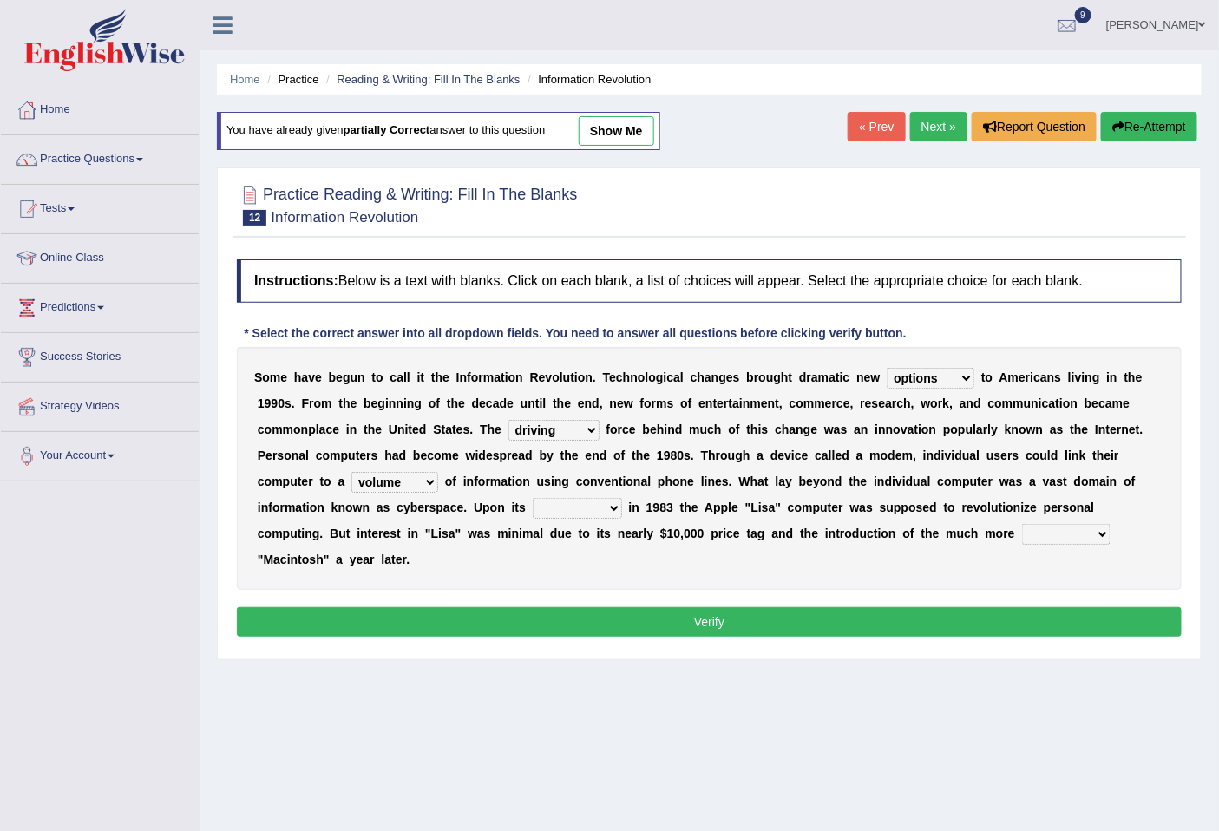
select select "release"
click at [533, 498] on select "relief release publication emission" at bounding box center [577, 508] width 89 height 21
click at [1037, 535] on select "convenient affordable advanced formidable" at bounding box center [1066, 534] width 89 height 21
select select "affordable"
click at [1022, 524] on select "convenient affordable advanced formidable" at bounding box center [1066, 534] width 89 height 21
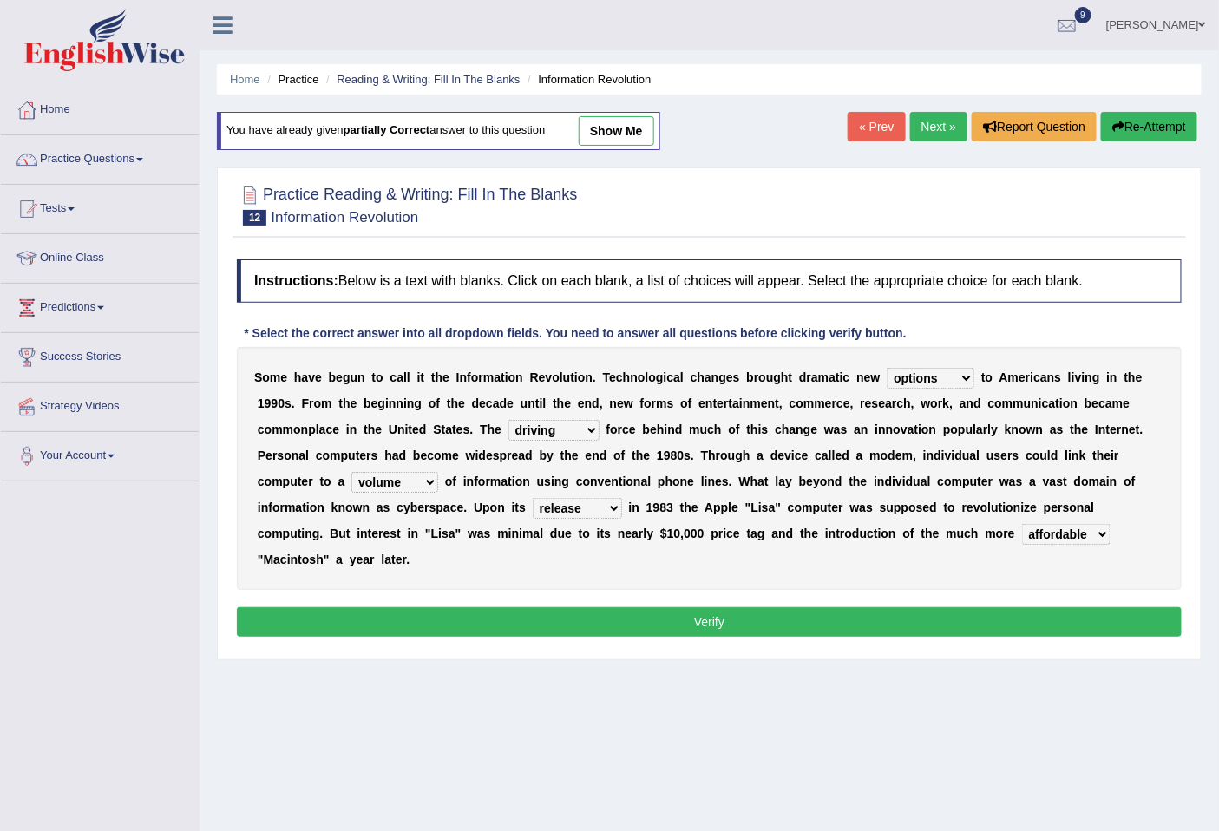
click at [424, 479] on select "magnitude bulk wealth volume" at bounding box center [394, 482] width 87 height 21
click at [680, 483] on b "n" at bounding box center [684, 482] width 8 height 14
click at [732, 619] on button "Verify" at bounding box center [709, 623] width 945 height 30
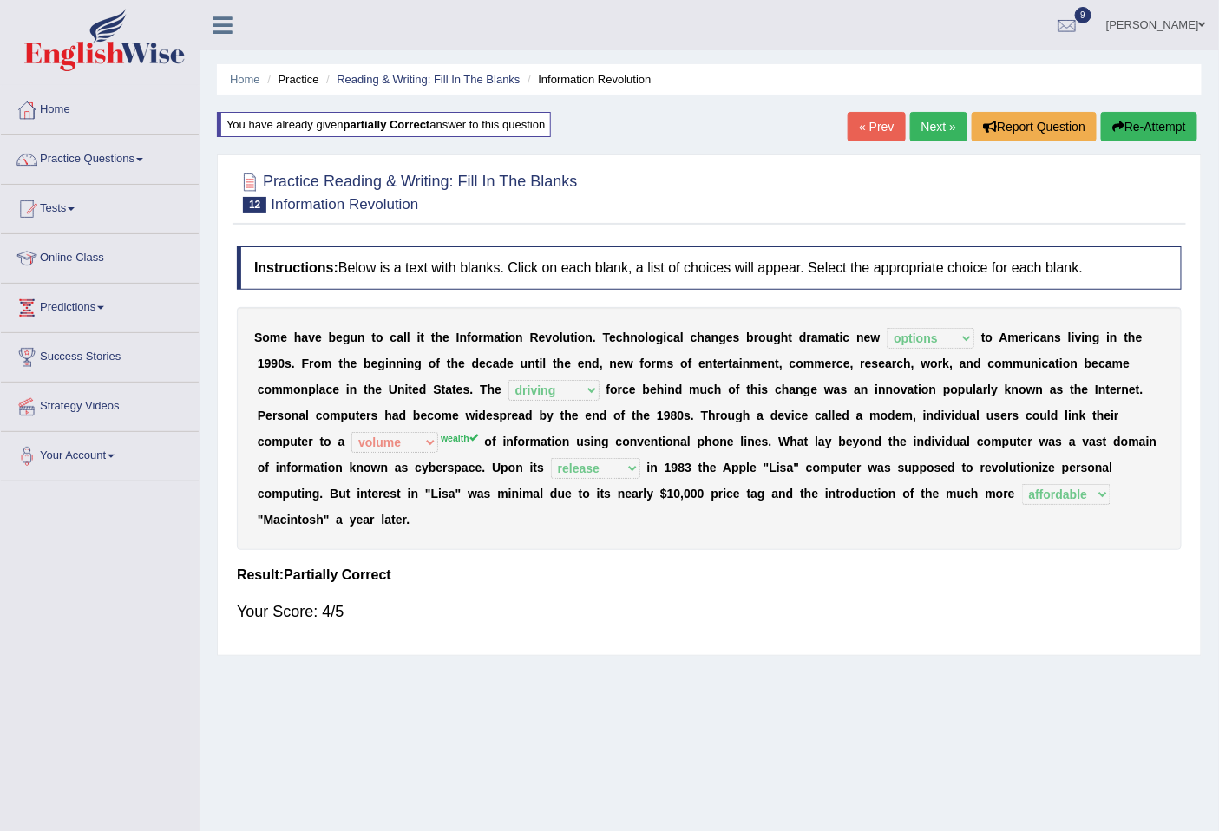
click at [851, 122] on link "« Prev" at bounding box center [876, 127] width 57 height 30
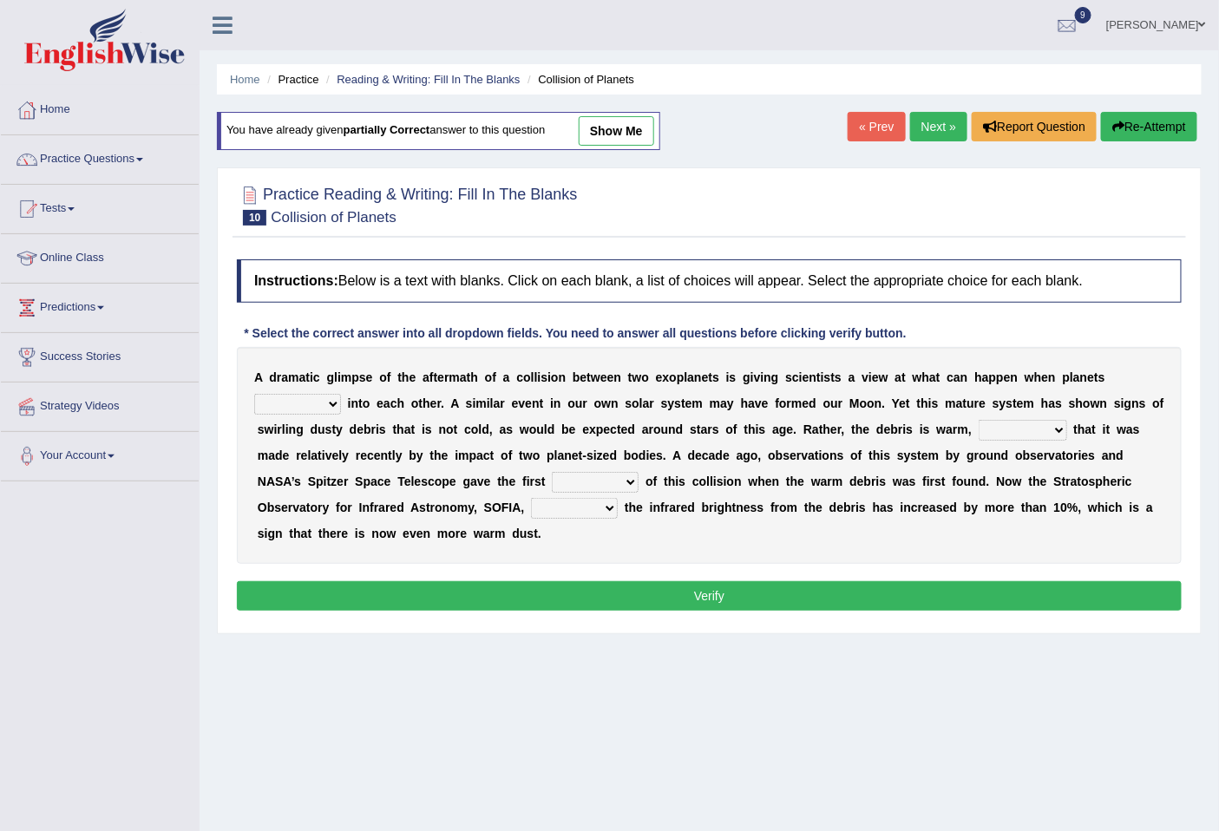
click at [292, 400] on select "crash explore roam implode" at bounding box center [297, 404] width 87 height 21
click at [877, 125] on link "« Prev" at bounding box center [876, 127] width 57 height 30
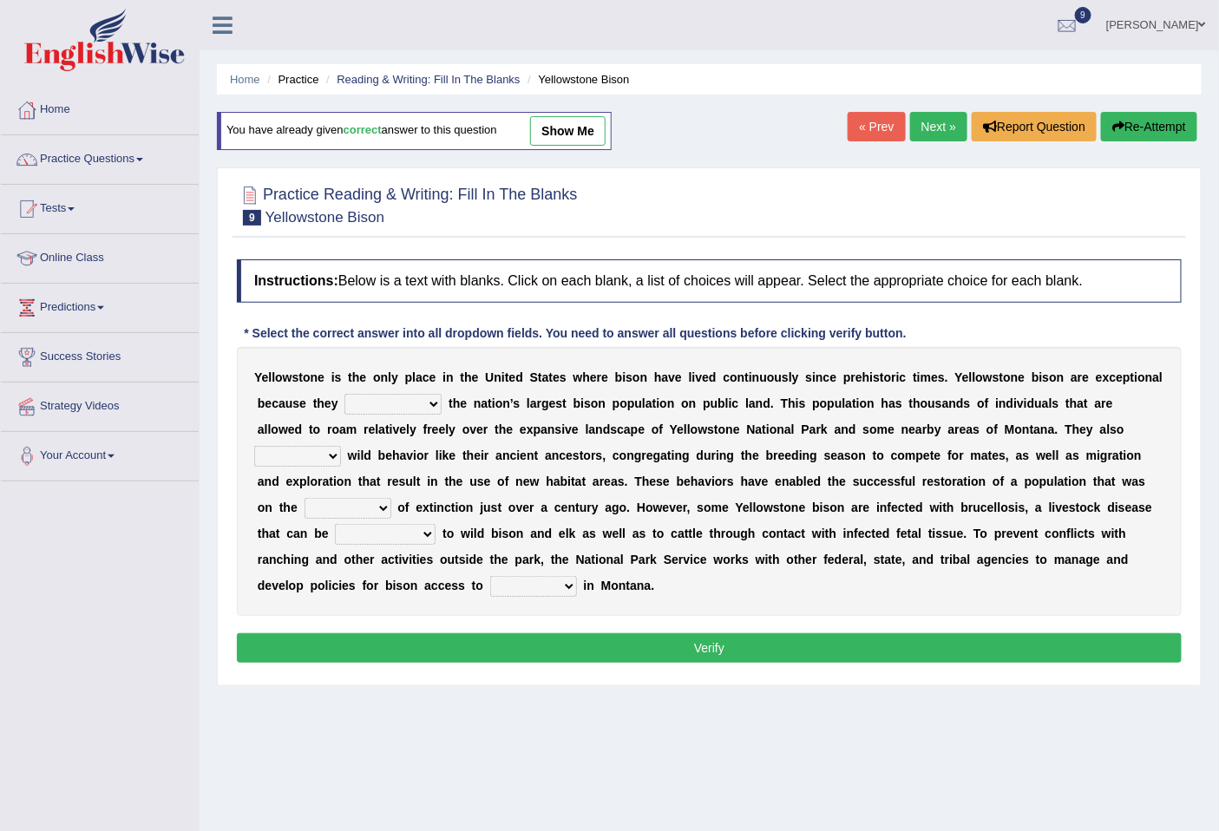
click at [430, 408] on select "congregate comprise consist compromise" at bounding box center [393, 404] width 97 height 21
select select "comprise"
click at [345, 394] on select "congregate comprise consist compromise" at bounding box center [393, 404] width 97 height 21
click at [325, 457] on select "exhibit disregard resist encourage" at bounding box center [297, 456] width 87 height 21
select select "exhibit"
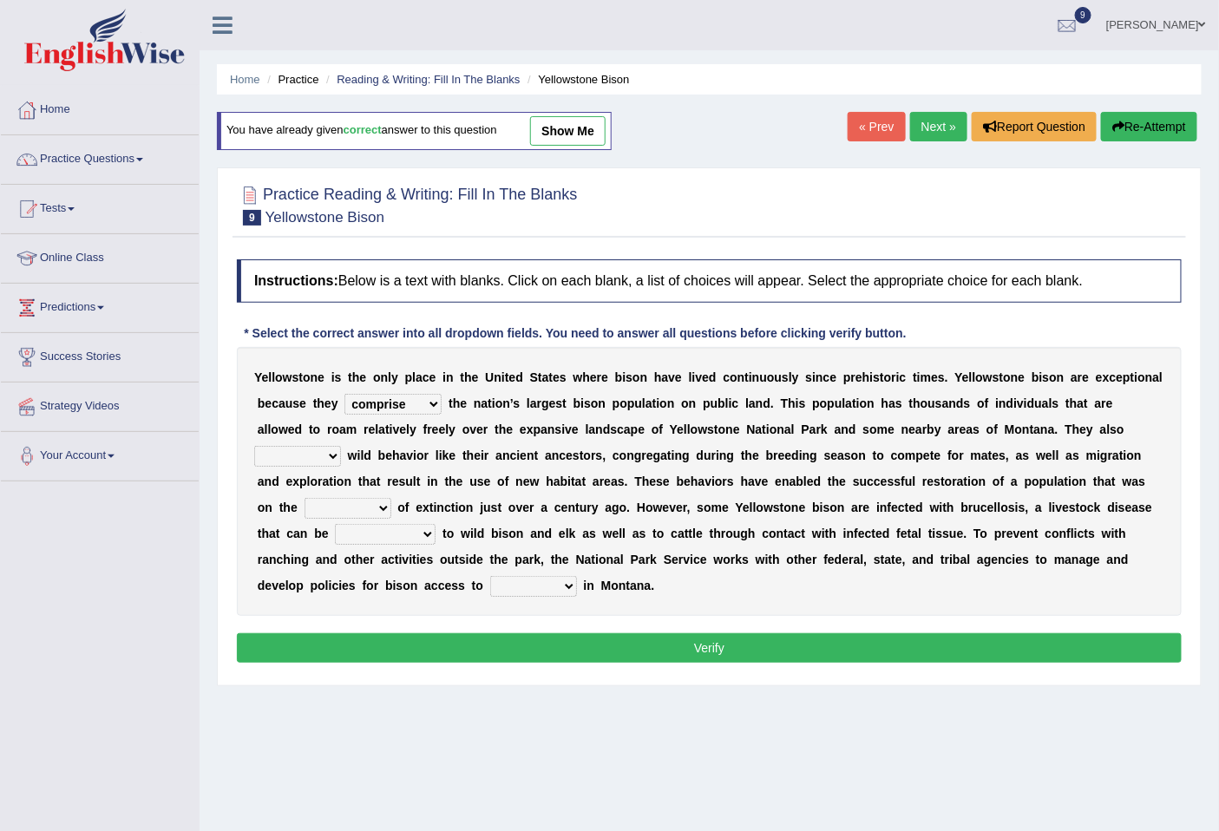
click at [254, 446] on select "exhibit disregard resist encourage" at bounding box center [297, 456] width 87 height 21
click at [362, 509] on select "brine brink danger brindle" at bounding box center [348, 508] width 87 height 21
select select "brink"
click at [305, 498] on select "brine brink danger brindle" at bounding box center [348, 508] width 87 height 21
click at [415, 531] on select "transplanted transported transgressed transmitted" at bounding box center [385, 534] width 101 height 21
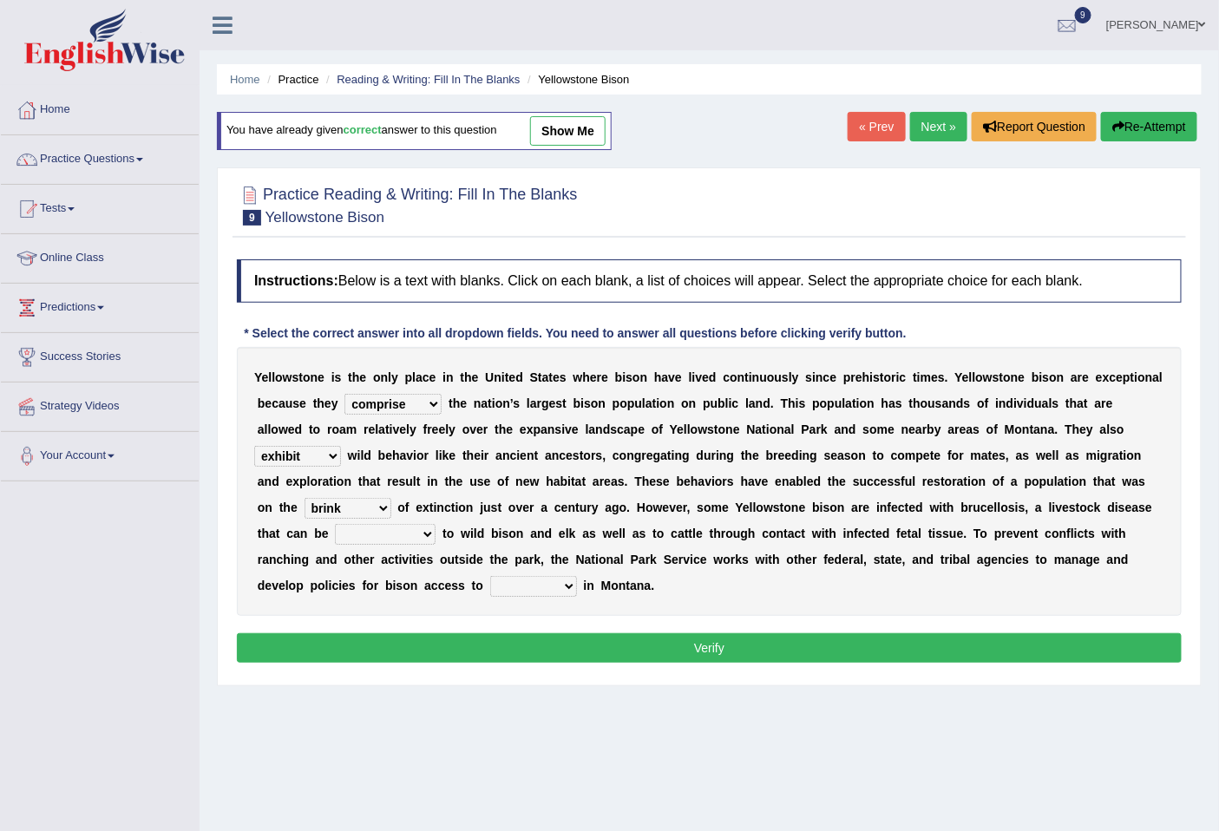
select select "transmitted"
click at [335, 524] on select "transplanted transported transgressed transmitted" at bounding box center [385, 534] width 101 height 21
click at [528, 580] on select "habitat habitat habitant food" at bounding box center [533, 586] width 87 height 21
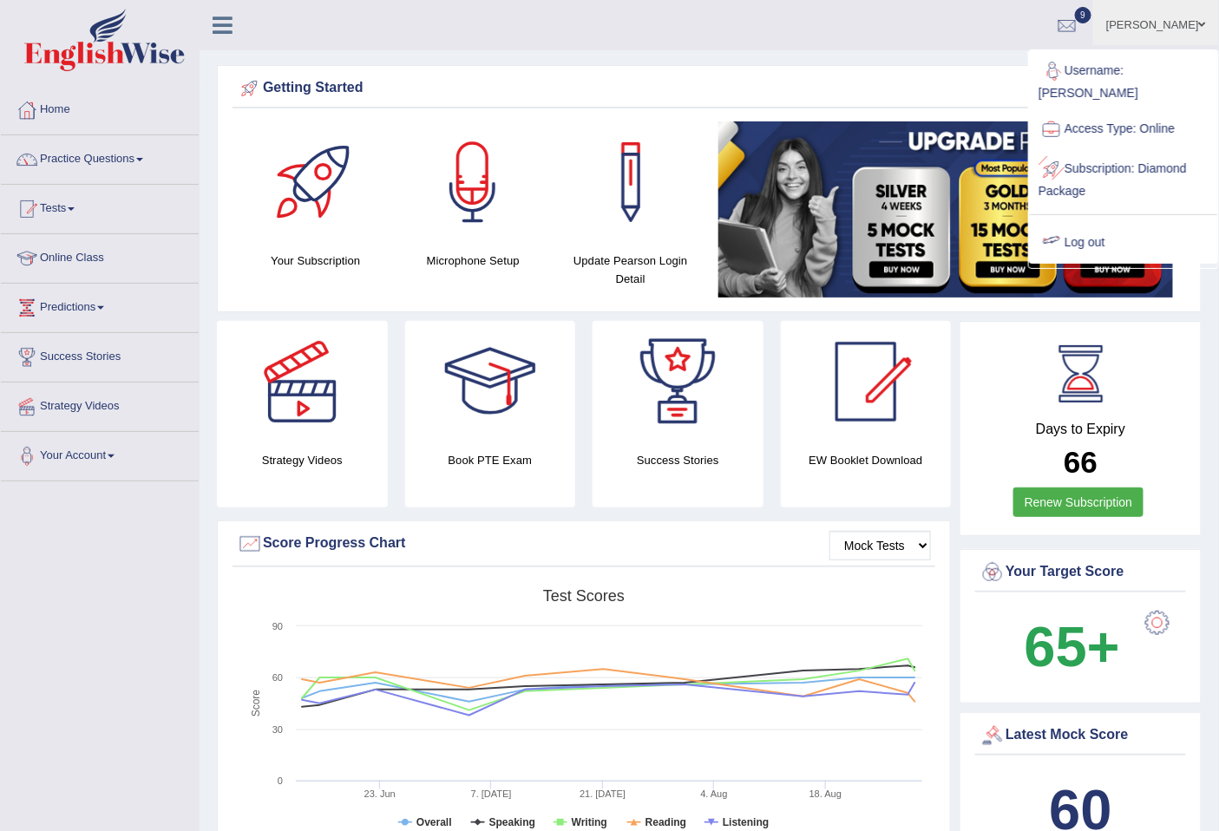
click at [1108, 227] on link "Log out" at bounding box center [1123, 243] width 187 height 40
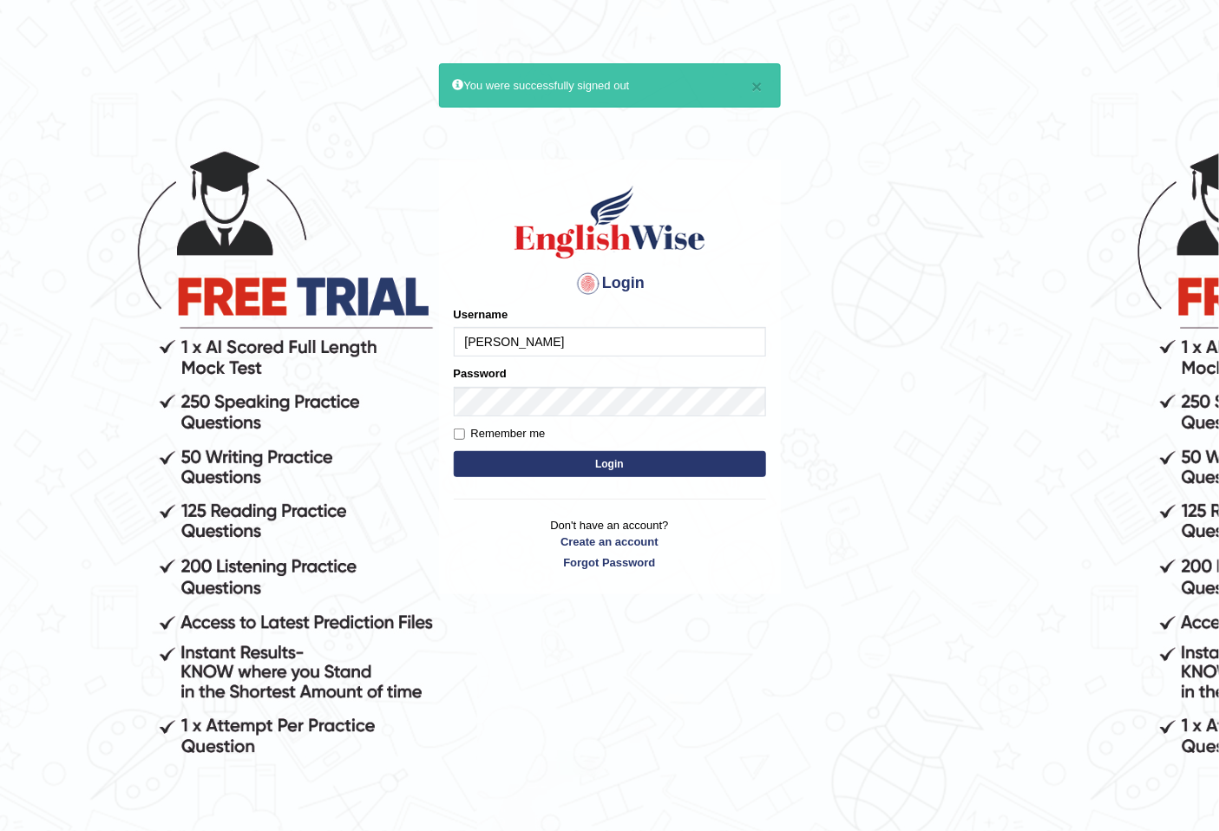
type input "reyad"
click at [606, 466] on button "Login" at bounding box center [610, 464] width 312 height 26
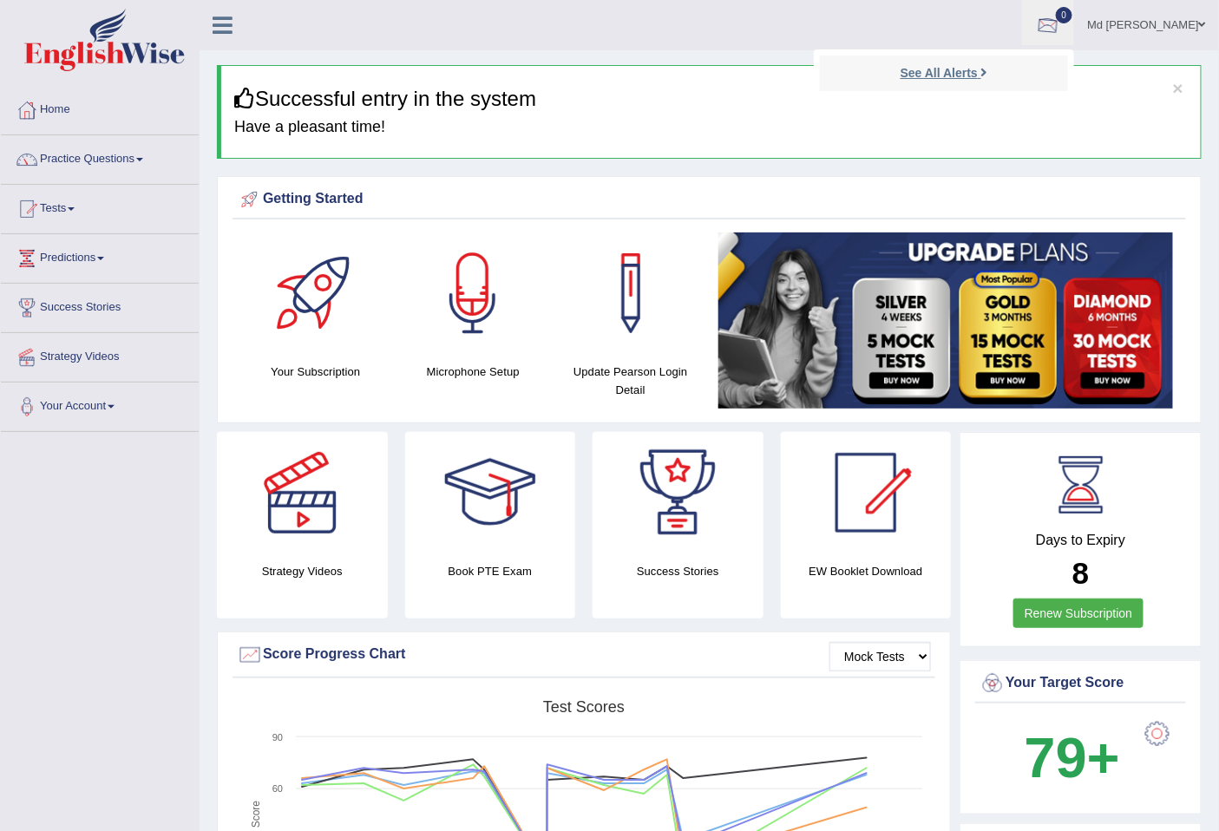
click at [929, 71] on strong "See All Alerts" at bounding box center [939, 73] width 77 height 14
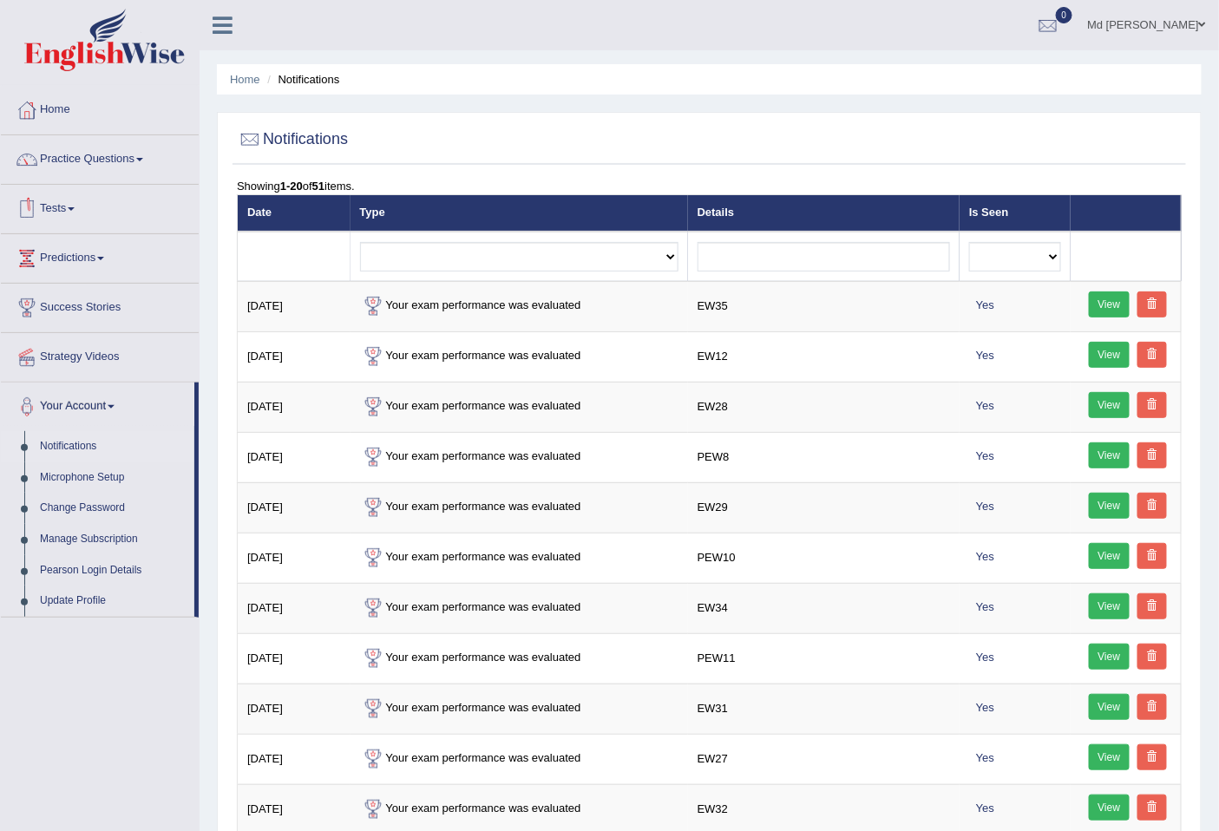
click at [75, 209] on span at bounding box center [71, 208] width 7 height 3
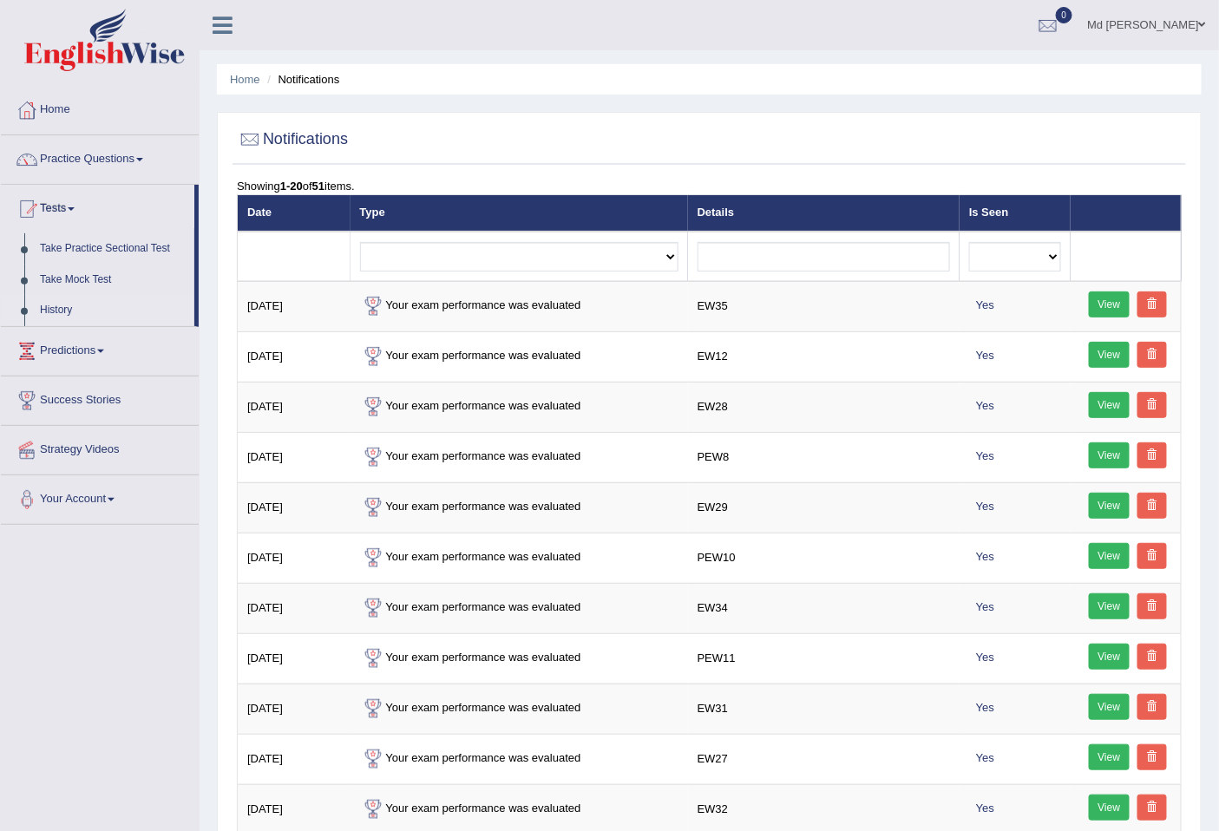
click at [68, 308] on link "History" at bounding box center [113, 310] width 162 height 31
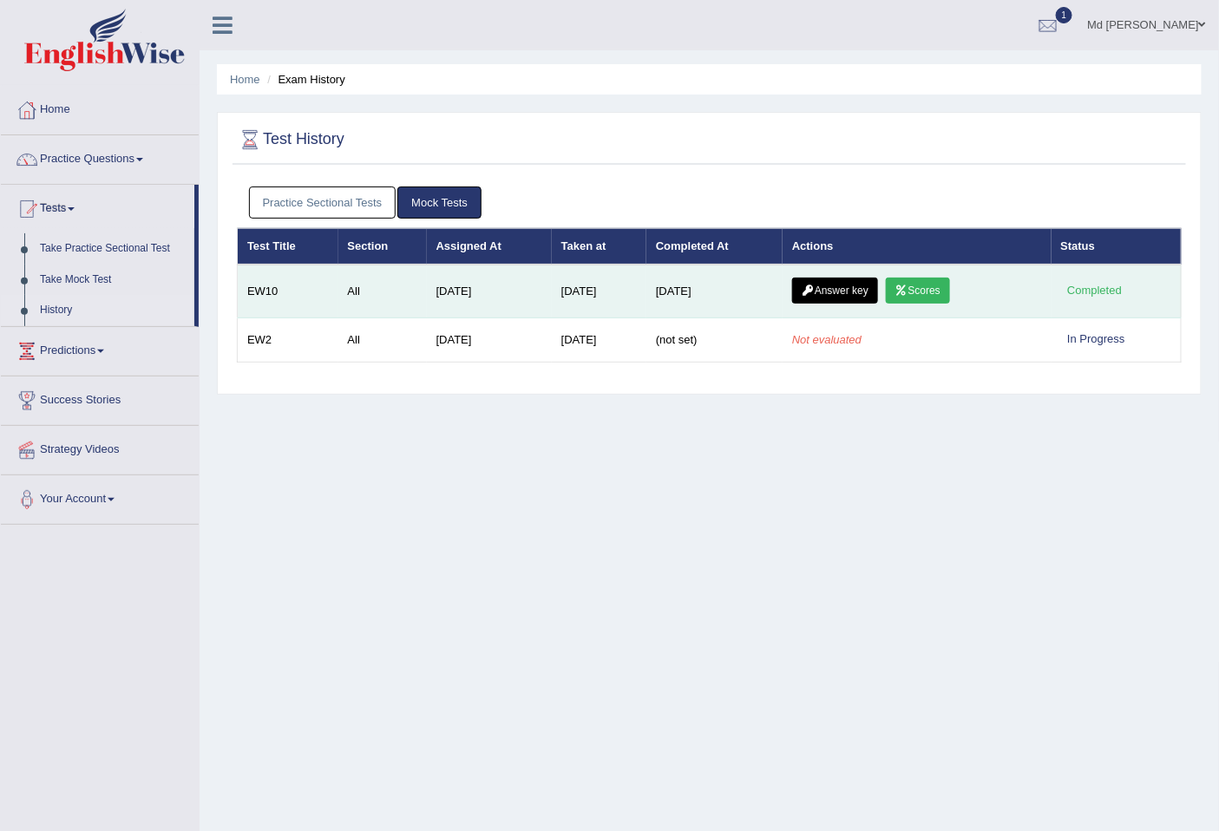
click at [933, 287] on link "Scores" at bounding box center [918, 291] width 64 height 26
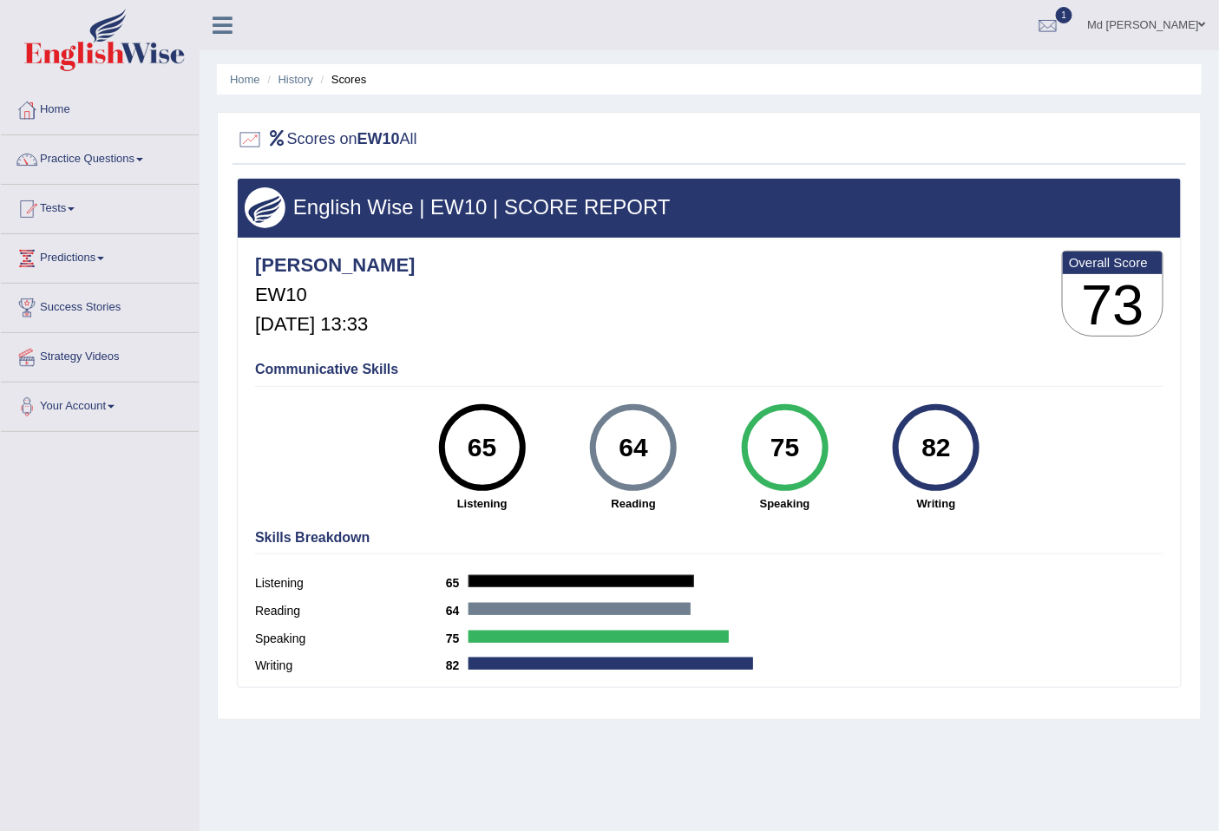
drag, startPoint x: 769, startPoint y: 476, endPoint x: 896, endPoint y: 457, distance: 128.0
click at [862, 404] on div "65 Listening 64 Reading 75 Speaking 82 Writing" at bounding box center [709, 404] width 909 height 0
click at [297, 87] on li "History" at bounding box center [288, 79] width 50 height 16
click at [296, 81] on link "History" at bounding box center [296, 79] width 35 height 13
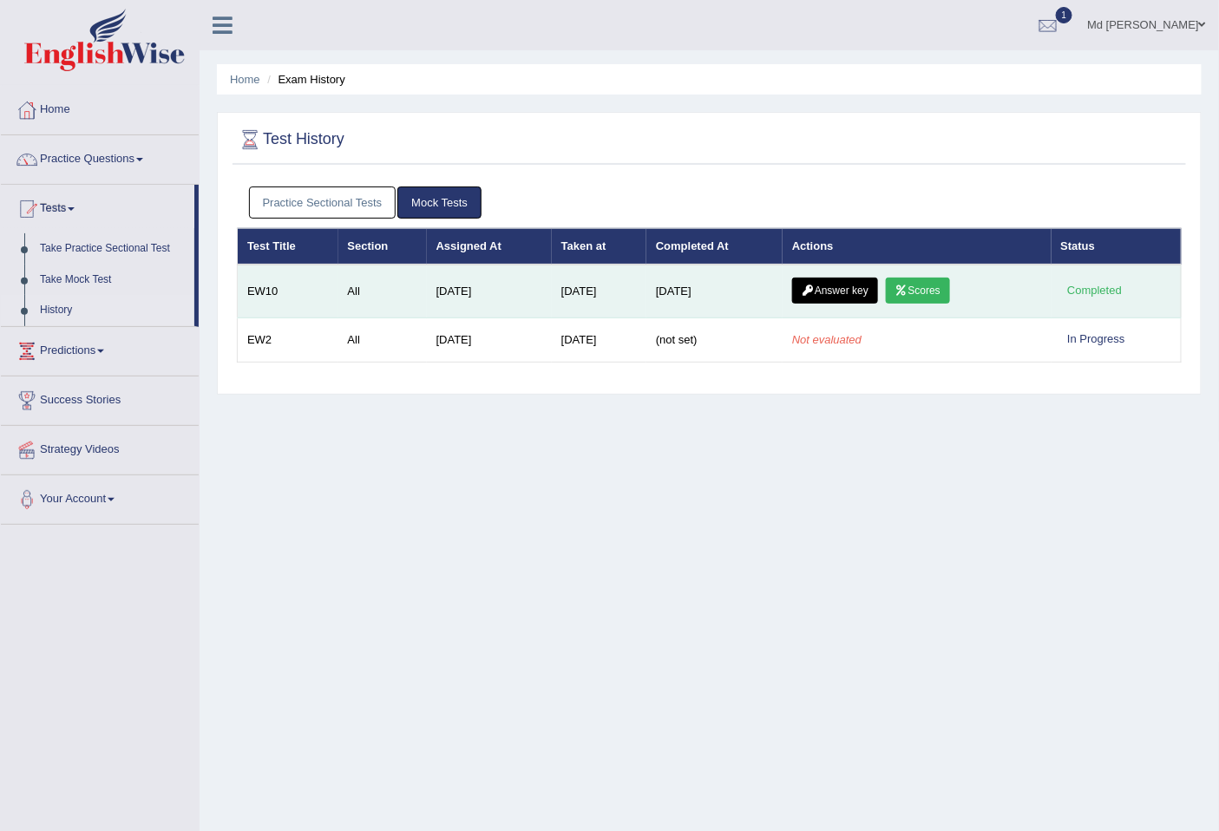
click at [840, 285] on link "Answer key" at bounding box center [835, 291] width 86 height 26
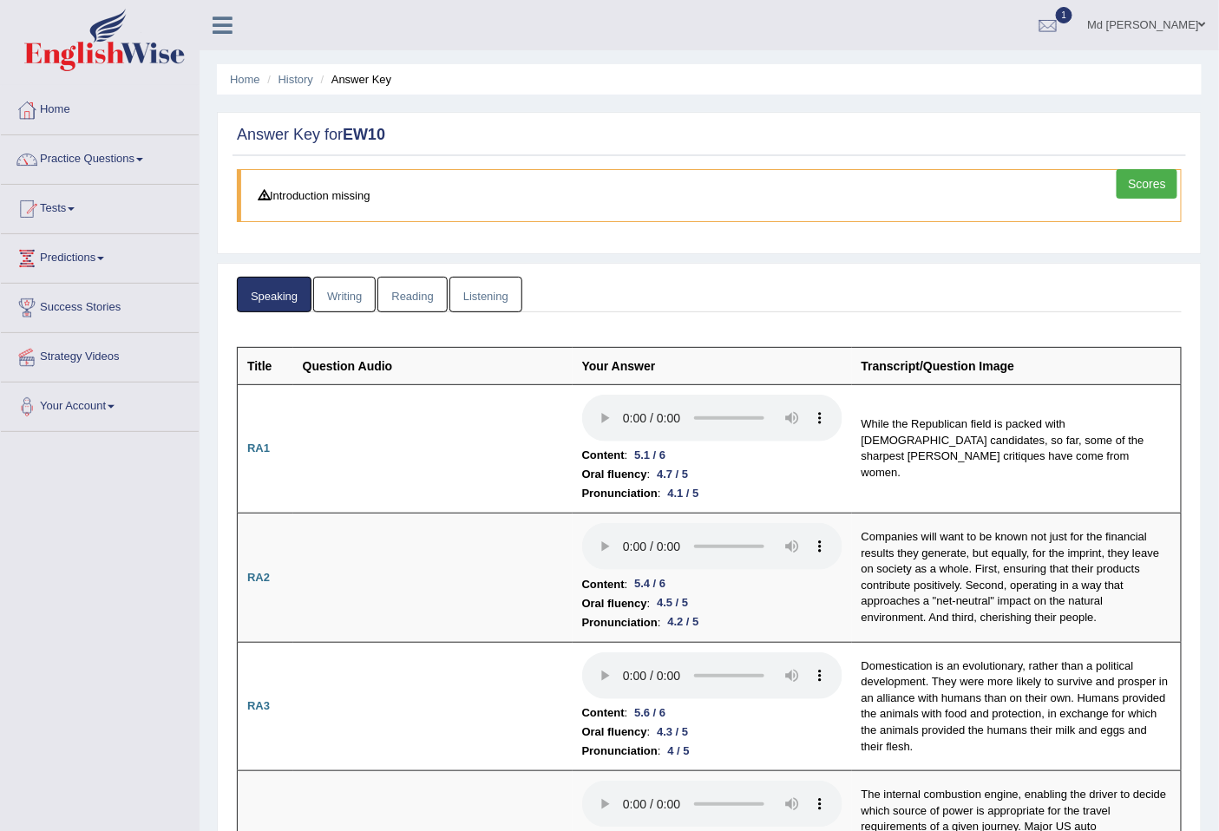
click at [331, 292] on link "Writing" at bounding box center [344, 295] width 62 height 36
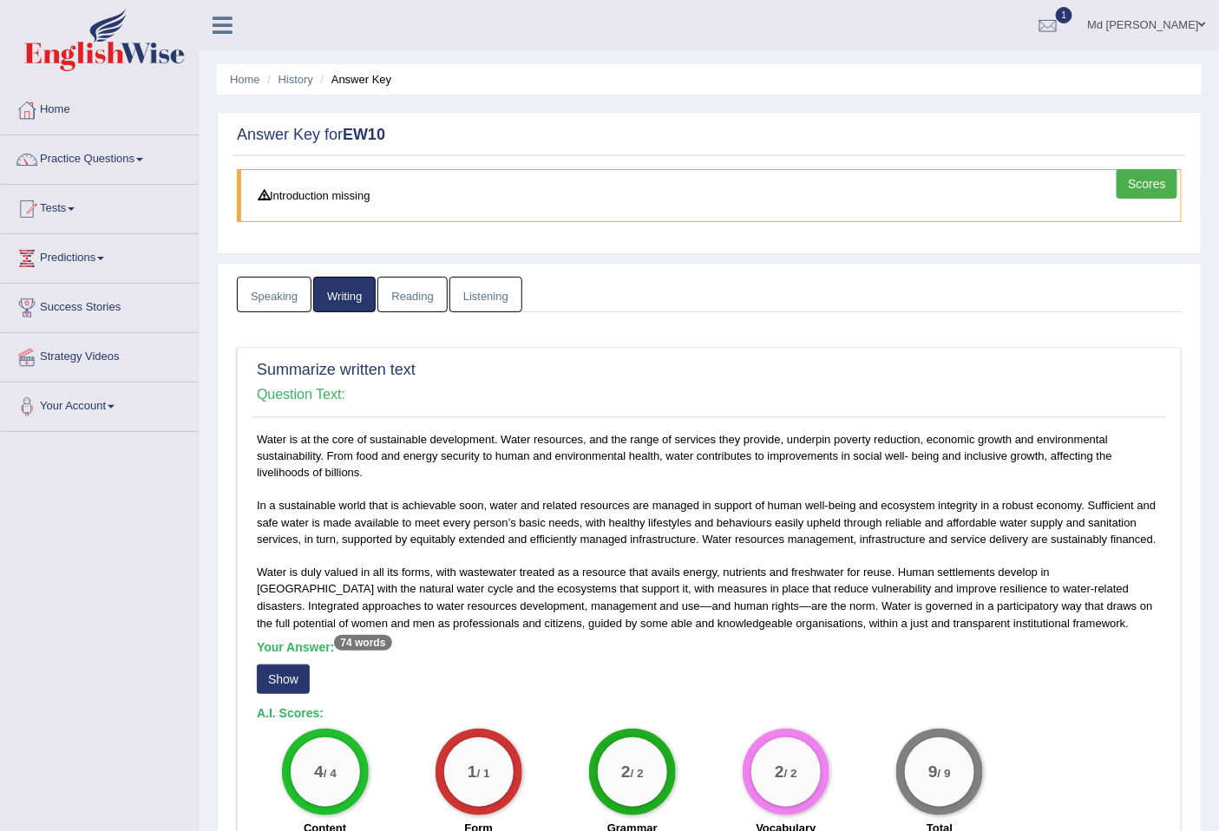
scroll to position [1080, 0]
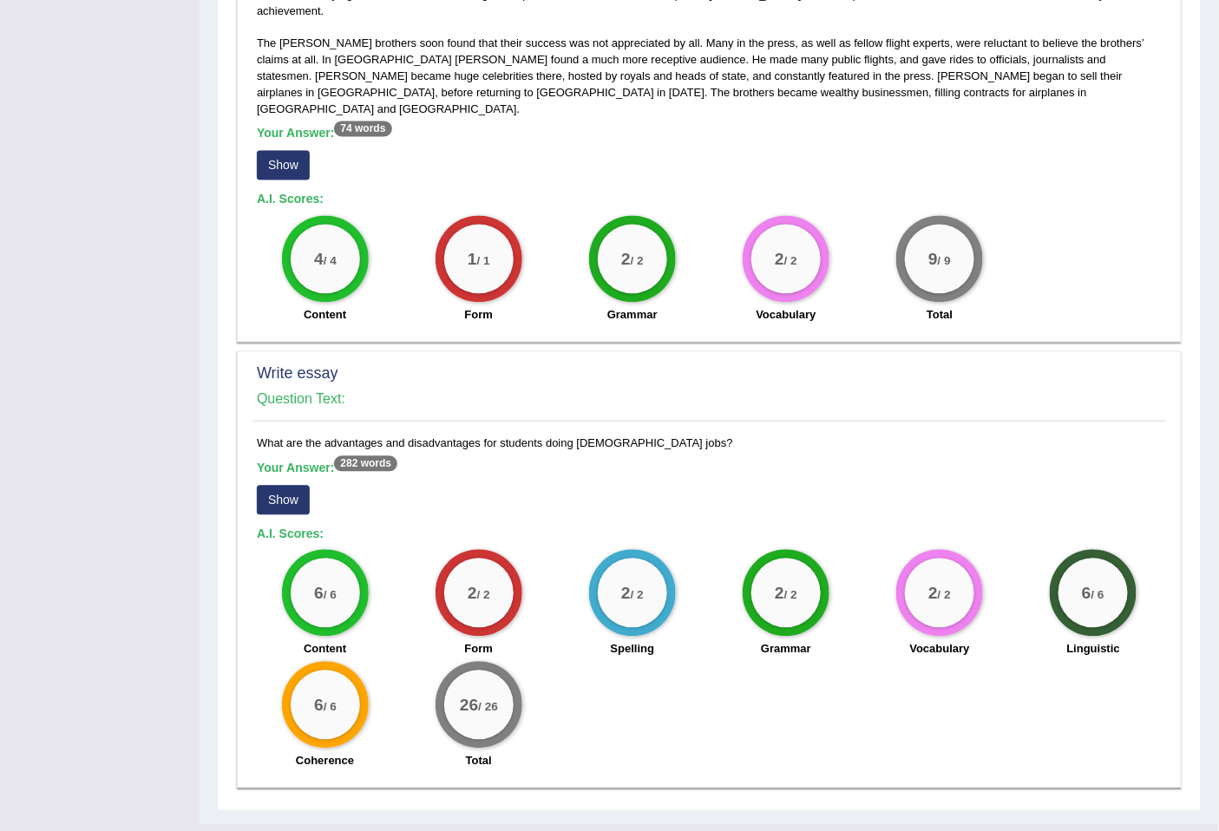
drag, startPoint x: 312, startPoint y: 360, endPoint x: 377, endPoint y: 354, distance: 64.5
click at [377, 361] on div "Write essay Question Text:" at bounding box center [710, 392] width 914 height 62
drag, startPoint x: 1218, startPoint y: 474, endPoint x: 1227, endPoint y: 410, distance: 64.9
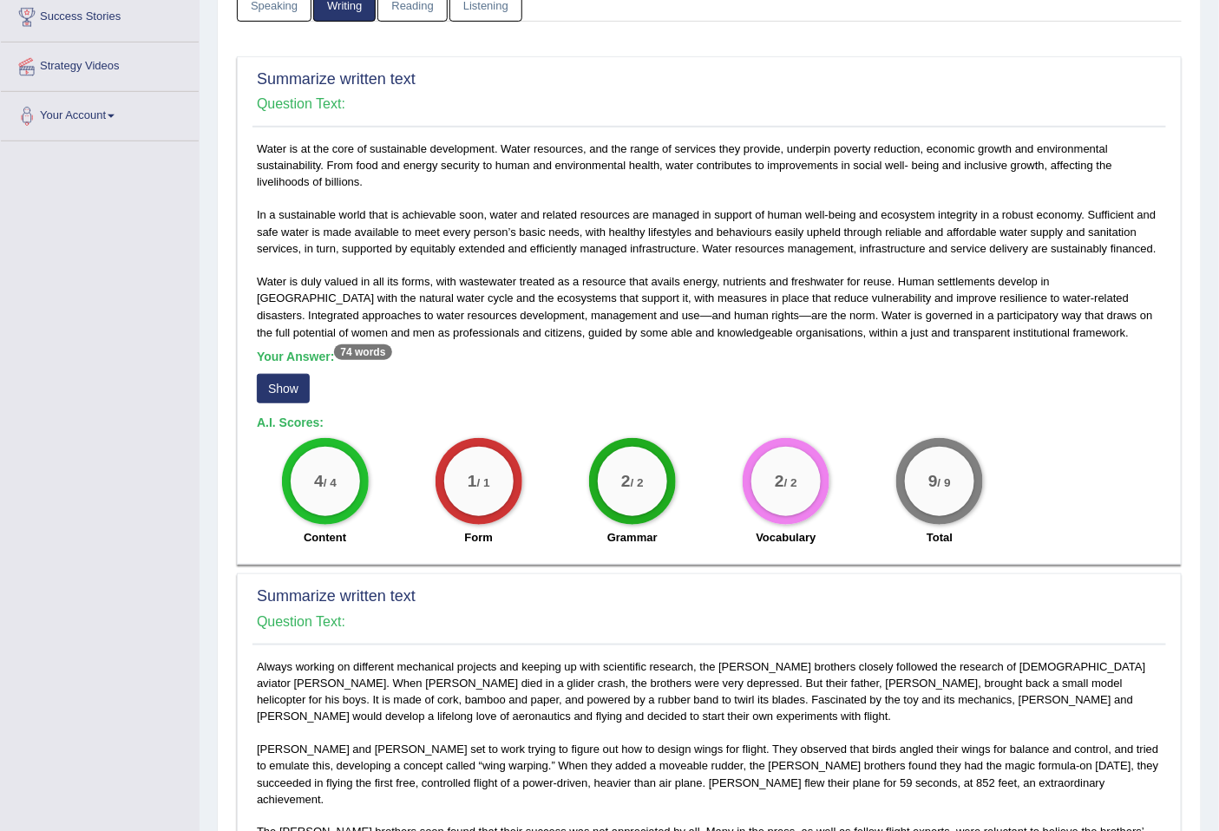
scroll to position [254, 0]
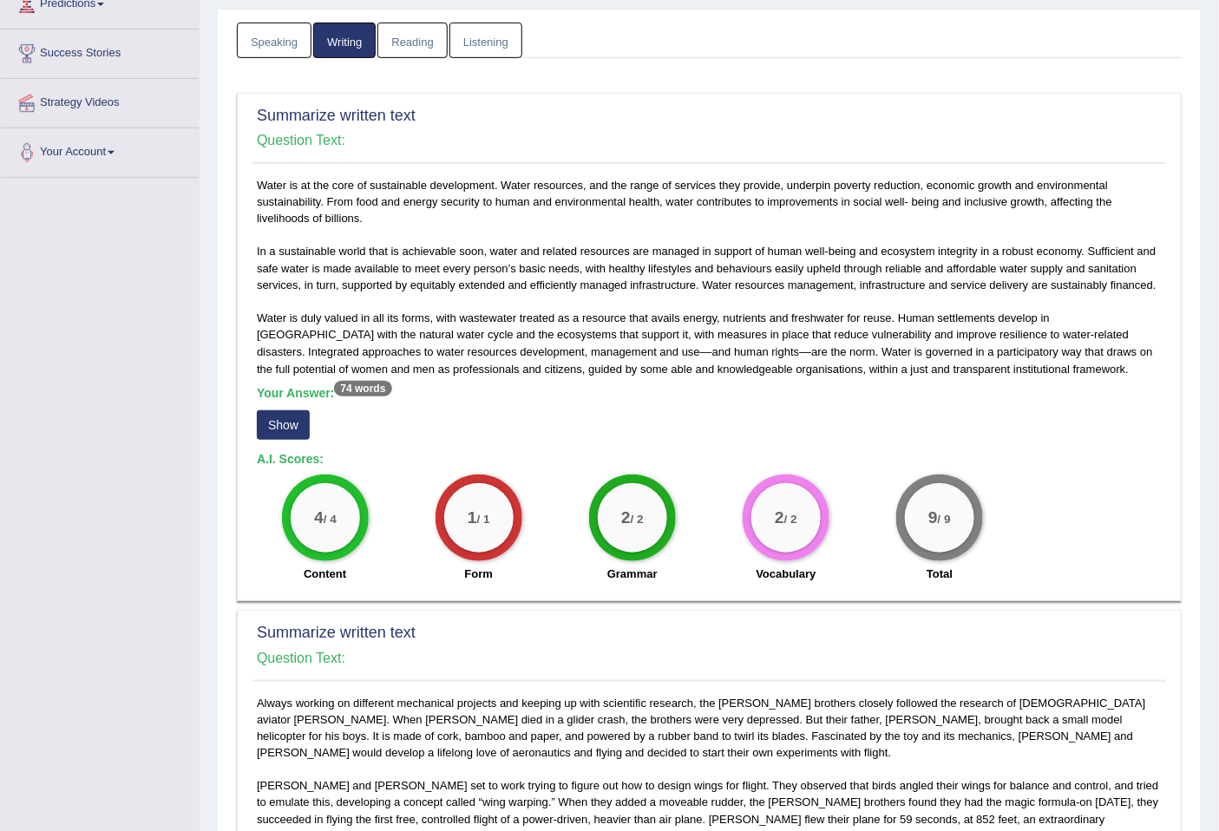
click at [412, 42] on link "Reading" at bounding box center [412, 41] width 69 height 36
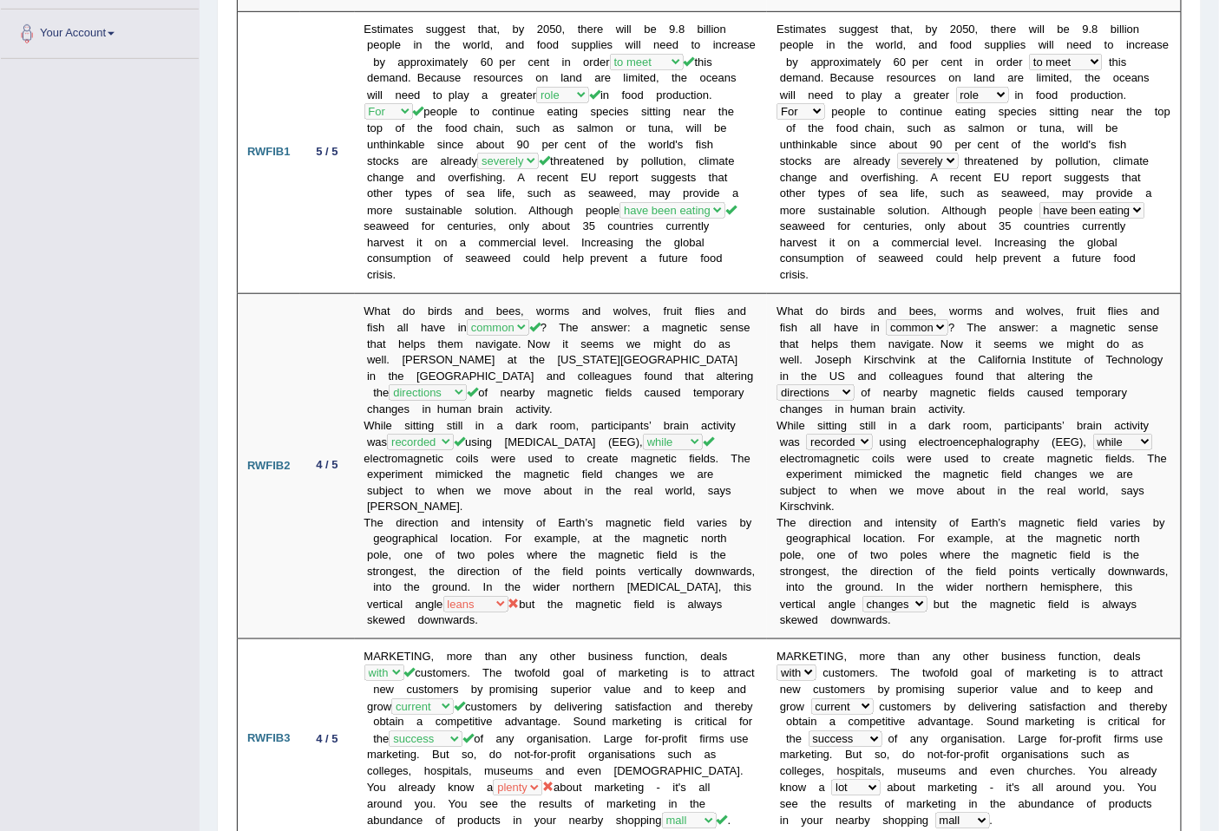
scroll to position [0, 0]
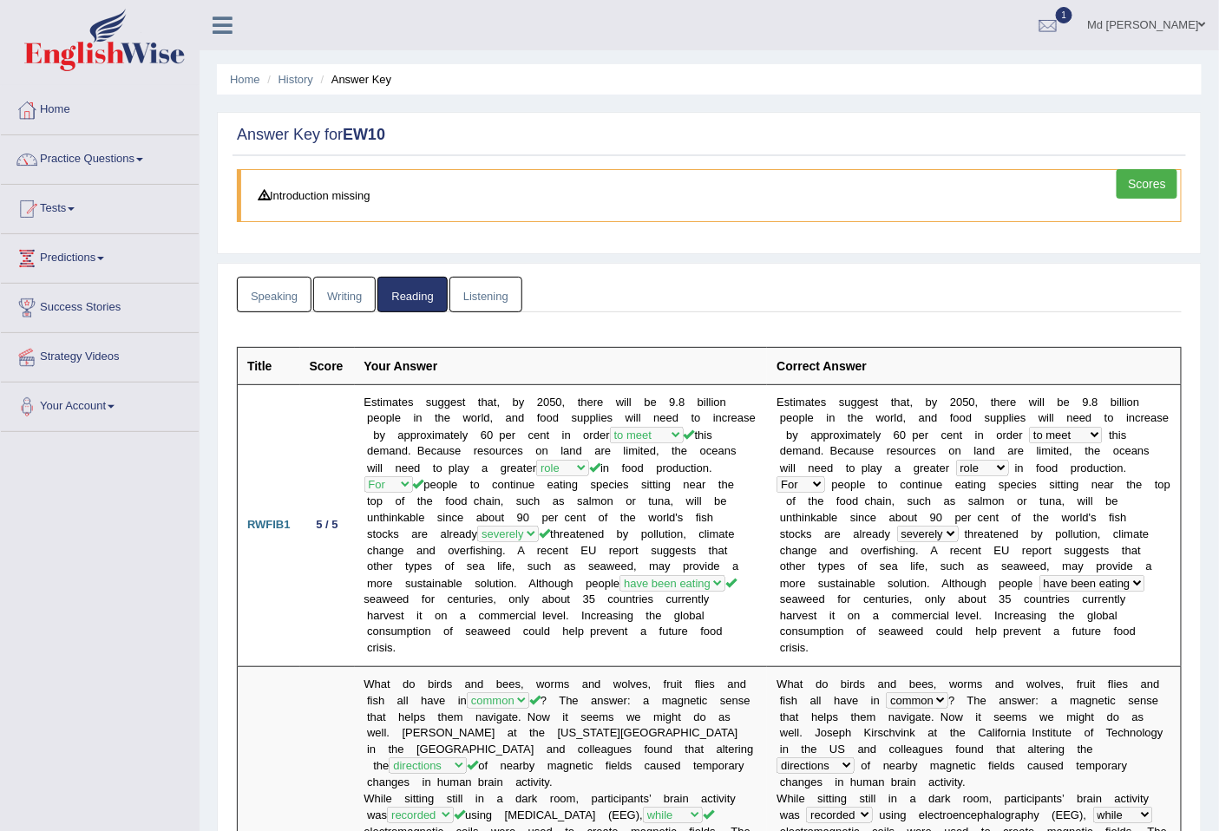
click at [480, 304] on link "Listening" at bounding box center [486, 295] width 73 height 36
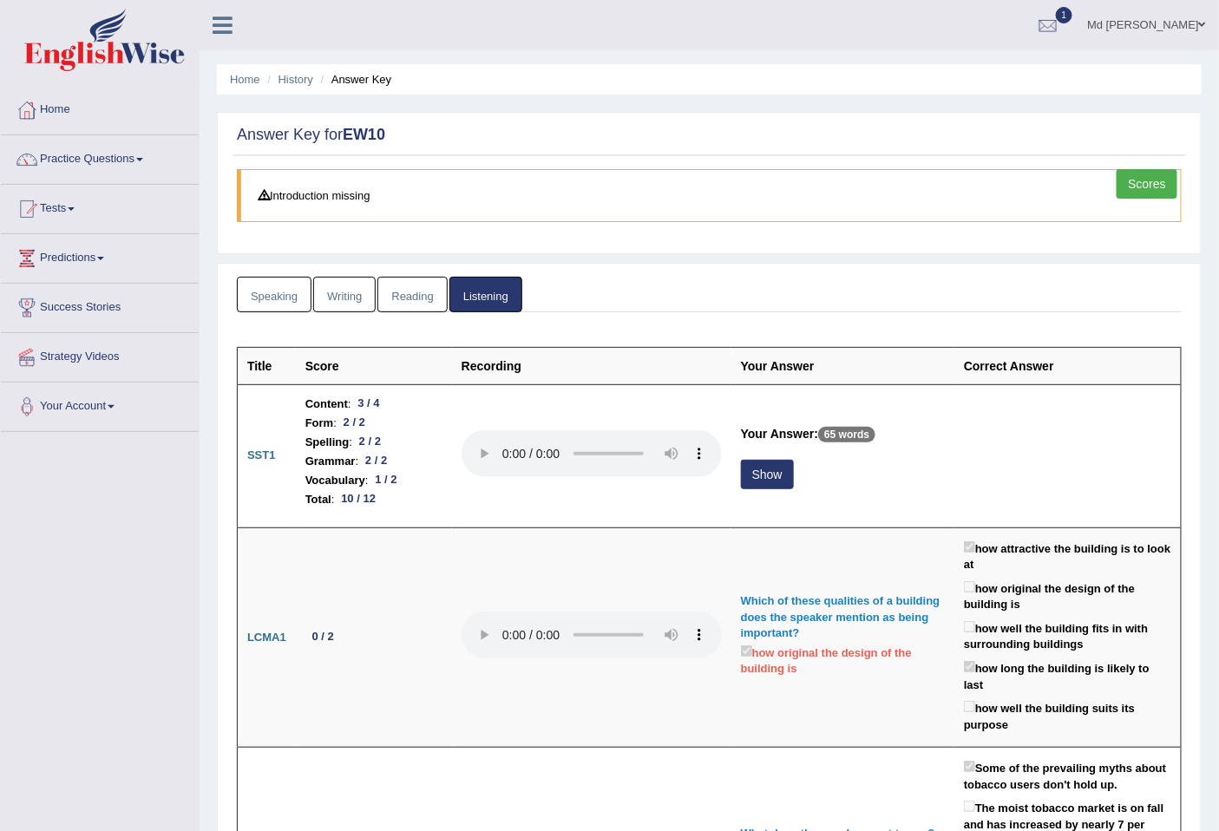
click at [1137, 181] on link "Scores" at bounding box center [1147, 184] width 61 height 30
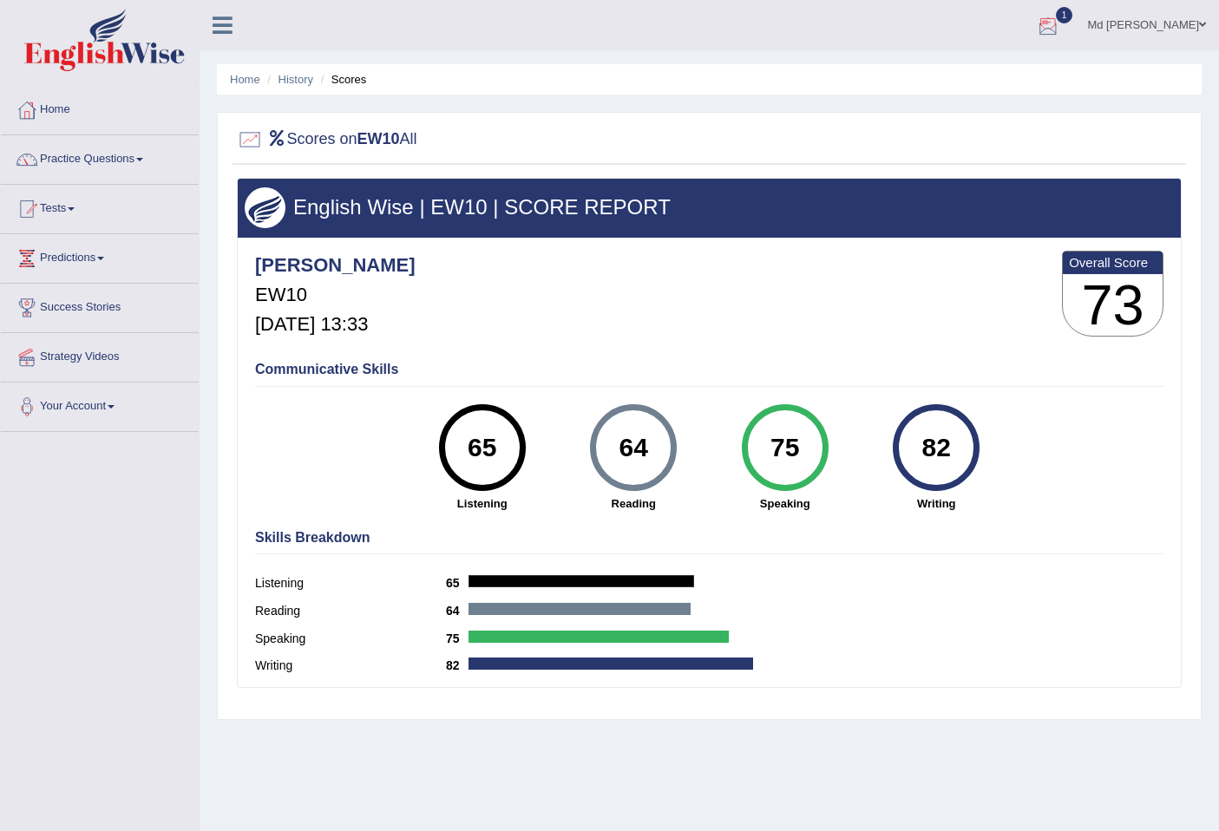
click at [1035, 32] on div at bounding box center [1048, 26] width 26 height 26
click at [916, 76] on link "EW10 Aug 30, 2025 Exam evaluated" at bounding box center [944, 78] width 240 height 36
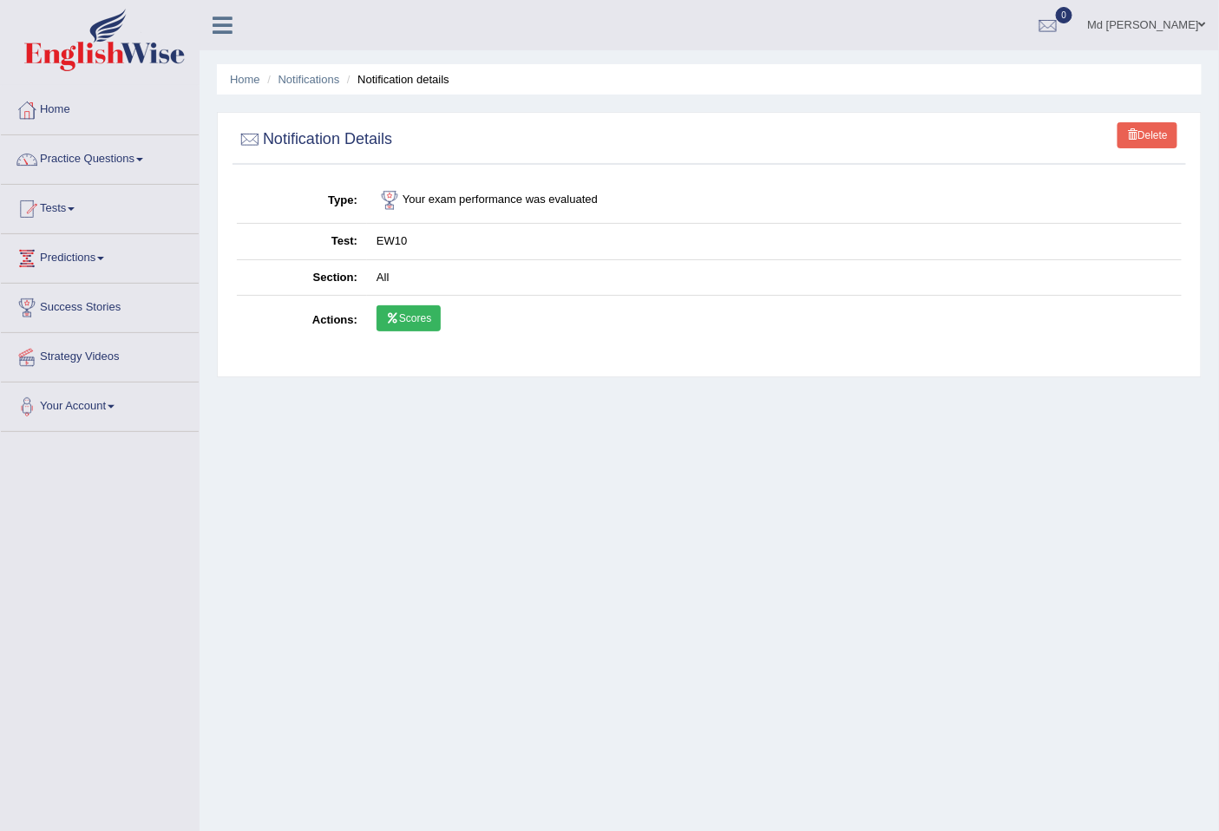
click at [408, 323] on link "Scores" at bounding box center [409, 318] width 64 height 26
click at [393, 309] on link "Scores" at bounding box center [409, 318] width 64 height 26
click at [426, 315] on link "Scores" at bounding box center [409, 318] width 64 height 26
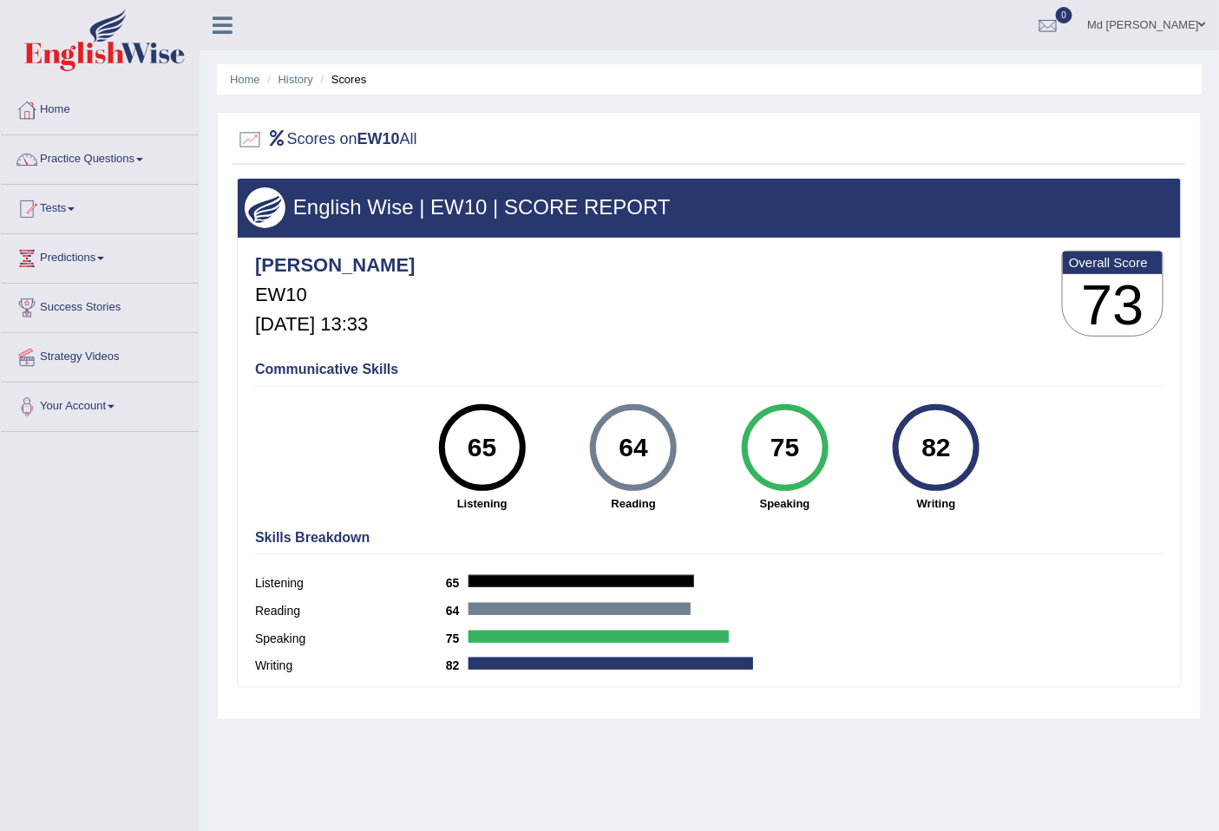
click at [1140, 21] on link "Md Marajul hassan Reyad" at bounding box center [1146, 22] width 145 height 45
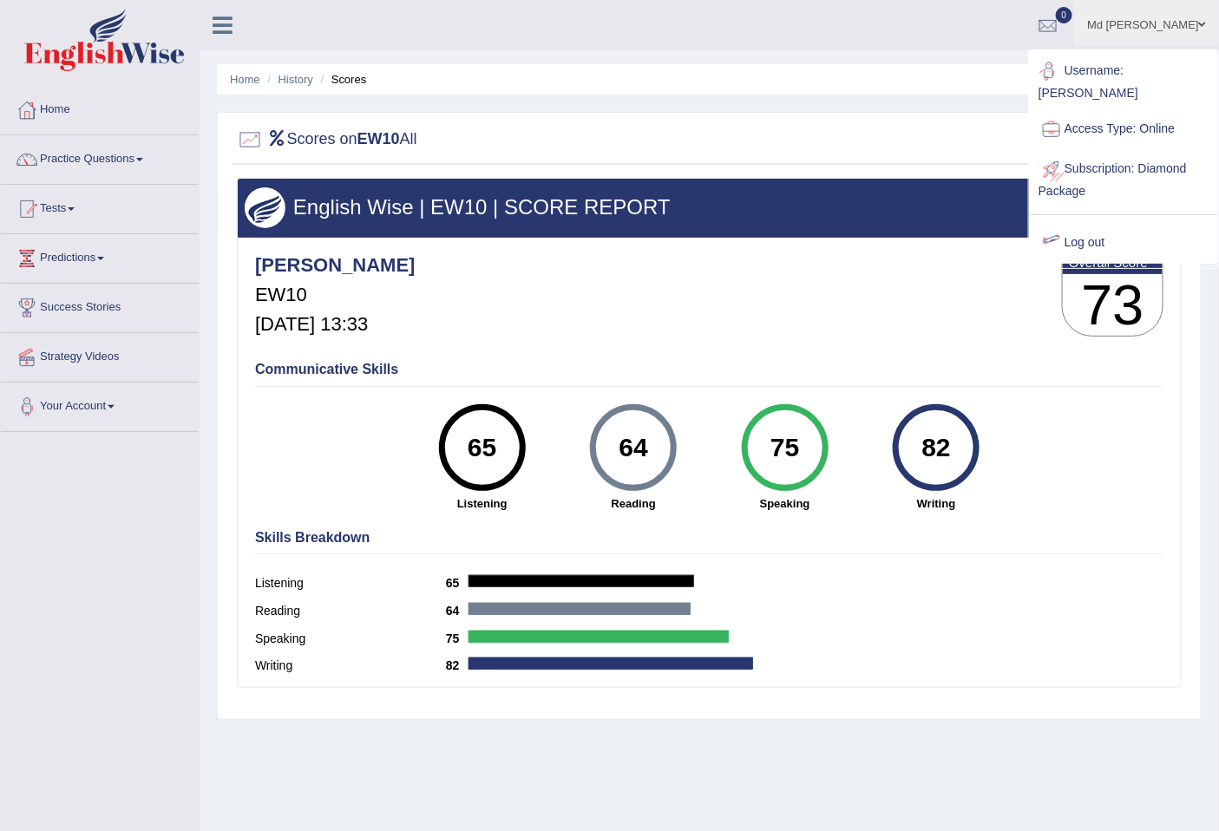
click at [1047, 230] on div at bounding box center [1052, 243] width 26 height 26
